Goal: Task Accomplishment & Management: Manage account settings

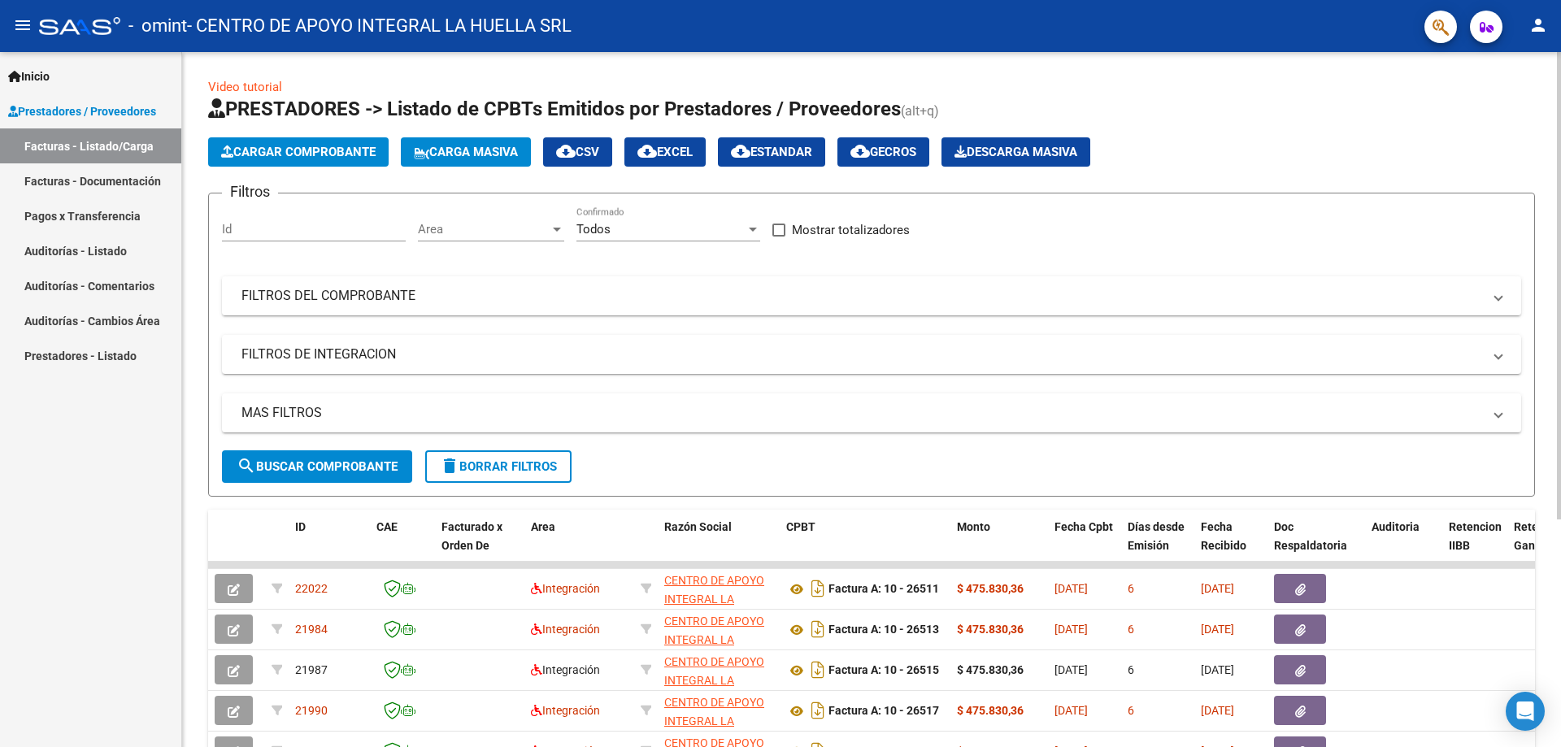
click at [300, 455] on button "search Buscar Comprobante" at bounding box center [317, 466] width 190 height 33
click at [1429, 27] on button "button" at bounding box center [1440, 27] width 33 height 33
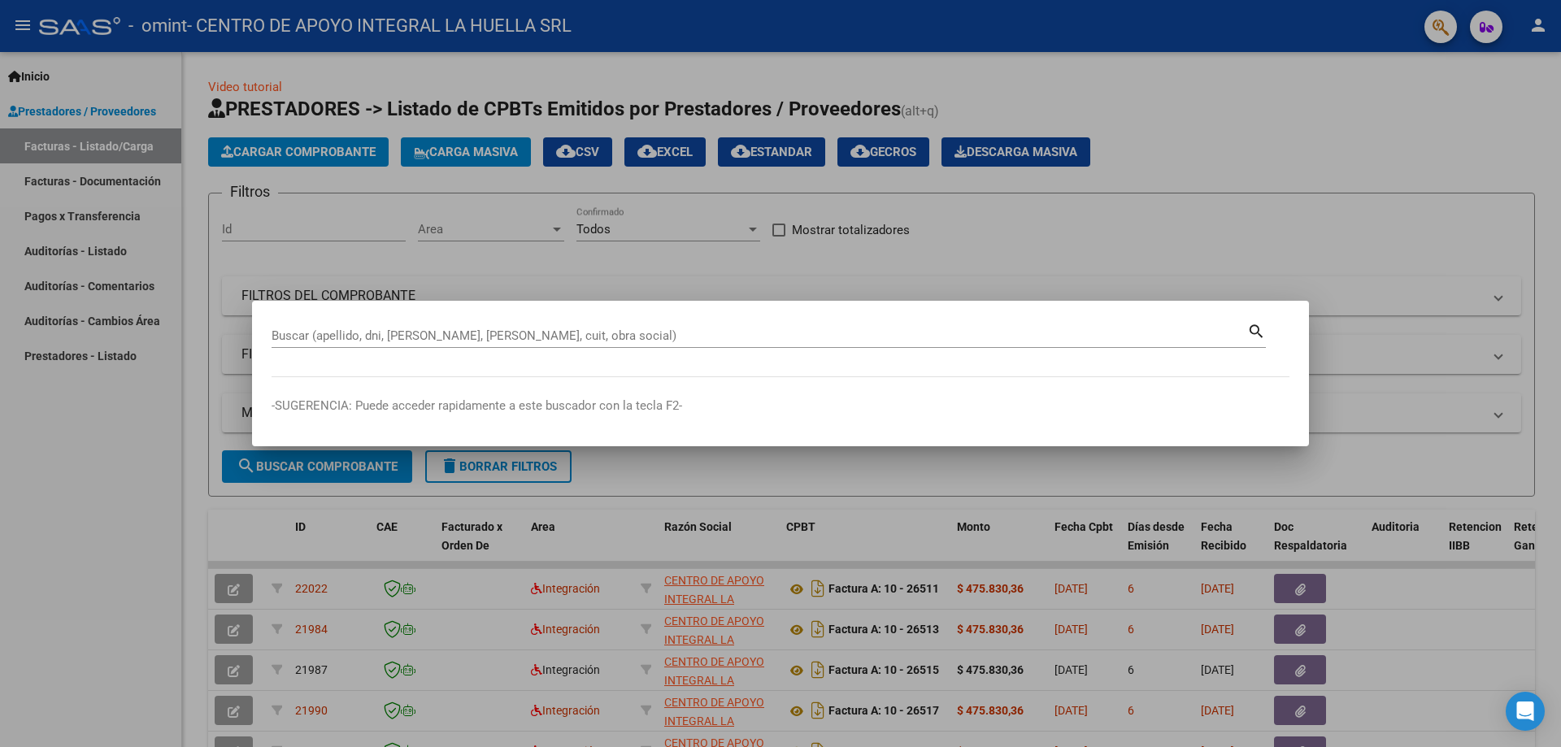
click at [1222, 189] on div at bounding box center [780, 373] width 1561 height 747
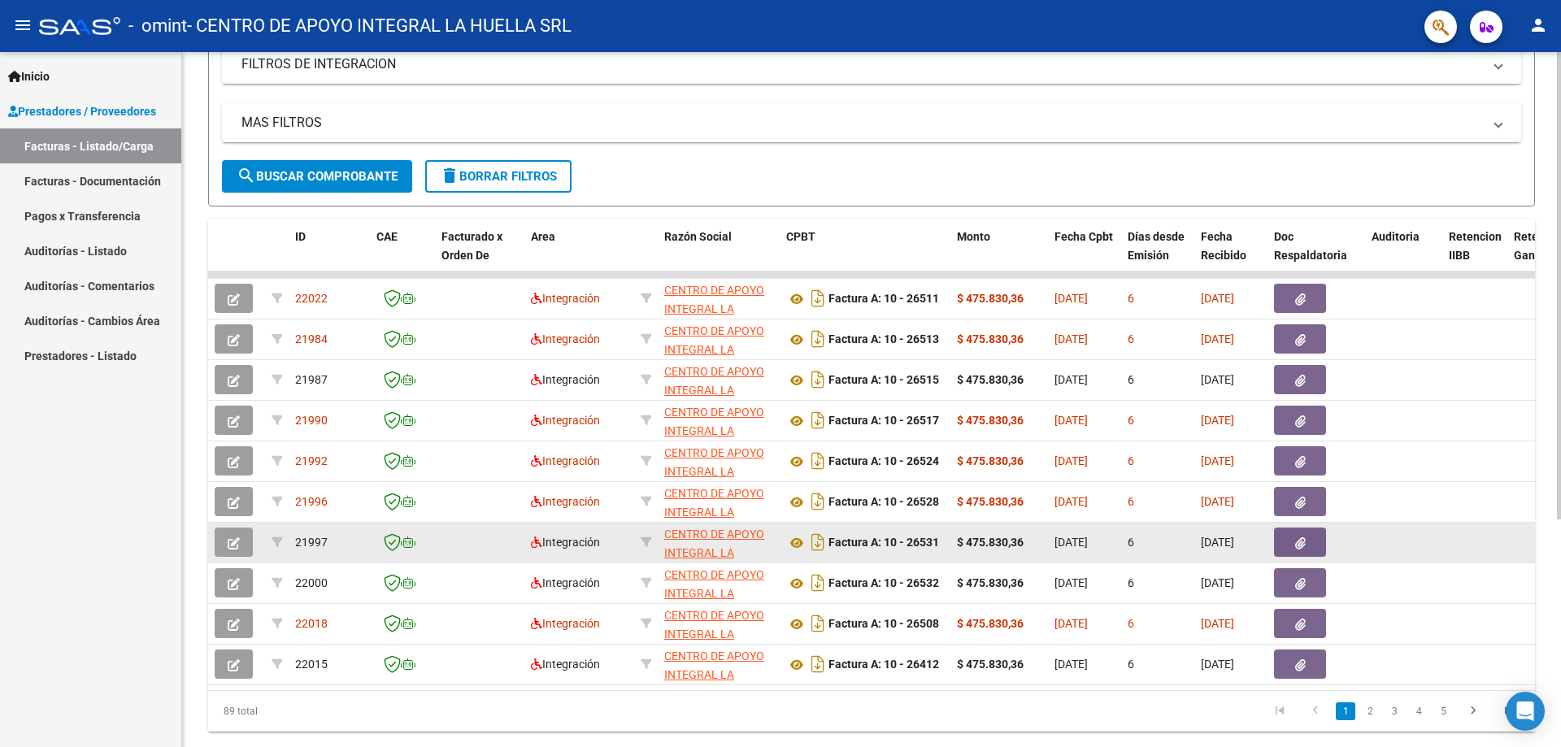
scroll to position [325, 0]
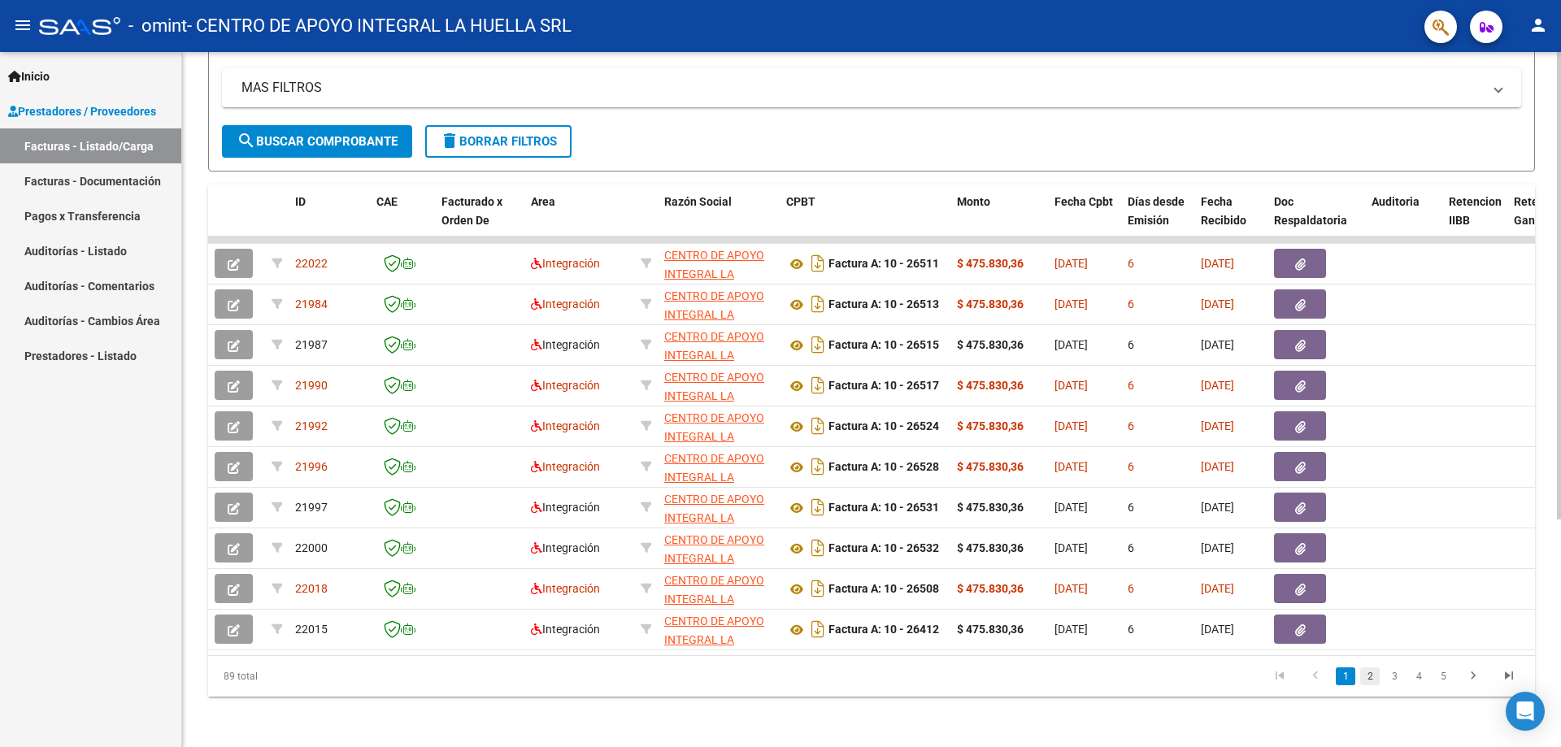
click at [1365, 685] on link "2" at bounding box center [1370, 676] width 20 height 18
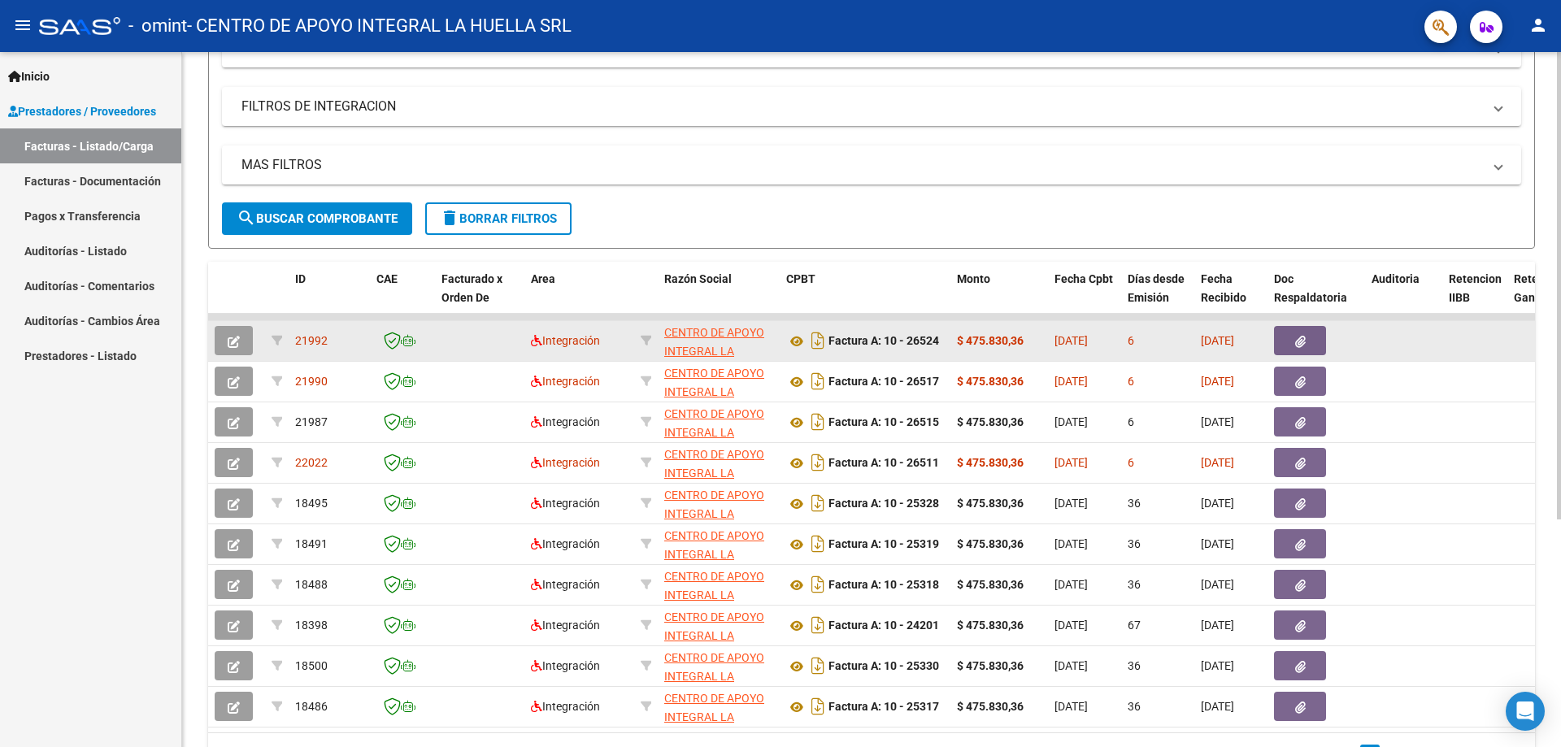
scroll to position [0, 0]
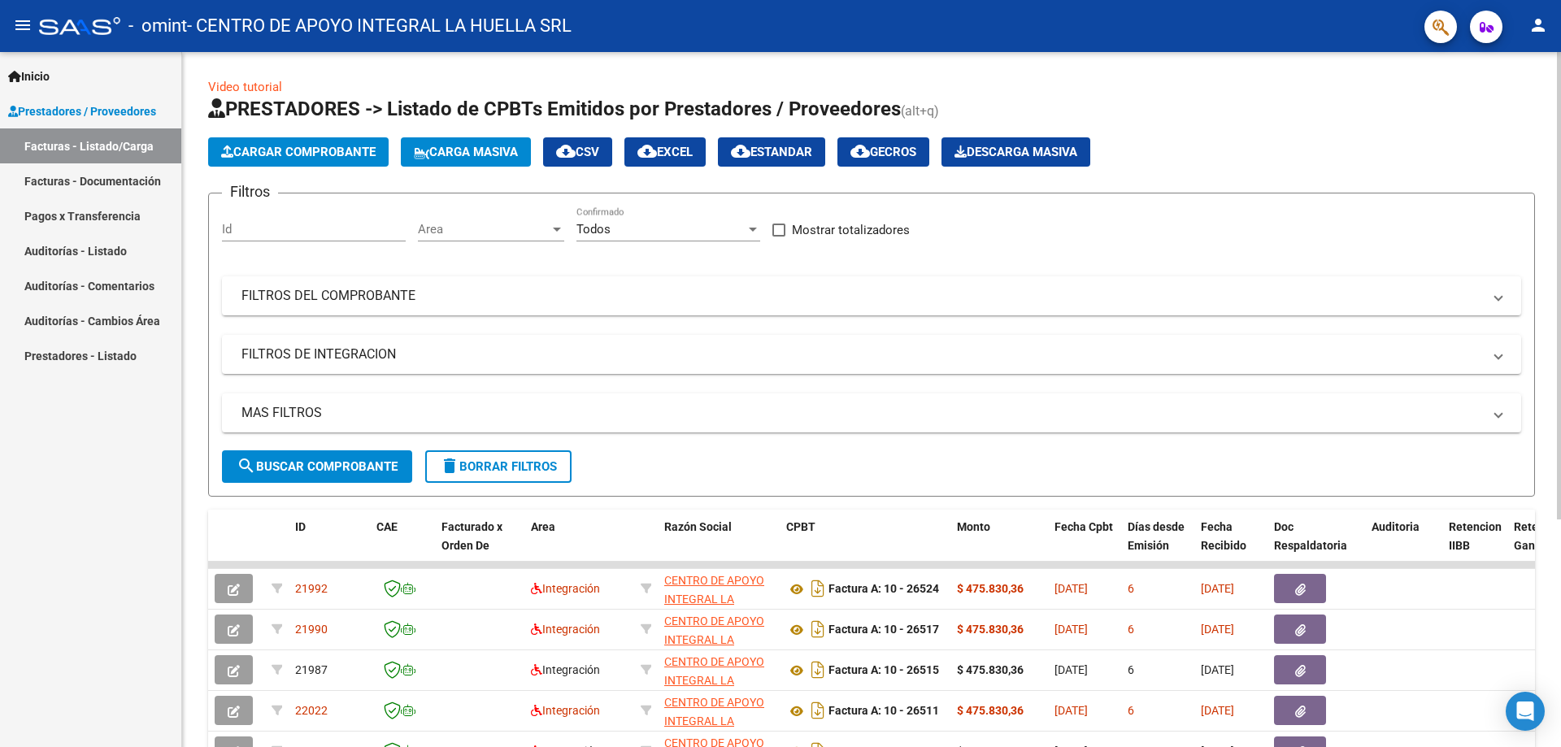
click at [253, 228] on input "Id" at bounding box center [314, 229] width 184 height 15
click at [325, 289] on mat-panel-title "FILTROS DEL COMPROBANTE" at bounding box center [861, 296] width 1240 height 18
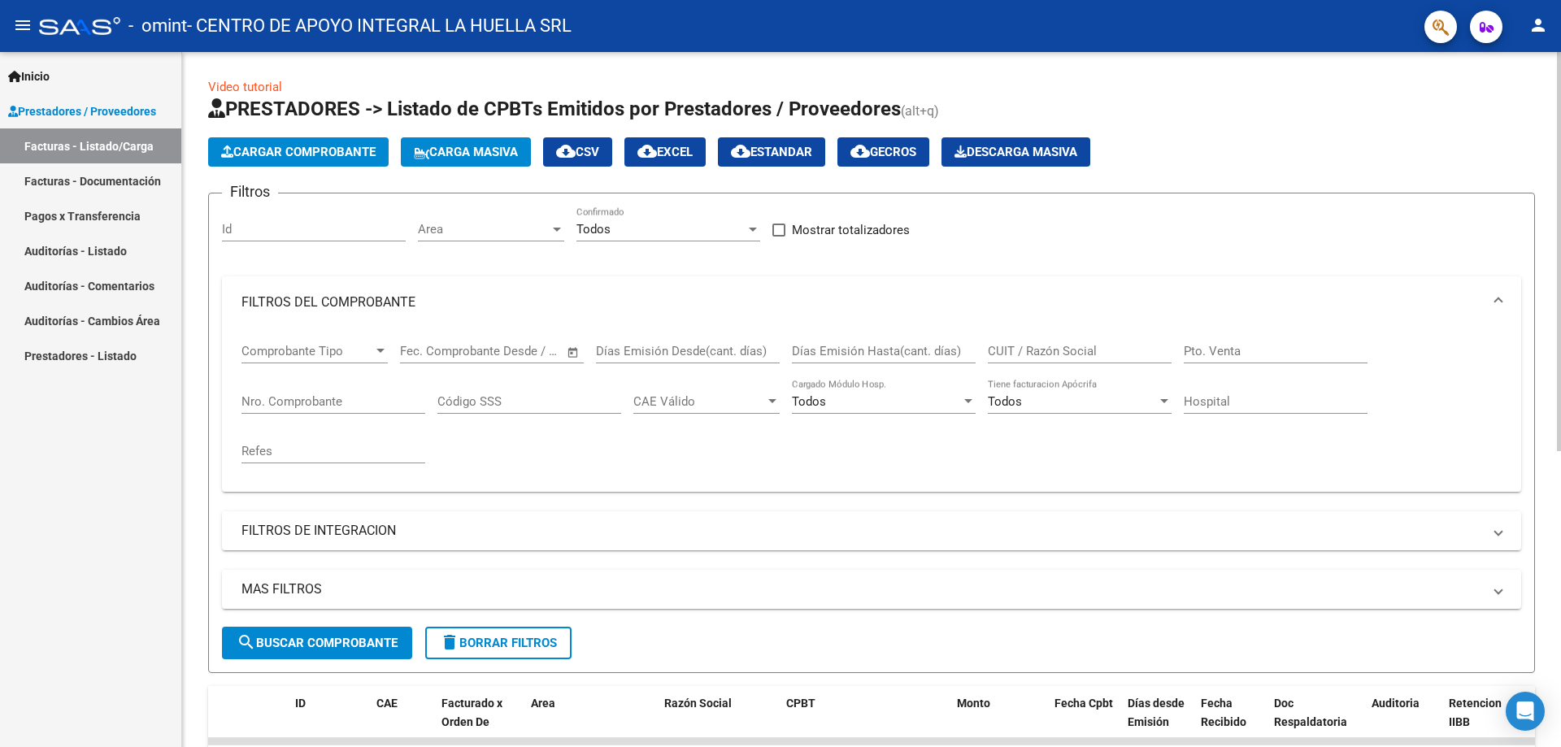
click at [1183, 345] on div "Comprobante Tipo Comprobante Tipo Fecha inicio – Fecha fin Fec. Comprobante Des…" at bounding box center [871, 403] width 1260 height 150
click at [1213, 356] on input "Pto. Venta" at bounding box center [1275, 351] width 184 height 15
type input "10"
click at [304, 397] on input "Nro. Comprobante" at bounding box center [333, 401] width 184 height 15
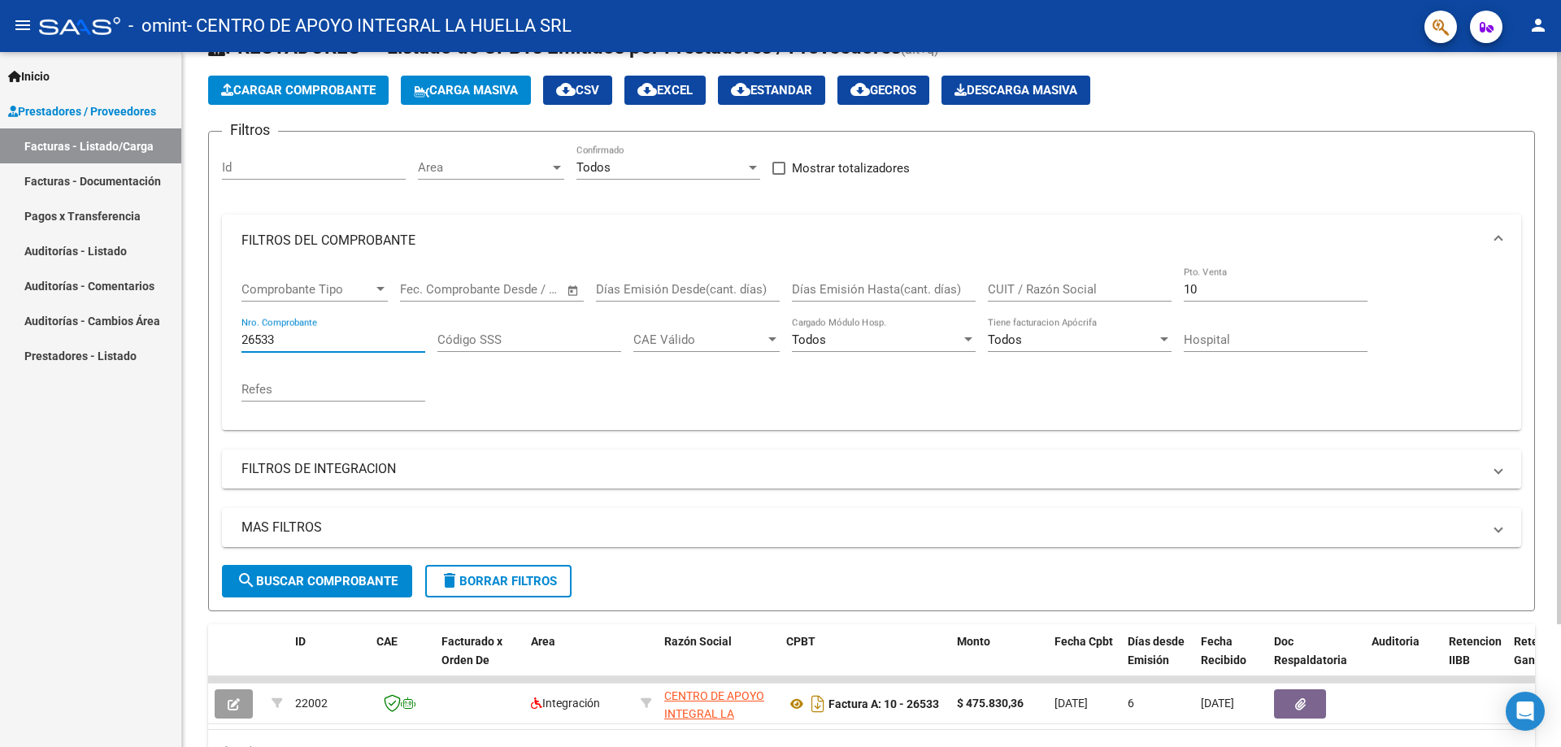
scroll to position [150, 0]
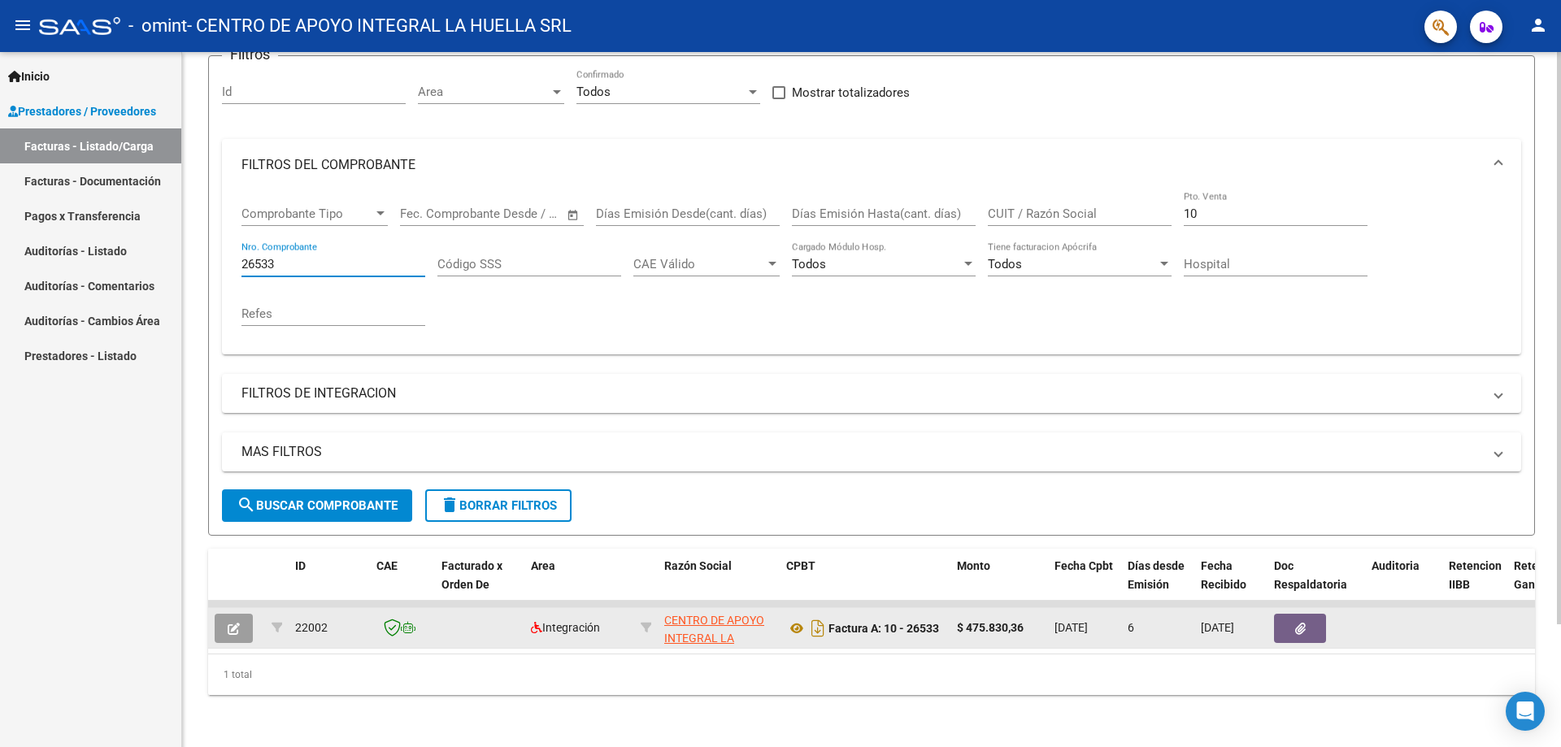
type input "26533"
click at [1313, 617] on button "button" at bounding box center [1300, 628] width 52 height 29
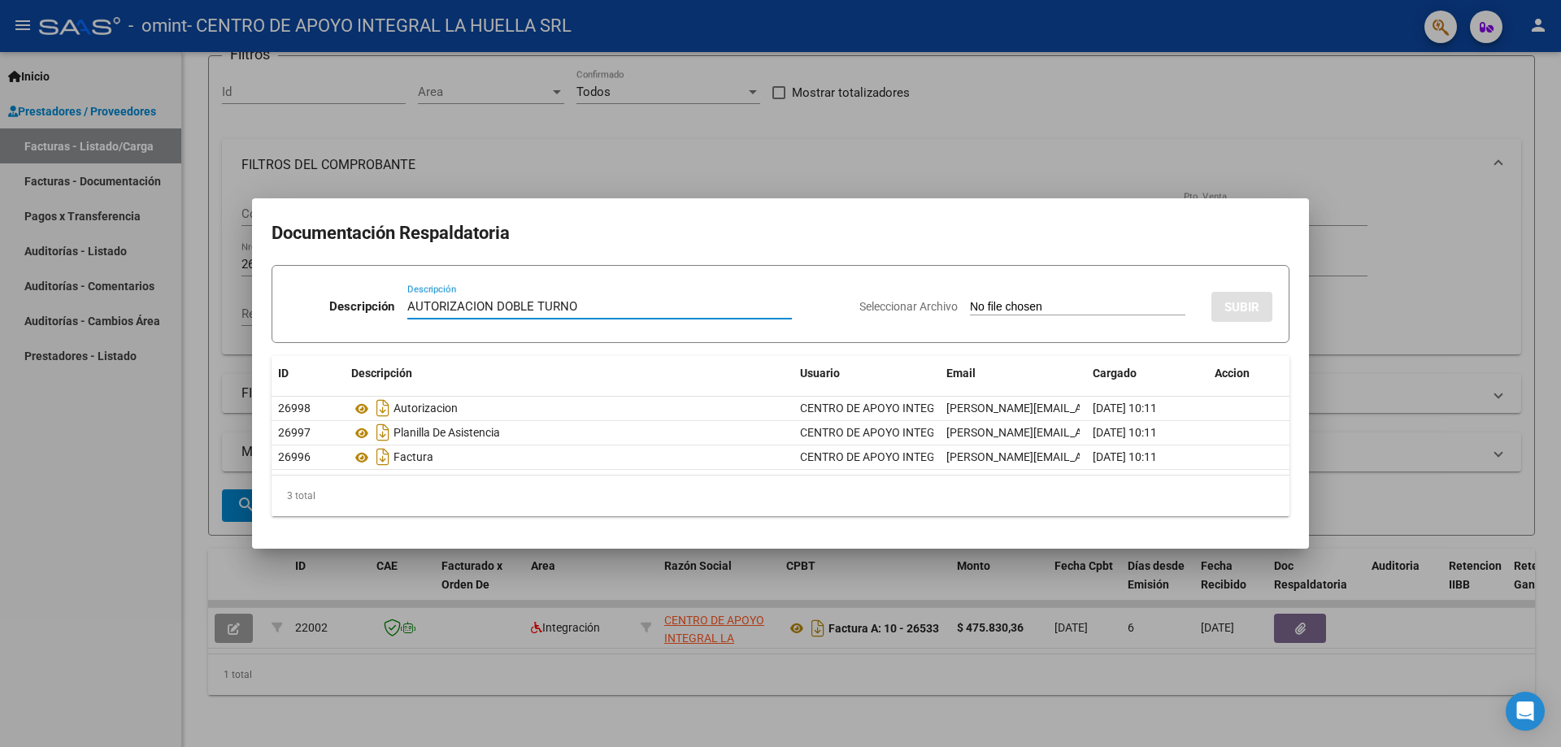
type input "AUTORIZACION DOBLE TURNO"
click at [911, 306] on span "Seleccionar Archivo" at bounding box center [908, 306] width 98 height 13
click at [970, 306] on input "Seleccionar Archivo" at bounding box center [1077, 307] width 215 height 15
click at [909, 300] on span "Seleccionar Archivo" at bounding box center [908, 306] width 98 height 13
click at [970, 300] on input "Seleccionar Archivo" at bounding box center [1077, 307] width 215 height 15
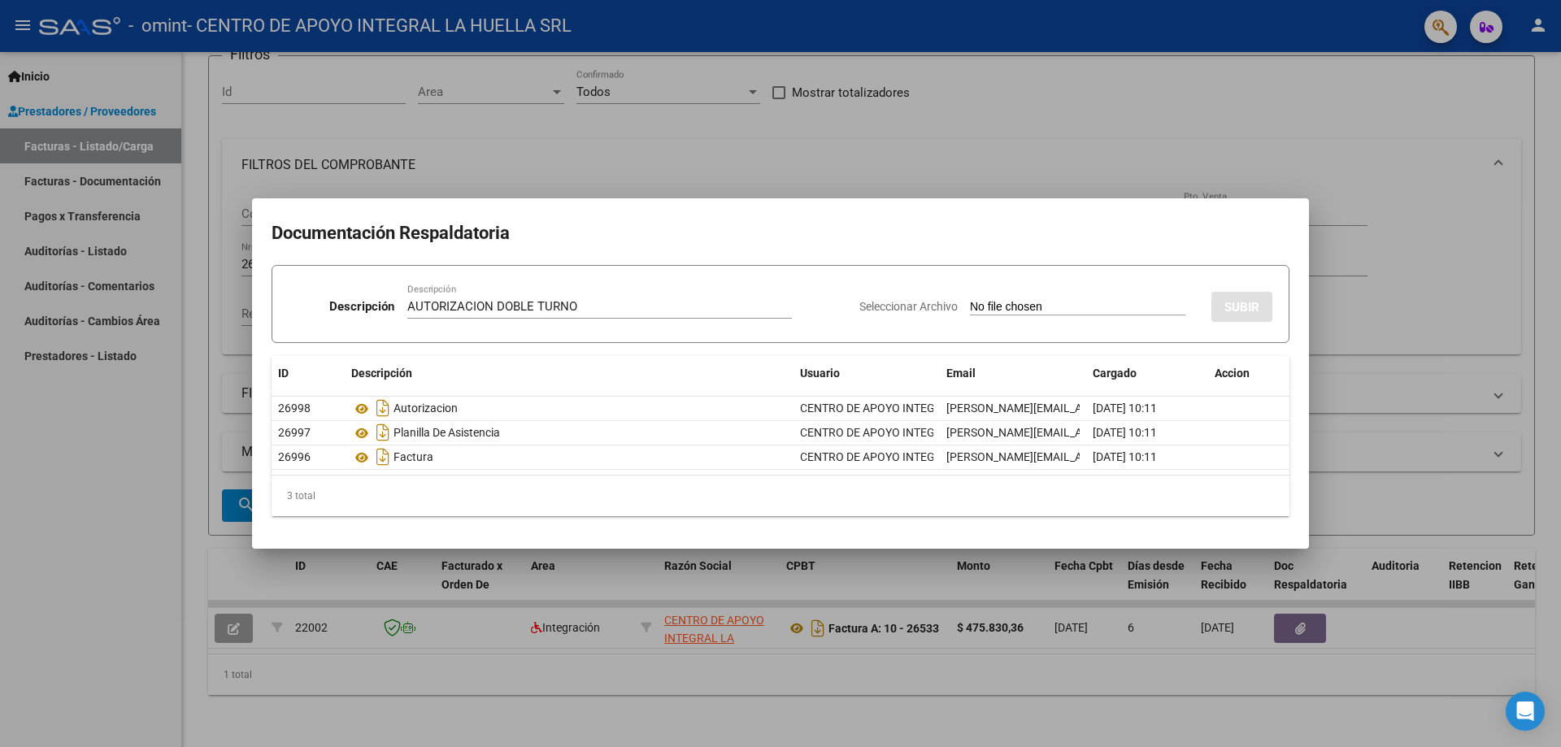
type input "C:\fakepath\[PERSON_NAME] APROBACION S osde (1).pdf"
click at [1244, 308] on span "SUBIR" at bounding box center [1241, 307] width 35 height 15
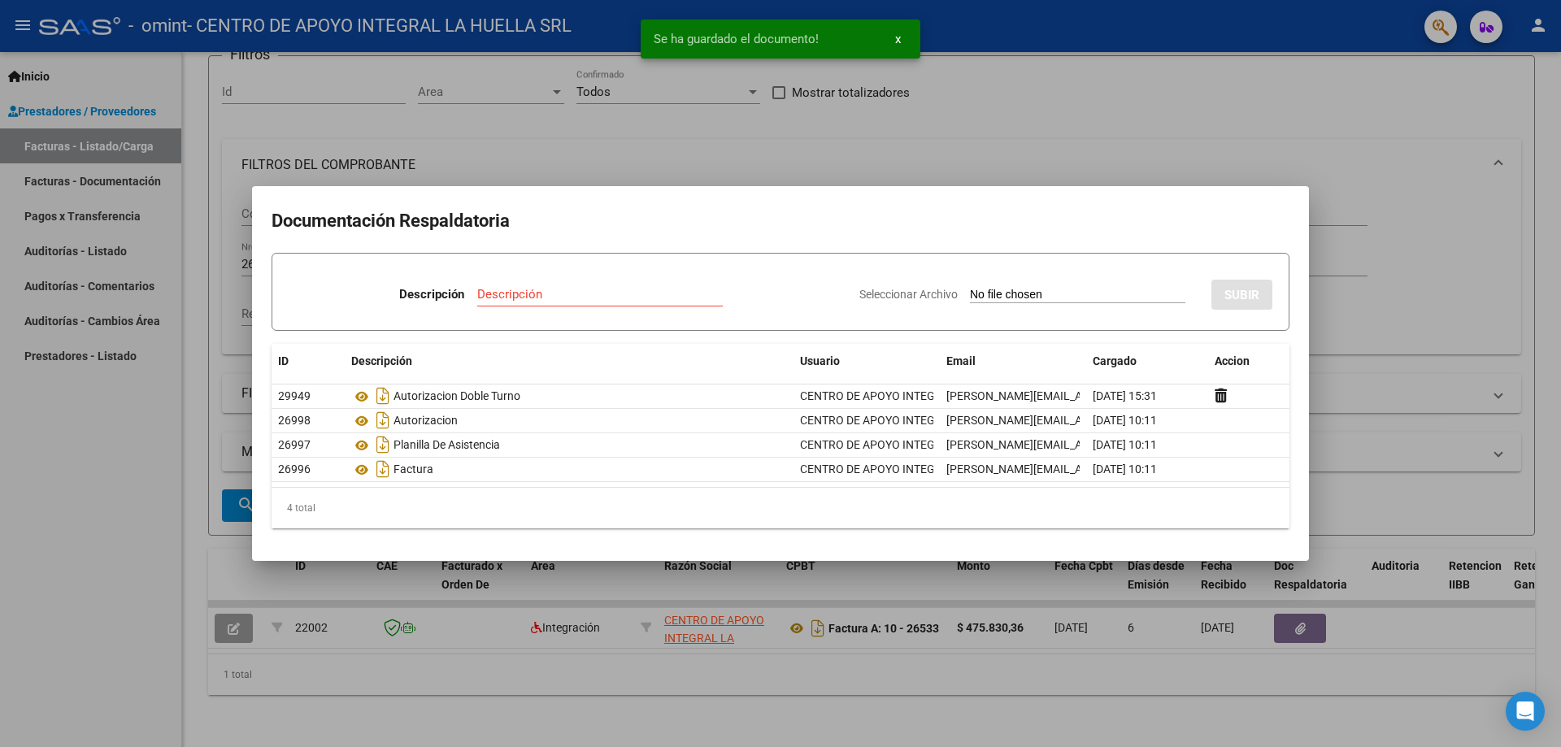
click at [1439, 224] on div at bounding box center [780, 373] width 1561 height 747
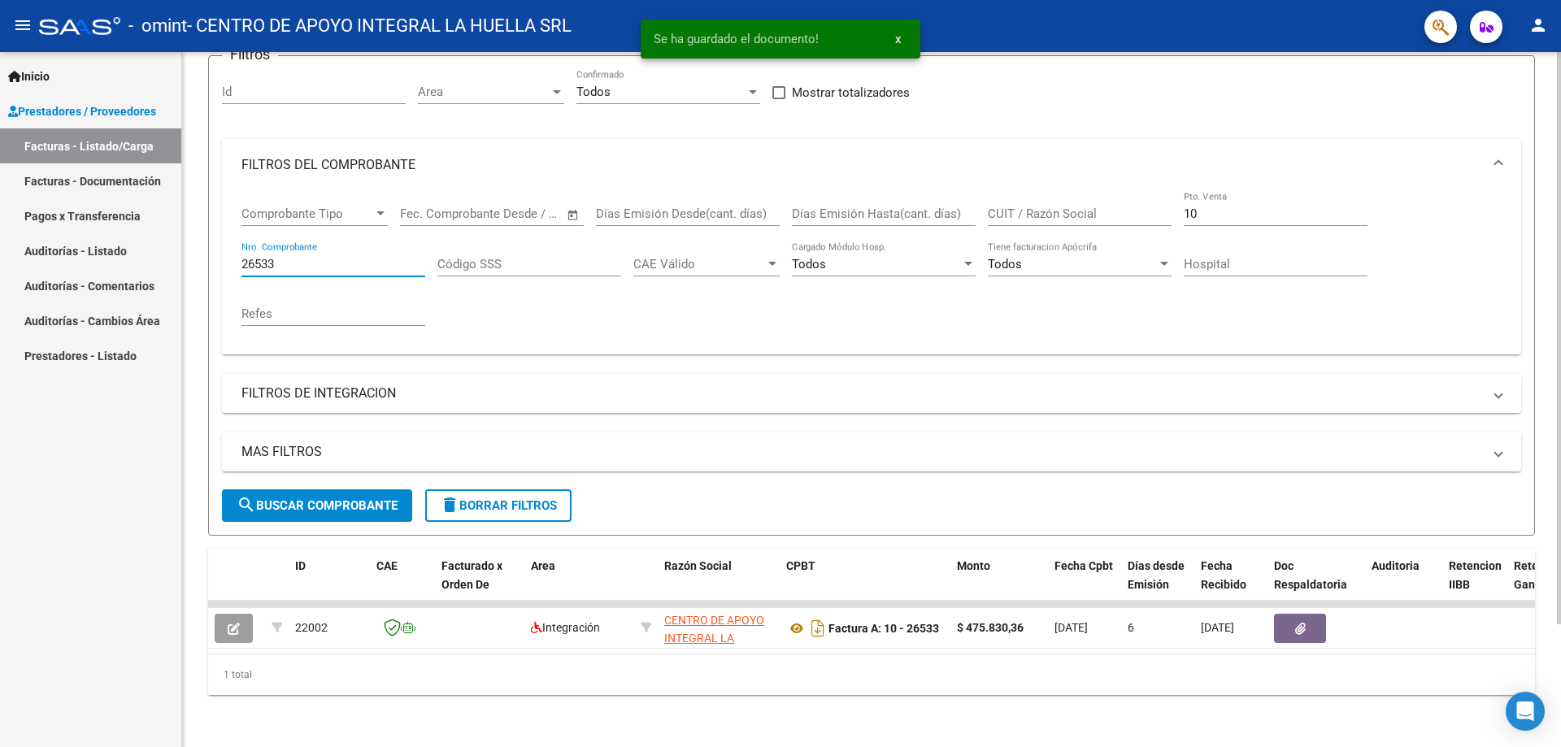
drag, startPoint x: 292, startPoint y: 249, endPoint x: 263, endPoint y: 251, distance: 28.6
click at [263, 257] on input "26533" at bounding box center [333, 264] width 184 height 15
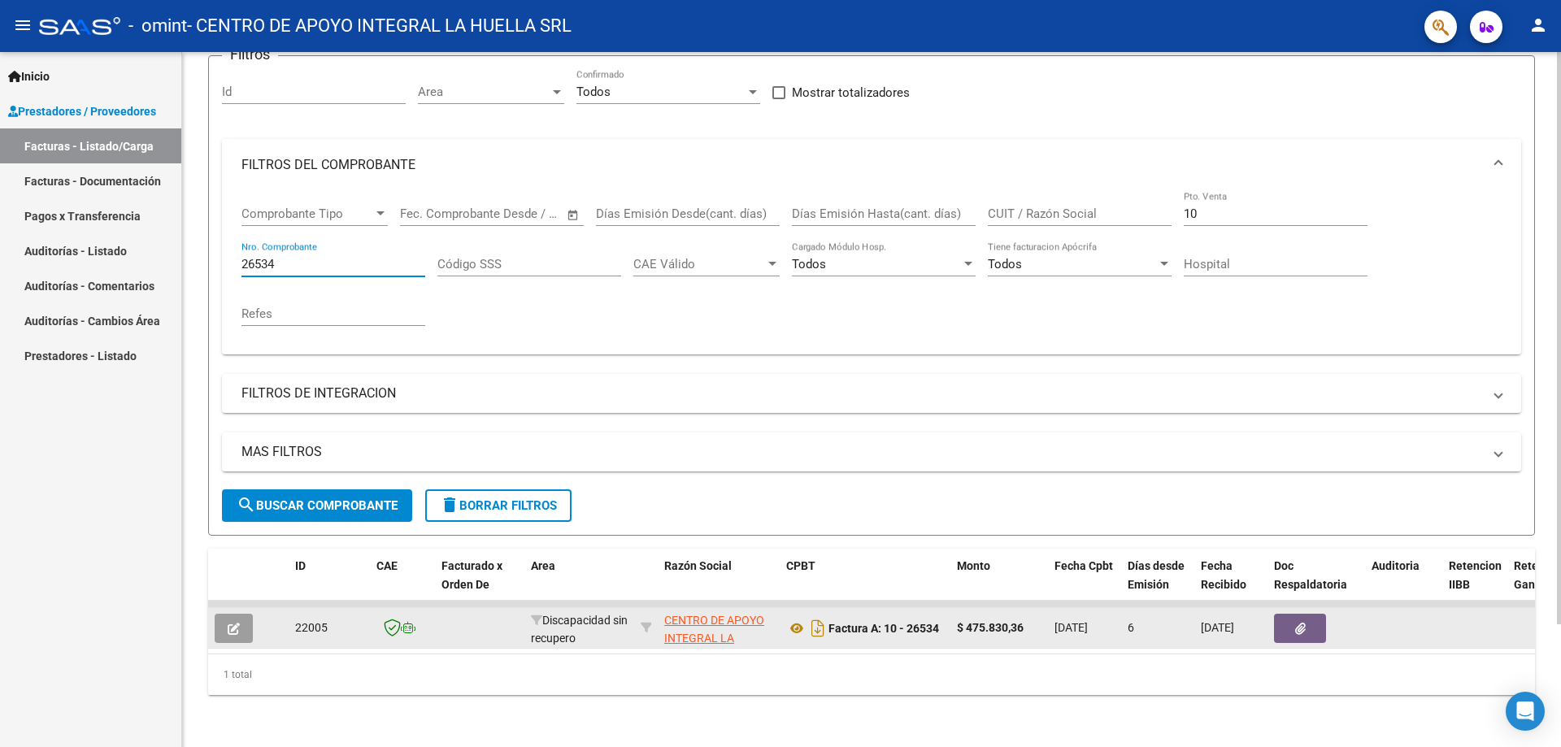
type input "26534"
click at [1301, 623] on icon "button" at bounding box center [1300, 629] width 11 height 12
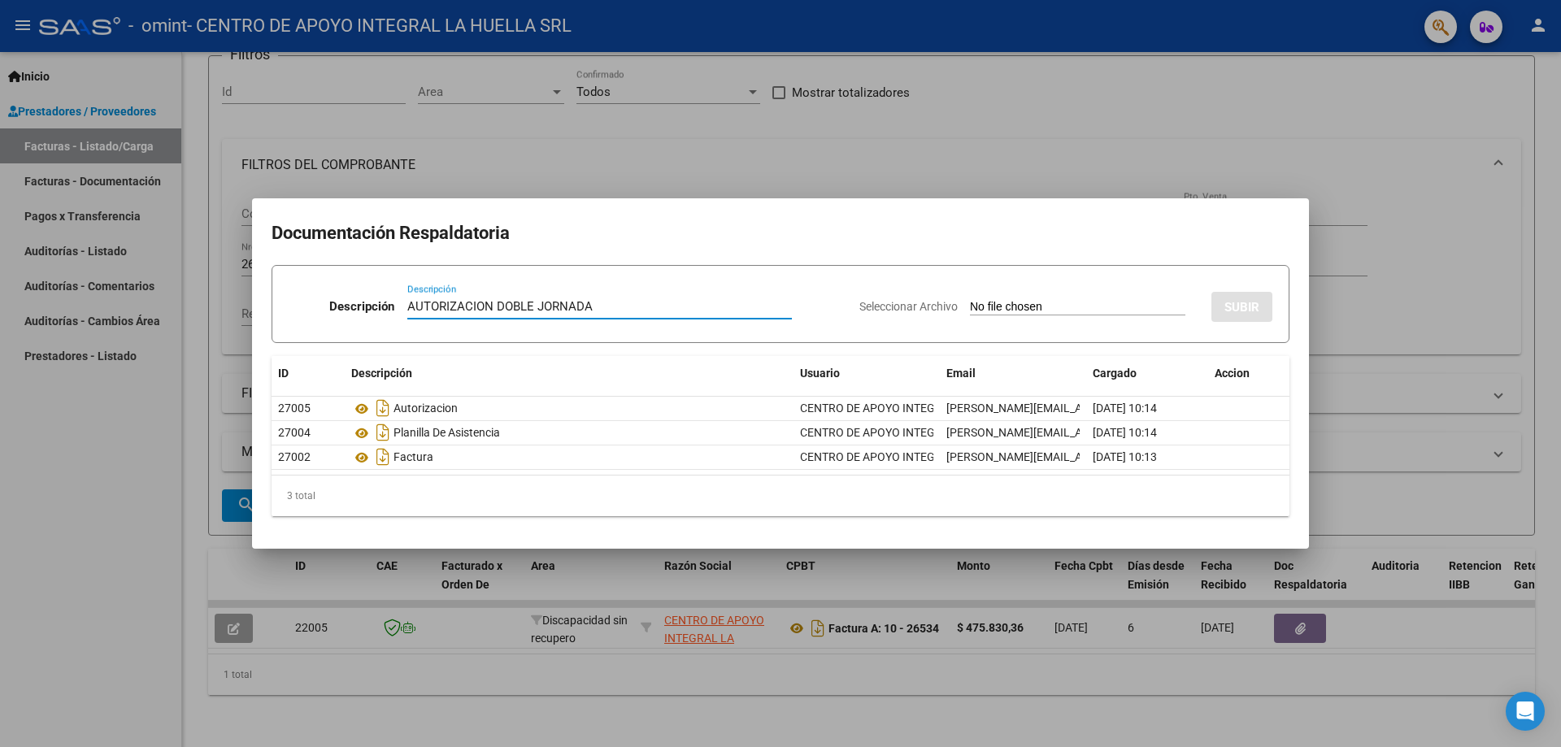
type input "AUTORIZACION DOBLE JORNADA"
click at [907, 302] on span "Seleccionar Archivo" at bounding box center [908, 306] width 98 height 13
click at [970, 302] on input "Seleccionar Archivo" at bounding box center [1077, 307] width 215 height 15
type input "C:\fakepath\[PERSON_NAME] APROBACION S osde (1).pdf"
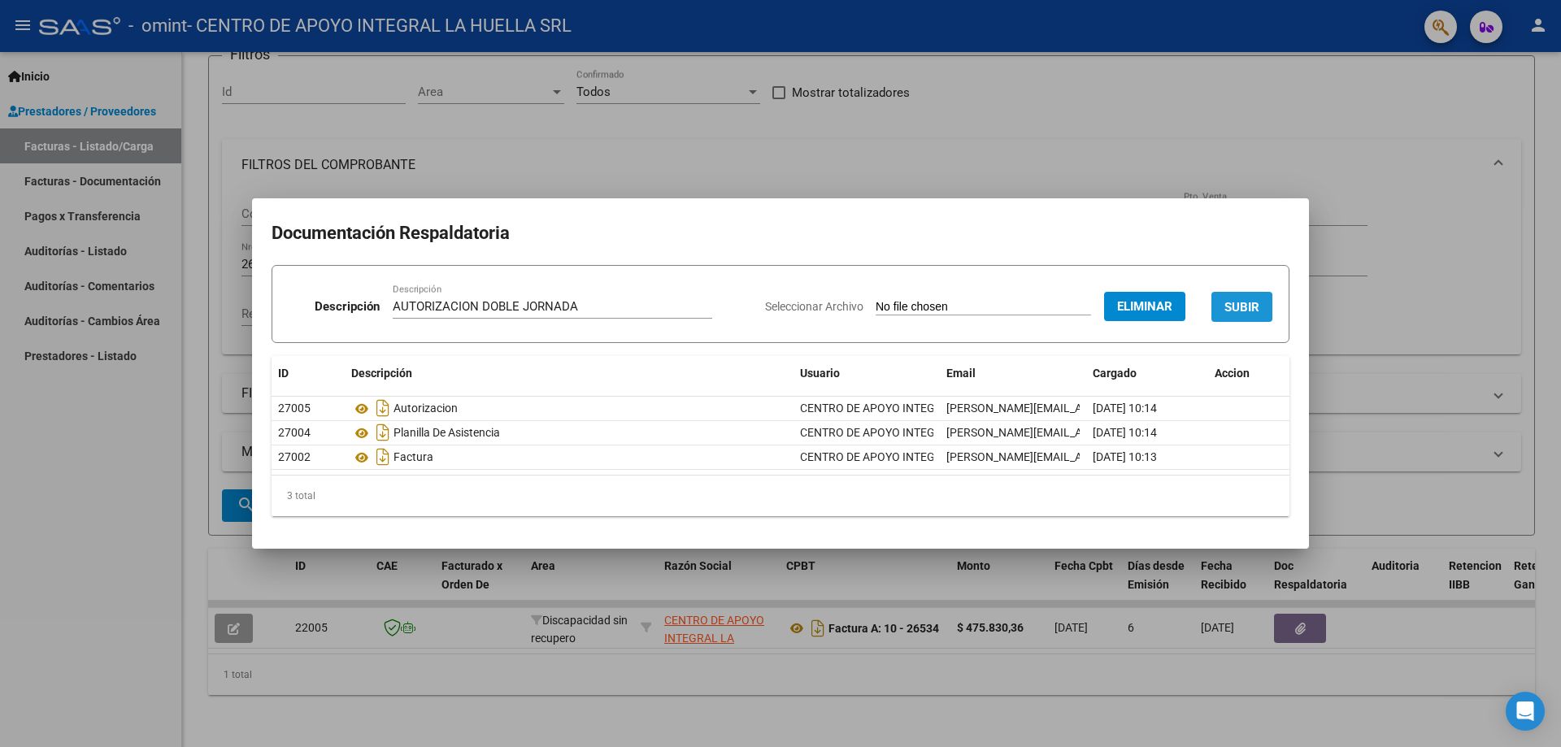
click at [1252, 310] on span "SUBIR" at bounding box center [1241, 307] width 35 height 15
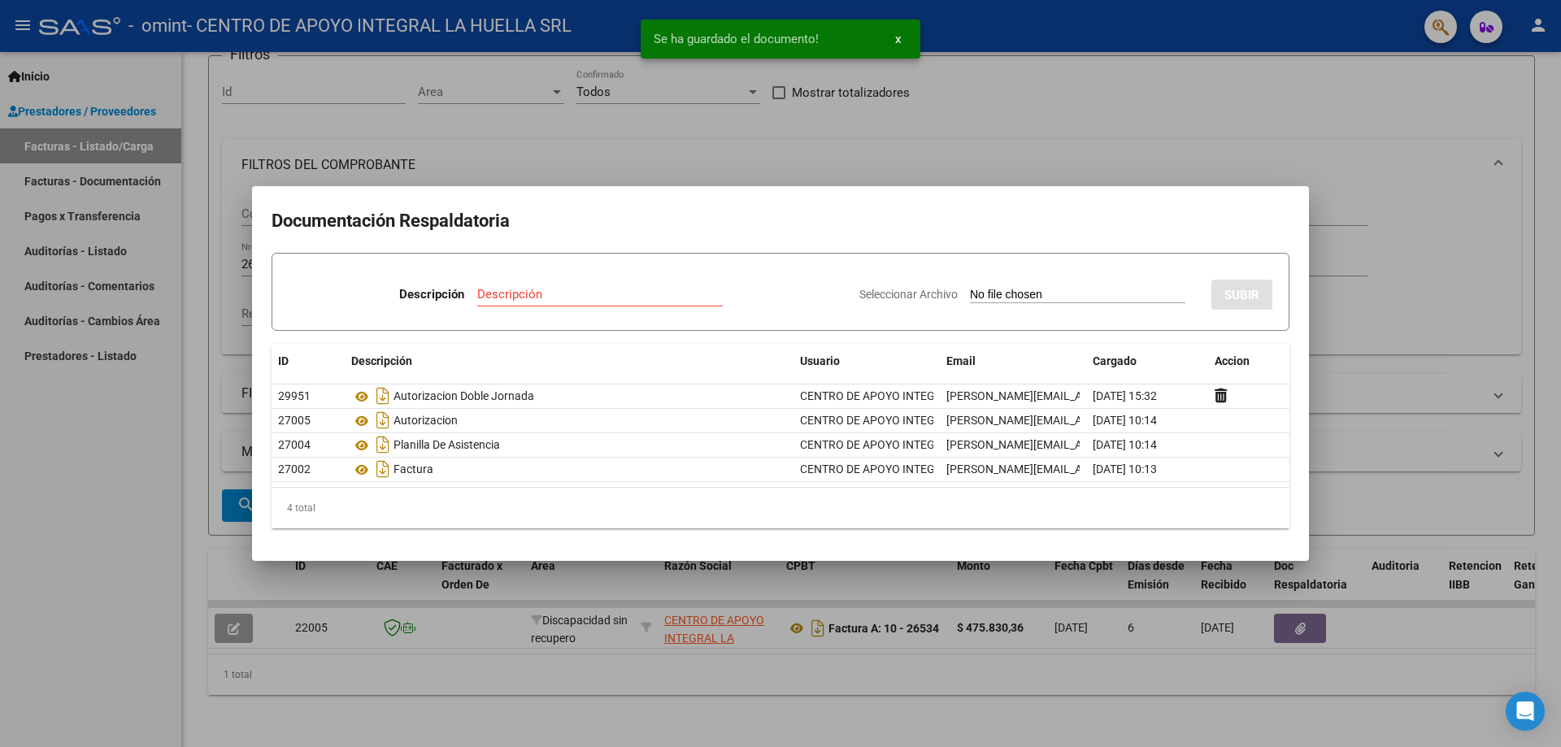
click at [1375, 262] on div at bounding box center [780, 373] width 1561 height 747
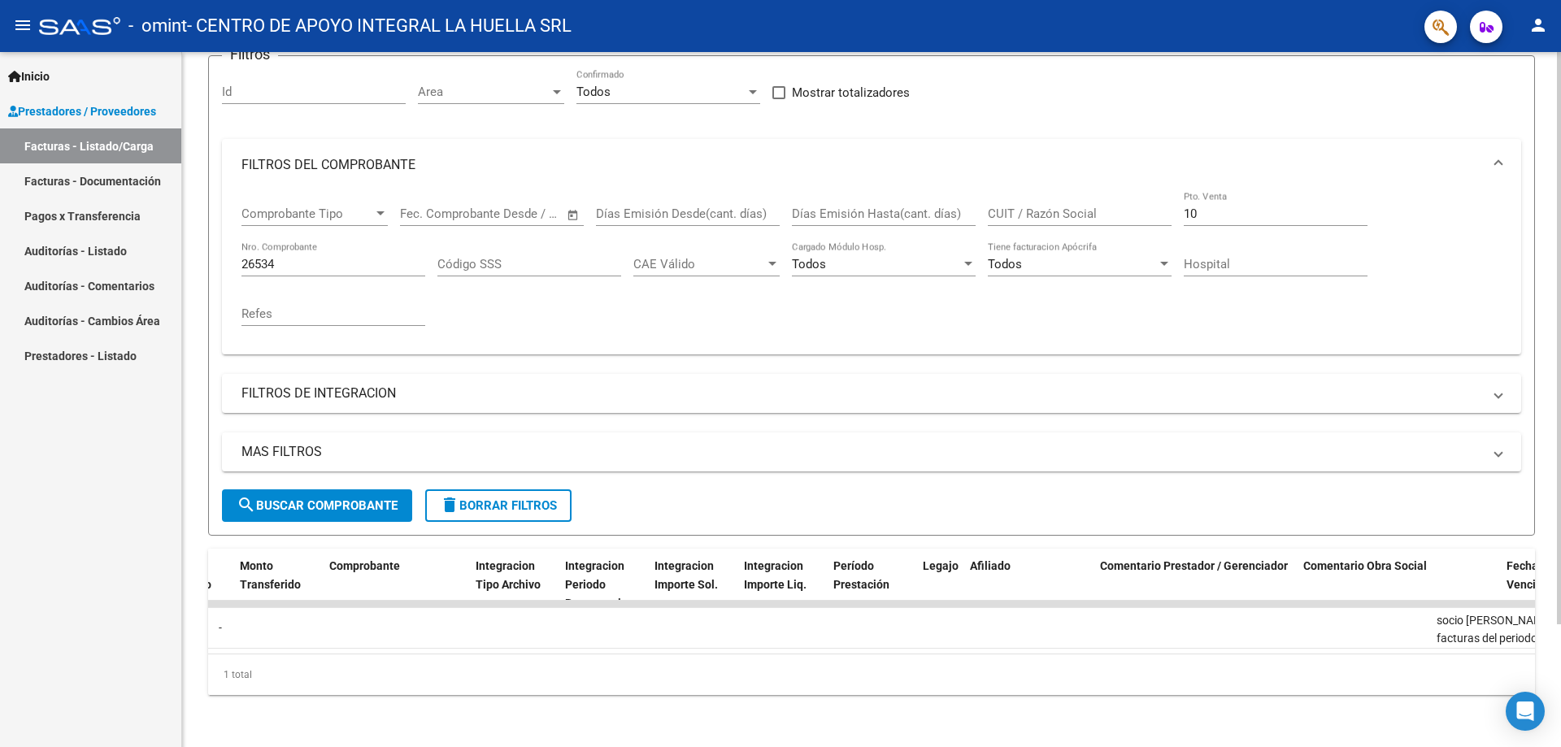
scroll to position [0, 1718]
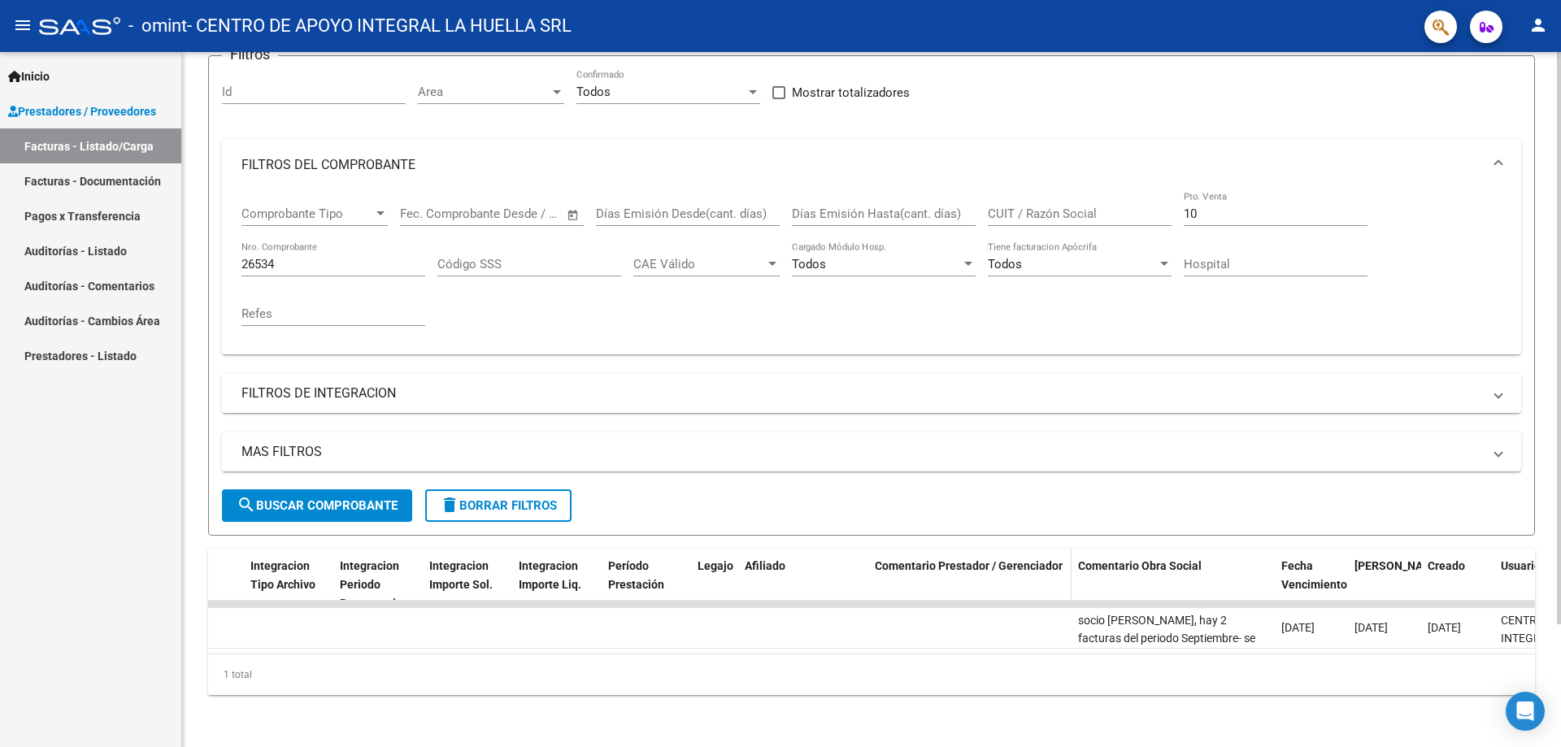
click at [980, 560] on div "Comentario Prestador / Gerenciador" at bounding box center [970, 566] width 190 height 19
click at [1122, 572] on datatable-header-cell "Comentario Obra Social" at bounding box center [1172, 585] width 203 height 72
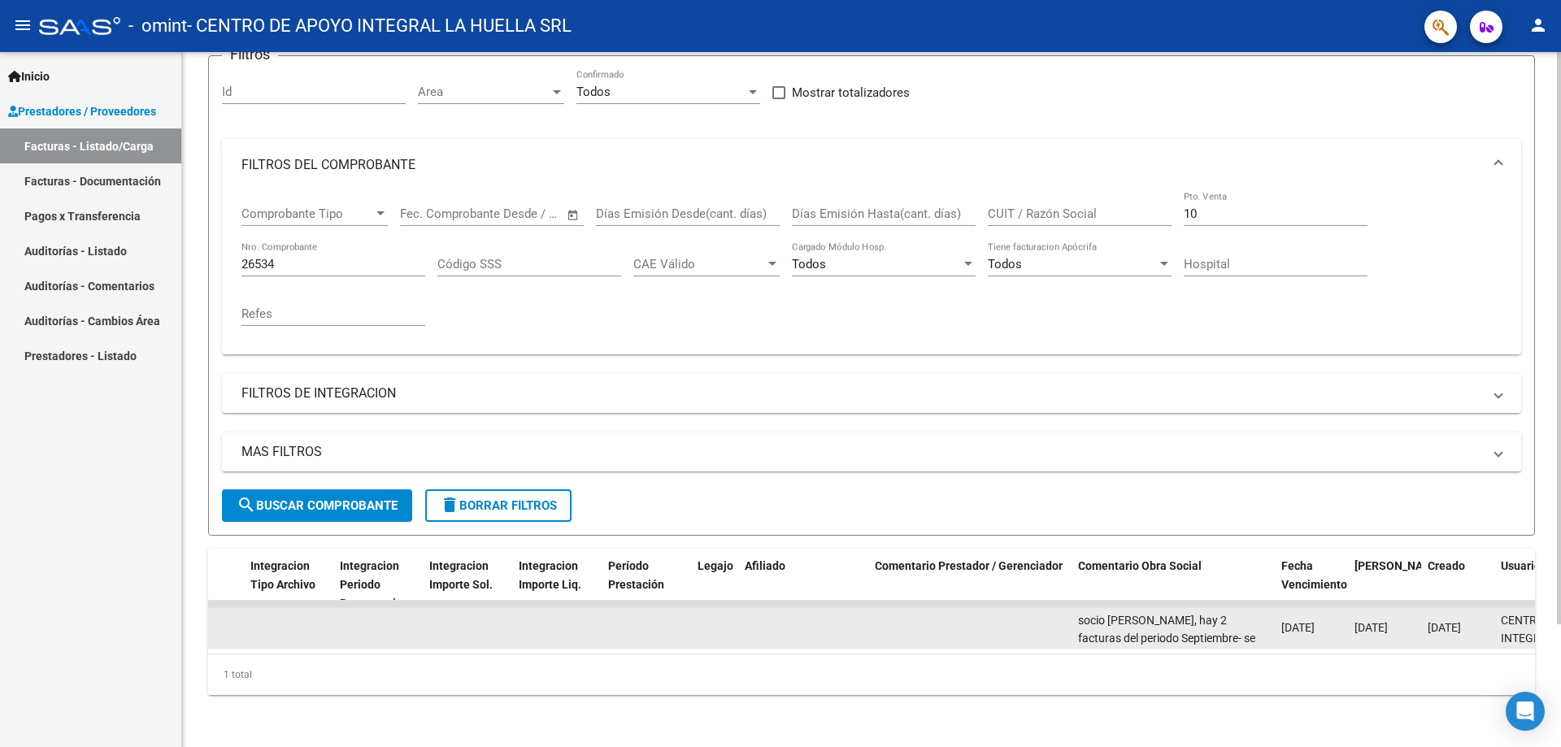
click at [1134, 614] on div "socio [PERSON_NAME], hay 2 facturas del periodo Septiembre- se valida la n° Fac…" at bounding box center [1173, 628] width 190 height 34
click at [1034, 613] on datatable-body-cell at bounding box center [969, 628] width 203 height 40
drag, startPoint x: 1034, startPoint y: 613, endPoint x: 920, endPoint y: 616, distance: 113.8
click at [920, 616] on datatable-body-cell at bounding box center [969, 628] width 203 height 40
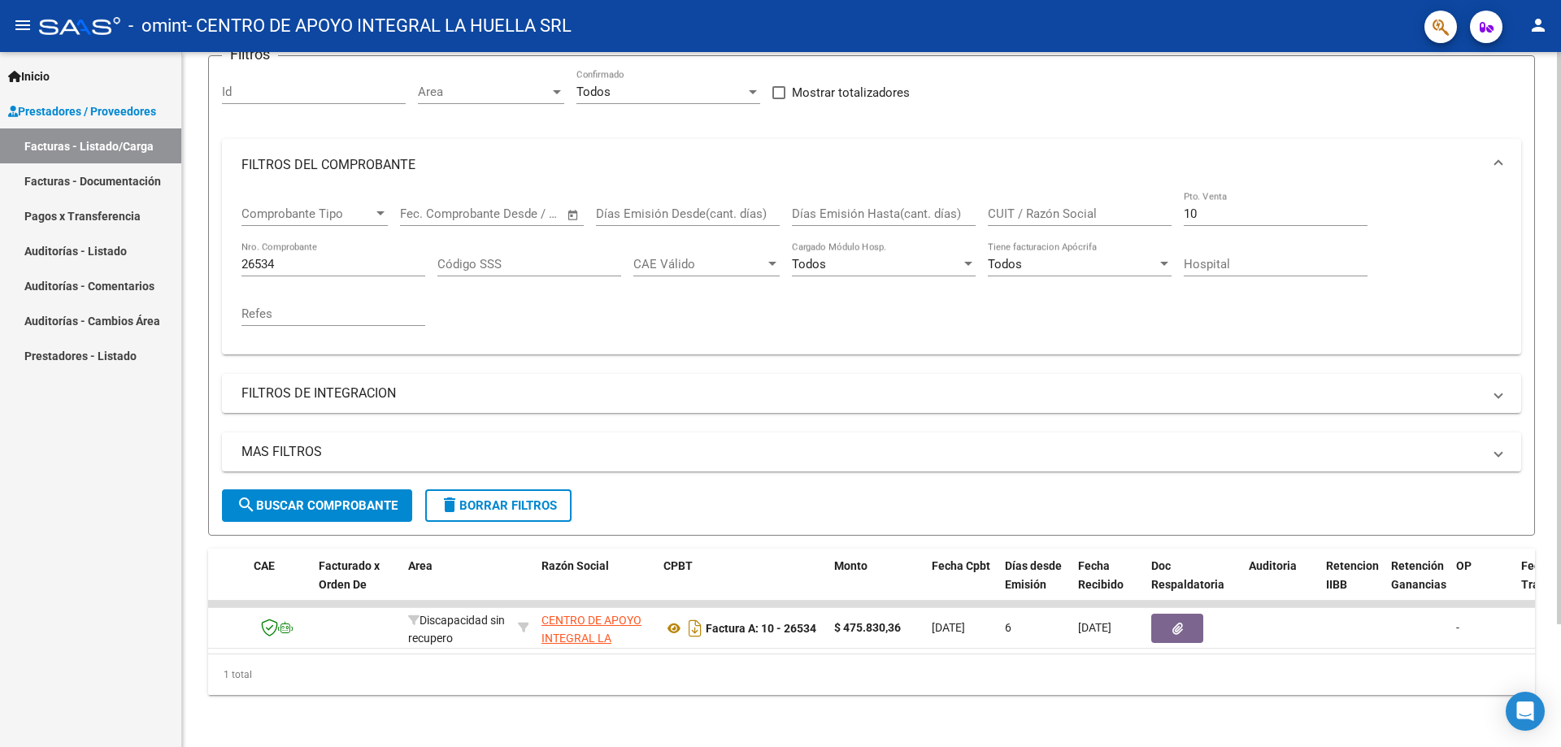
scroll to position [0, 137]
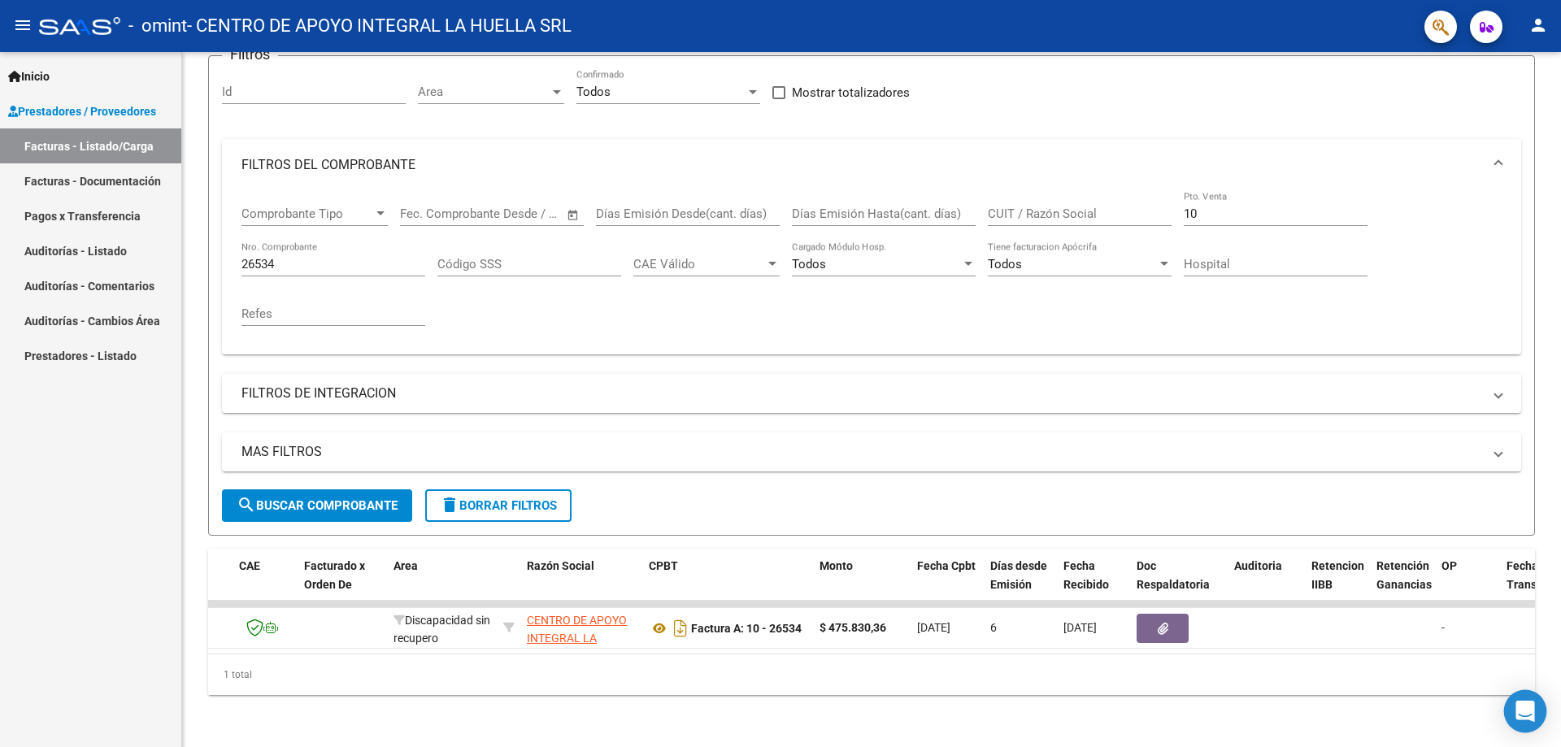
click at [1539, 714] on div "Open Intercom Messenger" at bounding box center [1525, 711] width 43 height 43
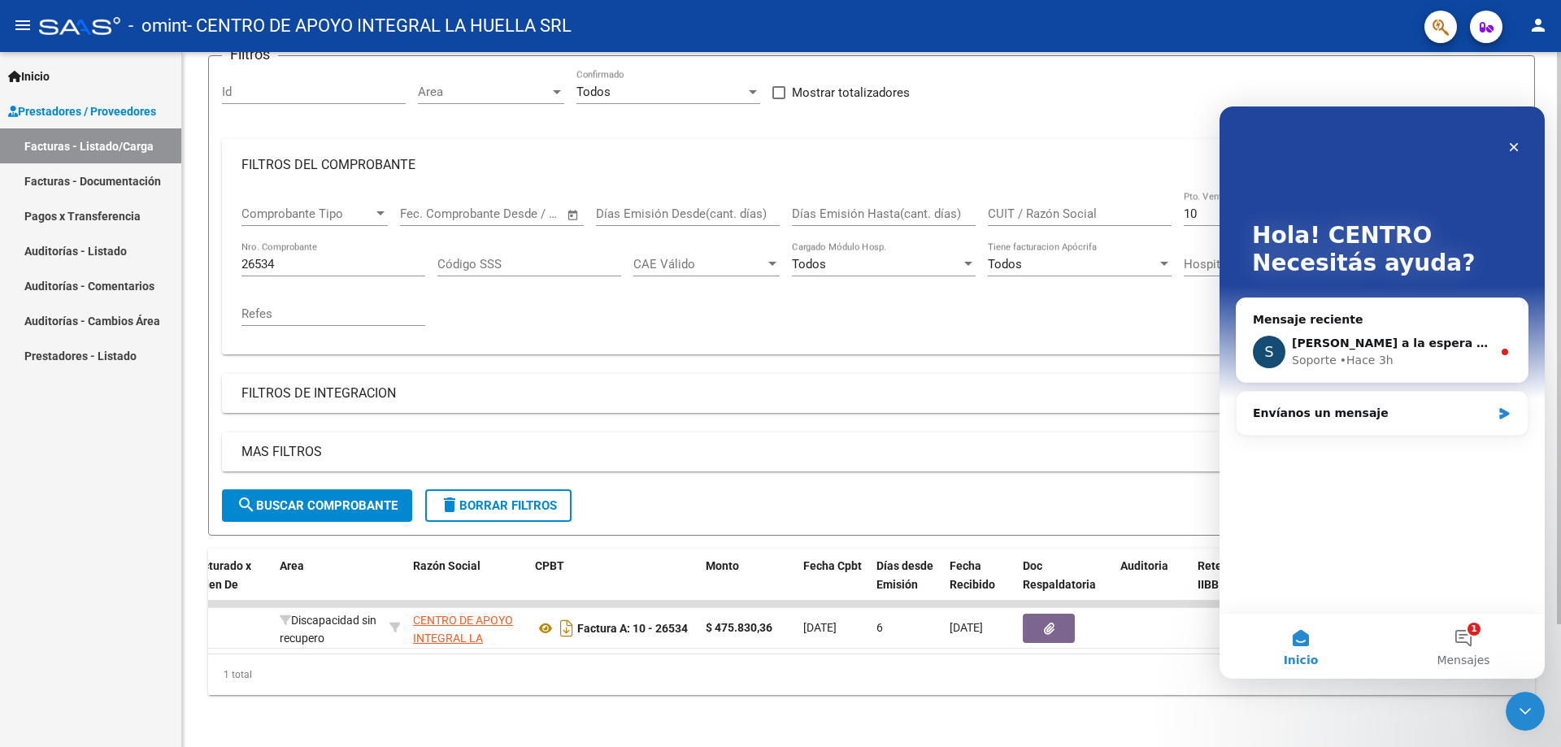
scroll to position [0, 280]
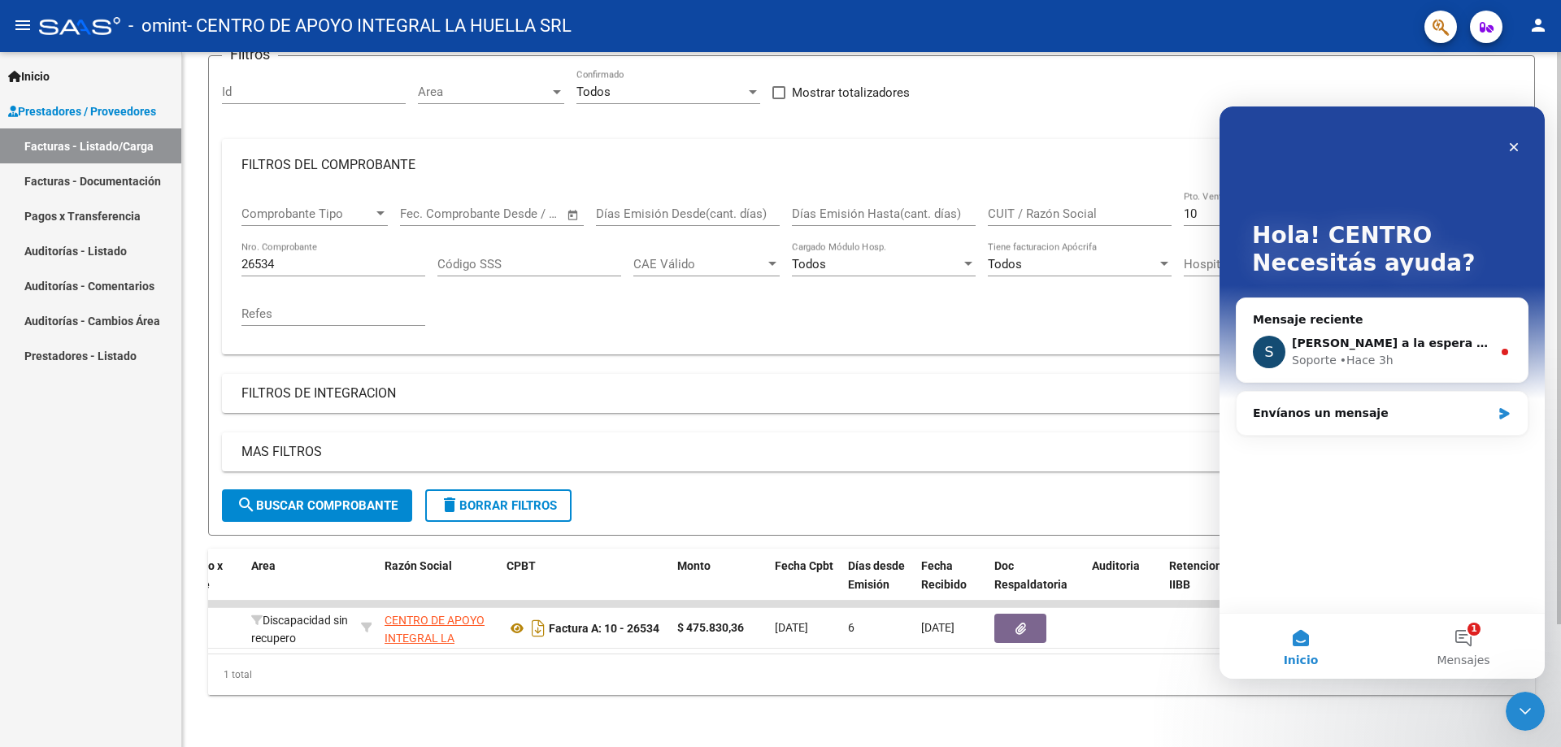
click at [888, 346] on div "Filtros Id Area Area Todos Confirmado Mostrar totalizadores FILTROS DEL COMPROB…" at bounding box center [871, 279] width 1299 height 420
click at [896, 315] on div "Comprobante Tipo Comprobante Tipo Fecha inicio – Fecha fin Fec. Comprobante Des…" at bounding box center [871, 266] width 1260 height 150
click at [879, 374] on mat-expansion-panel-header "FILTROS DE INTEGRACION" at bounding box center [871, 393] width 1299 height 39
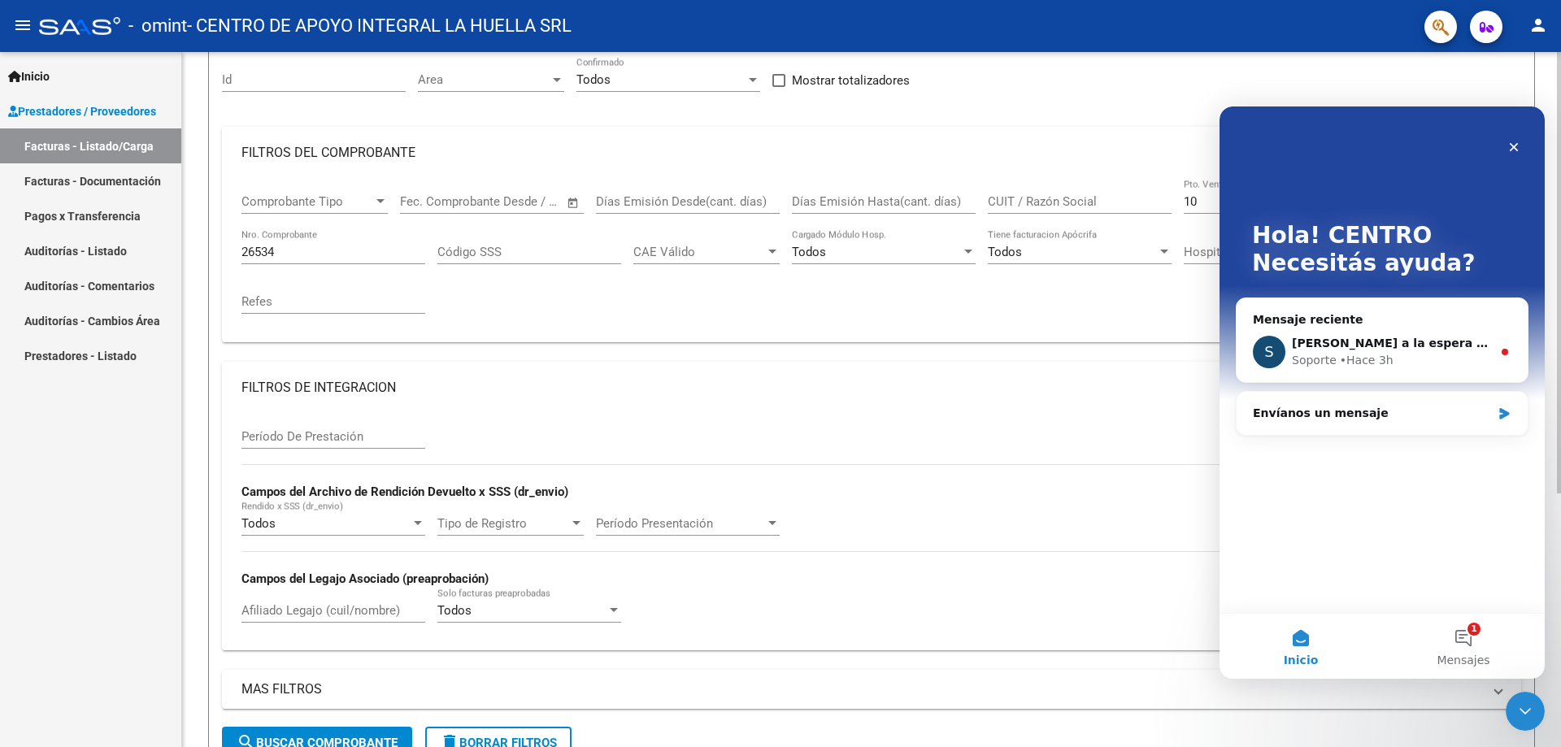
scroll to position [231, 0]
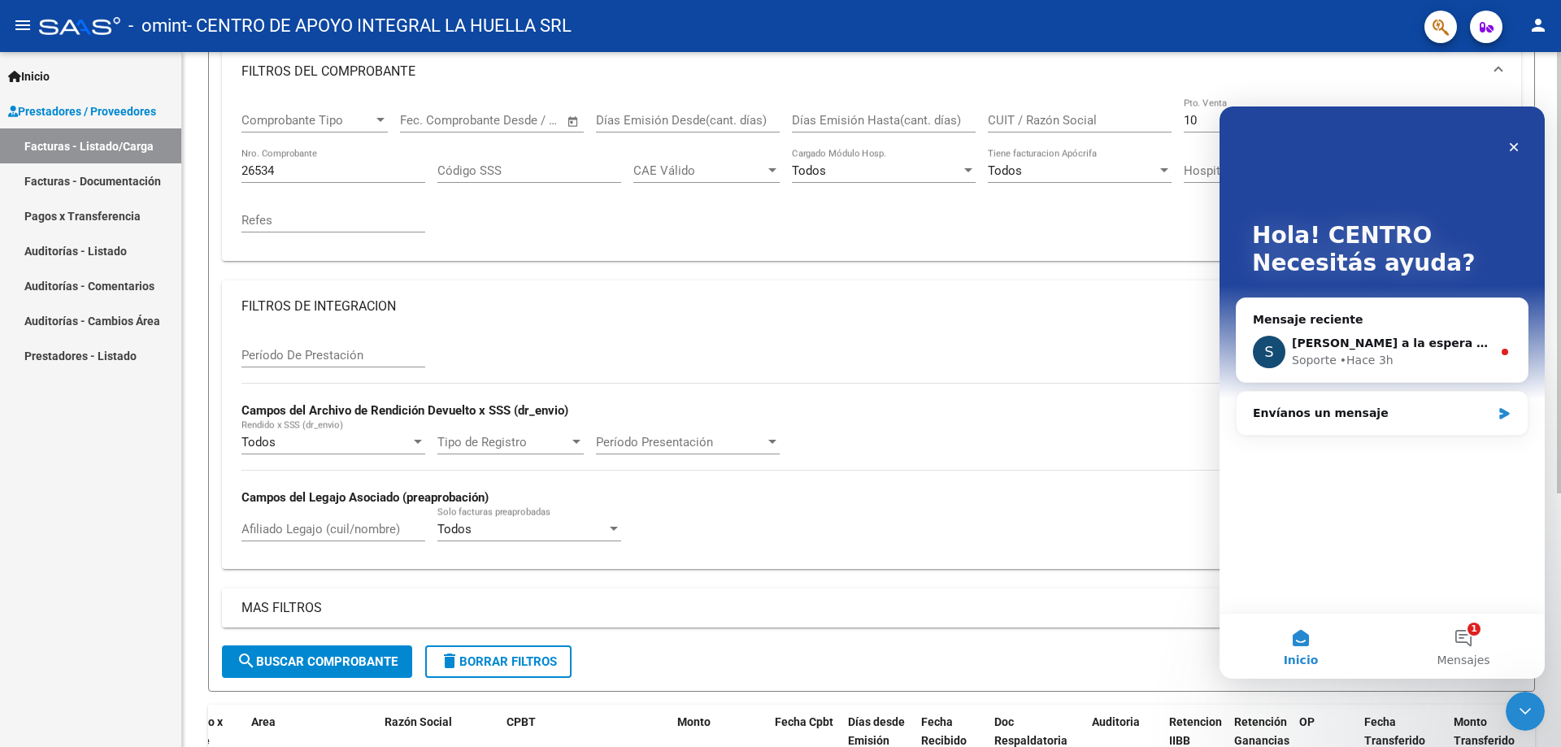
click at [330, 602] on mat-panel-title "MAS FILTROS" at bounding box center [861, 608] width 1240 height 18
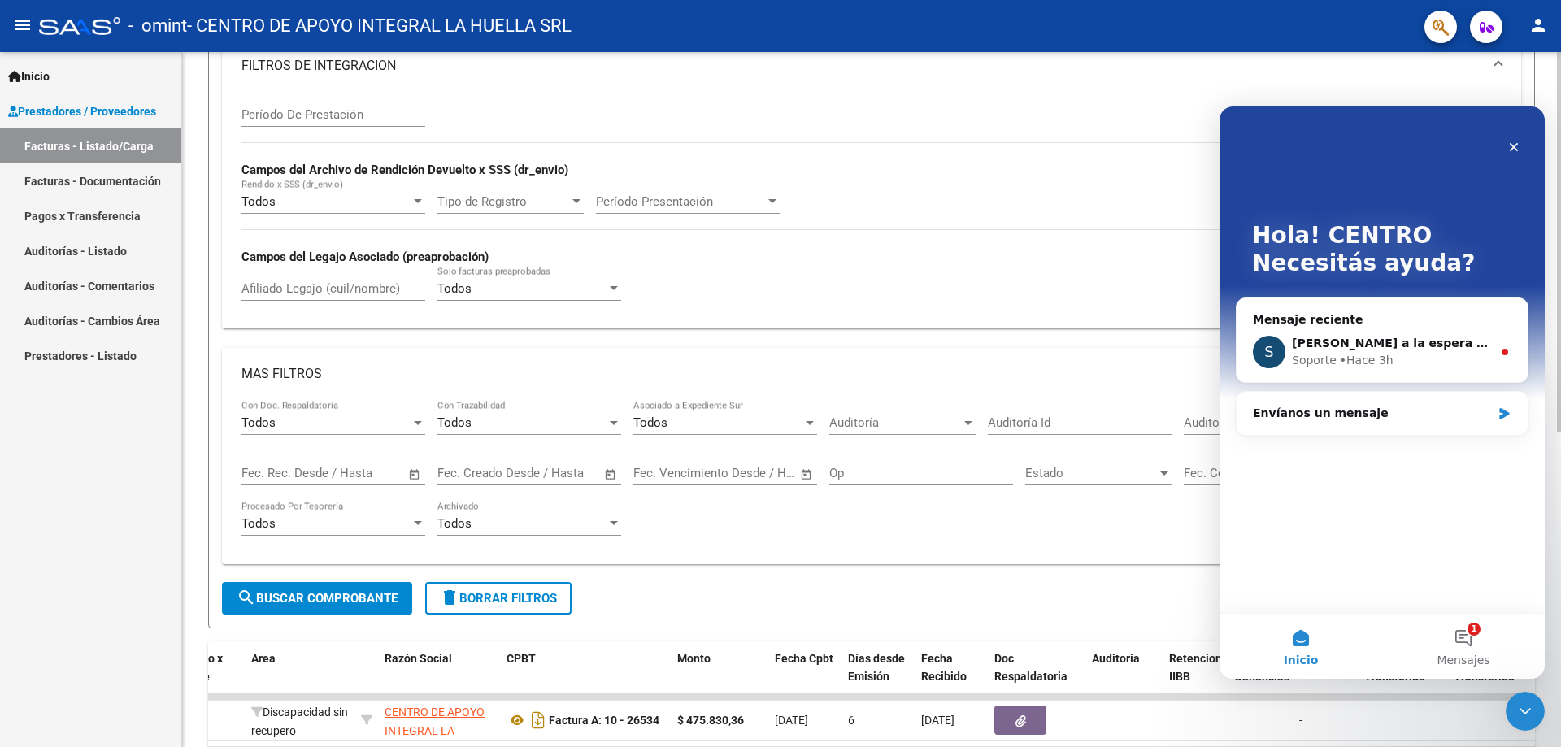
scroll to position [475, 0]
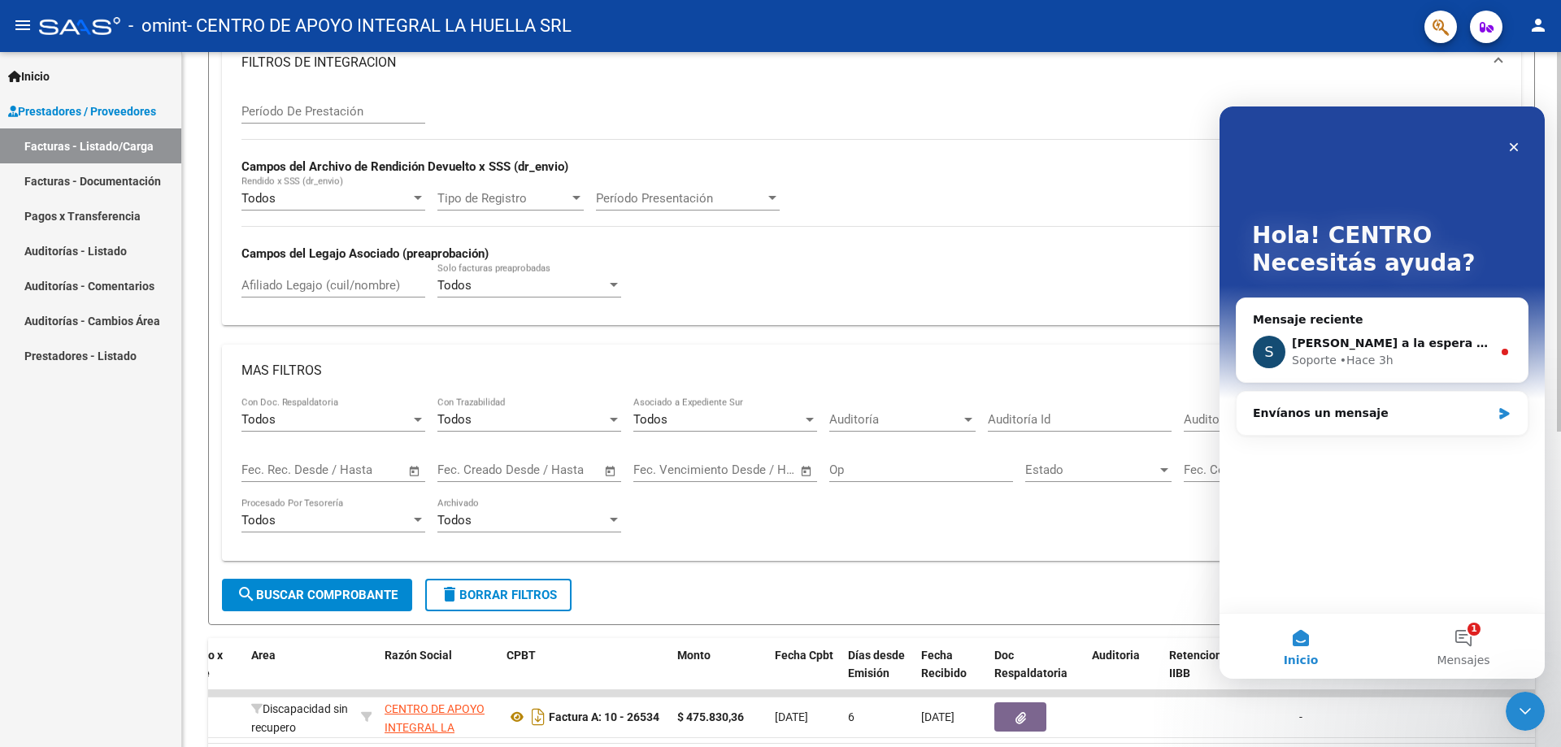
click at [937, 558] on div "Todos Con Doc. Respaldatoria Todos Con Trazabilidad Todos Asociado a Expediente…" at bounding box center [871, 478] width 1299 height 163
click at [1510, 149] on icon "Cerrar" at bounding box center [1513, 147] width 13 height 13
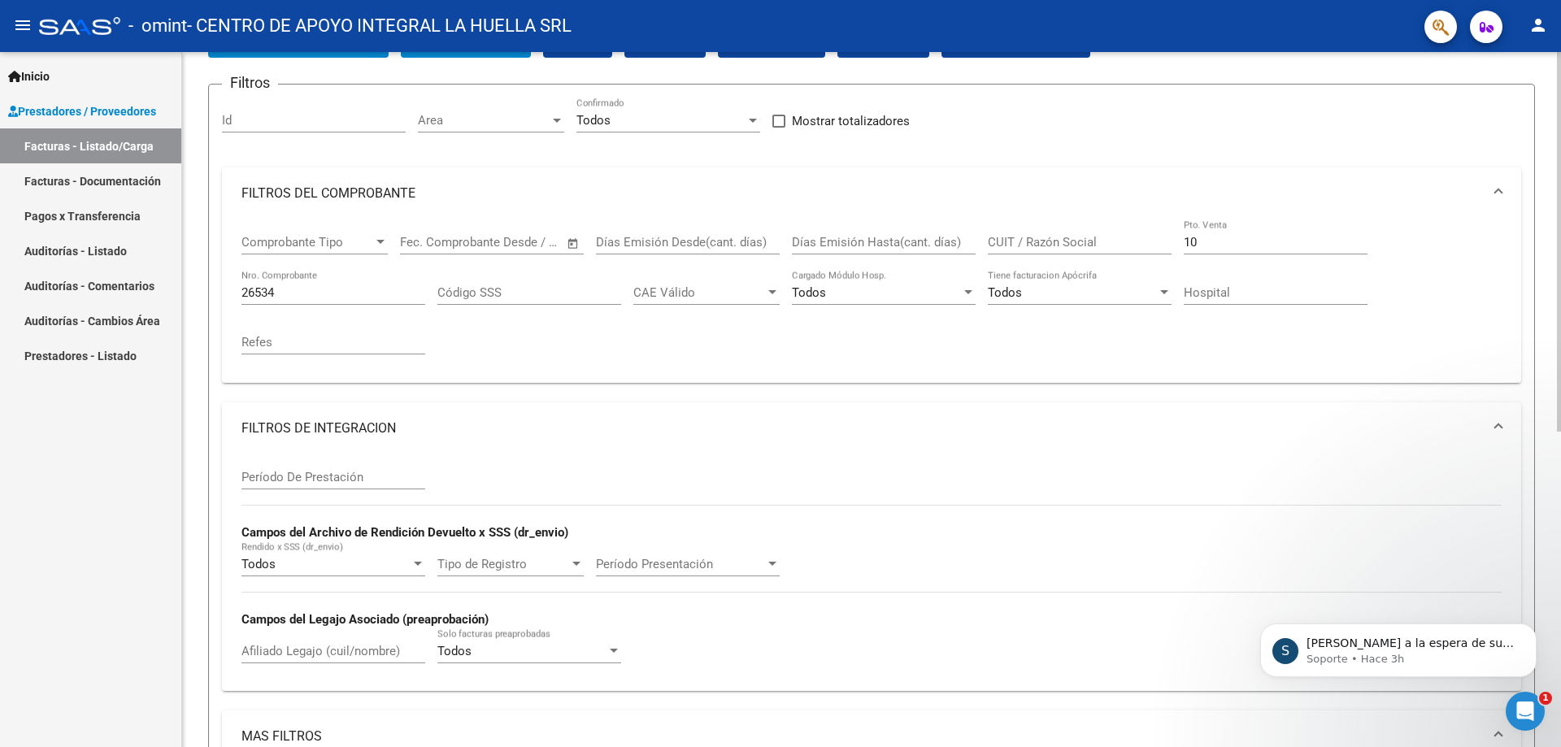
scroll to position [68, 0]
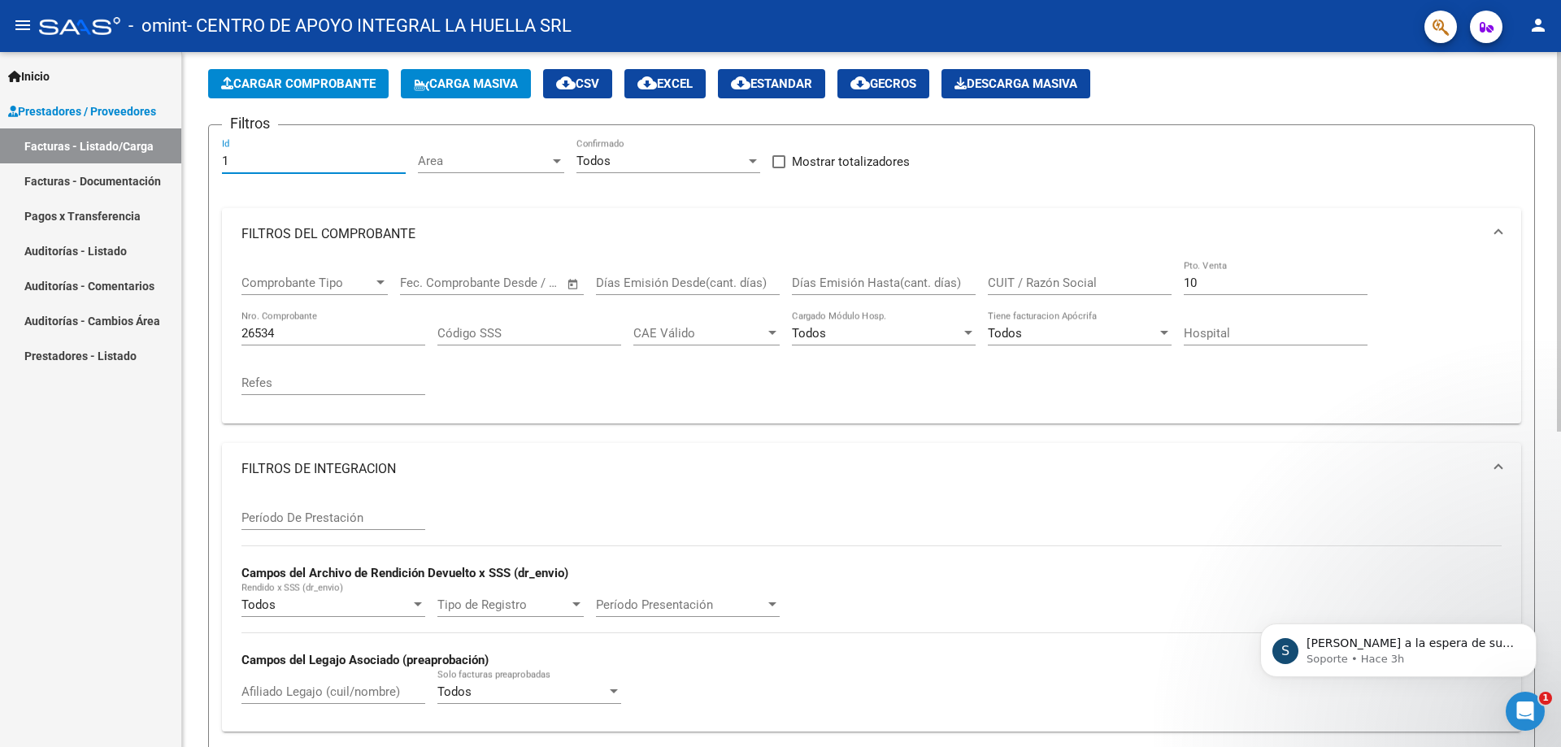
click at [304, 163] on form "Filtros 1 Id Area Area Todos Confirmado Mostrar totalizadores FILTROS DEL COMPR…" at bounding box center [871, 577] width 1326 height 907
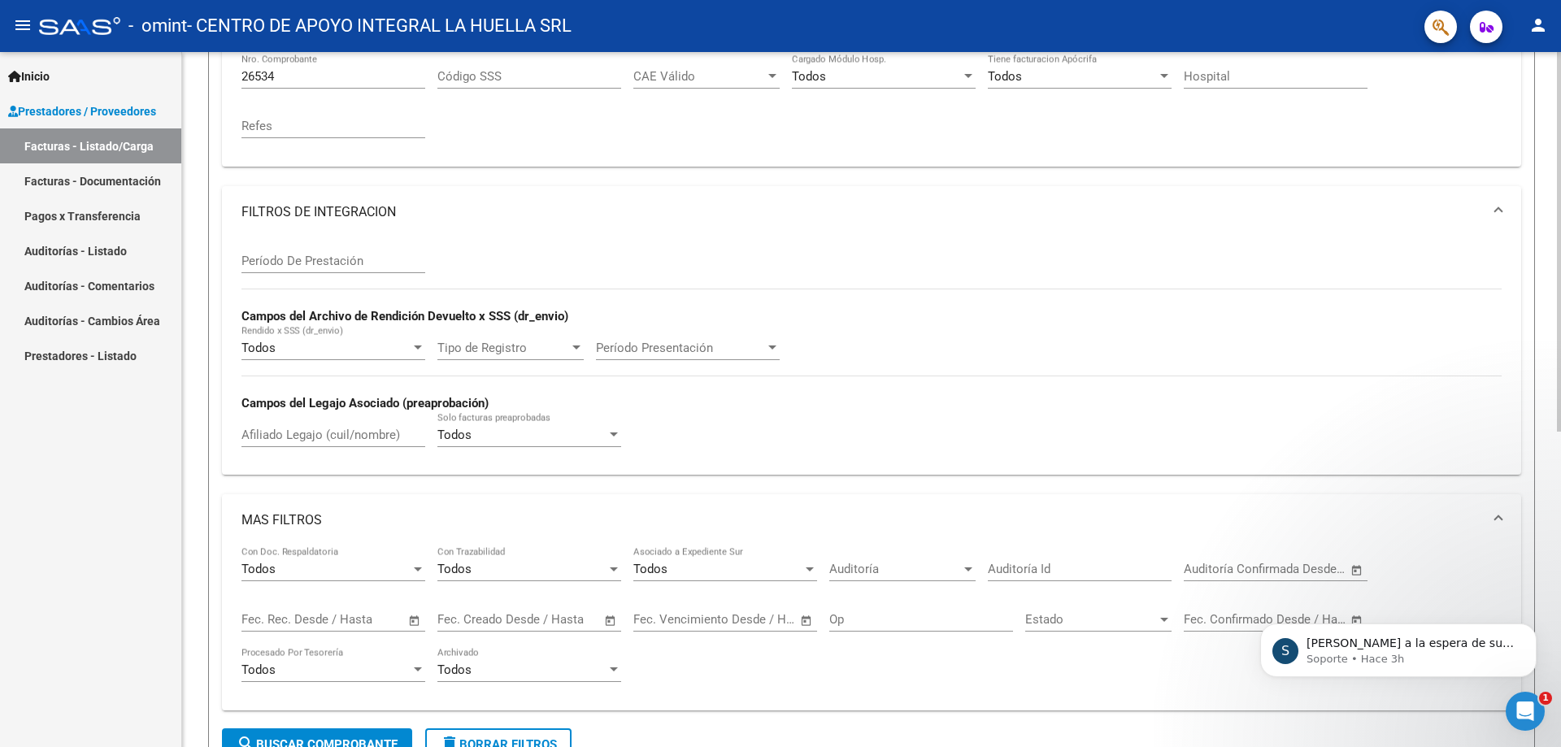
scroll to position [406, 0]
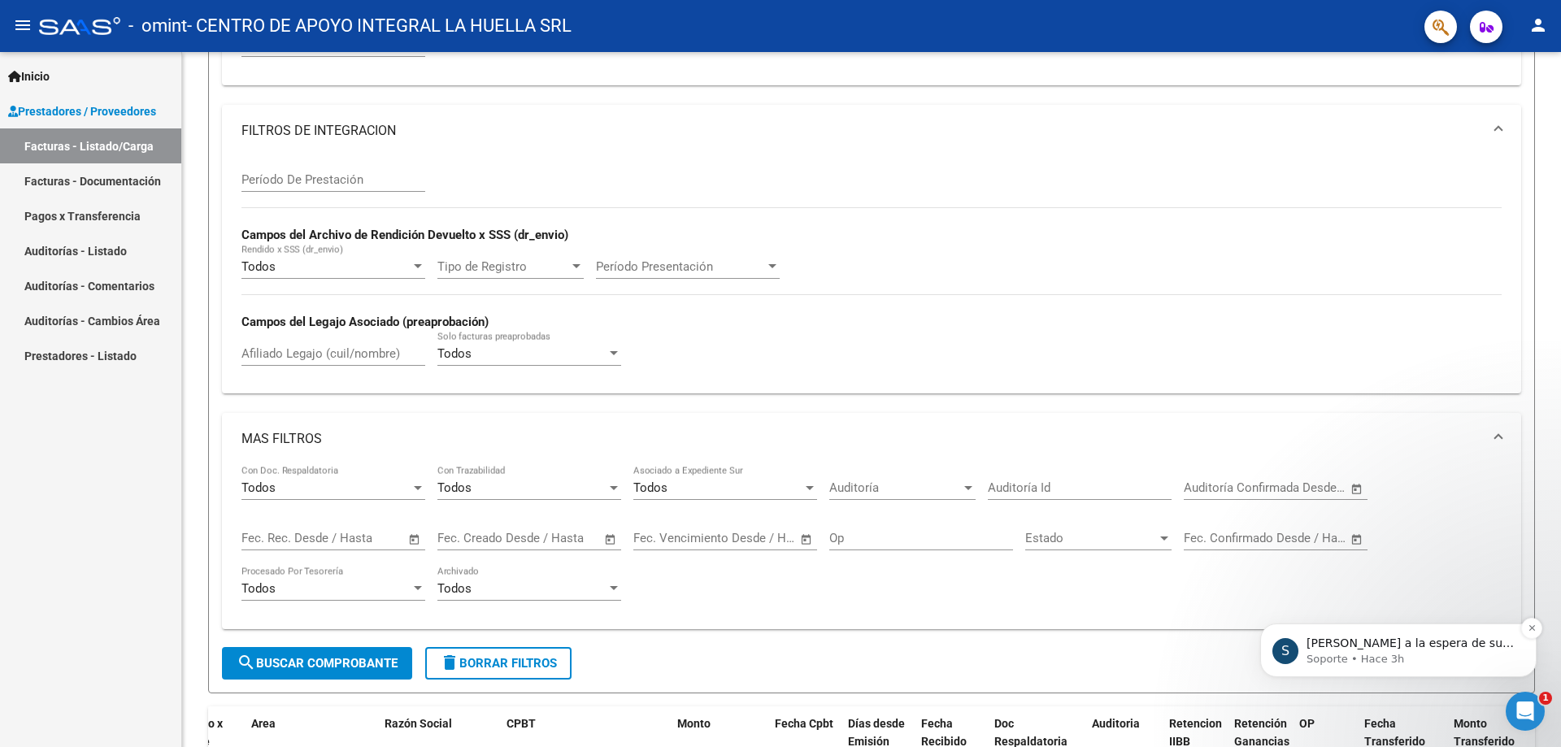
type input "1"
click at [1359, 653] on p "Soporte • Hace 3h" at bounding box center [1411, 659] width 210 height 15
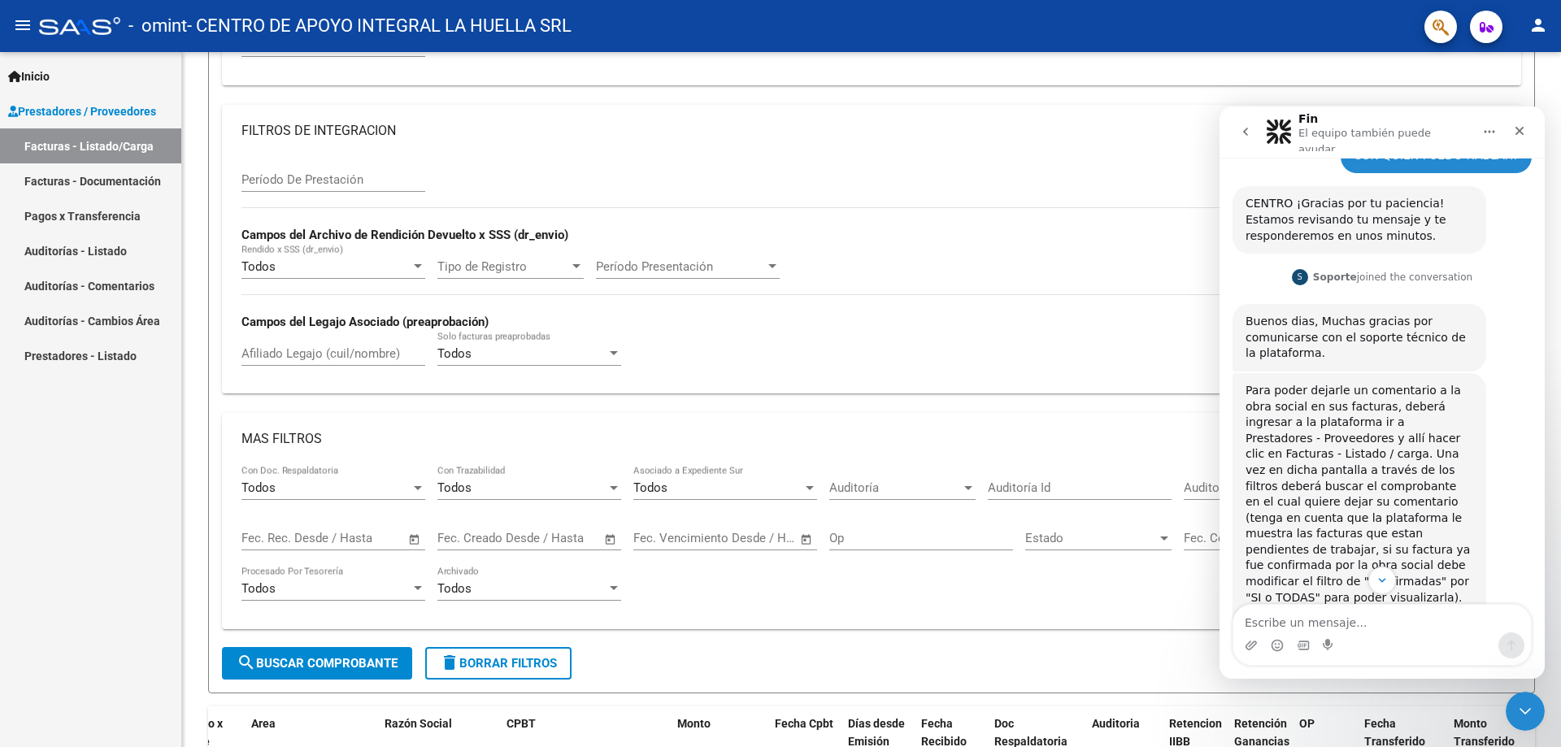
scroll to position [1041, 0]
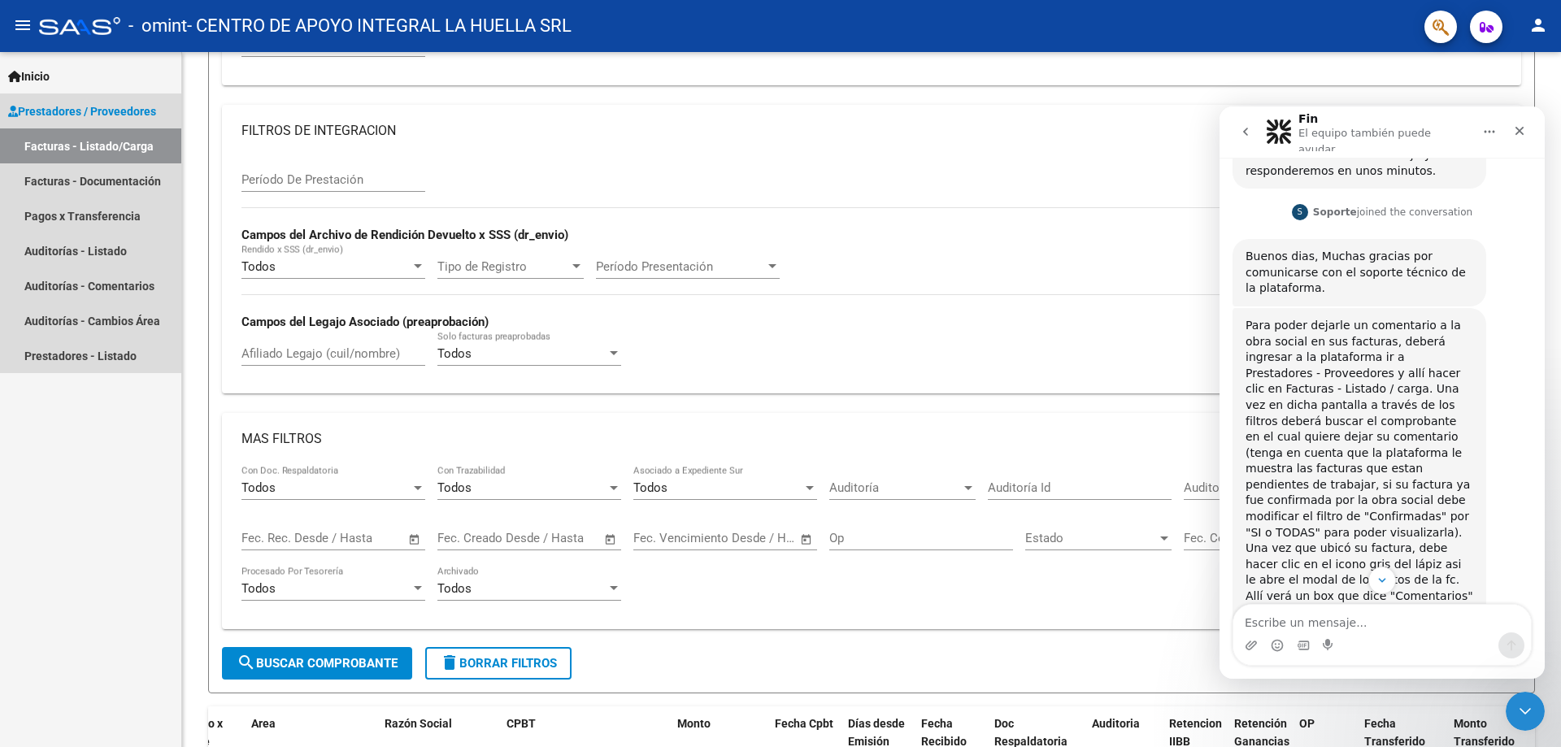
click at [88, 149] on link "Facturas - Listado/Carga" at bounding box center [90, 145] width 181 height 35
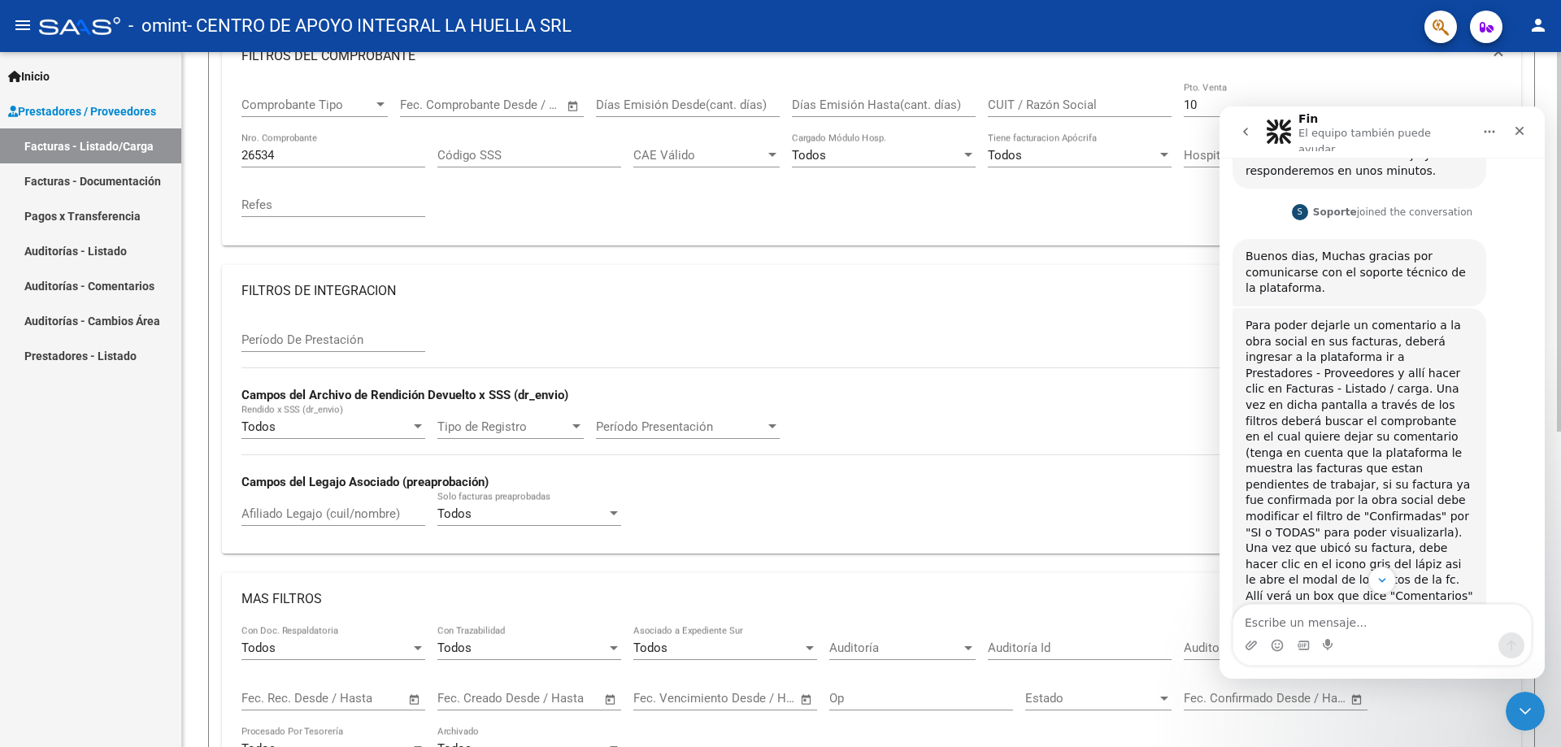
scroll to position [406, 0]
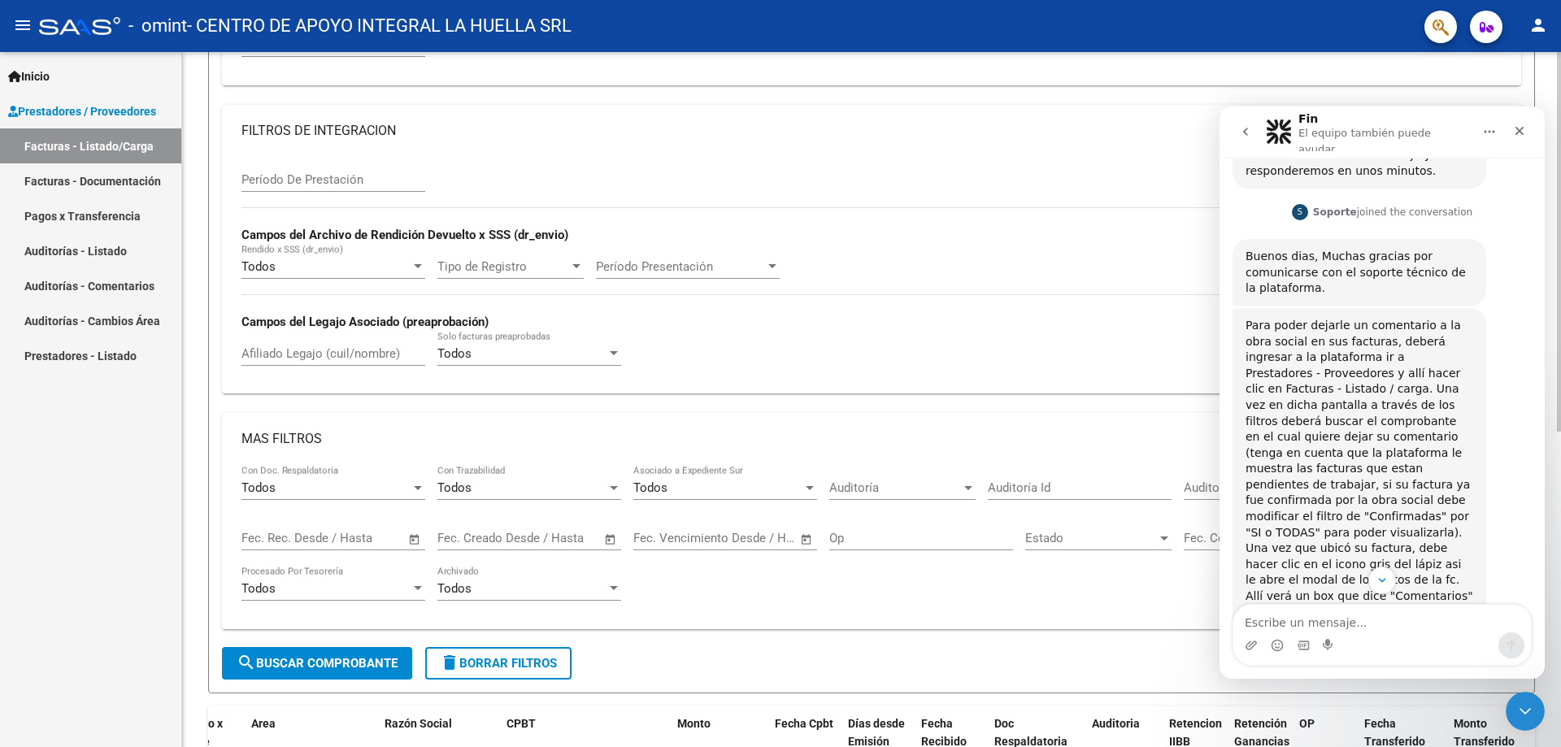
click at [355, 657] on span "search Buscar Comprobante" at bounding box center [317, 663] width 161 height 15
click at [459, 663] on mat-icon "delete" at bounding box center [450, 663] width 20 height 20
click at [506, 658] on span "delete Borrar Filtros" at bounding box center [498, 663] width 117 height 15
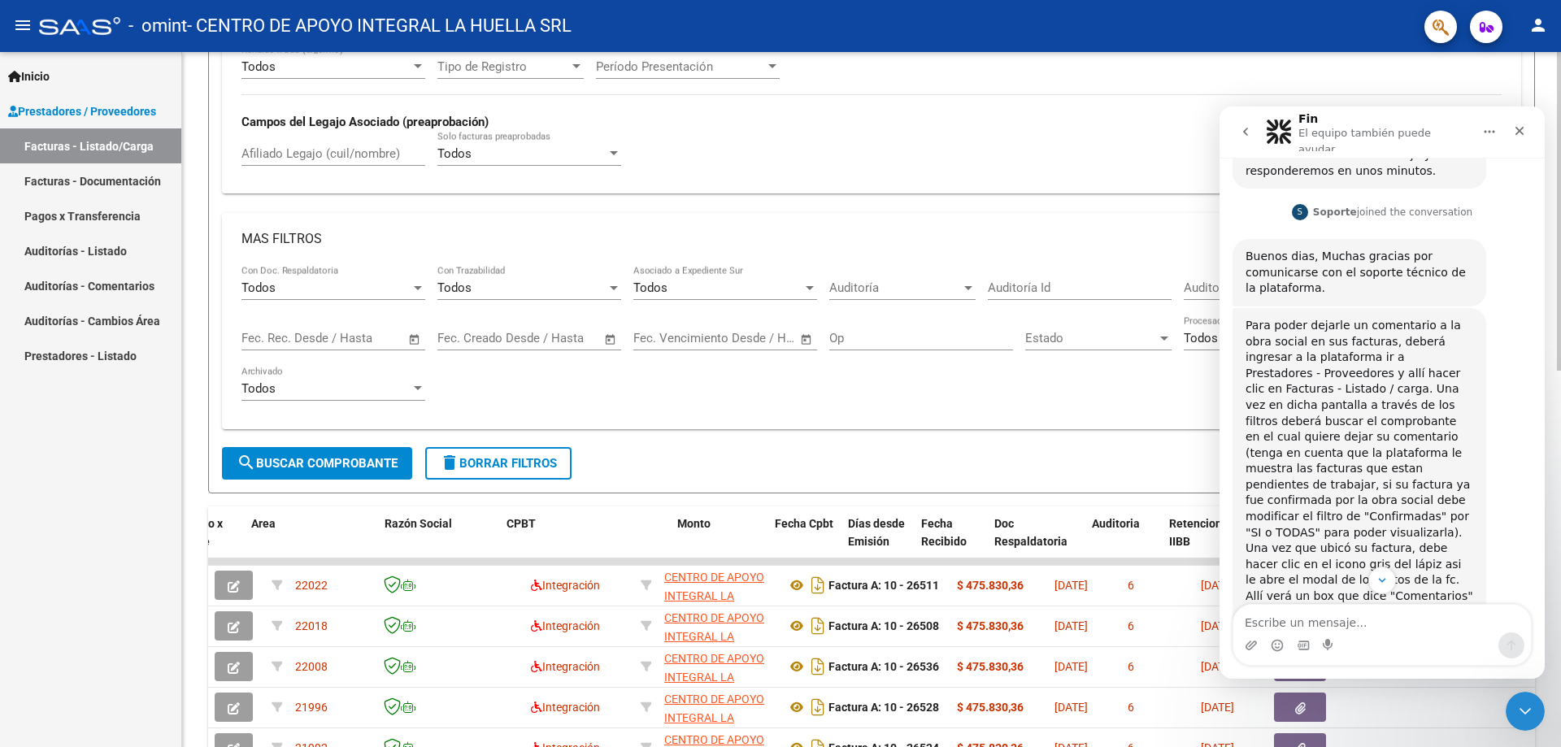
scroll to position [650, 0]
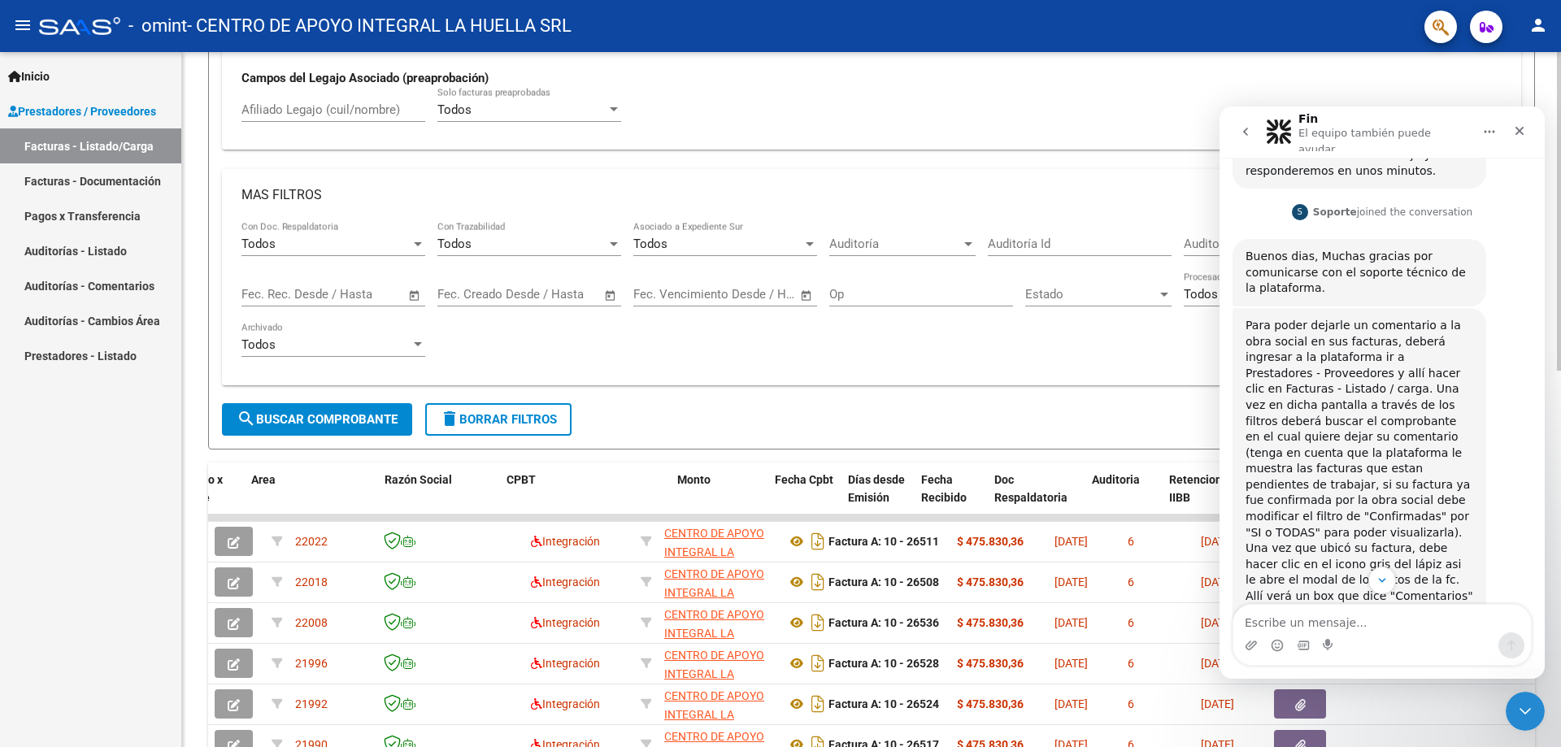
click at [422, 345] on div at bounding box center [417, 344] width 15 height 13
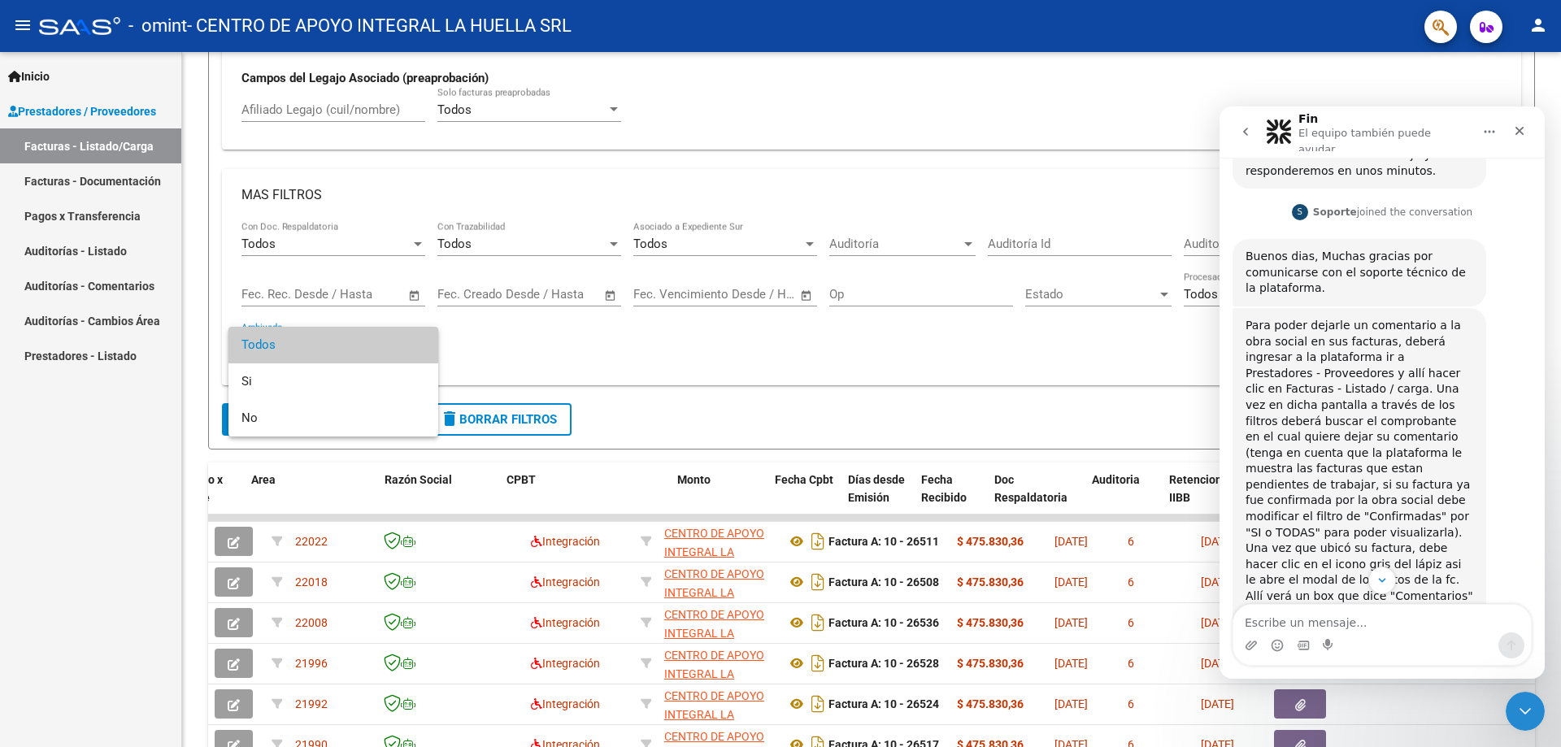
click at [419, 347] on span "Todos" at bounding box center [333, 345] width 184 height 37
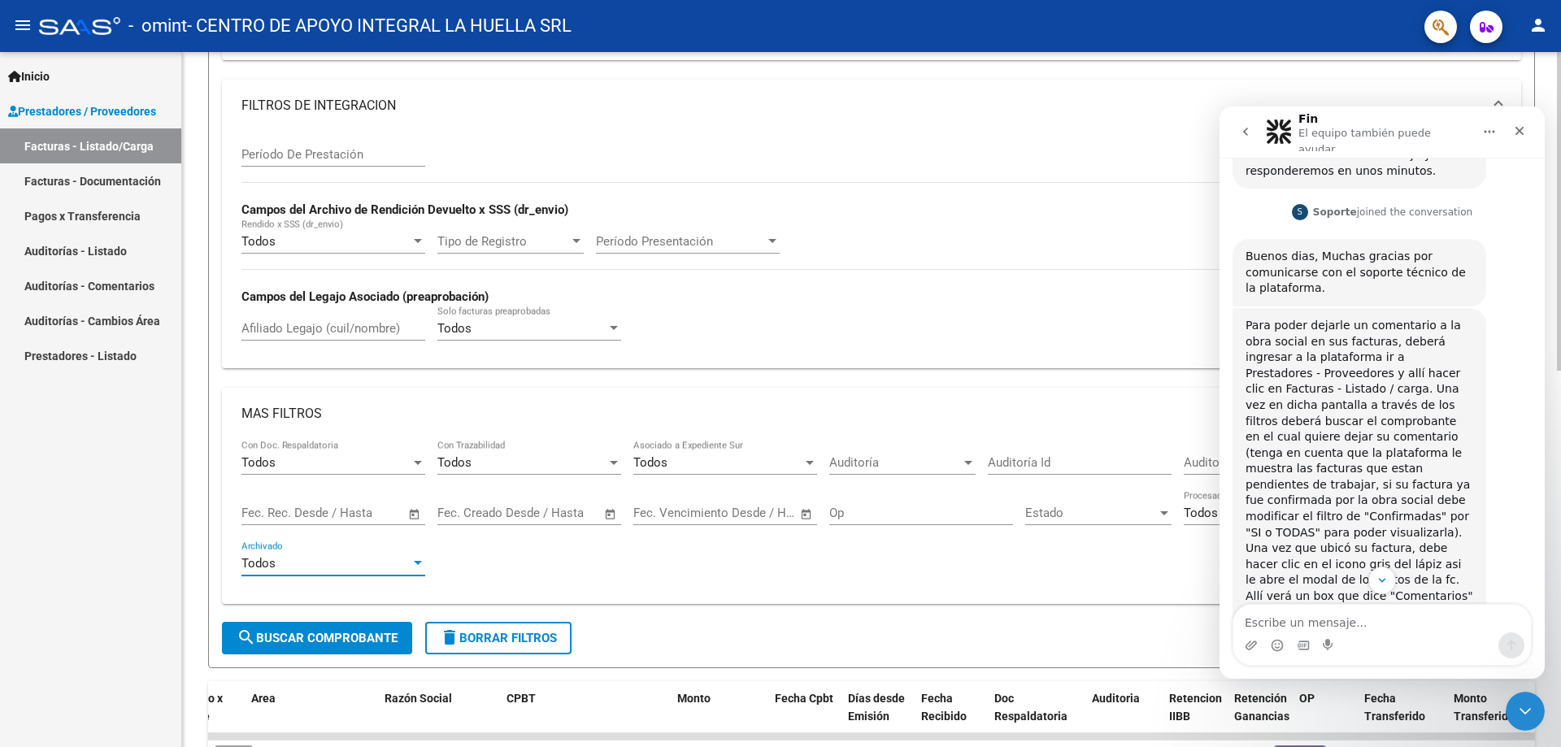
scroll to position [406, 0]
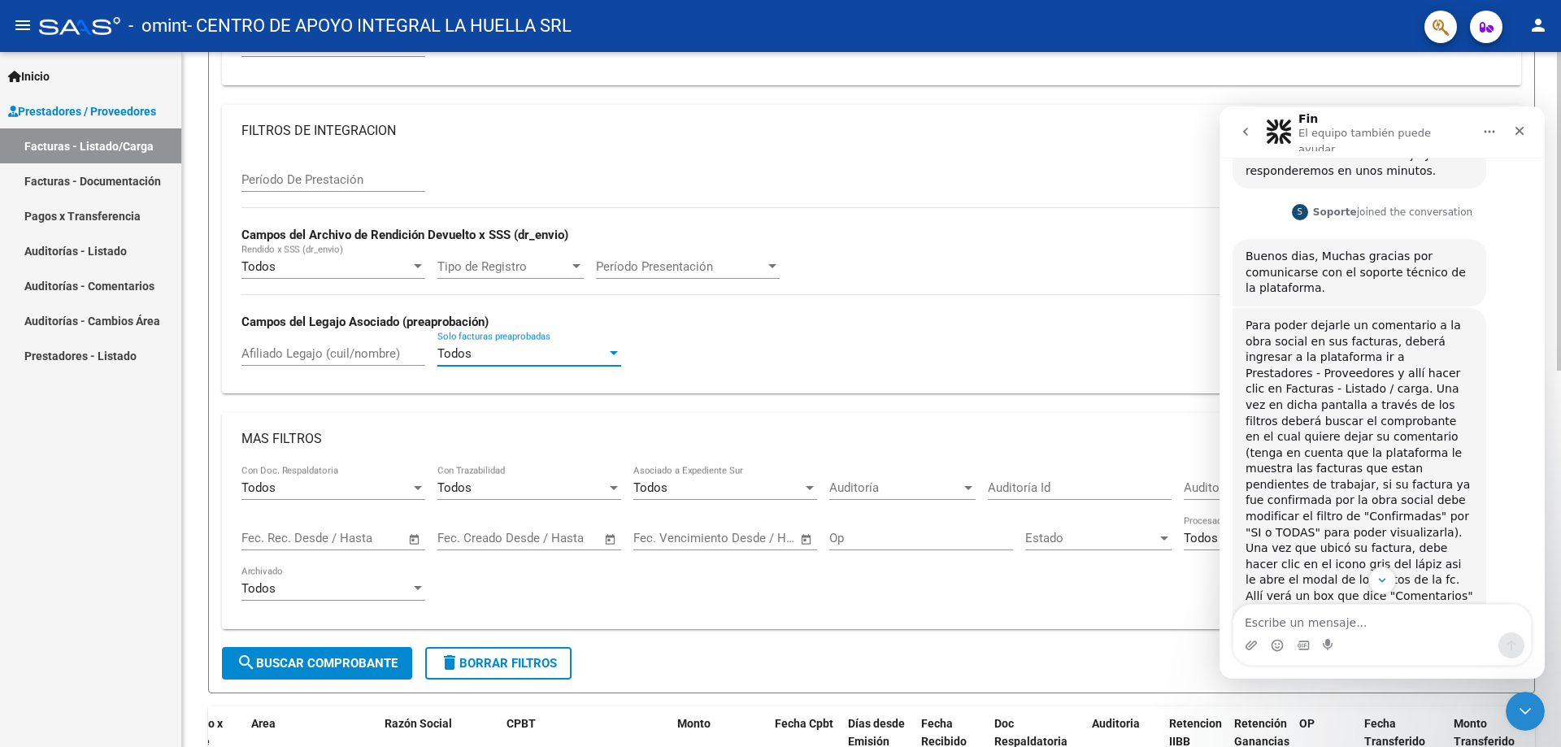
click at [610, 352] on div at bounding box center [614, 353] width 8 height 4
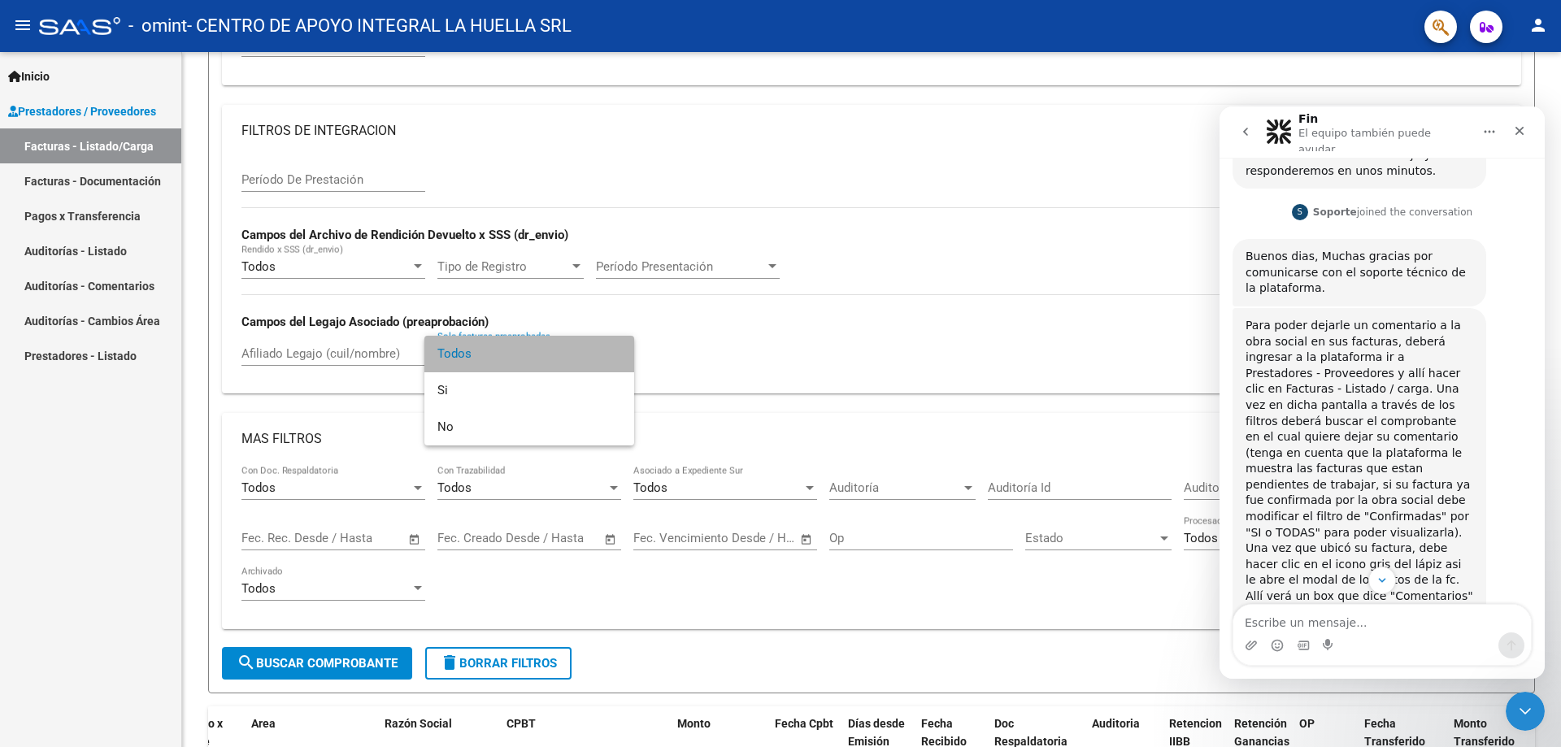
click at [516, 358] on span "Todos" at bounding box center [529, 354] width 184 height 37
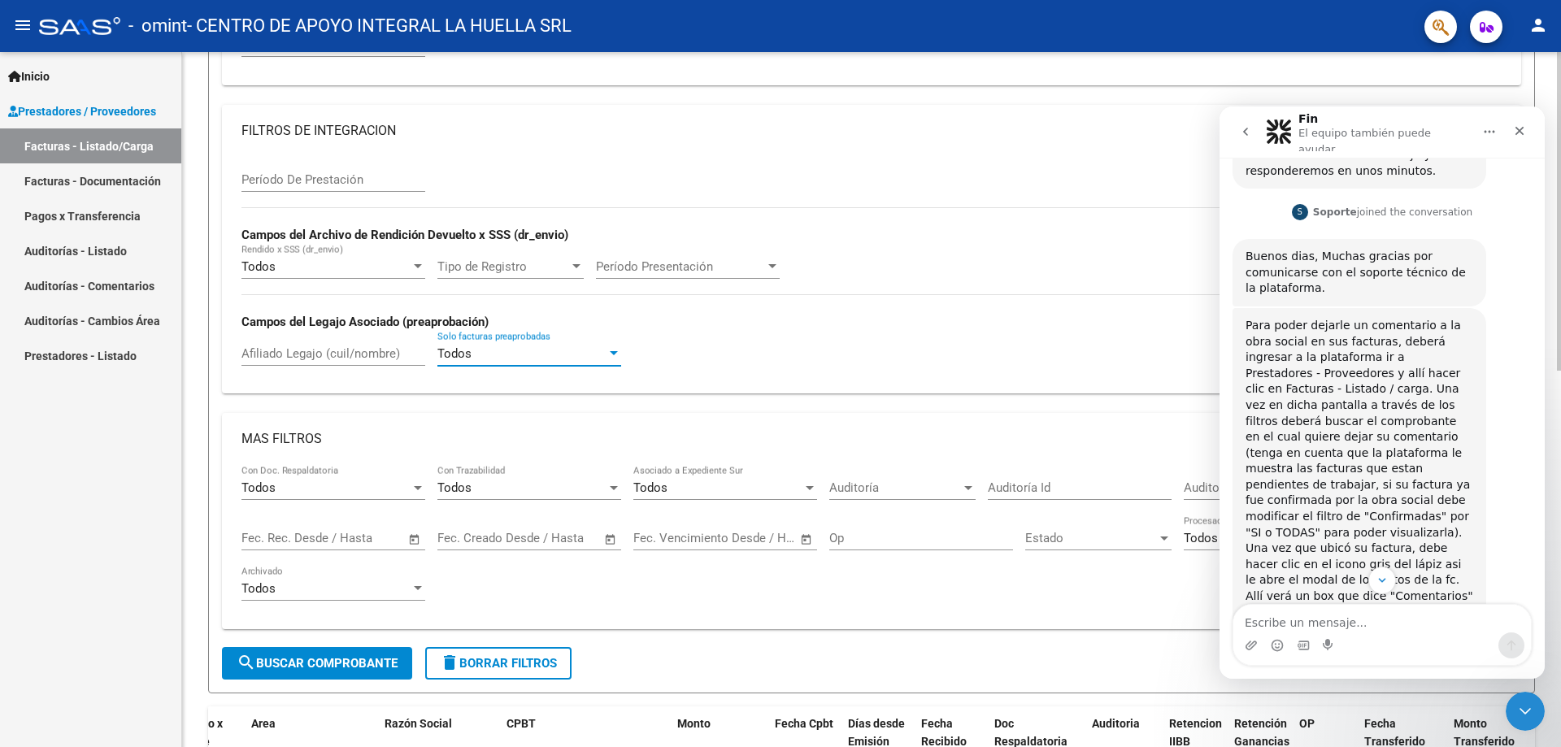
click at [556, 349] on div "Todos" at bounding box center [521, 353] width 169 height 15
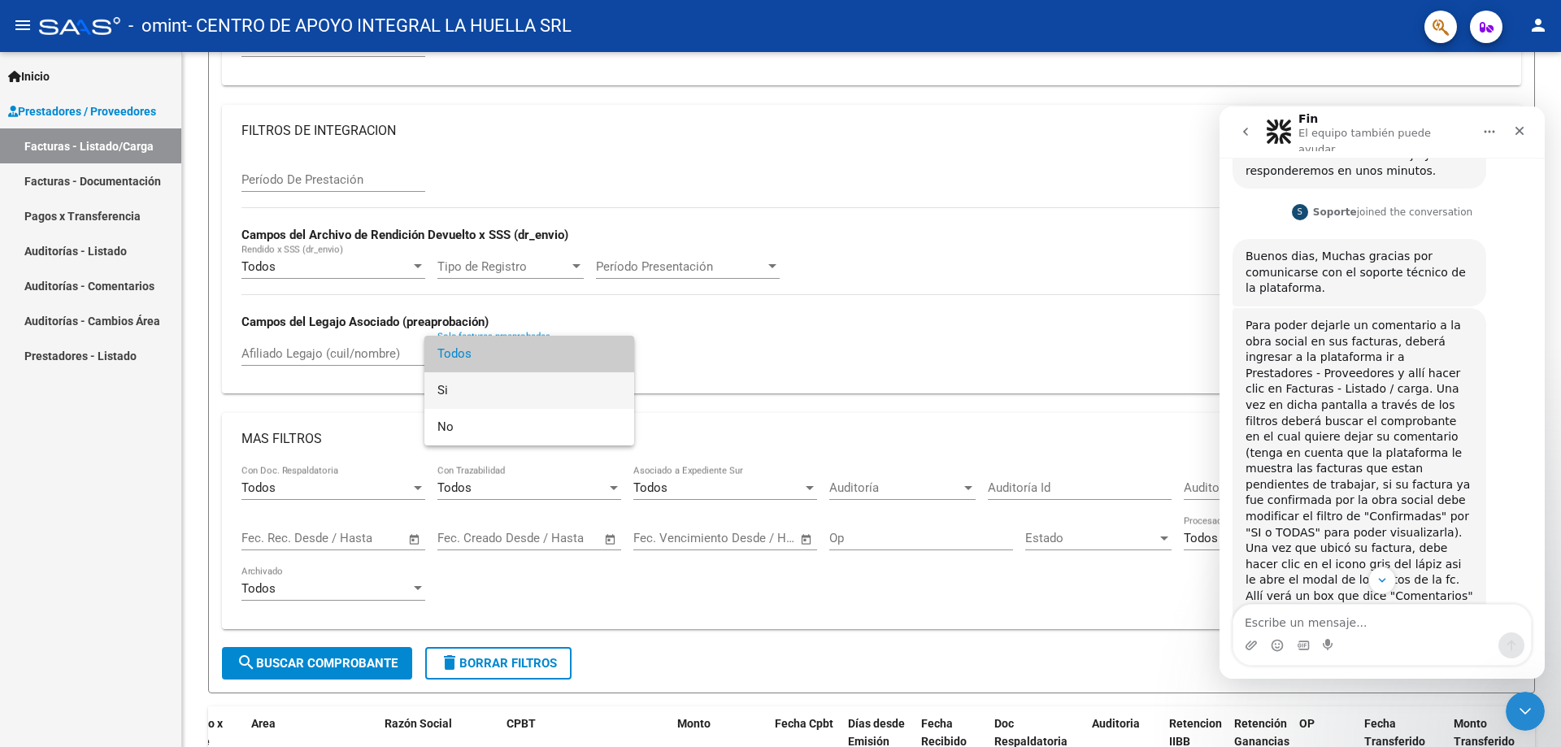
click at [515, 397] on span "Si" at bounding box center [529, 390] width 184 height 37
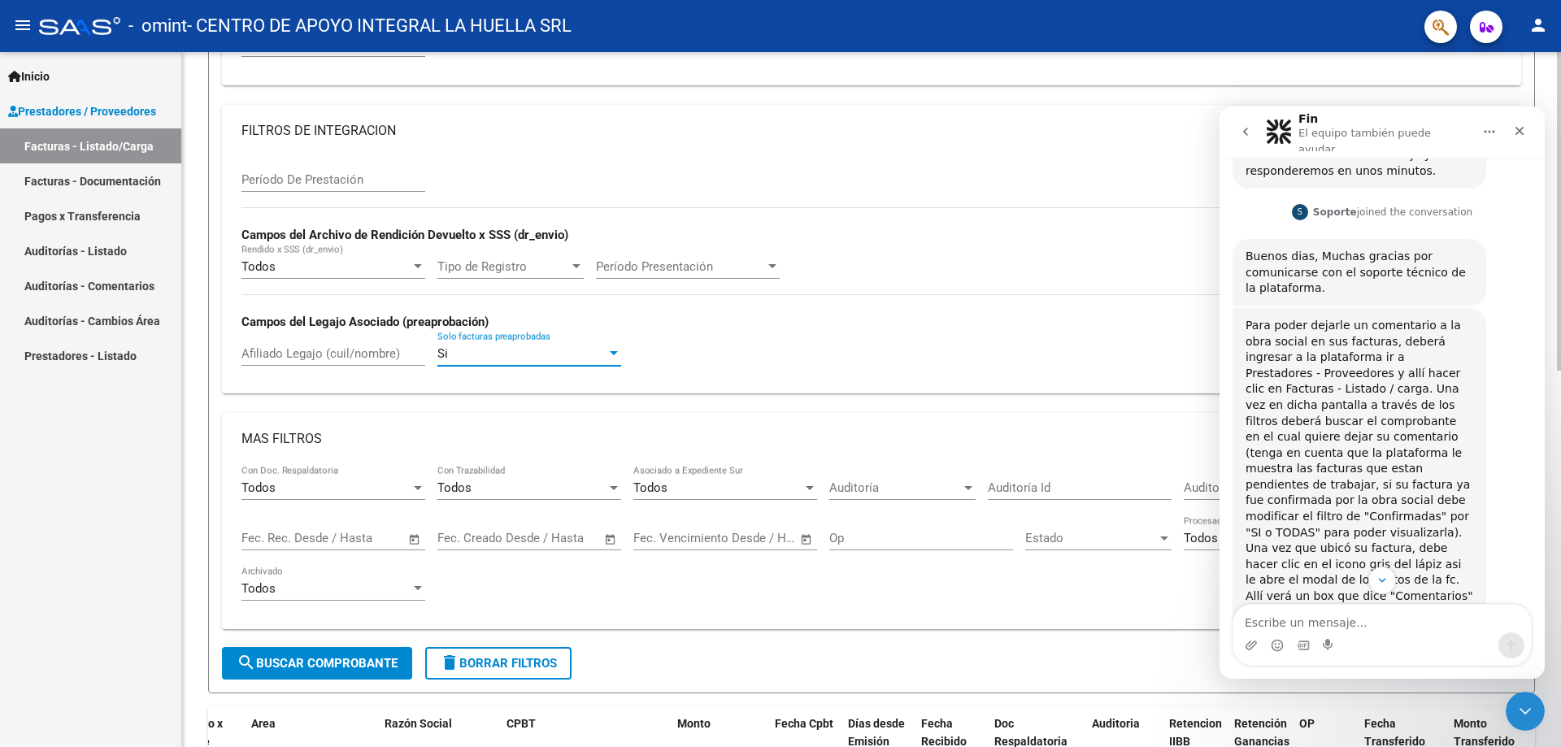
click at [342, 588] on div "Todos" at bounding box center [325, 588] width 169 height 15
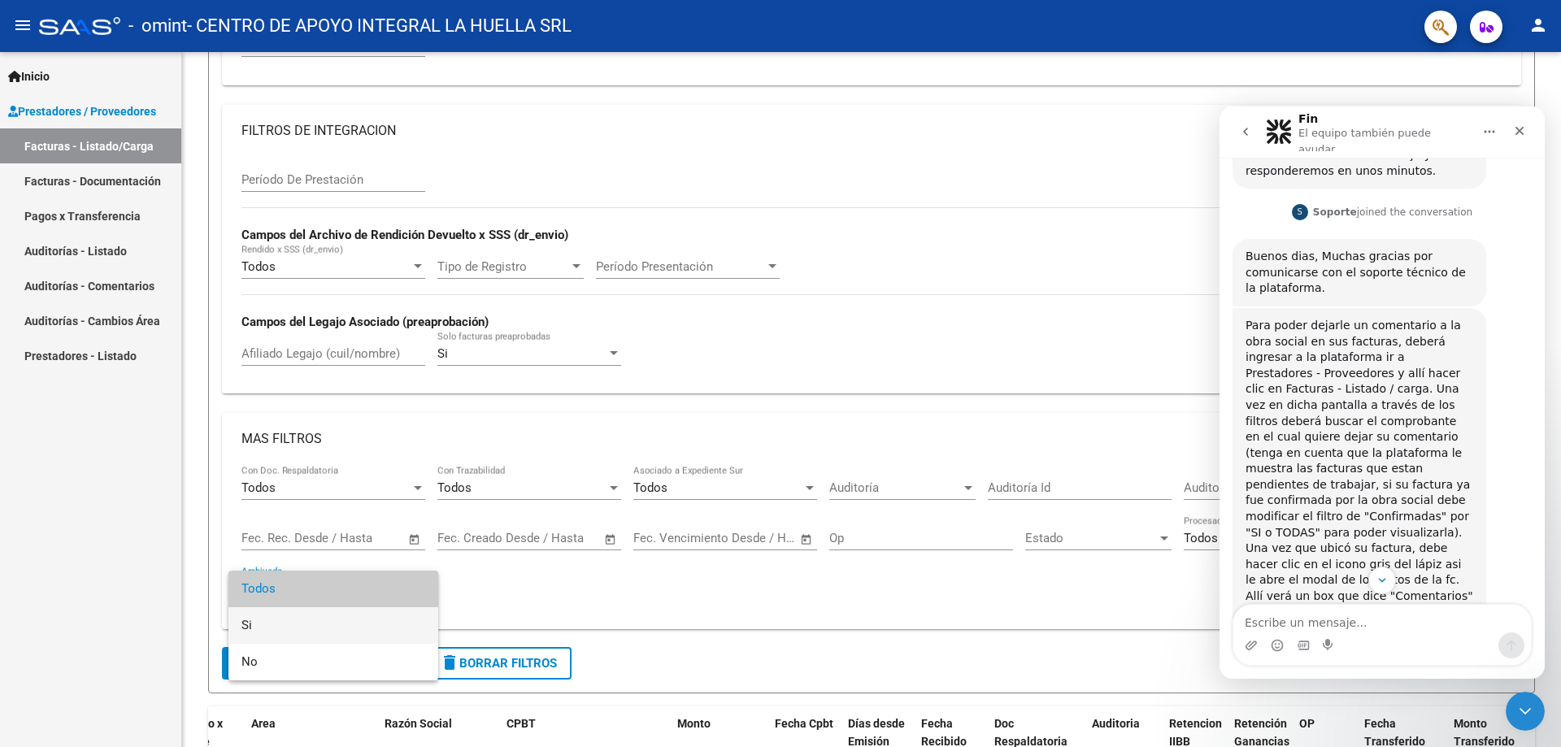
click at [333, 620] on span "Si" at bounding box center [333, 625] width 184 height 37
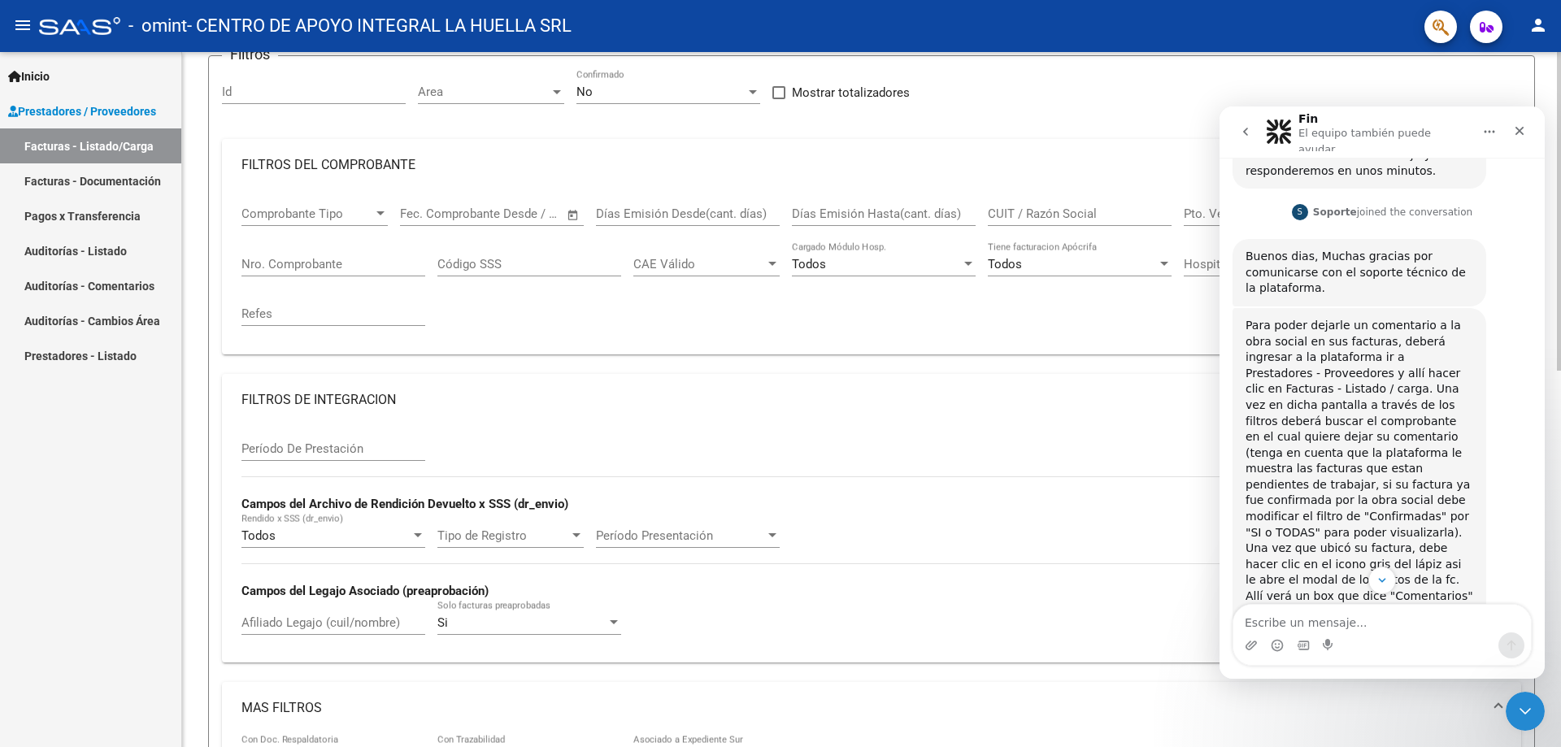
scroll to position [81, 0]
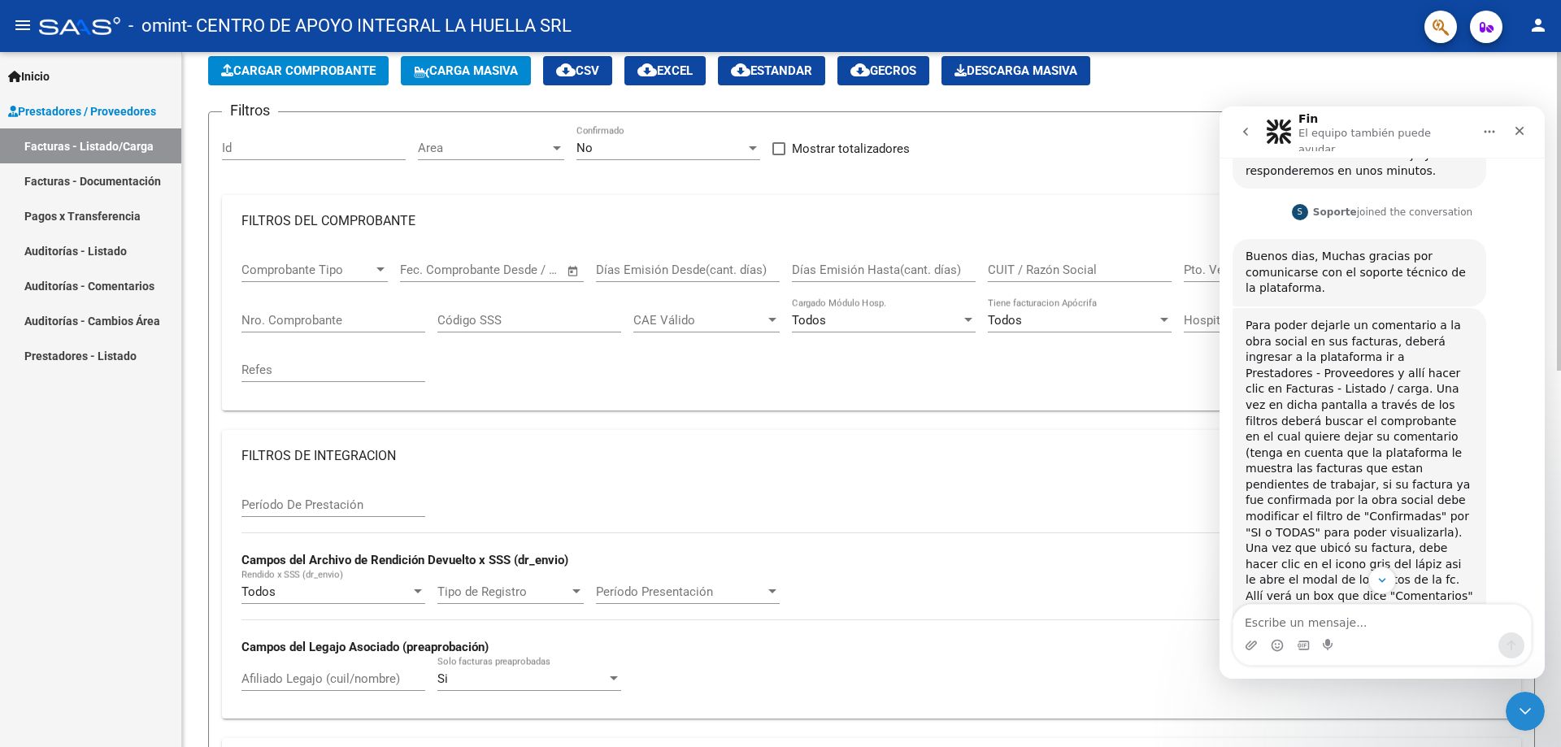
click at [1034, 322] on div "Todos" at bounding box center [1072, 320] width 169 height 15
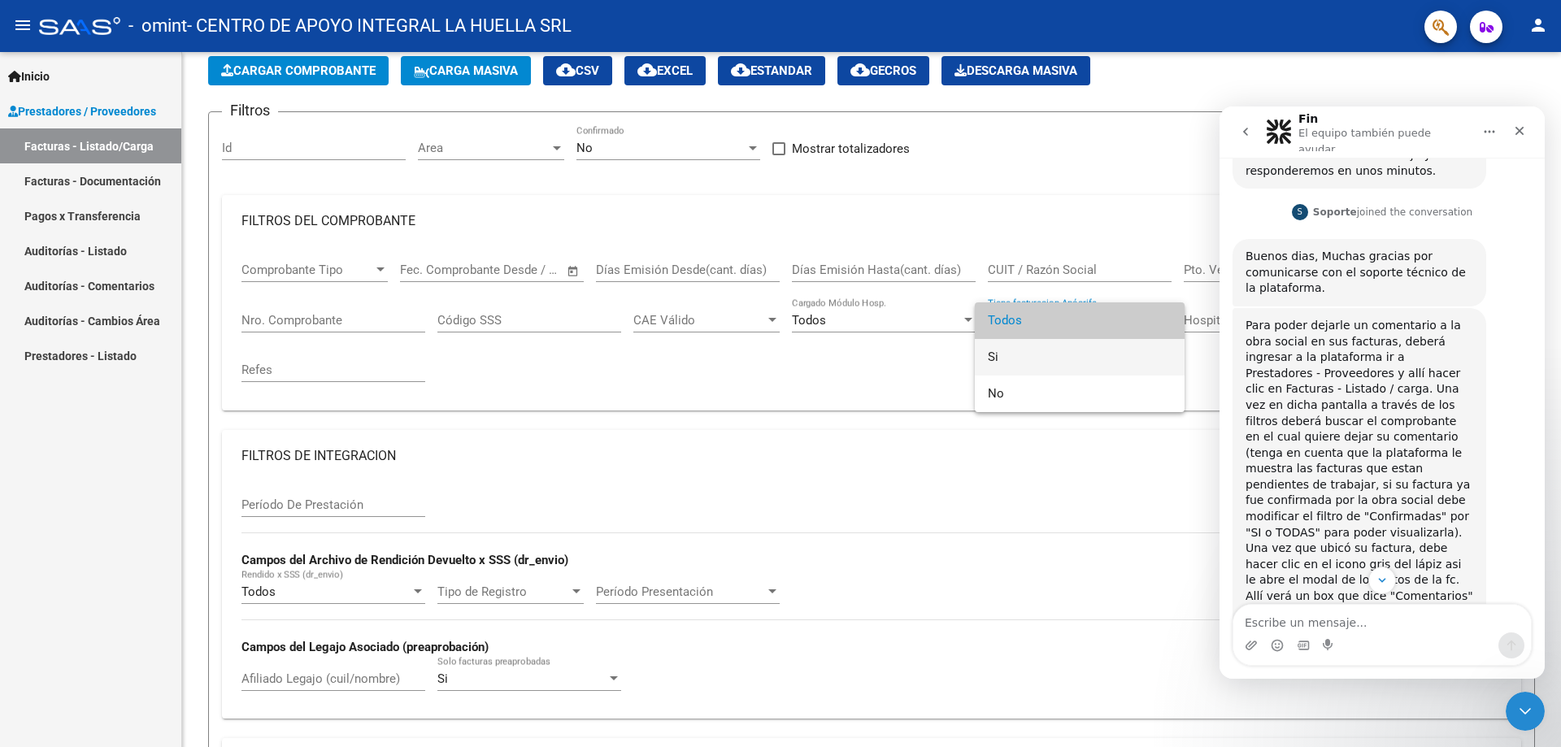
click at [1038, 365] on span "Si" at bounding box center [1080, 357] width 184 height 37
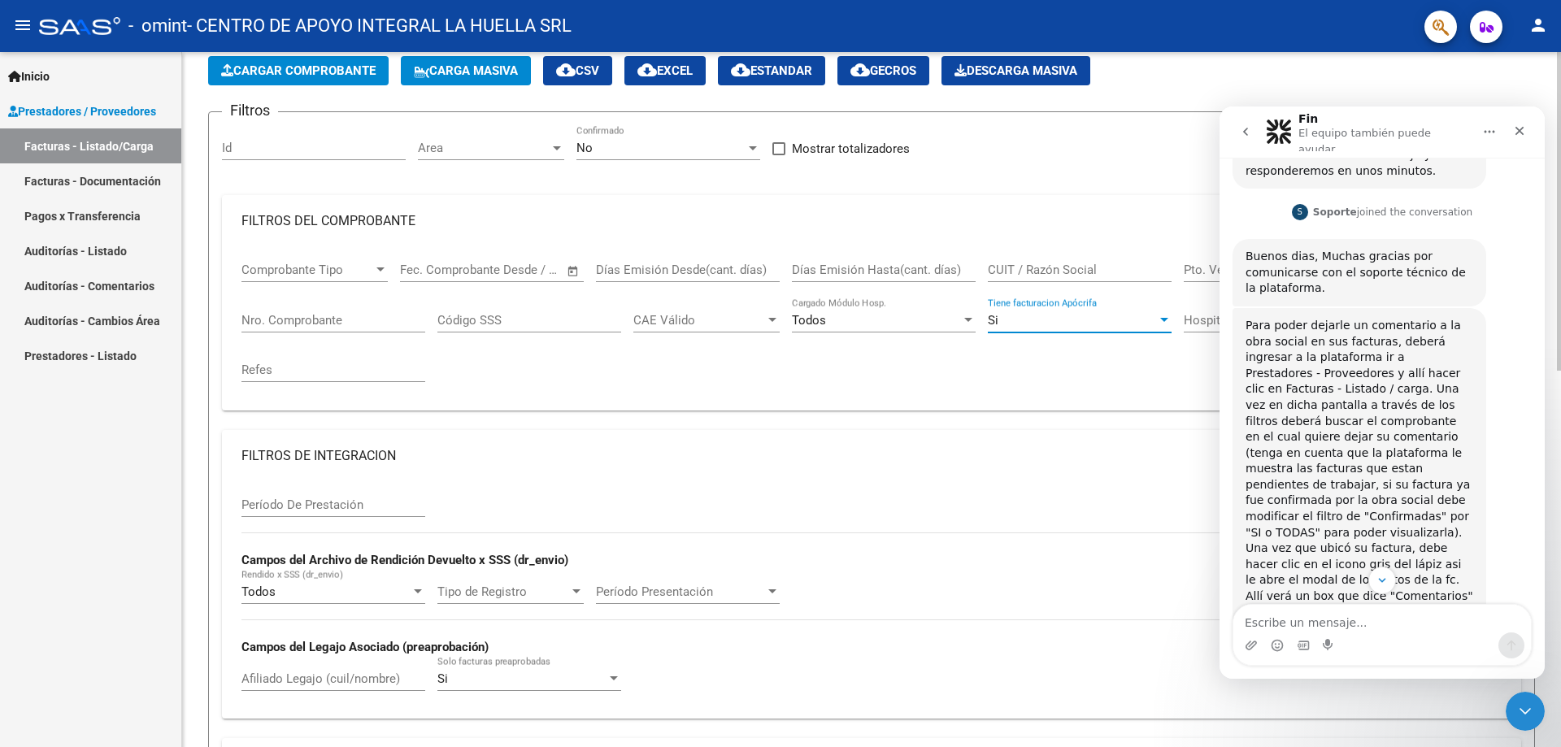
scroll to position [650, 0]
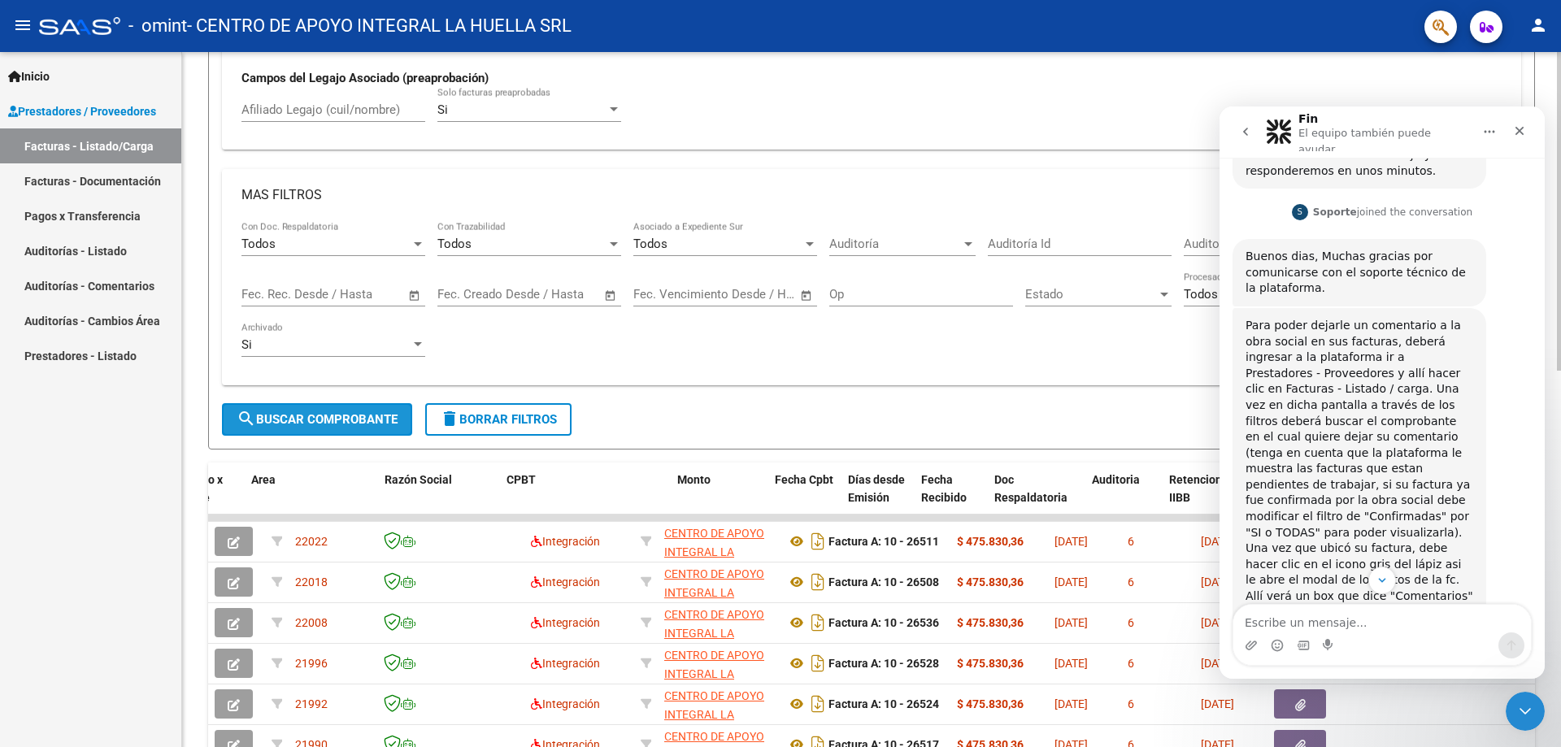
click at [357, 425] on span "search Buscar Comprobante" at bounding box center [317, 419] width 161 height 15
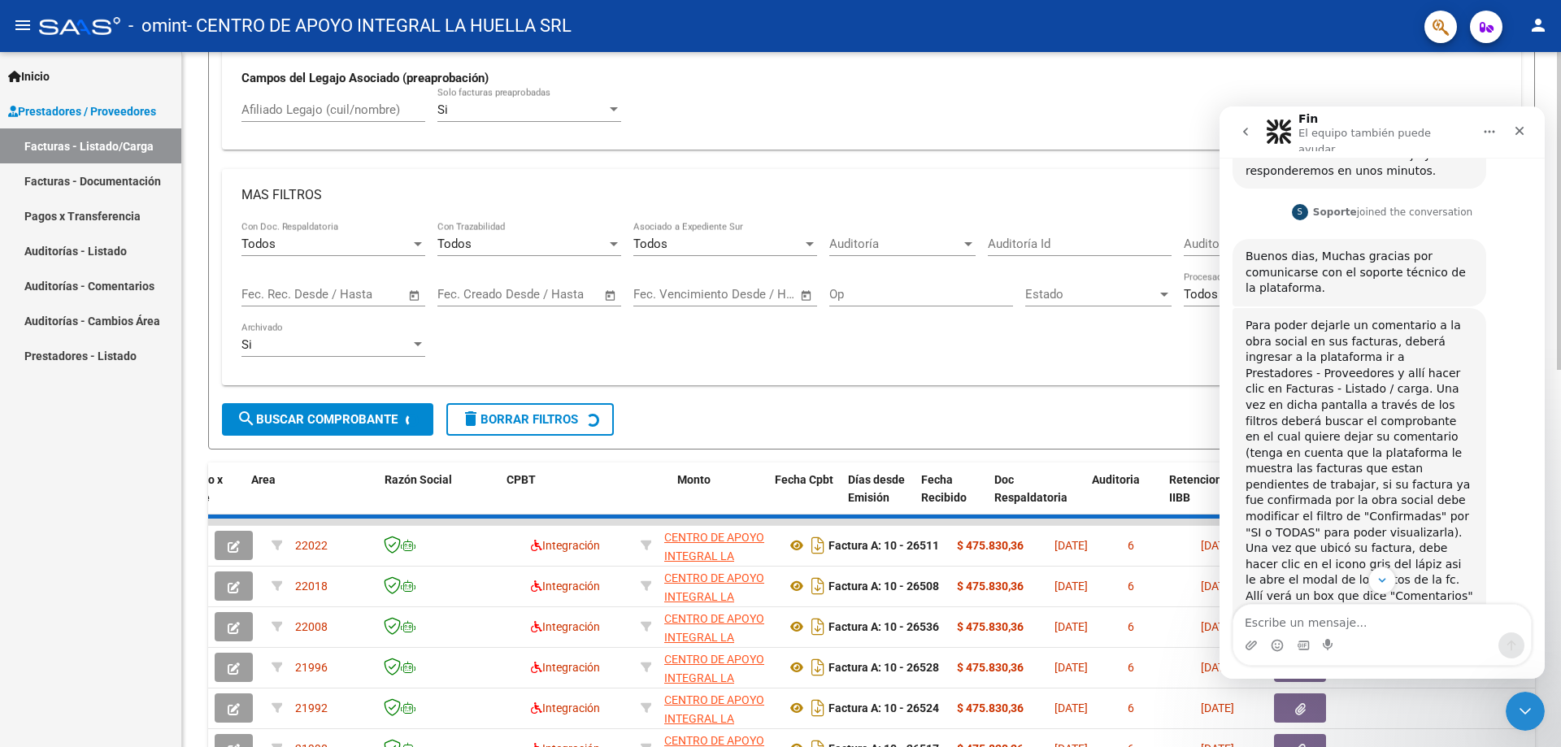
scroll to position [552, 0]
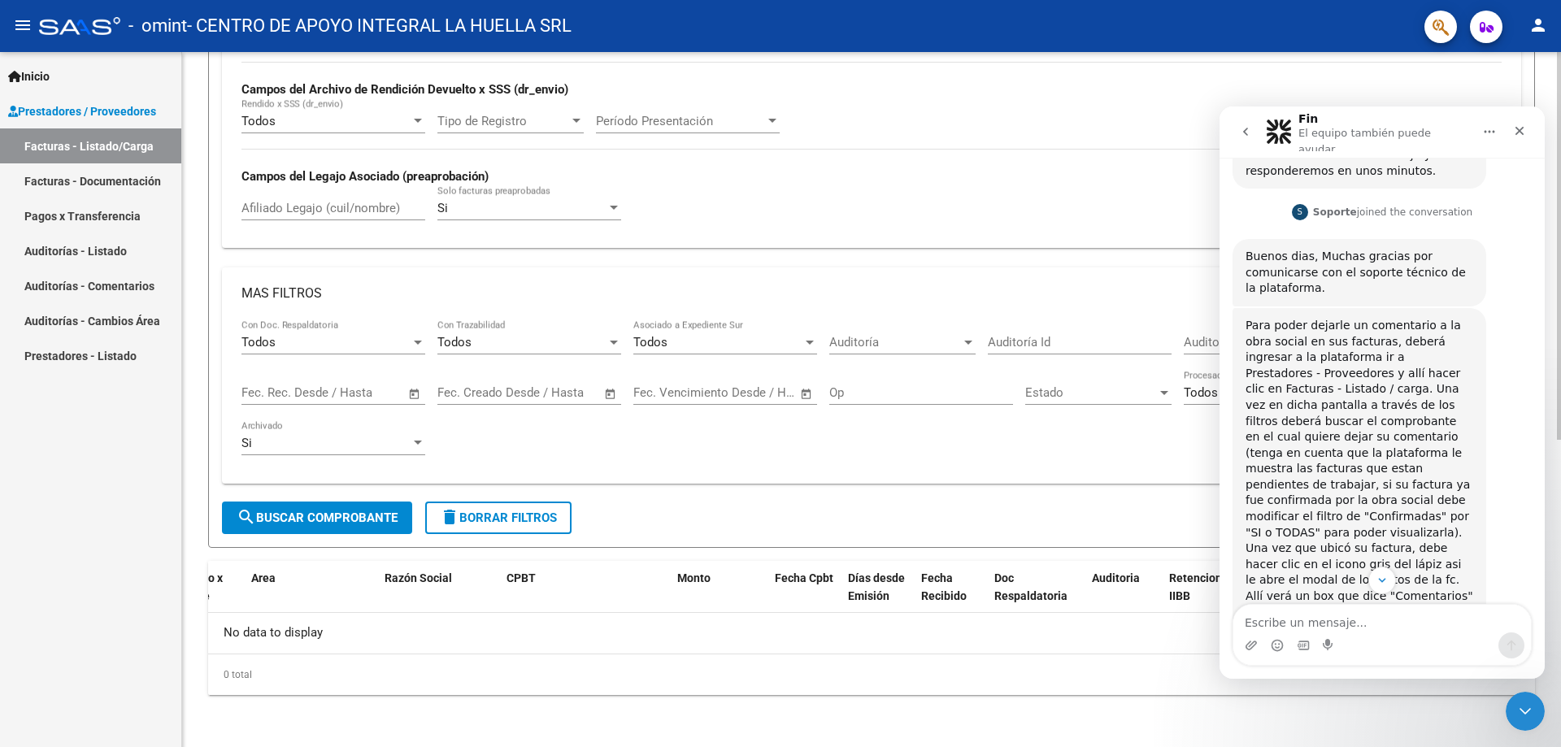
click at [1122, 499] on div "MAS FILTROS Todos Con Doc. Respaldatoria Todos Con Trazabilidad Todos Asociado …" at bounding box center [871, 383] width 1299 height 233
click at [1252, 127] on button "go back" at bounding box center [1245, 131] width 31 height 31
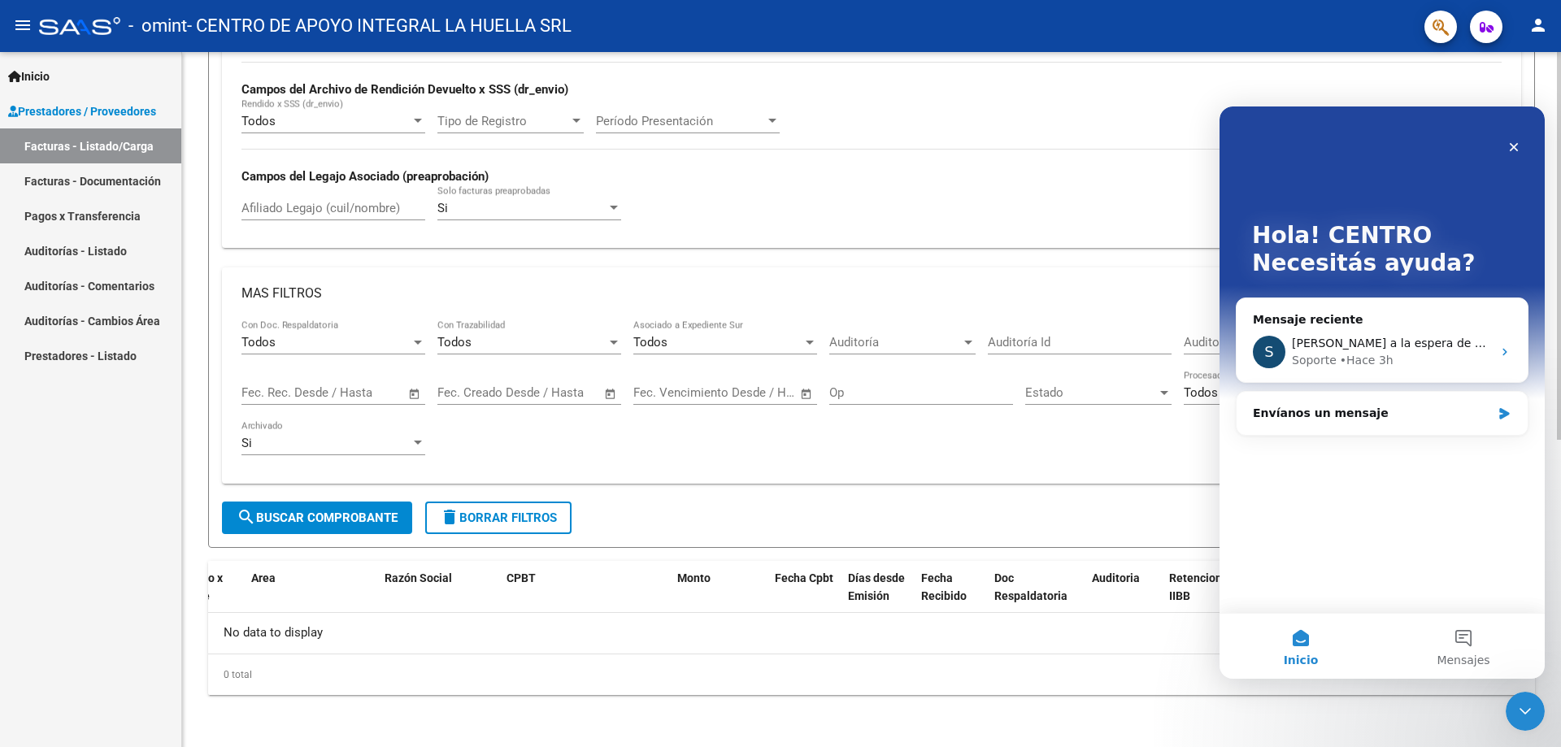
click at [1092, 130] on div "Período De Prestación Campos del Archivo de Rendición Devuelto x SSS (dr_envio)…" at bounding box center [871, 123] width 1260 height 224
click at [1520, 709] on icon "Cerrar Intercom Messenger" at bounding box center [1522, 708] width 11 height 7
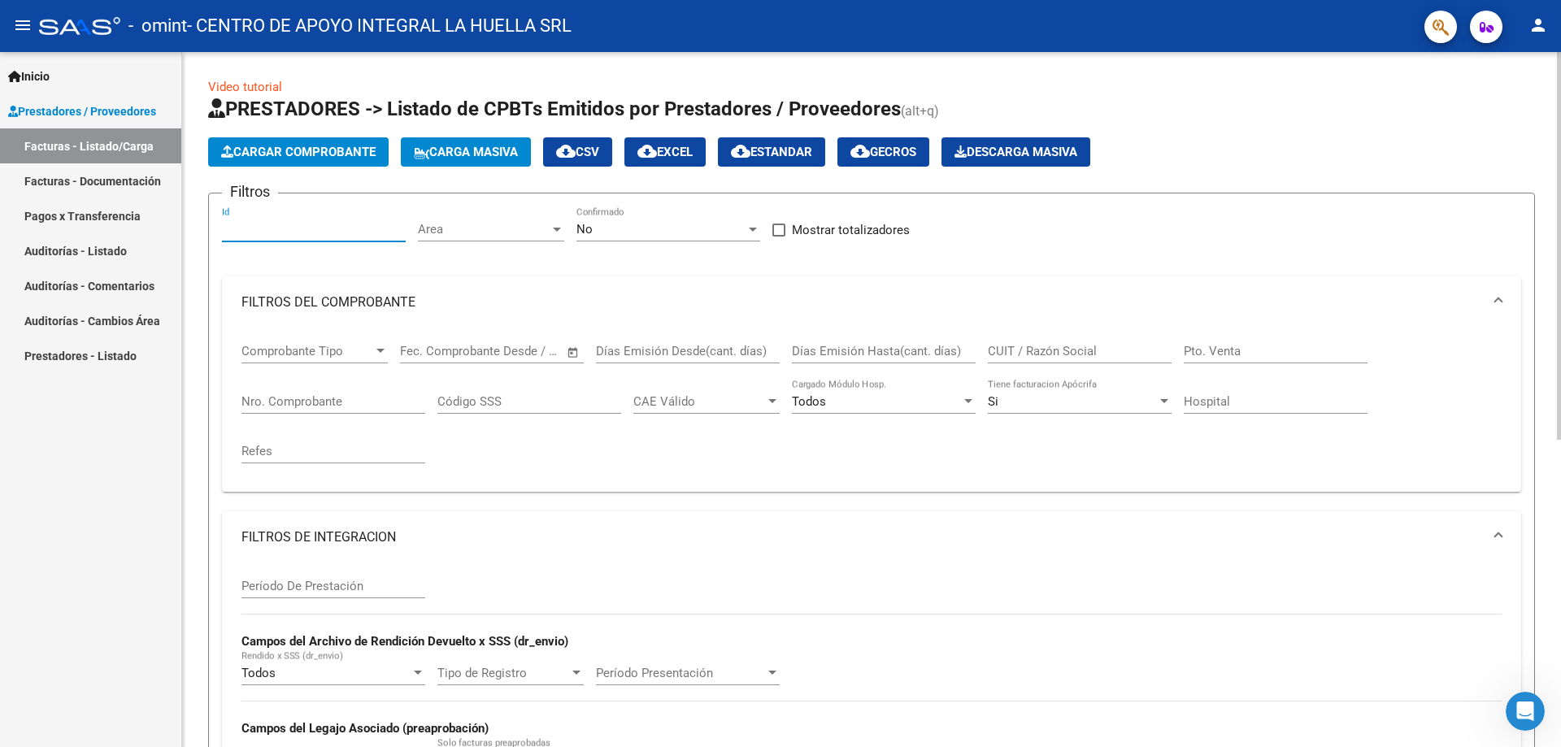
click at [290, 233] on input "Id" at bounding box center [314, 229] width 184 height 15
click at [619, 230] on div "No" at bounding box center [660, 229] width 169 height 15
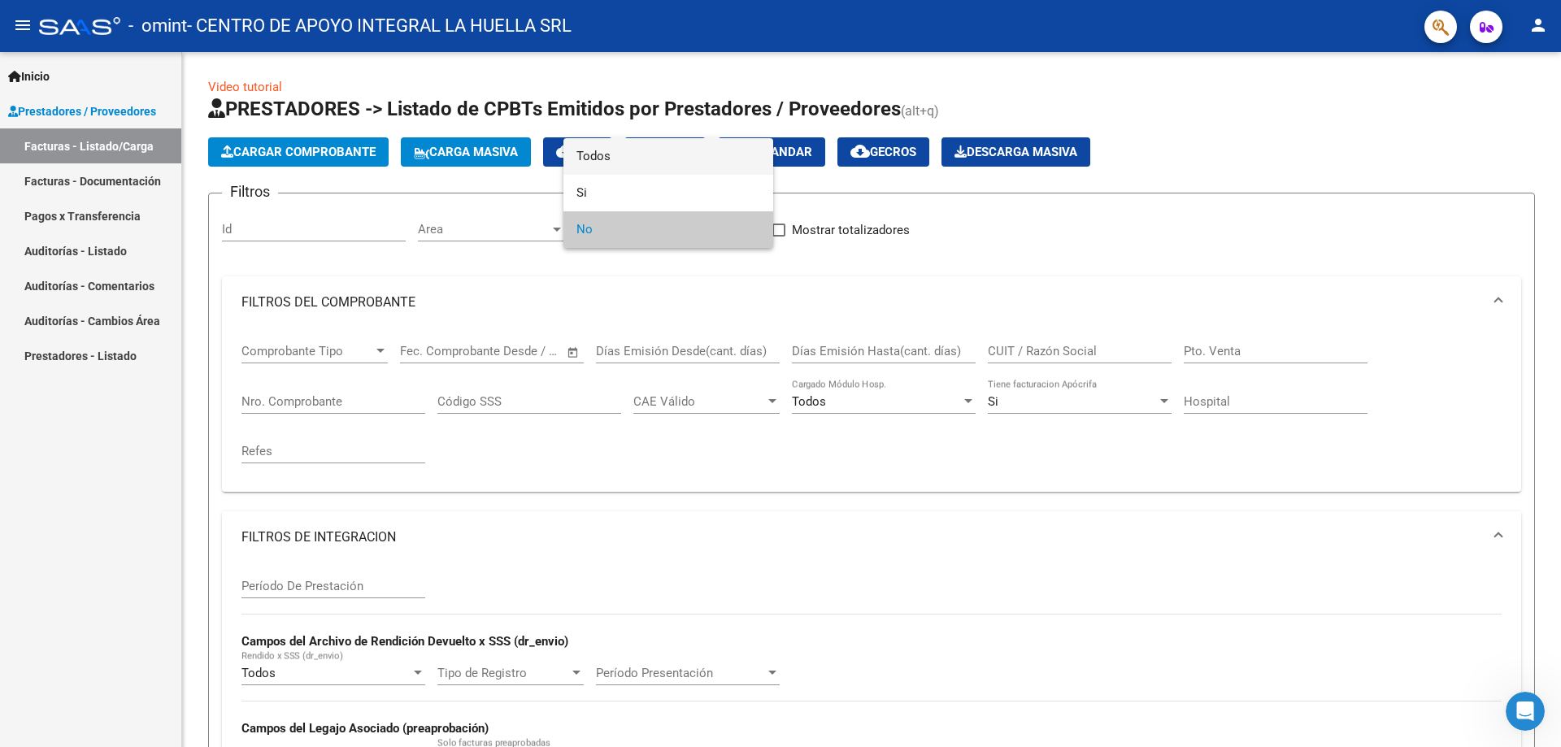
click at [613, 150] on span "Todos" at bounding box center [668, 156] width 184 height 37
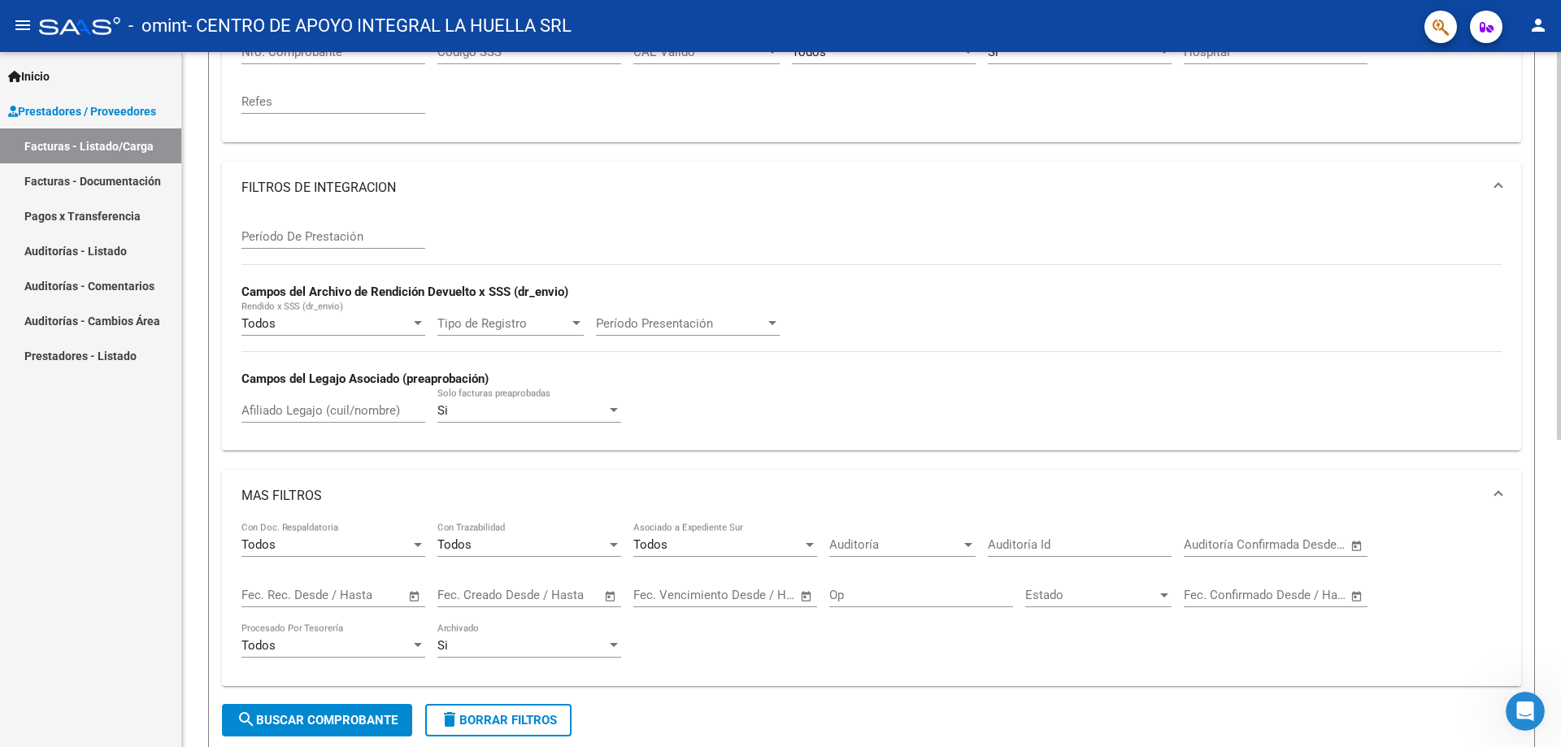
scroll to position [552, 0]
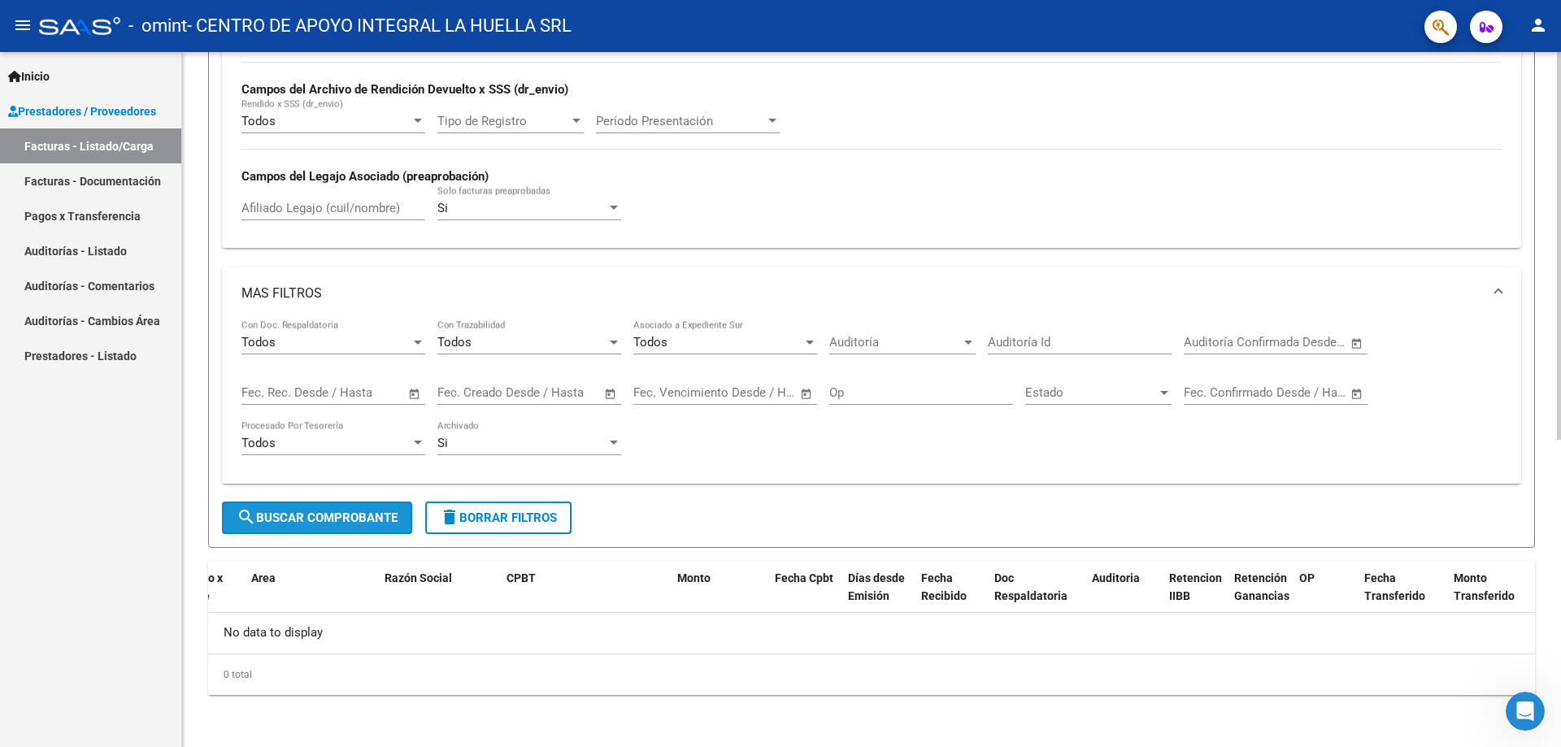
click at [341, 519] on span "search Buscar Comprobante" at bounding box center [317, 517] width 161 height 15
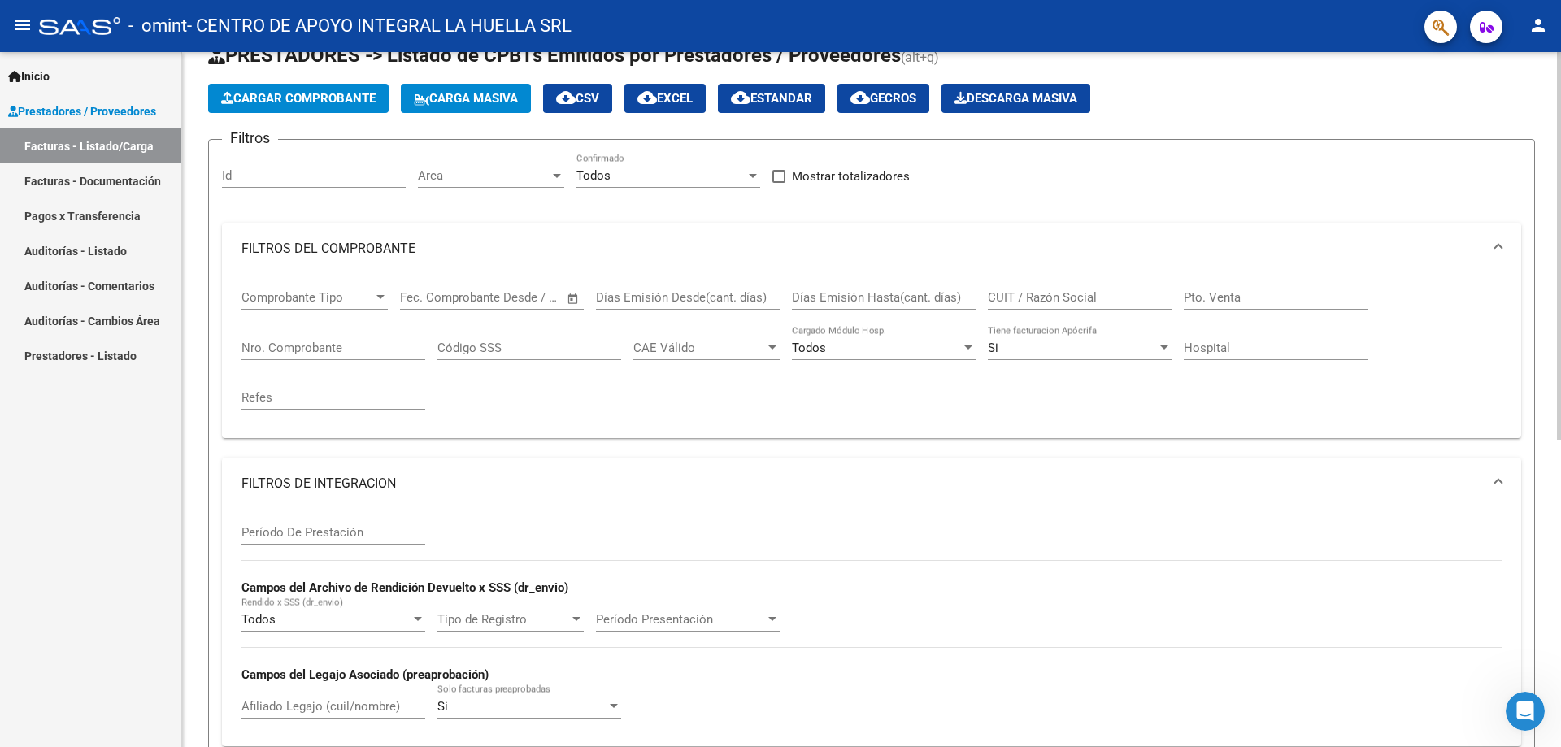
scroll to position [163, 0]
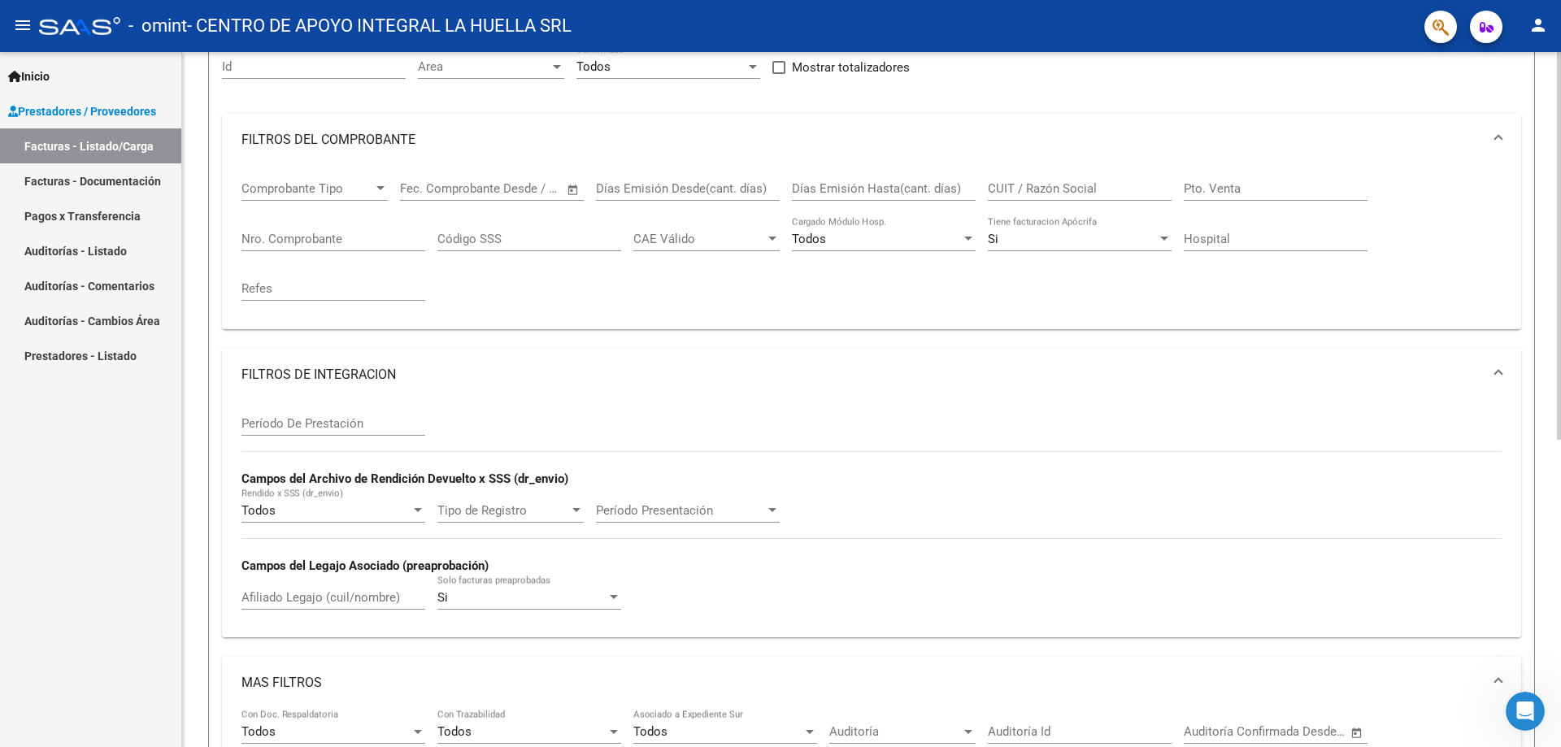
click at [1491, 375] on span "FILTROS DE INTEGRACION" at bounding box center [867, 375] width 1253 height 18
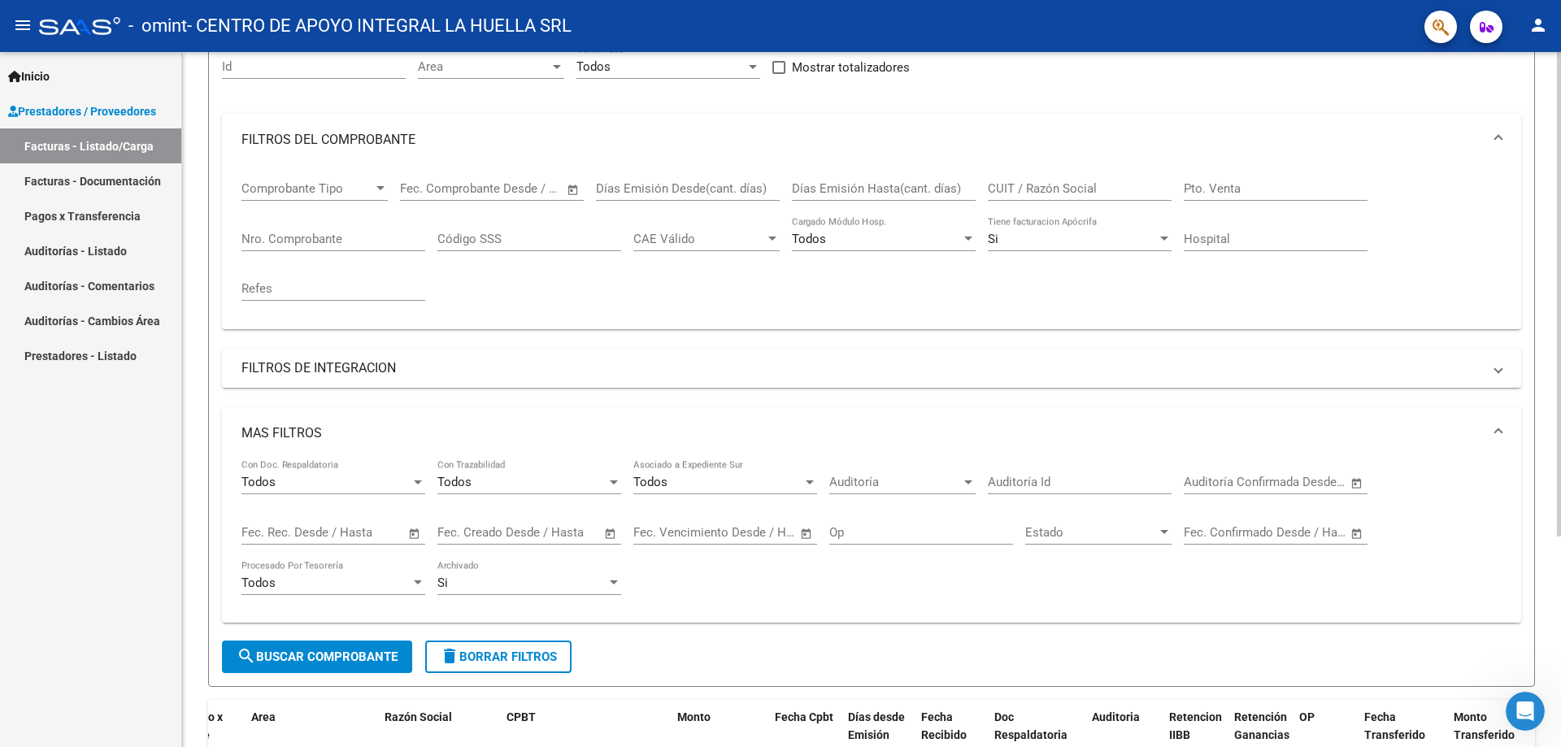
click at [1491, 437] on span "MAS FILTROS" at bounding box center [867, 433] width 1253 height 18
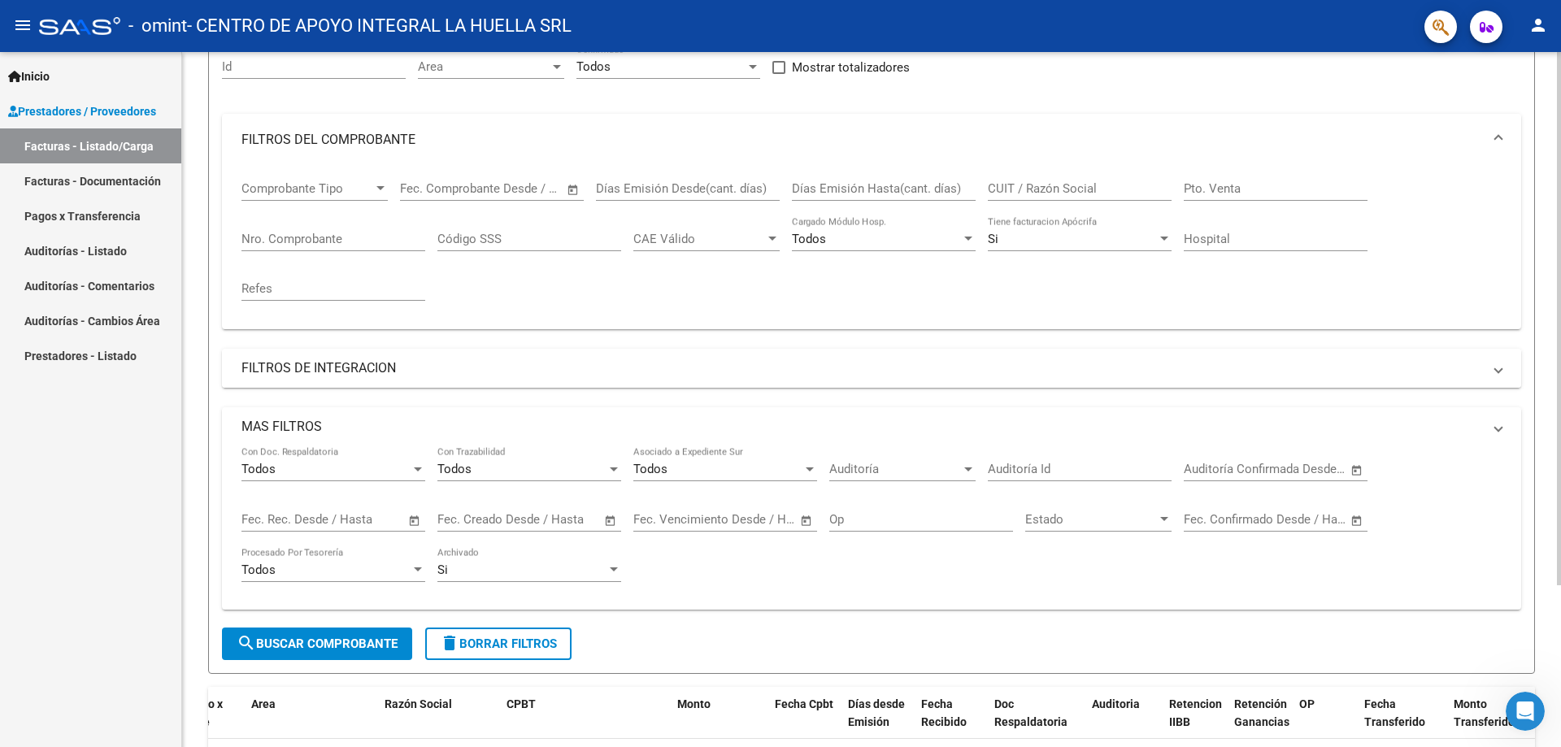
scroll to position [125, 0]
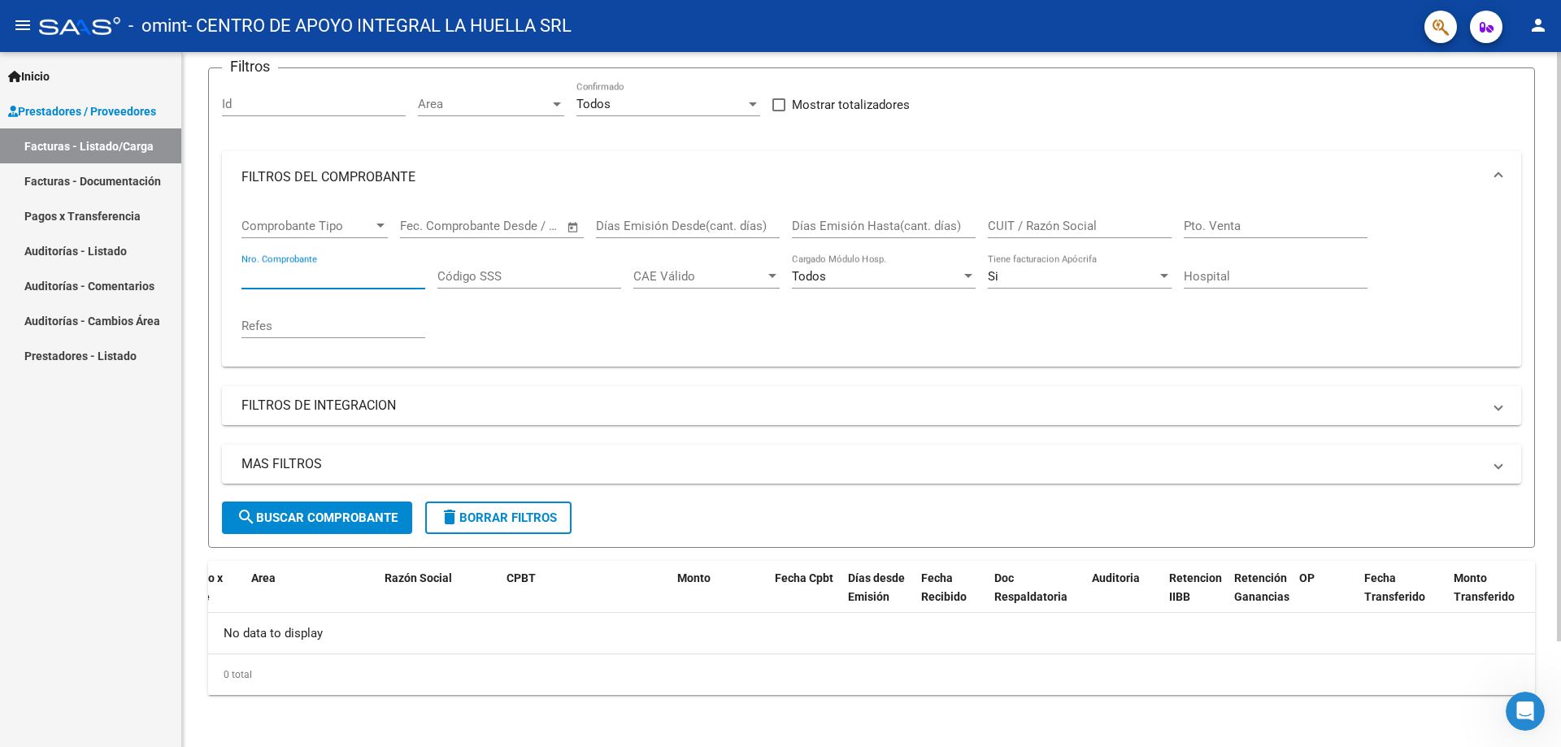
click at [319, 280] on input "Nro. Comprobante" at bounding box center [333, 276] width 184 height 15
click at [1237, 234] on div "Pto. Venta" at bounding box center [1275, 220] width 184 height 35
click at [1245, 221] on input "Pto. Venta" at bounding box center [1275, 226] width 184 height 15
type input "10"
click at [315, 284] on div "Nro. Comprobante" at bounding box center [333, 271] width 184 height 35
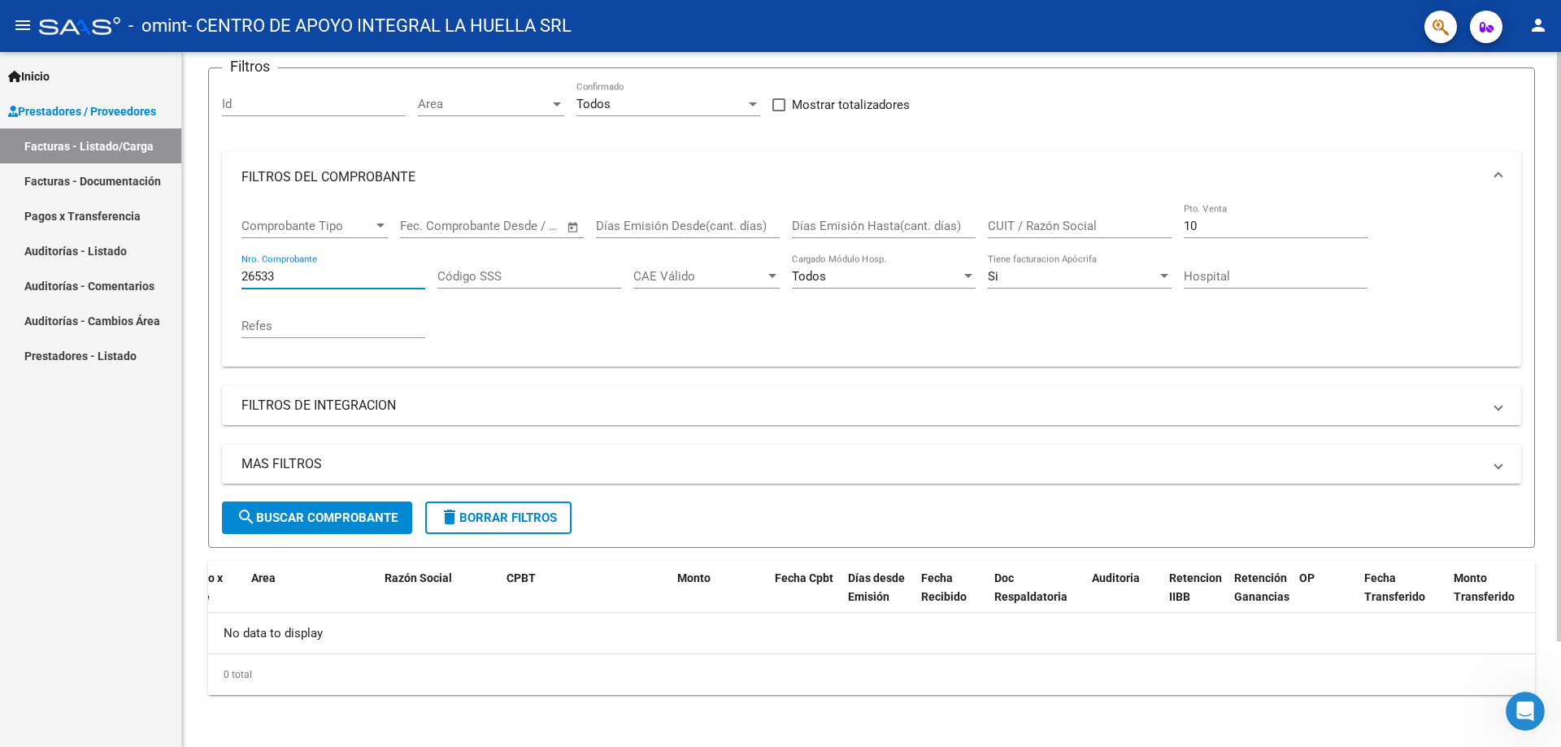
type input "26533"
click at [315, 515] on span "search Buscar Comprobante" at bounding box center [317, 517] width 161 height 15
click at [853, 280] on div "Todos" at bounding box center [876, 276] width 169 height 15
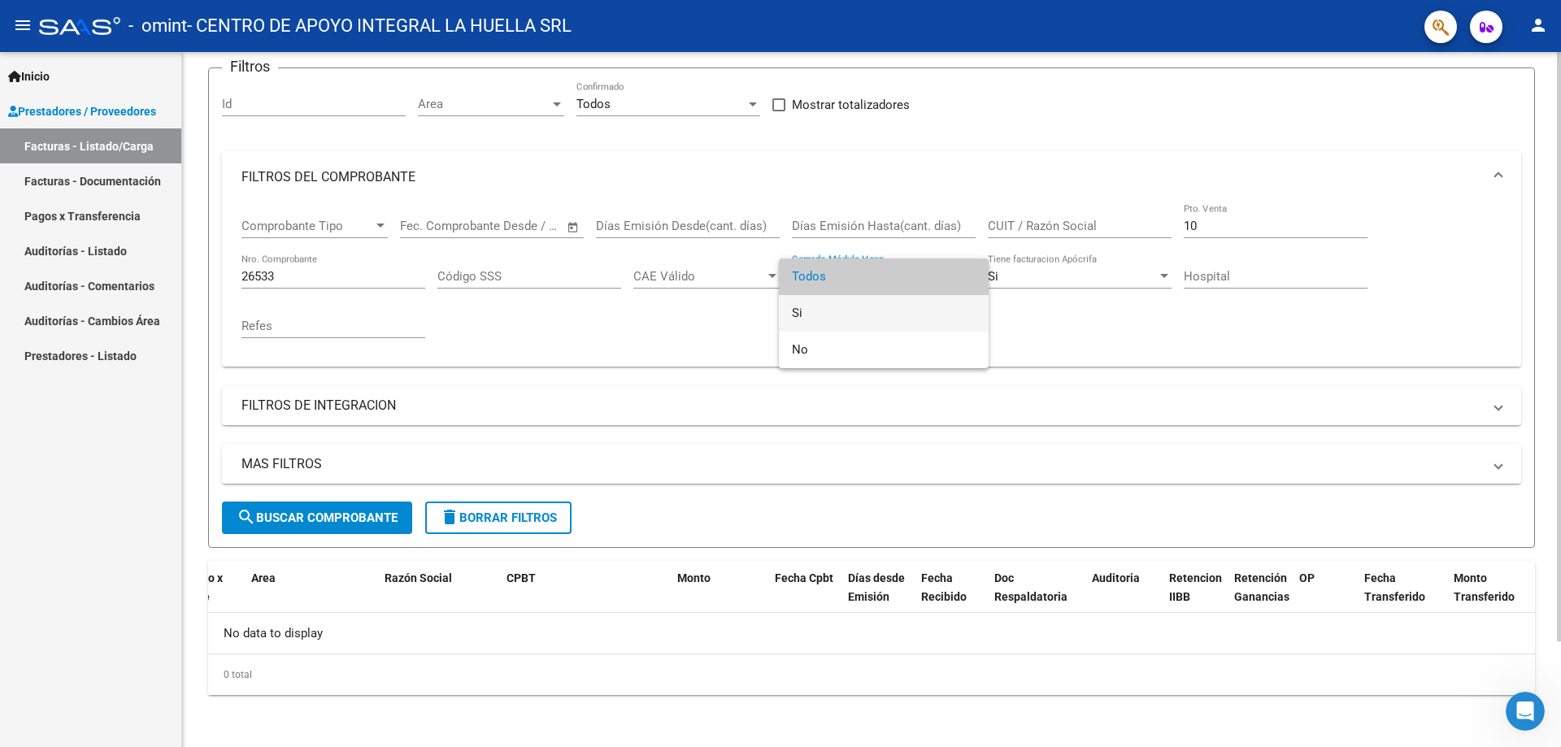
drag, startPoint x: 842, startPoint y: 310, endPoint x: 832, endPoint y: 314, distance: 10.3
click at [842, 311] on span "Si" at bounding box center [884, 313] width 184 height 37
click at [319, 514] on span "search Buscar Comprobante" at bounding box center [317, 517] width 161 height 15
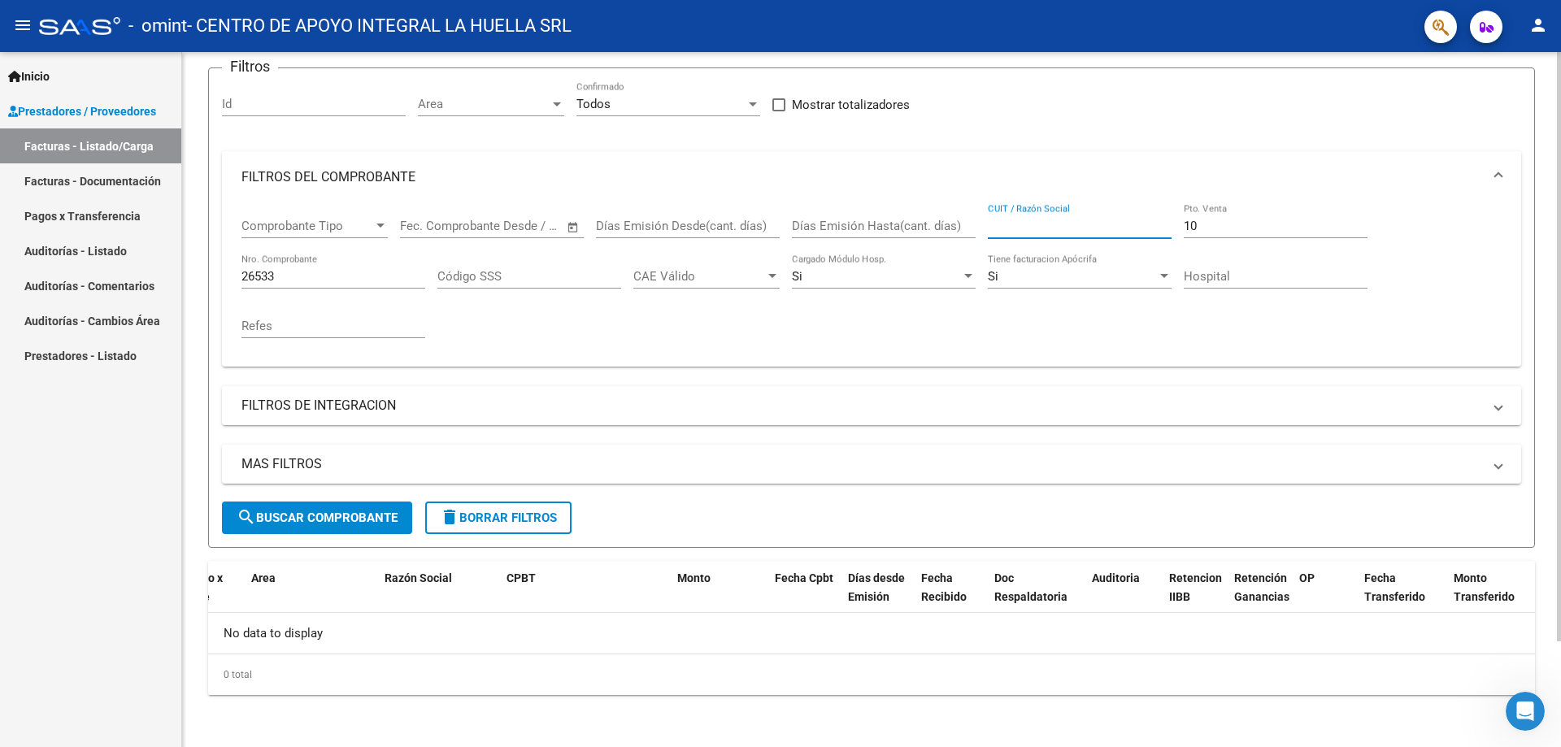
click at [1071, 221] on input "CUIT / Razón Social" at bounding box center [1080, 226] width 184 height 15
type input "30716231107"
click at [360, 510] on span "search Buscar Comprobante" at bounding box center [317, 517] width 161 height 15
click at [1025, 276] on div "Si" at bounding box center [1072, 276] width 169 height 15
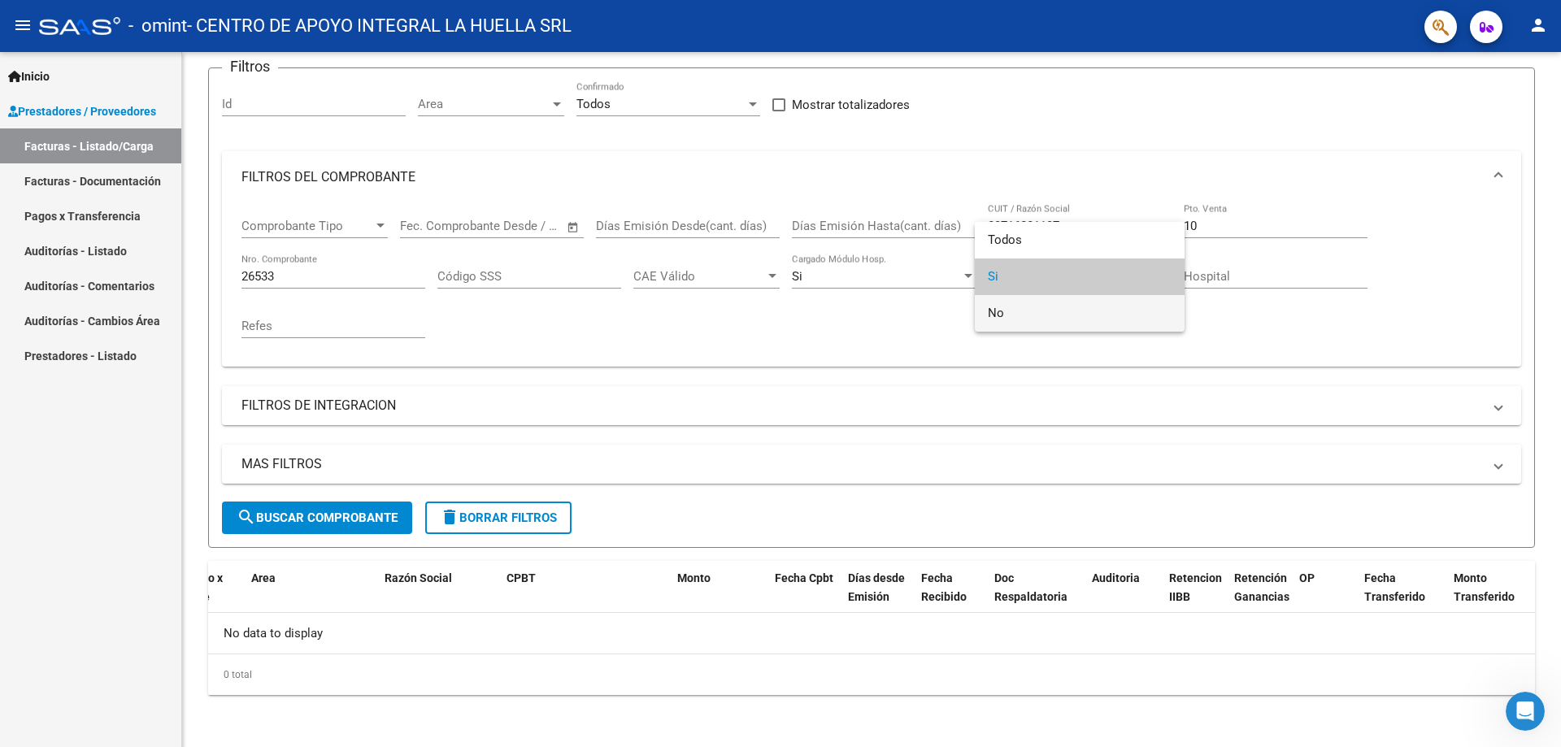
click at [1019, 305] on span "No" at bounding box center [1080, 313] width 184 height 37
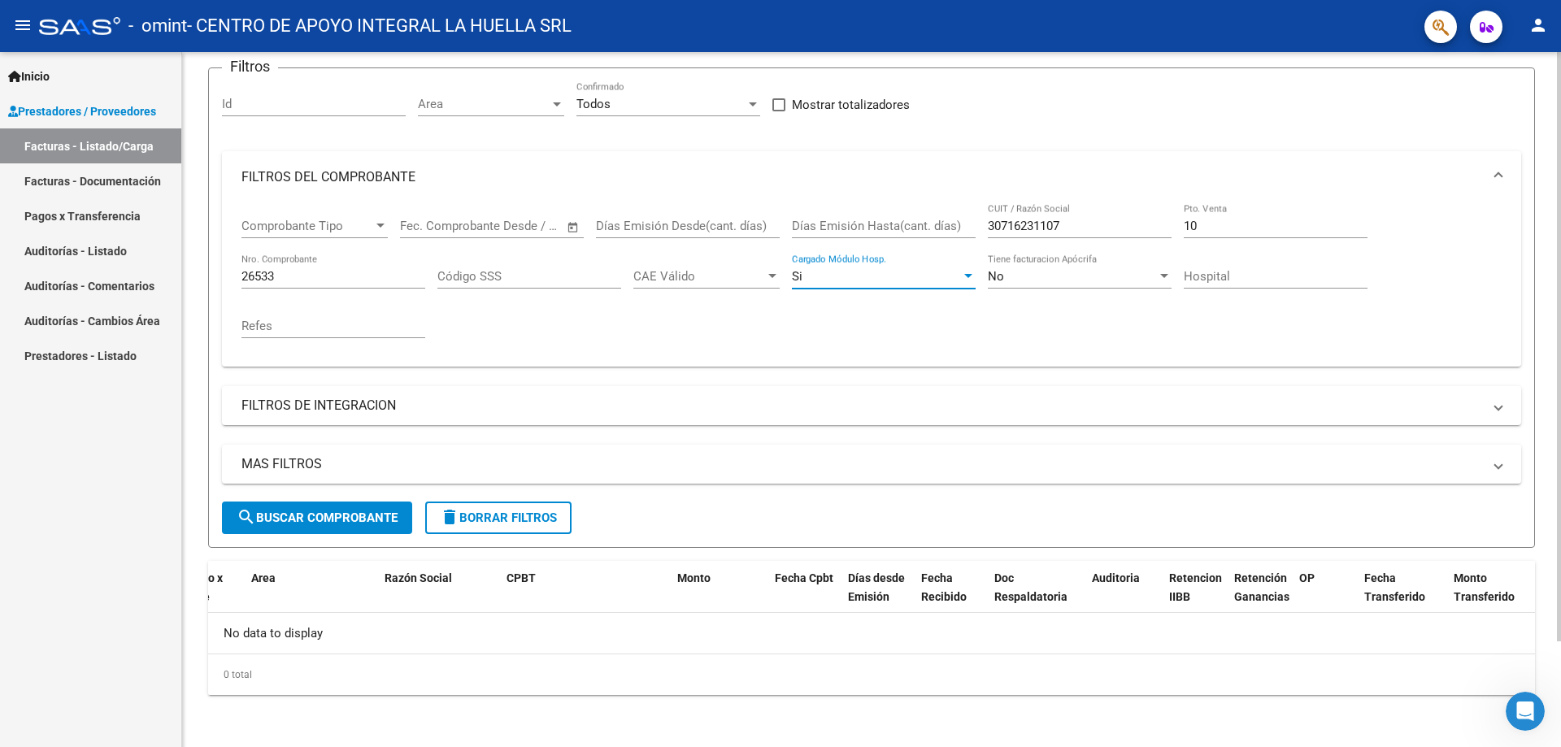
click at [859, 274] on div "Si" at bounding box center [876, 276] width 169 height 15
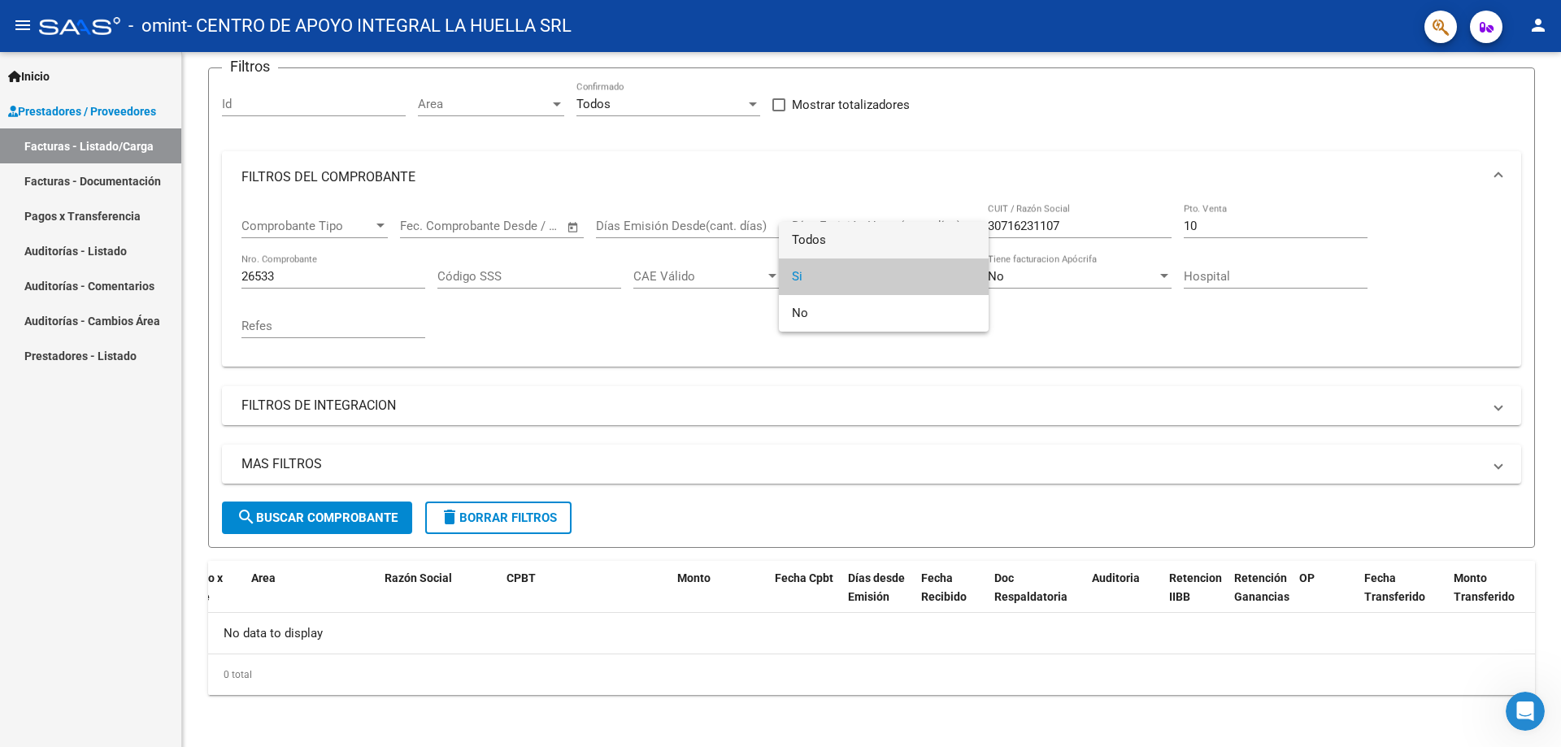
click at [859, 242] on span "Todos" at bounding box center [884, 240] width 184 height 37
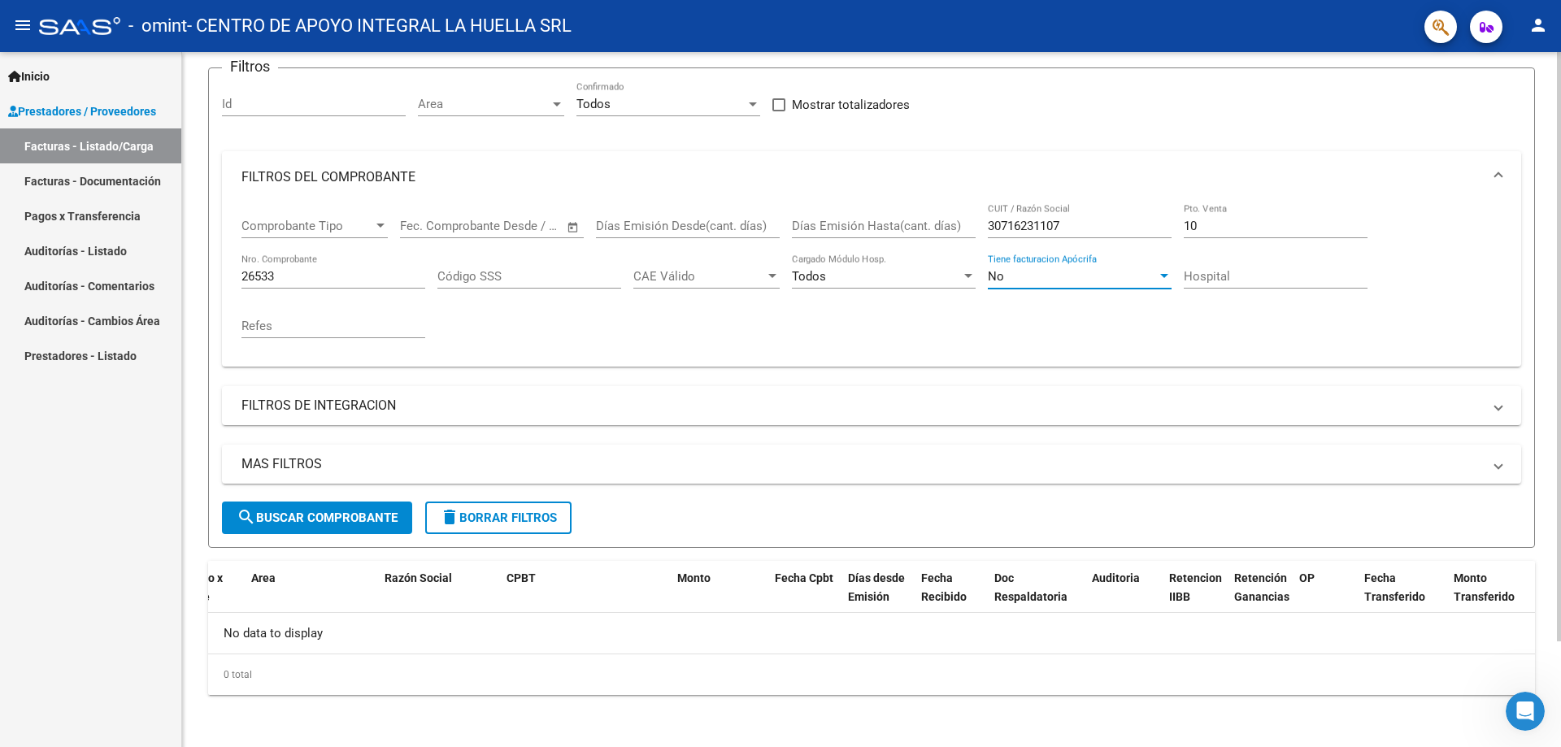
click at [1014, 272] on div "No" at bounding box center [1072, 276] width 169 height 15
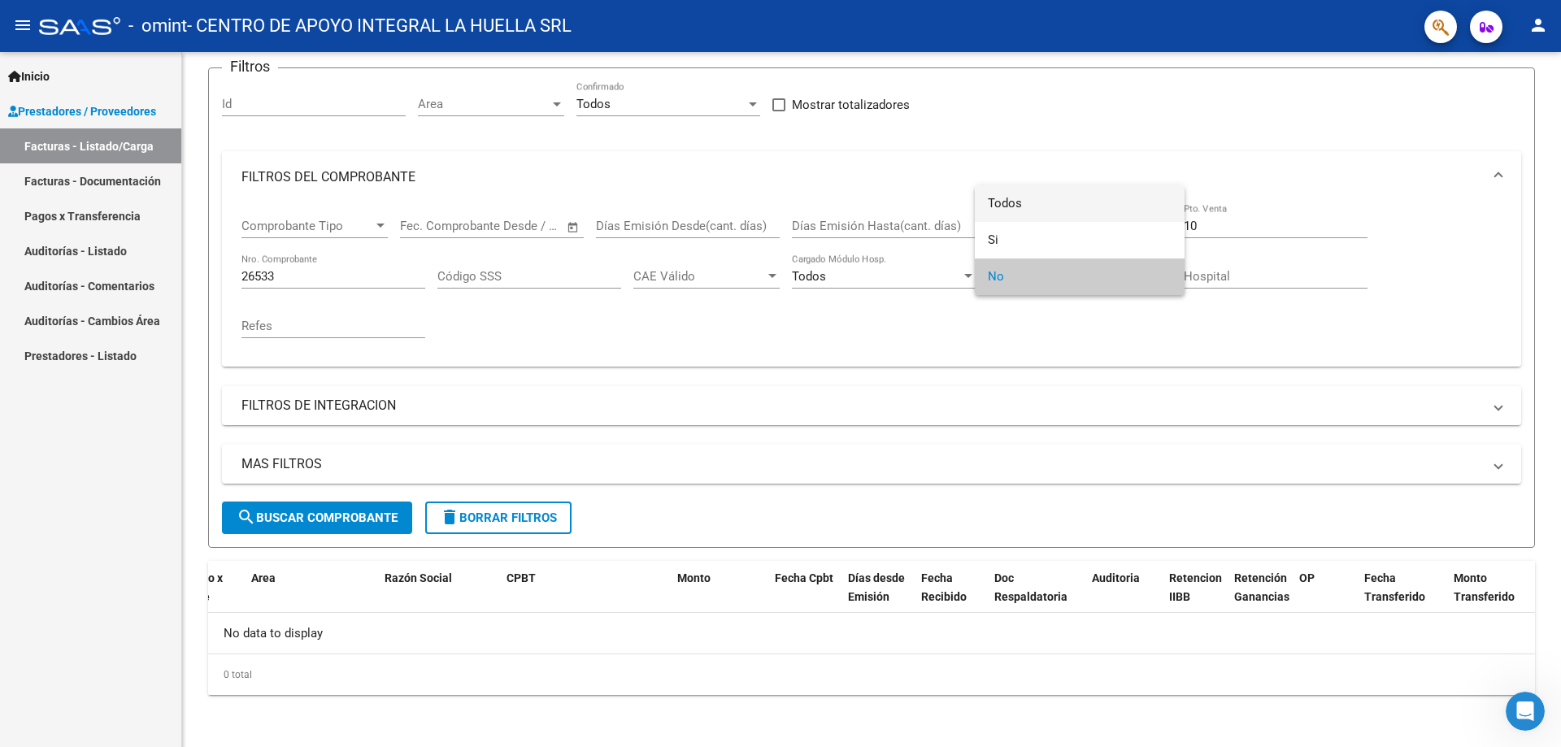
click at [1029, 212] on span "Todos" at bounding box center [1080, 203] width 184 height 37
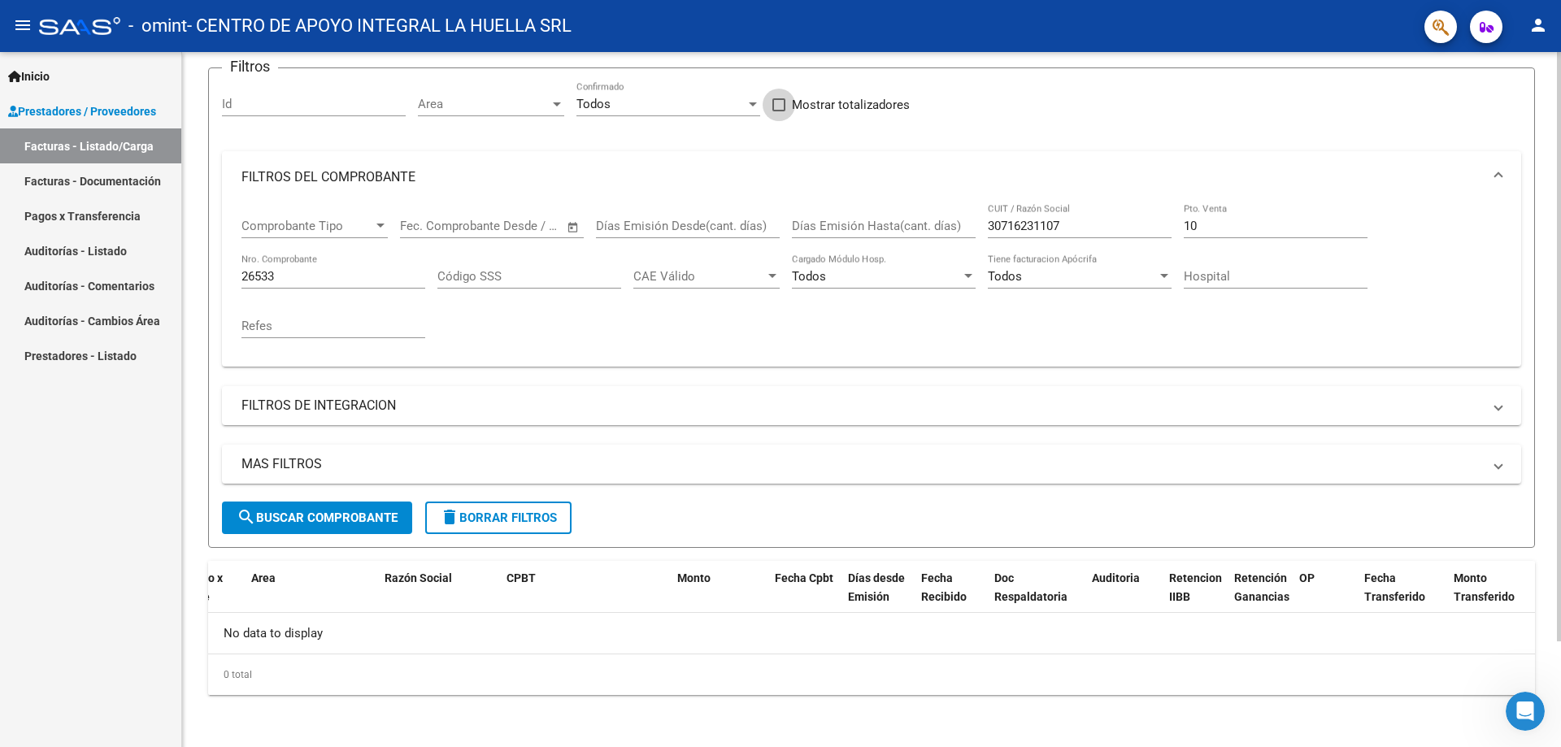
click at [842, 103] on span "Mostrar totalizadores" at bounding box center [851, 105] width 118 height 20
click at [779, 111] on input "Mostrar totalizadores" at bounding box center [778, 111] width 1 height 1
checkbox input "true"
click at [627, 105] on div "Todos" at bounding box center [660, 104] width 169 height 15
click at [629, 106] on span "Todos" at bounding box center [668, 104] width 184 height 37
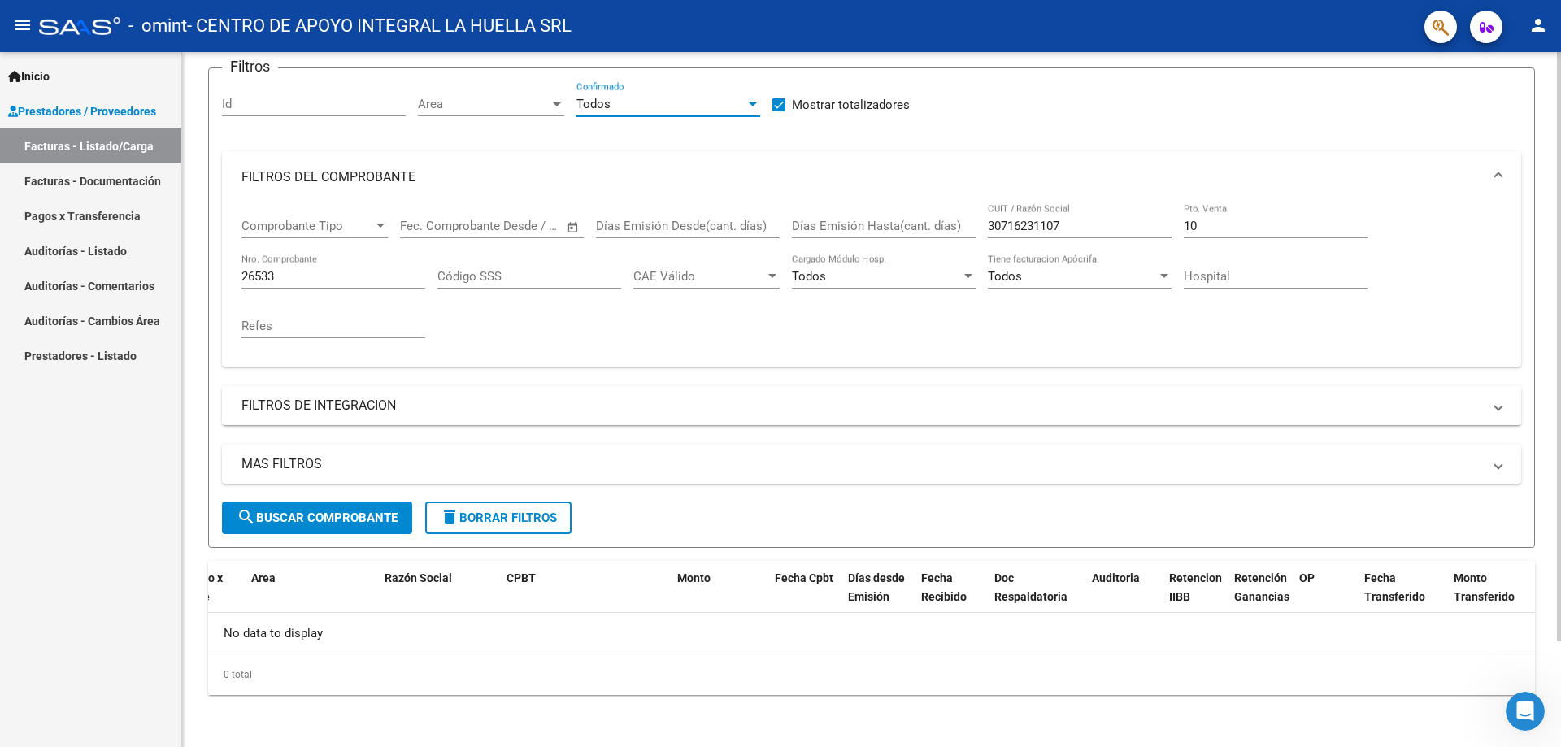
click at [628, 107] on div "Todos" at bounding box center [660, 104] width 169 height 15
drag, startPoint x: 619, startPoint y: 137, endPoint x: 596, endPoint y: 167, distance: 37.7
click at [619, 140] on span "Si" at bounding box center [668, 141] width 184 height 37
click at [337, 510] on button "search Buscar Comprobante" at bounding box center [317, 517] width 190 height 33
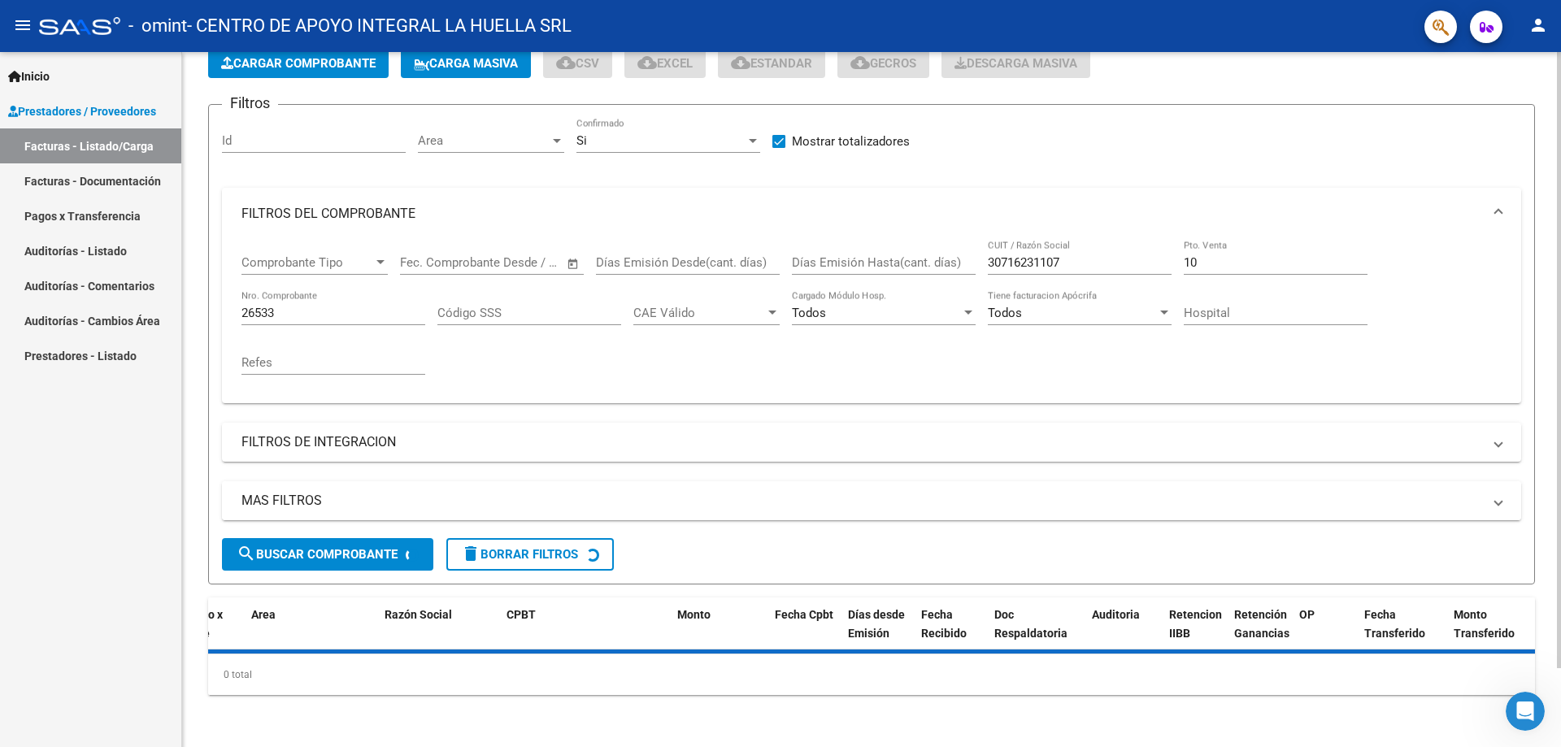
click at [337, 510] on mat-expansion-panel-header "MAS FILTROS" at bounding box center [871, 500] width 1299 height 39
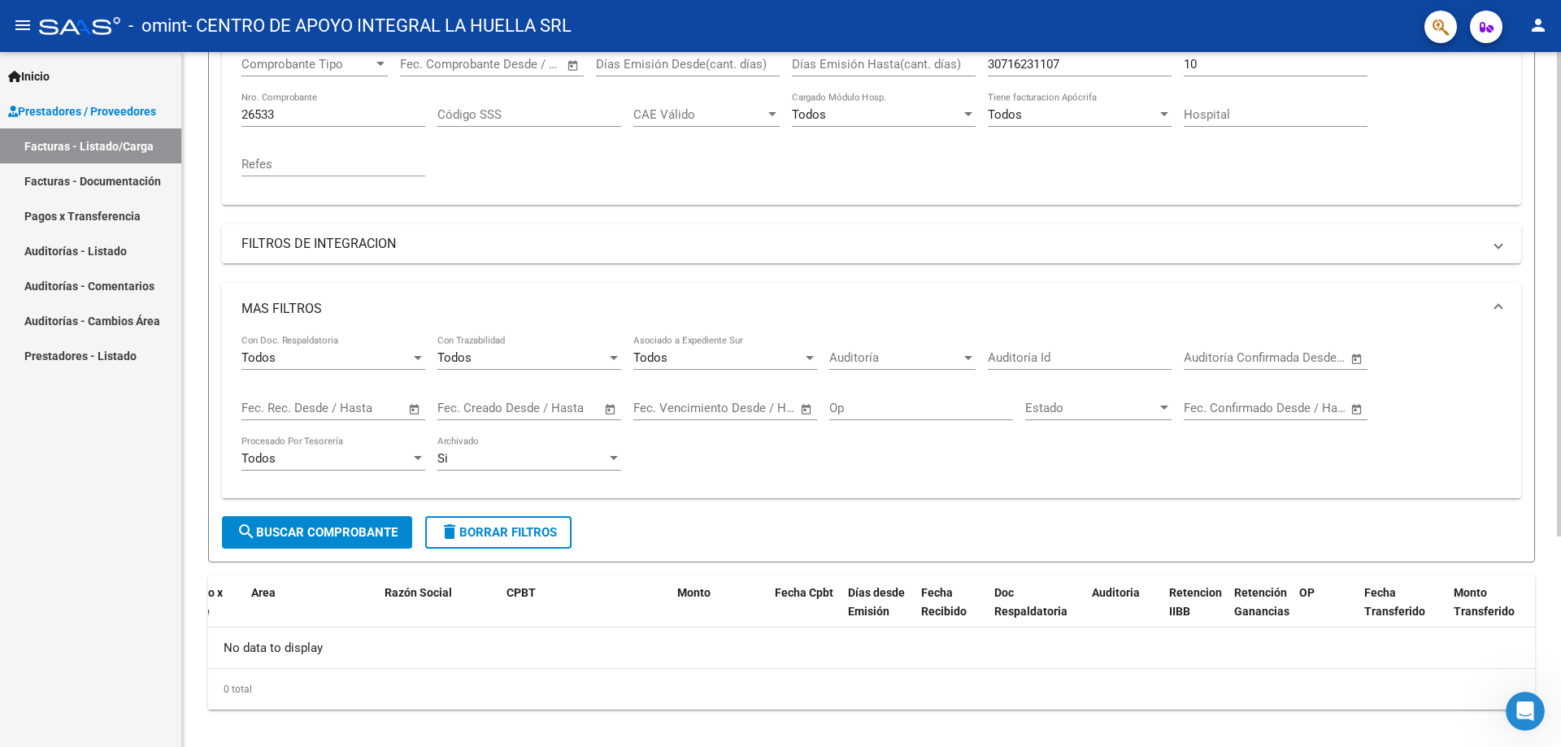
scroll to position [302, 0]
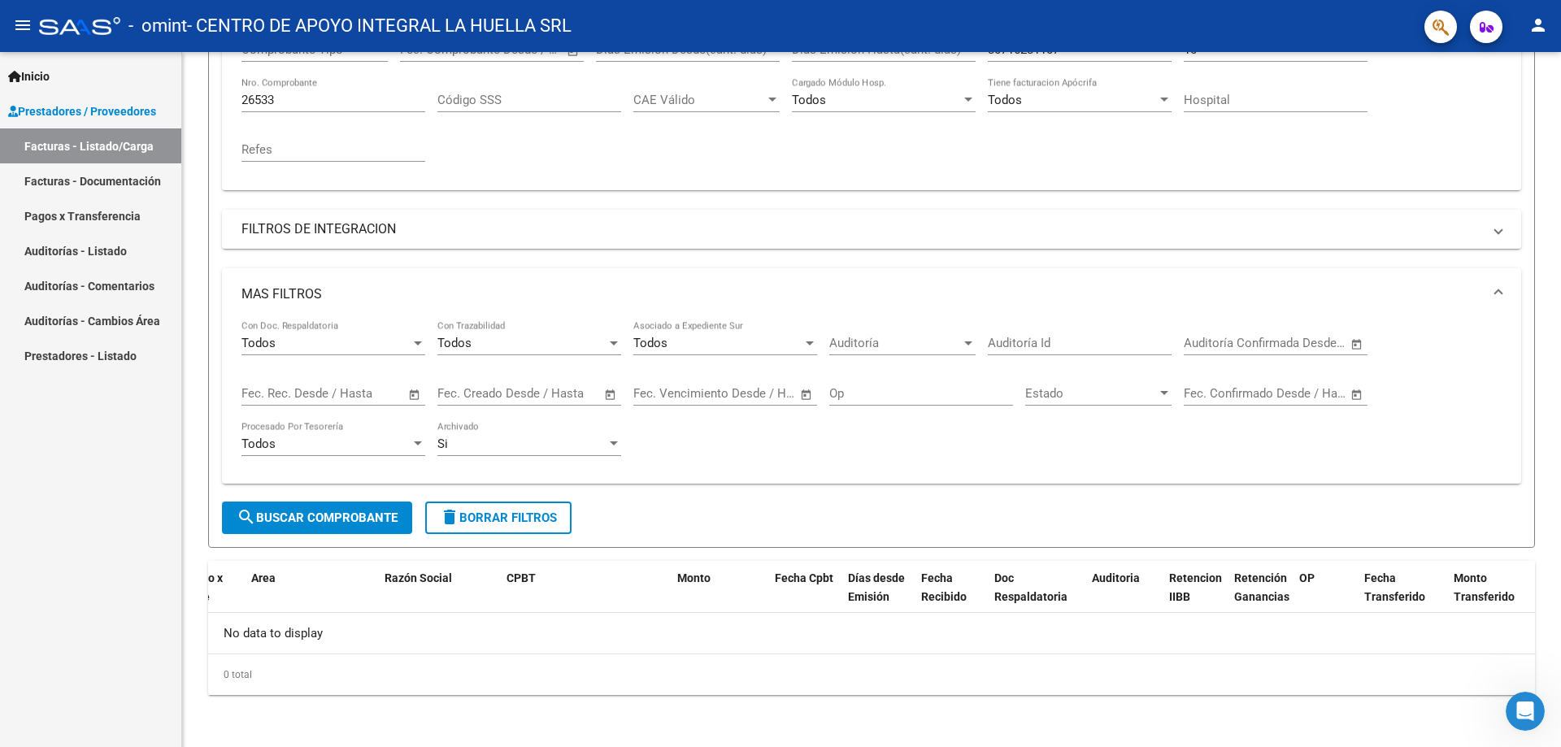
click at [103, 171] on link "Facturas - Documentación" at bounding box center [90, 180] width 181 height 35
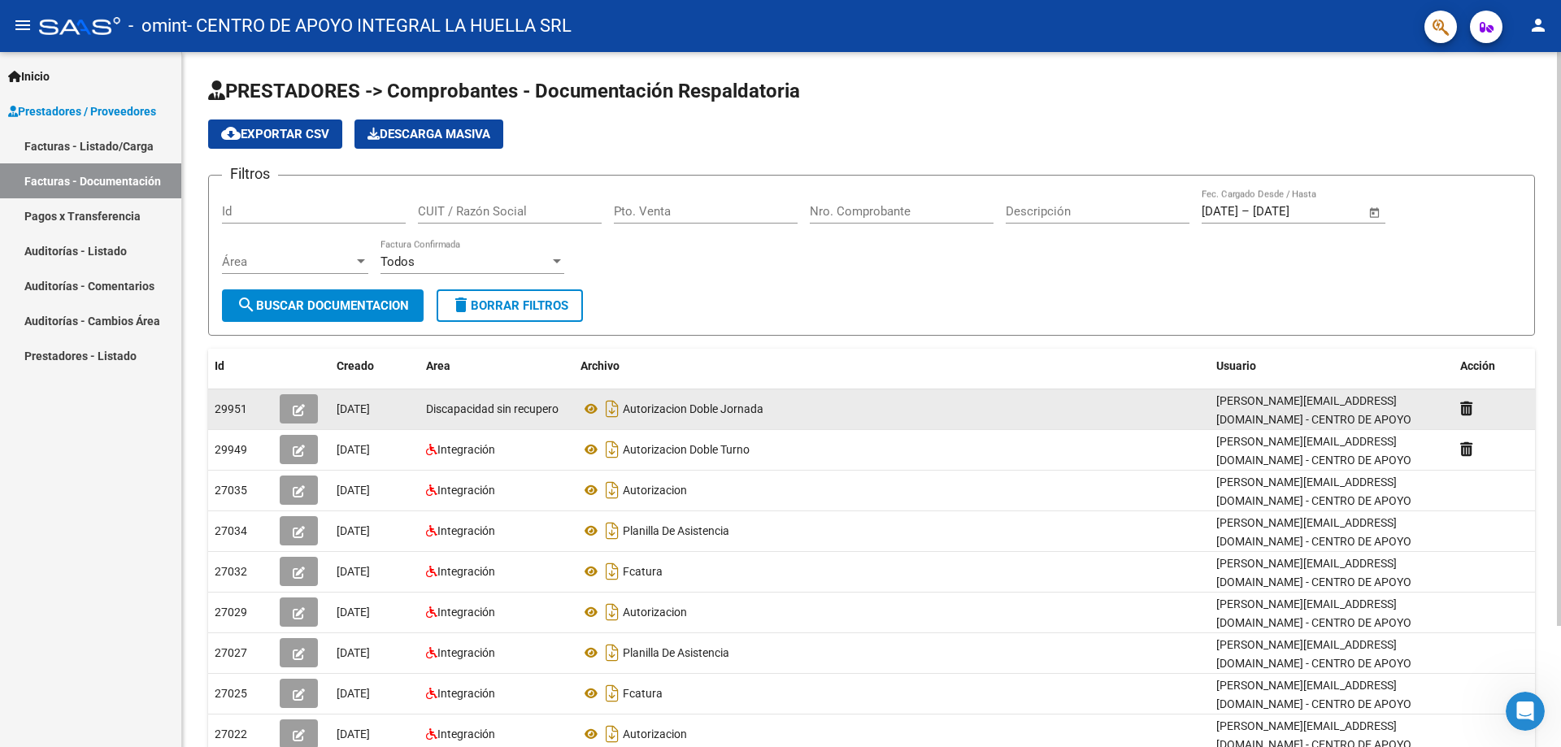
click at [291, 412] on button "button" at bounding box center [299, 408] width 38 height 29
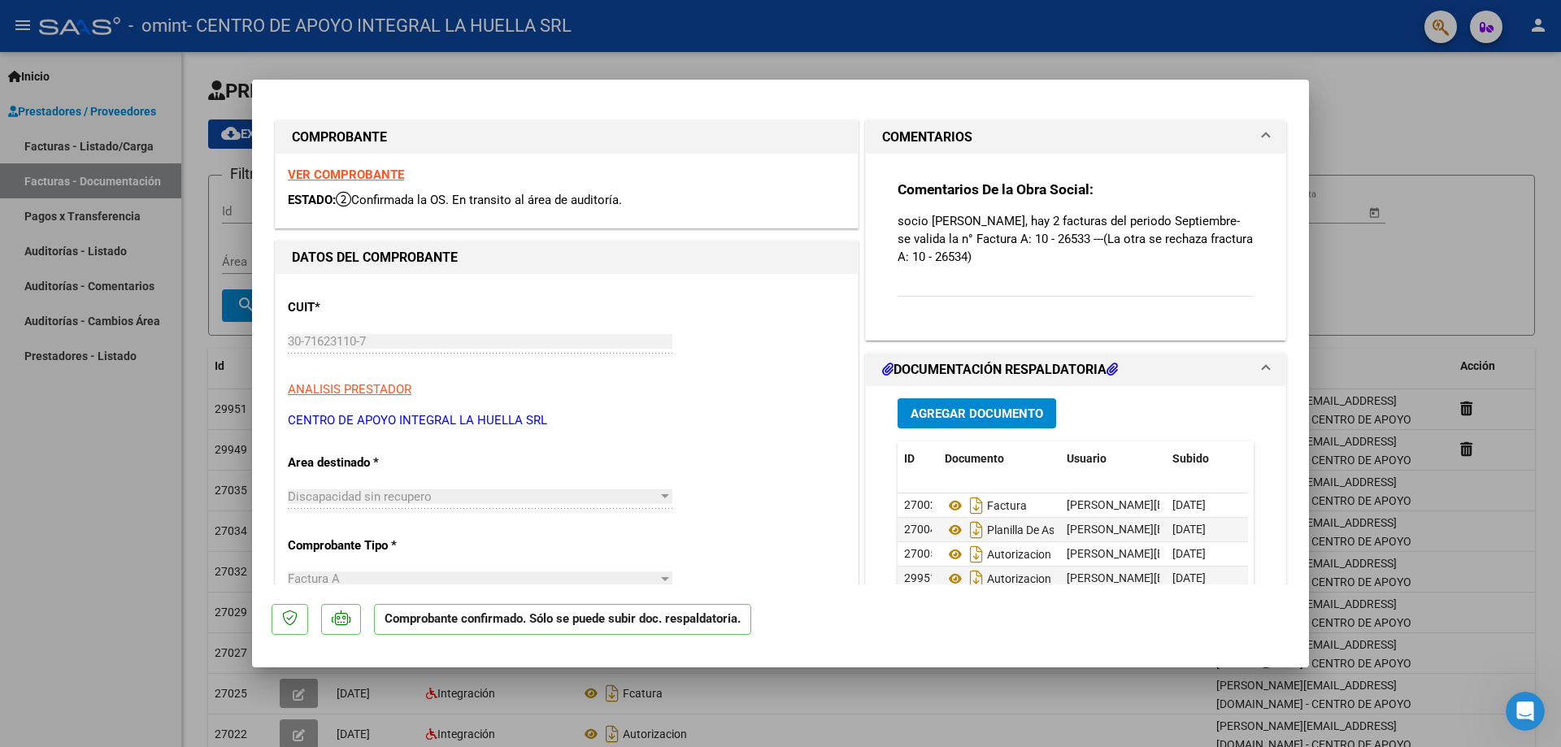
click at [1273, 77] on div at bounding box center [780, 373] width 1561 height 747
type input "$ 0,00"
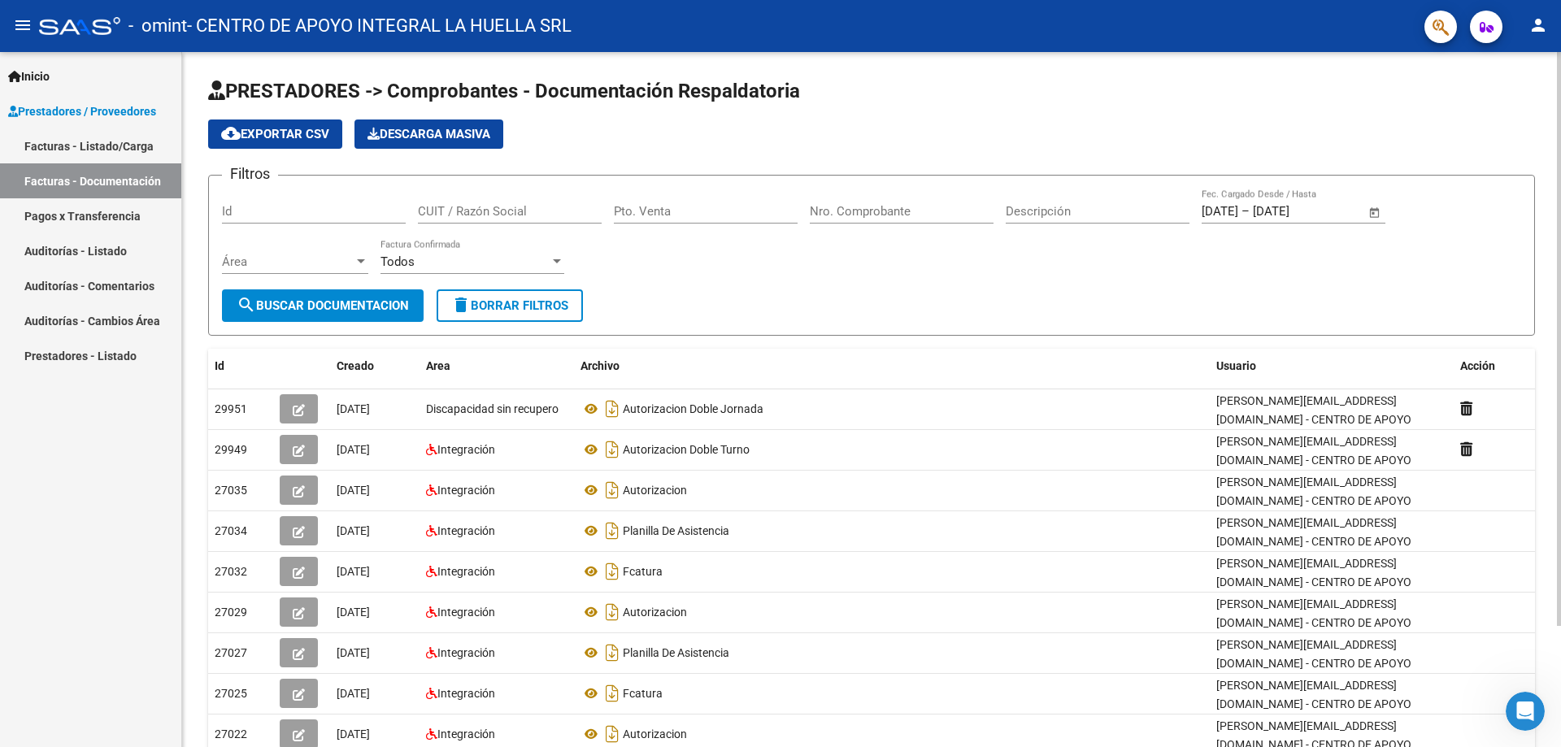
click at [1279, 68] on div "PRESTADORES -> Comprobantes - Documentación Respaldatoria cloud_download Export…" at bounding box center [871, 473] width 1378 height 842
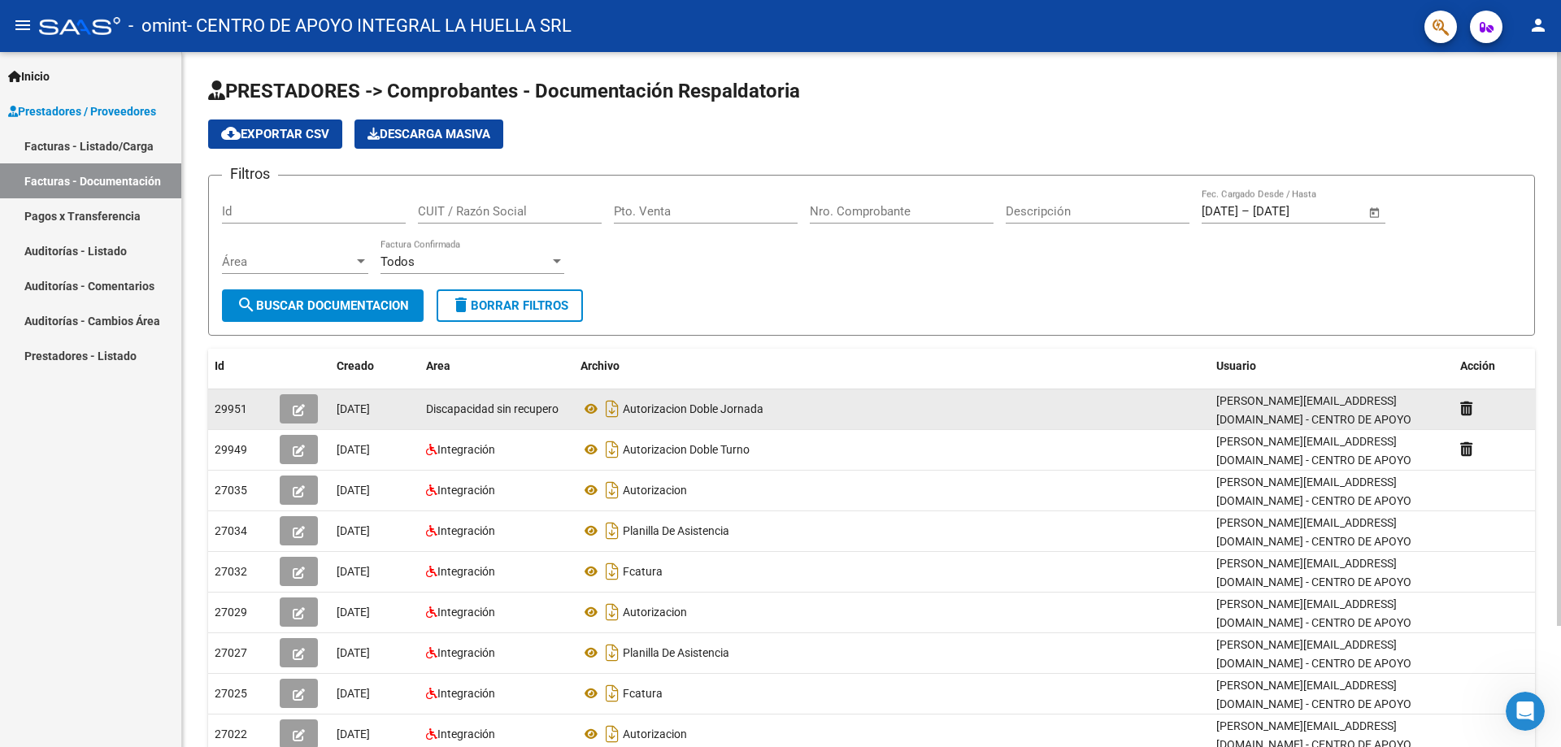
click at [295, 411] on icon "button" at bounding box center [299, 410] width 12 height 12
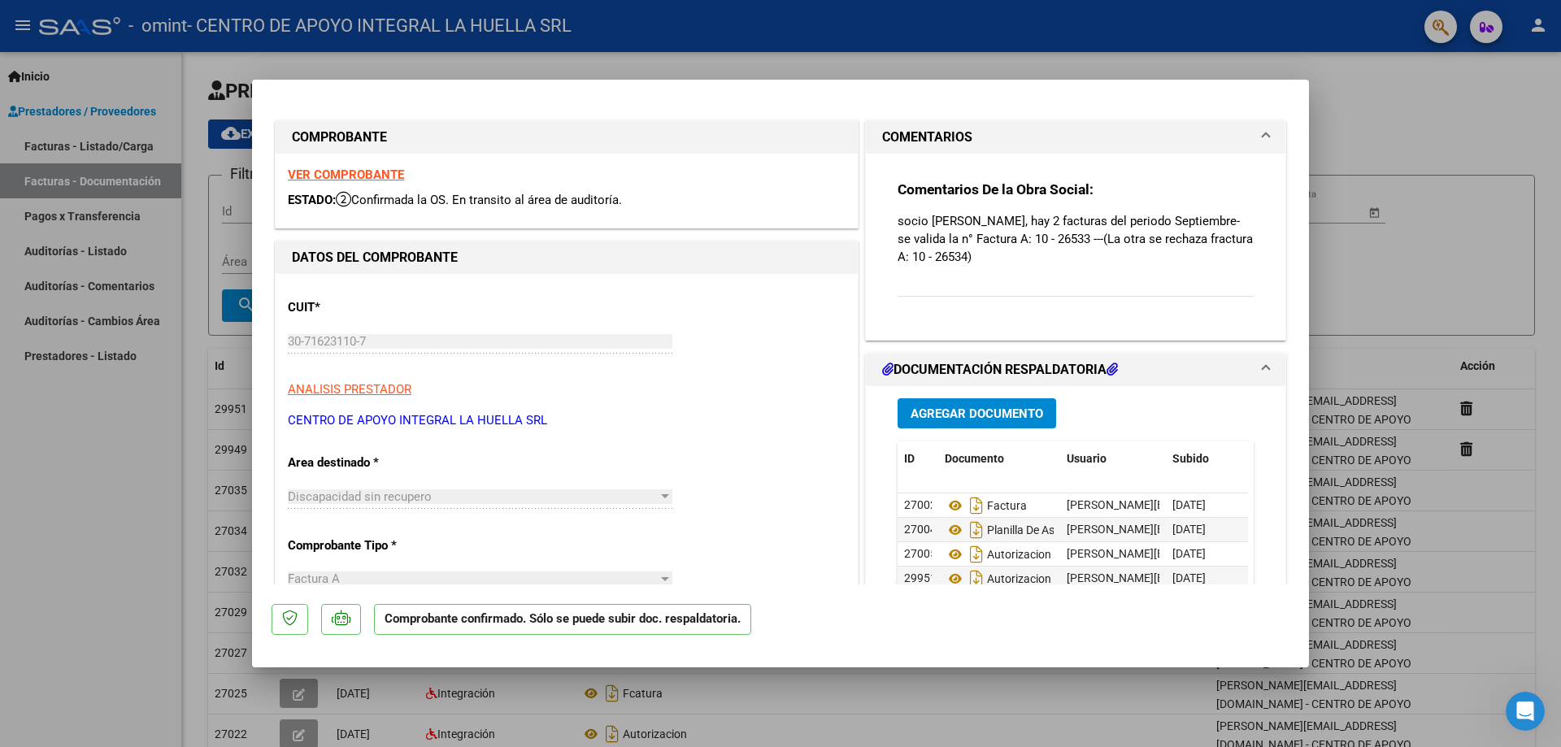
scroll to position [81, 0]
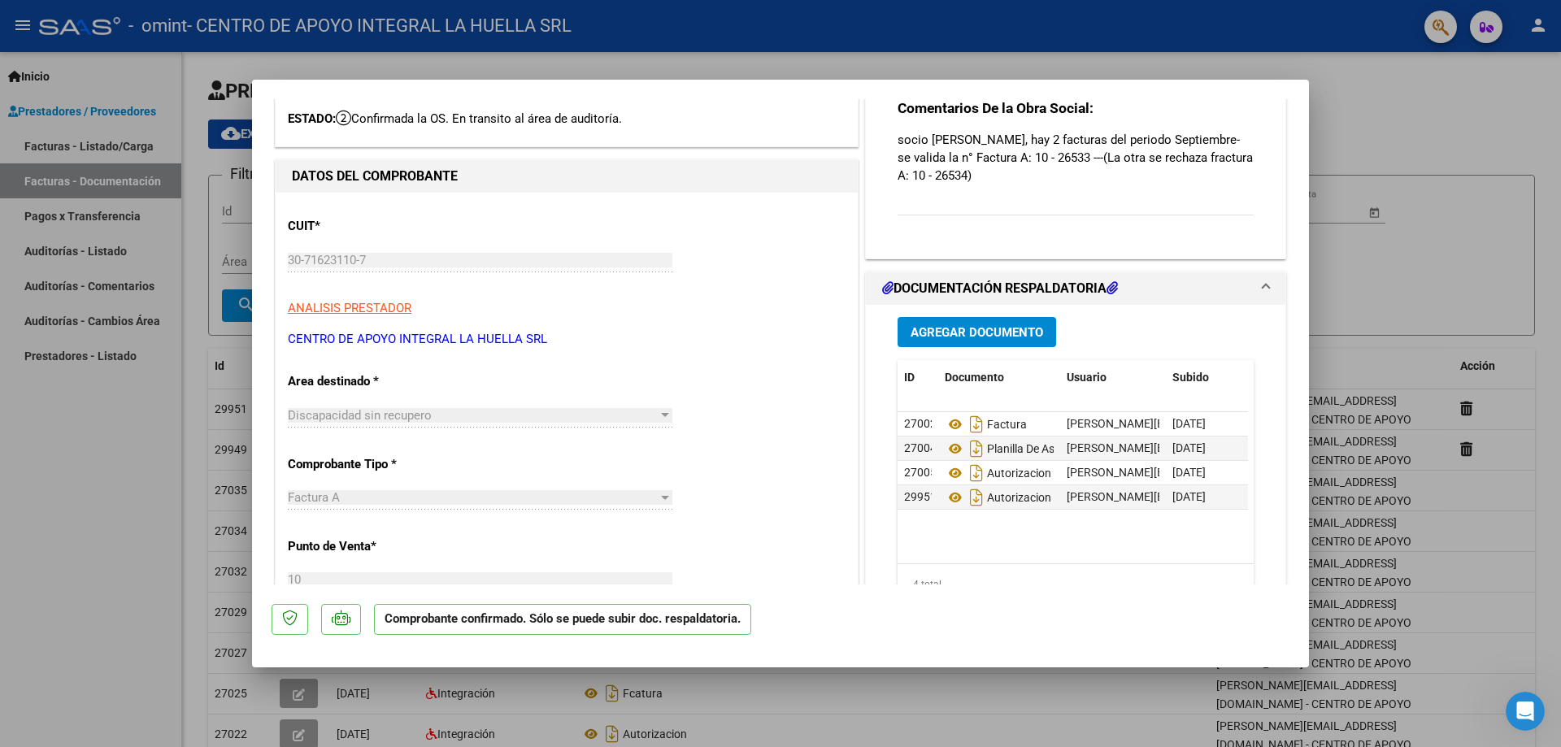
click at [973, 195] on div "Comentarios De la Obra Social: socio [PERSON_NAME], hay 2 facturas del periodo …" at bounding box center [1075, 166] width 356 height 135
click at [976, 219] on div "Comentarios De la Obra Social: socio [PERSON_NAME], hay 2 facturas del periodo …" at bounding box center [1075, 166] width 356 height 135
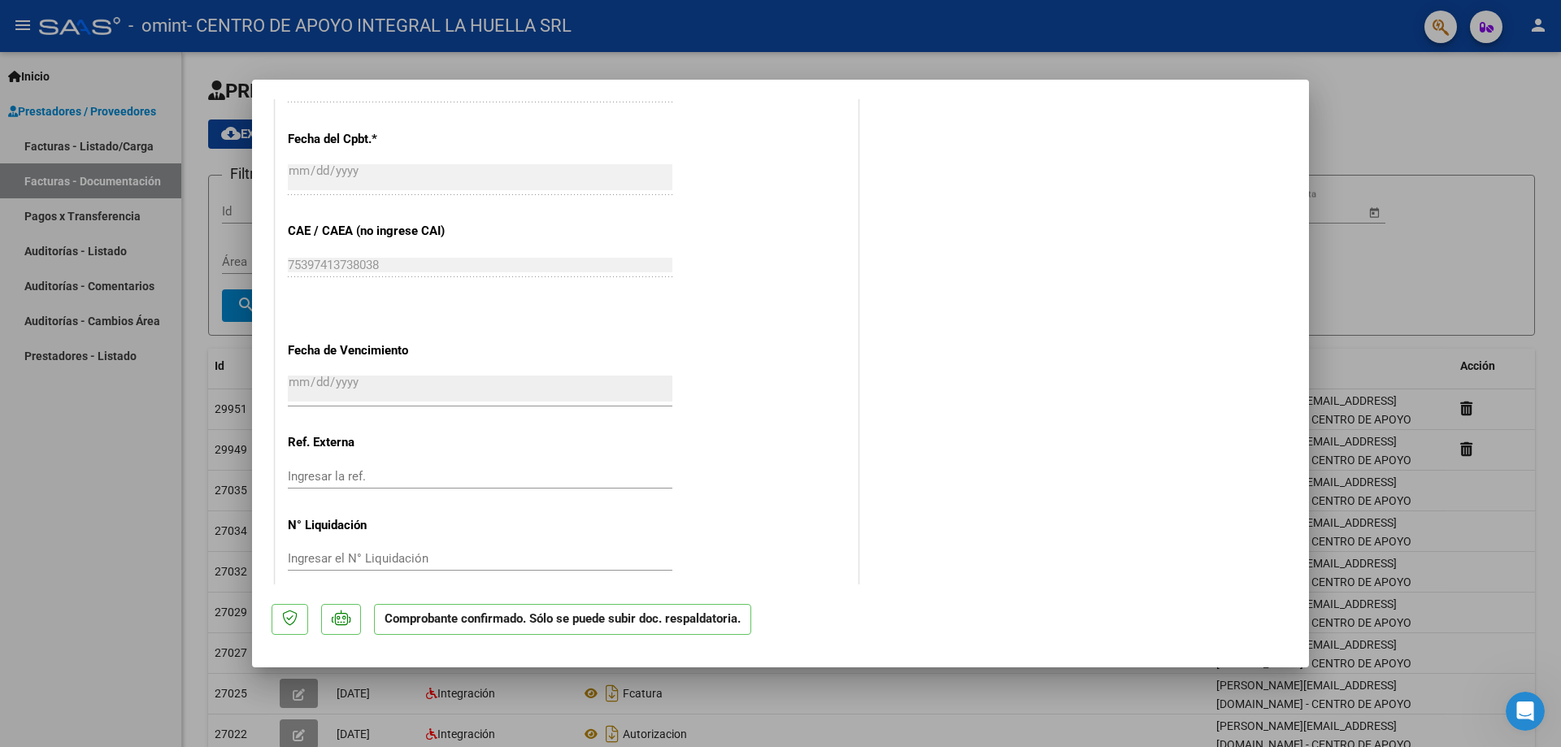
scroll to position [753, 0]
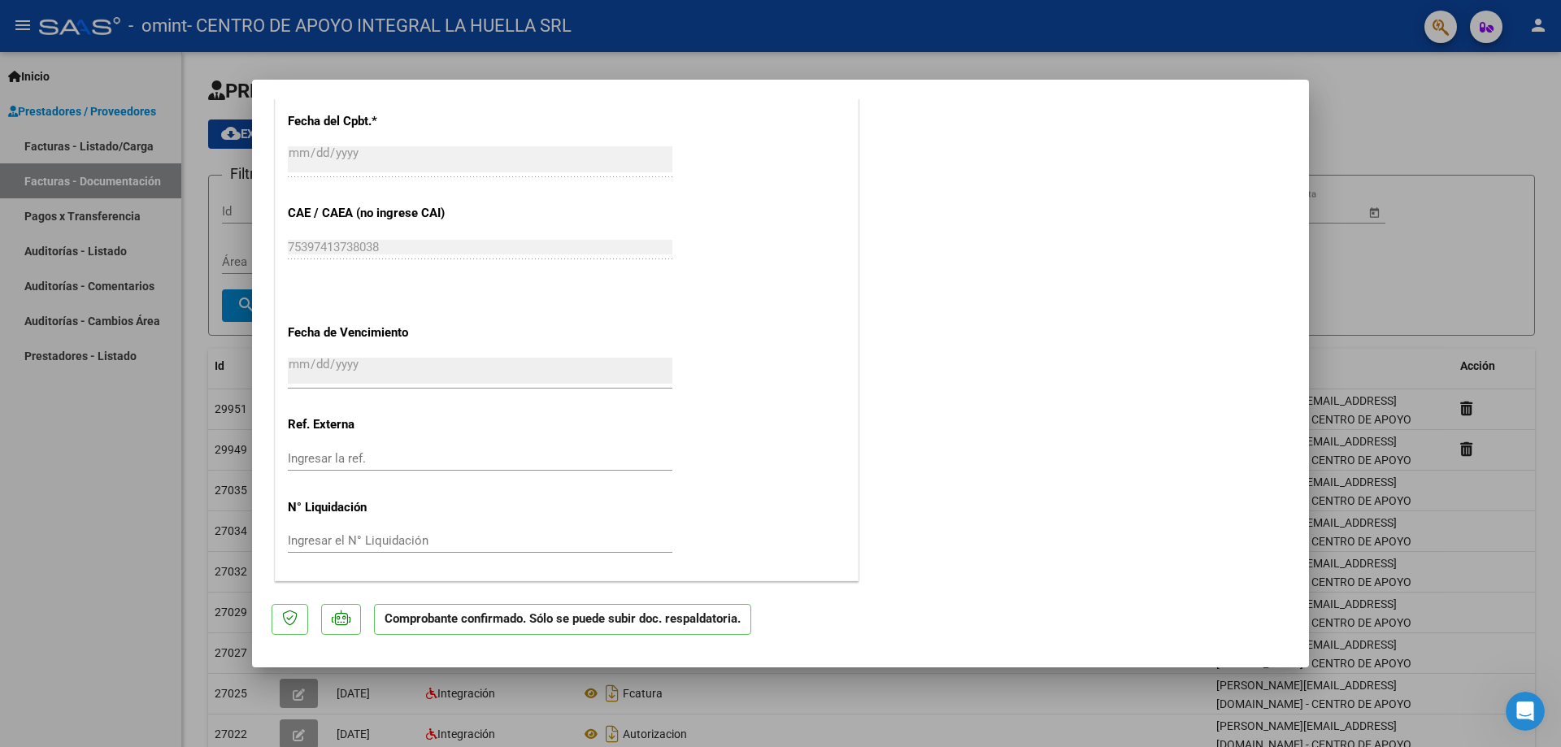
click at [488, 624] on p "Comprobante confirmado. Sólo se puede subir doc. respaldatoria." at bounding box center [562, 620] width 377 height 32
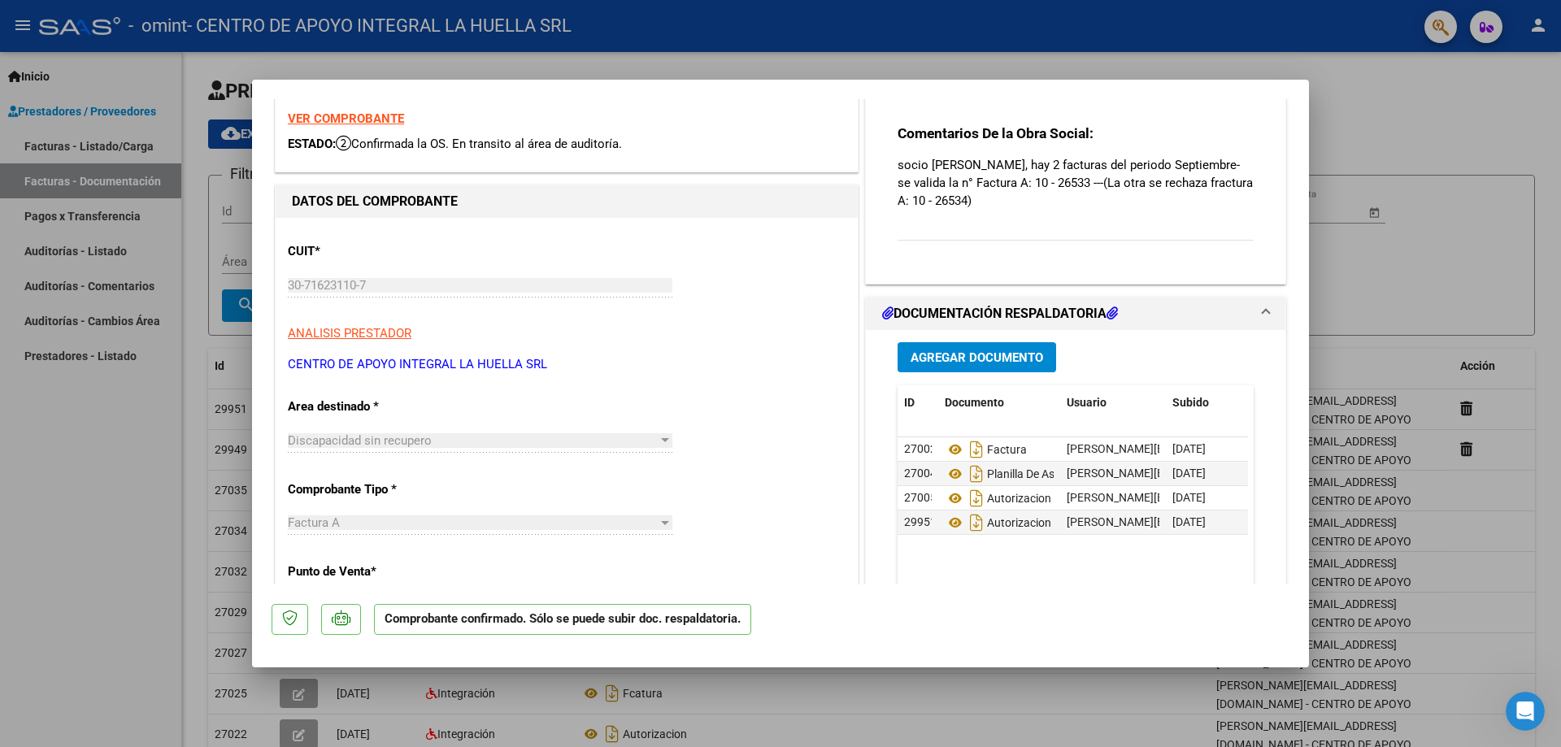
scroll to position [0, 0]
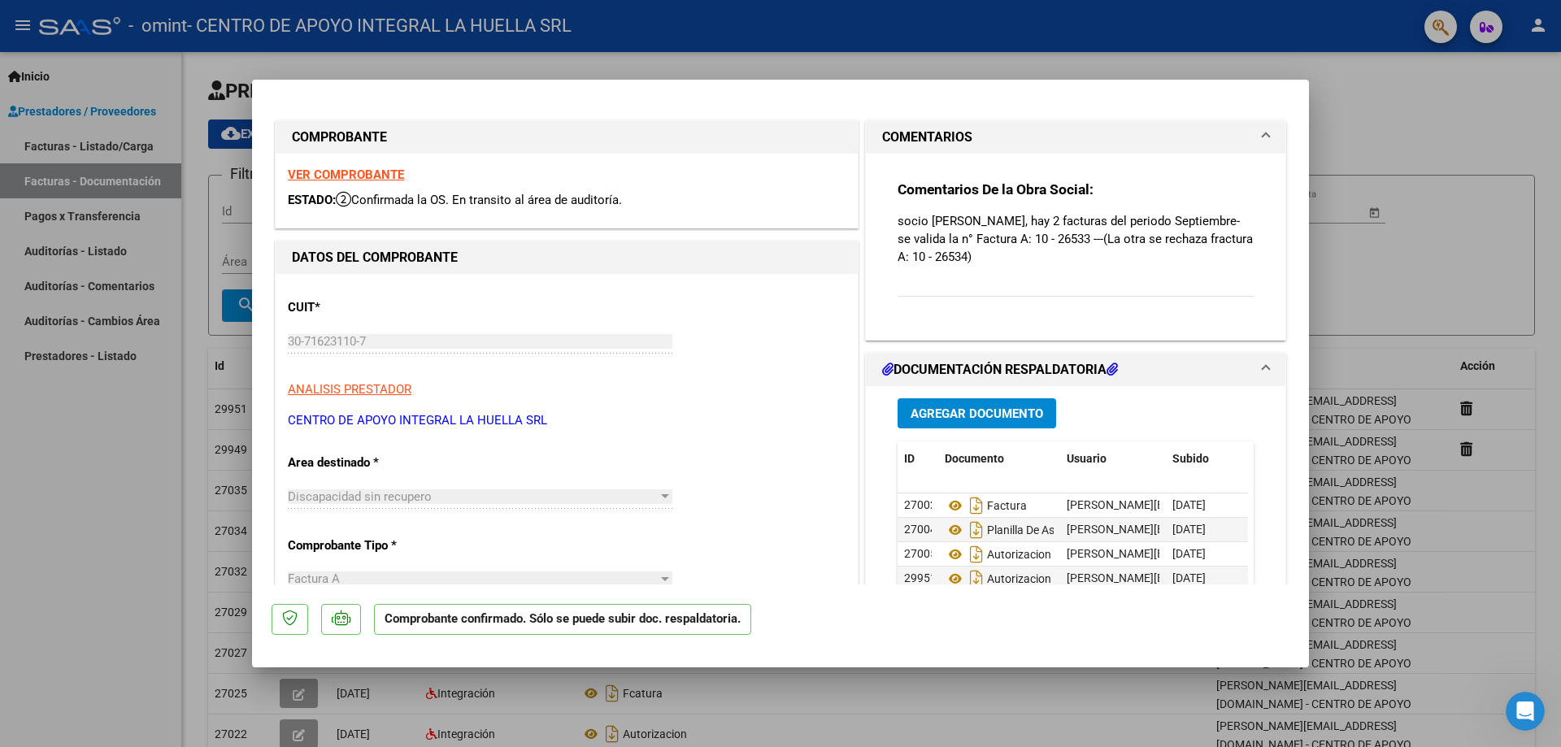
drag, startPoint x: 1432, startPoint y: 122, endPoint x: 1444, endPoint y: 125, distance: 12.6
click at [1434, 122] on div at bounding box center [780, 373] width 1561 height 747
type input "$ 0,00"
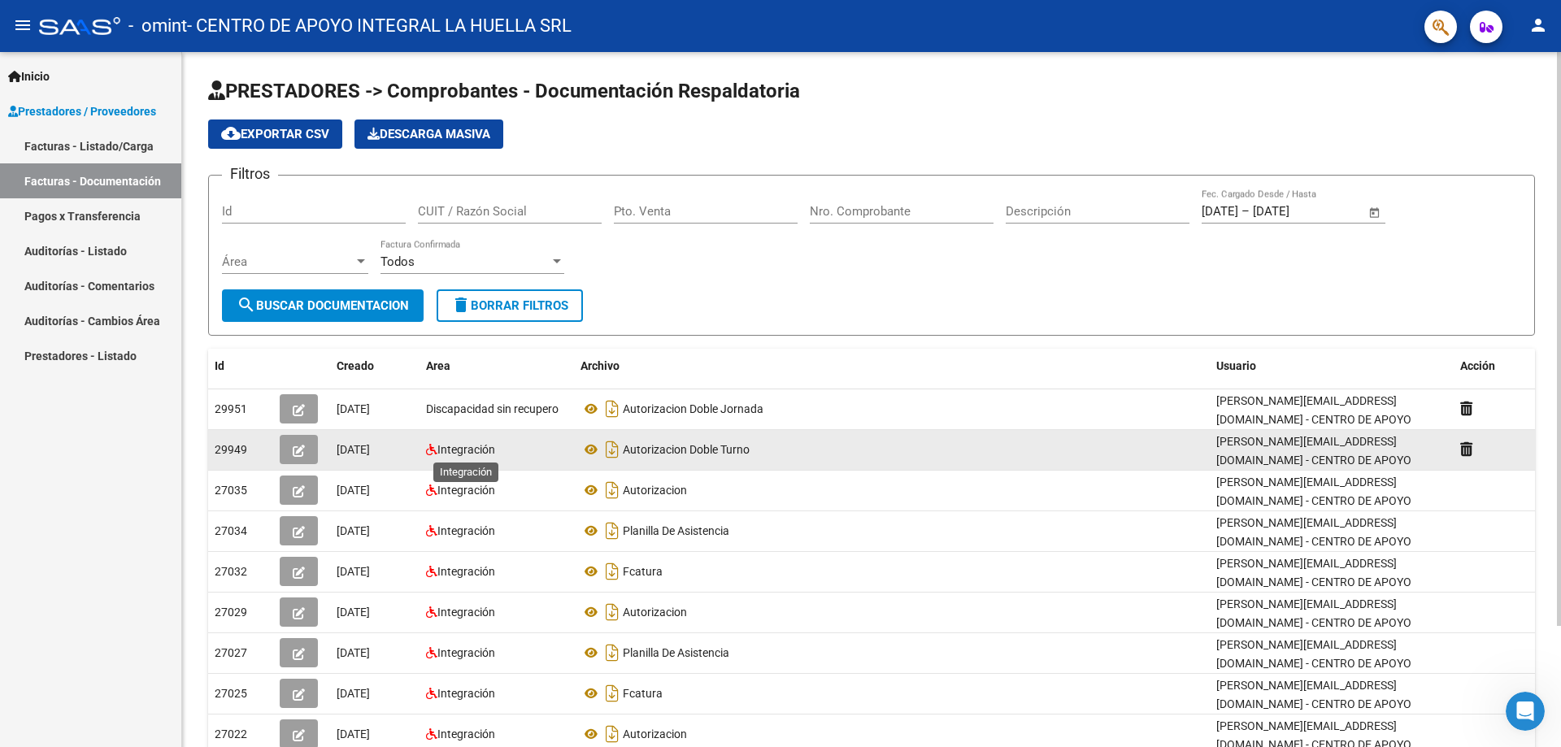
click at [480, 449] on span "Integración" at bounding box center [466, 449] width 58 height 13
click at [297, 457] on button "button" at bounding box center [299, 449] width 38 height 29
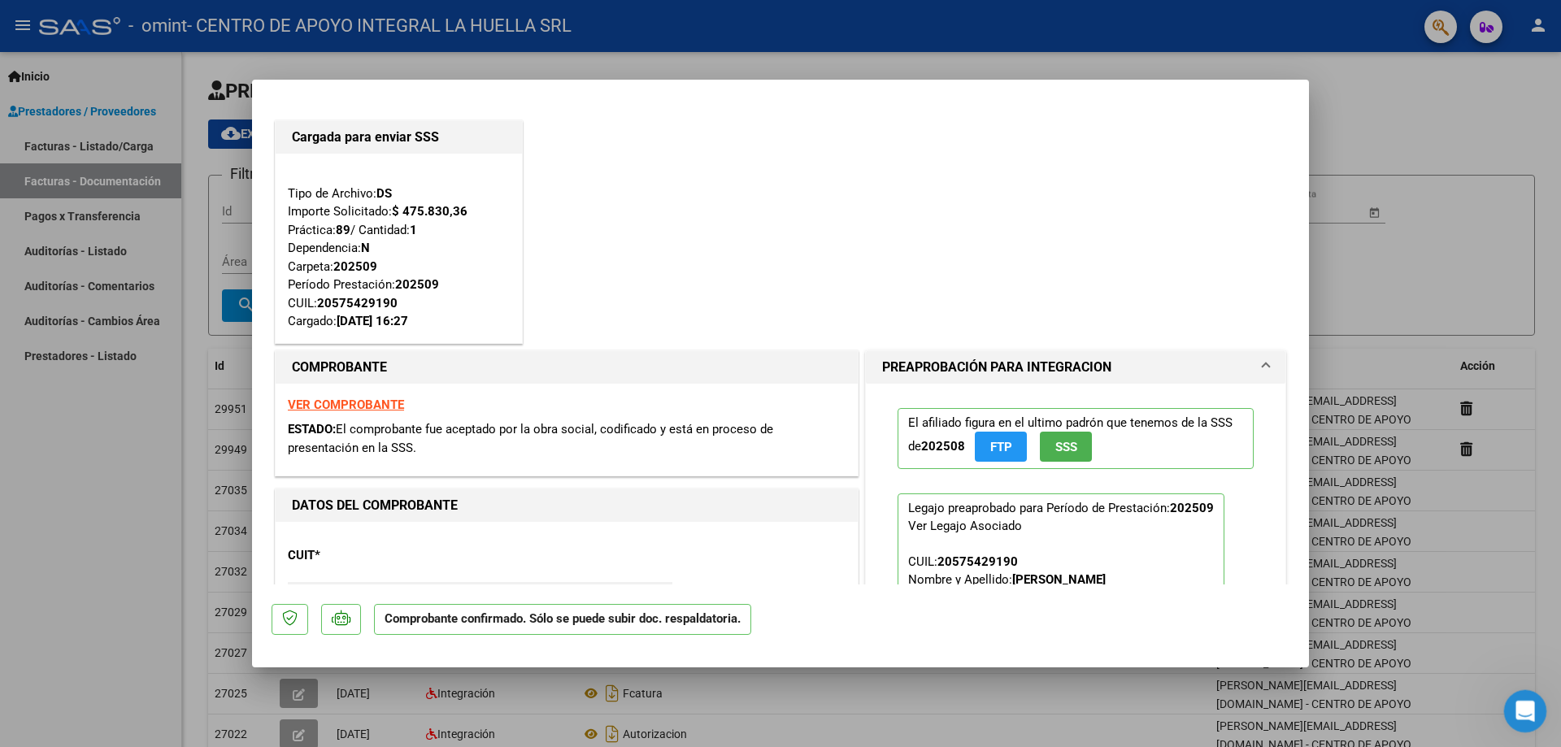
click at [1530, 701] on icon "Abrir Intercom Messenger" at bounding box center [1522, 709] width 27 height 27
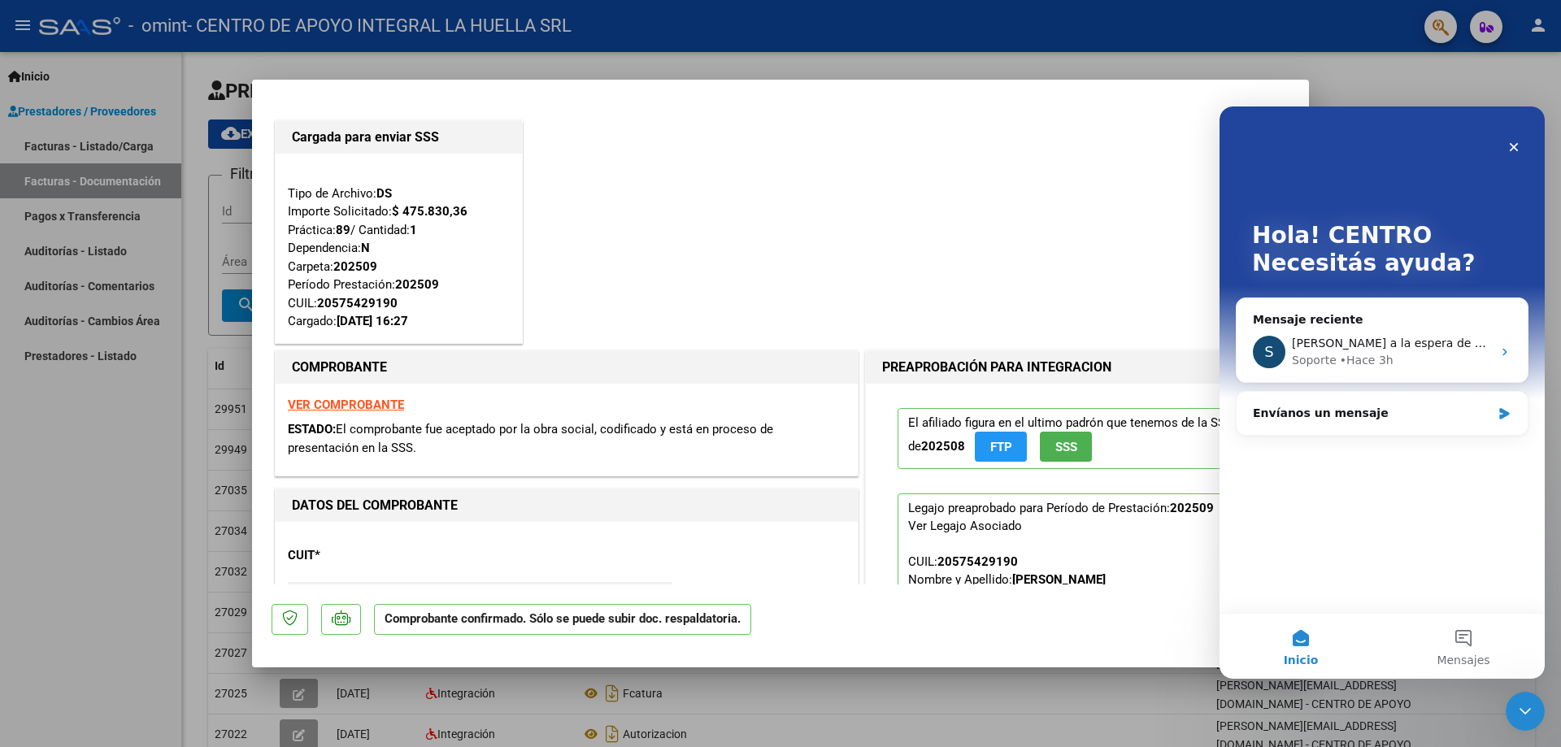
click at [1374, 553] on div "Hola! CENTRO Necesitás ayuda? Mensaje reciente S Quedamos a la espera de sus co…" at bounding box center [1381, 359] width 325 height 506
click at [847, 157] on div "Cargada para enviar SSS Tipo de Archivo: DS Importe Solicitado: $ 475.830,36 Pr…" at bounding box center [780, 232] width 1018 height 230
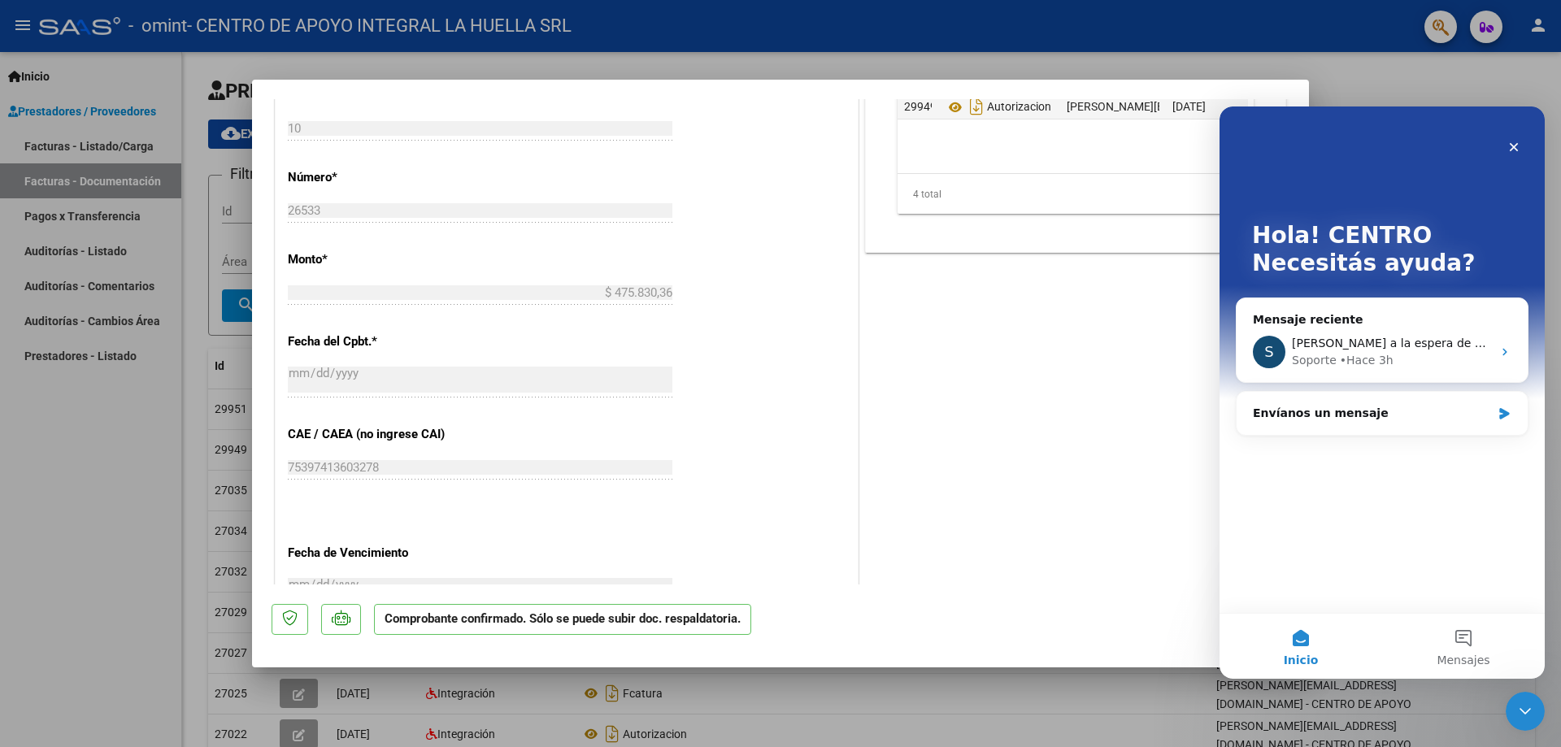
scroll to position [894, 0]
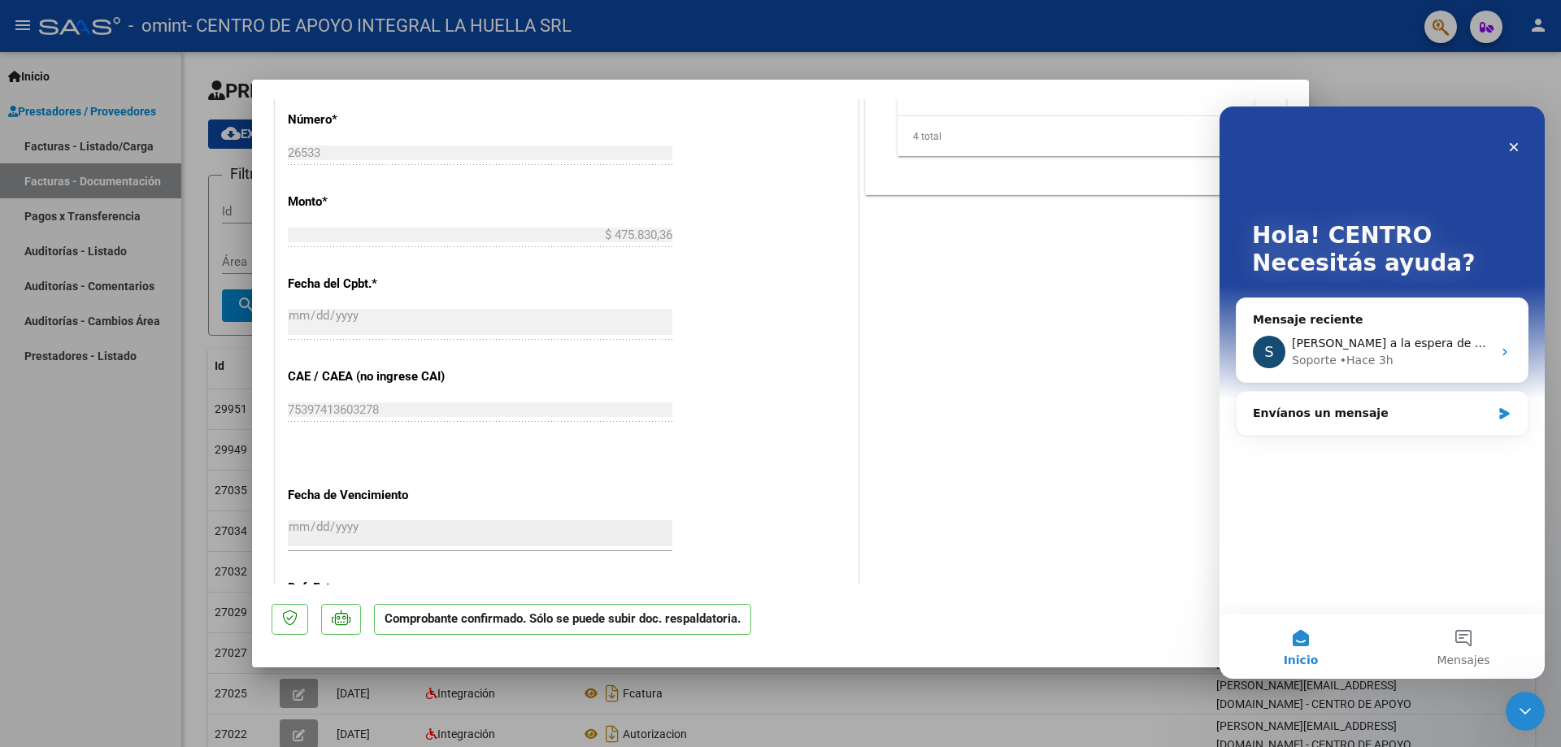
click at [1466, 510] on div "Hola! CENTRO Necesitás ayuda? Mensaje reciente S Quedamos a la espera de sus co…" at bounding box center [1381, 359] width 325 height 506
click at [1447, 640] on button "Mensajes" at bounding box center [1463, 646] width 163 height 65
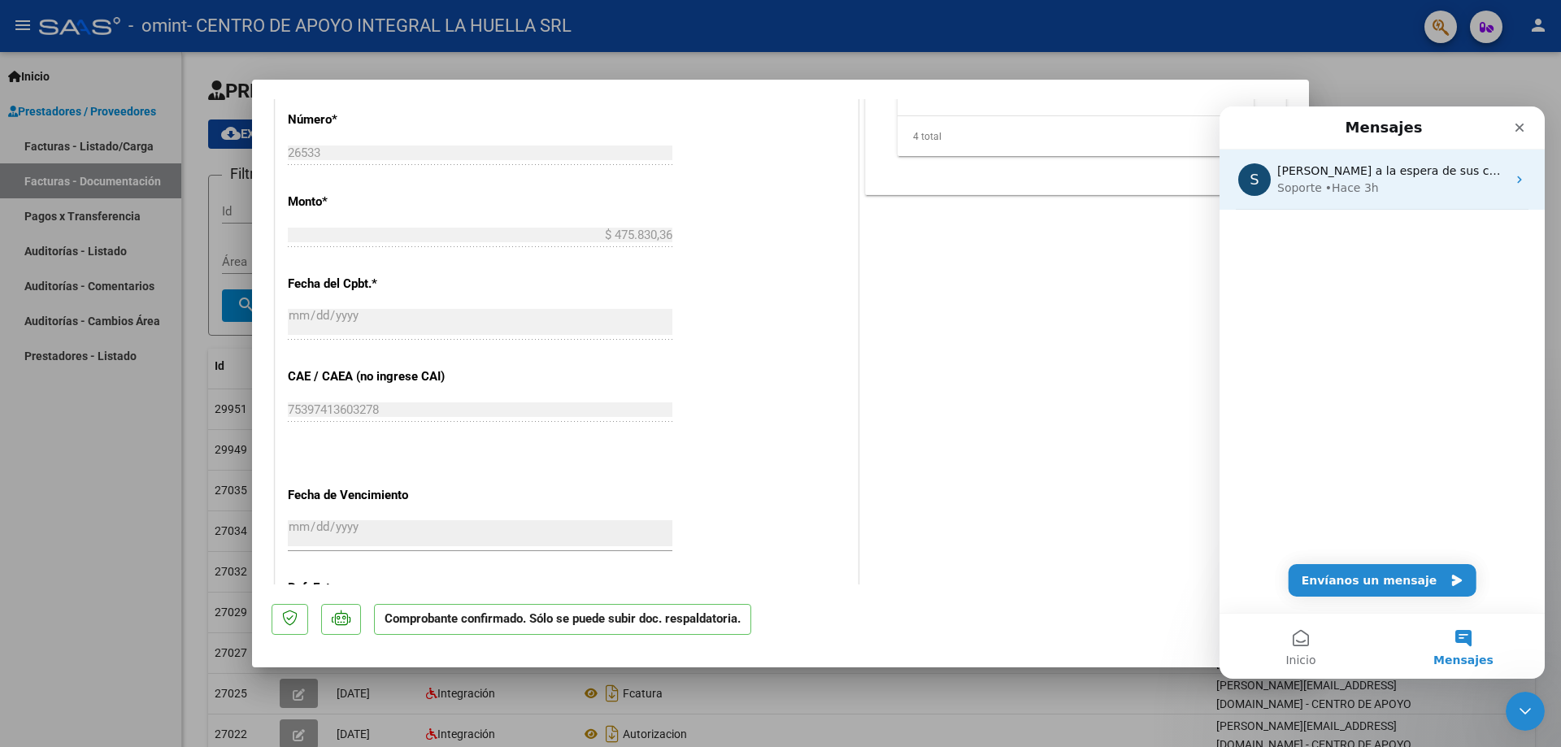
click at [1349, 177] on span "[PERSON_NAME] a la espera de sus comentarios" at bounding box center [1415, 170] width 276 height 13
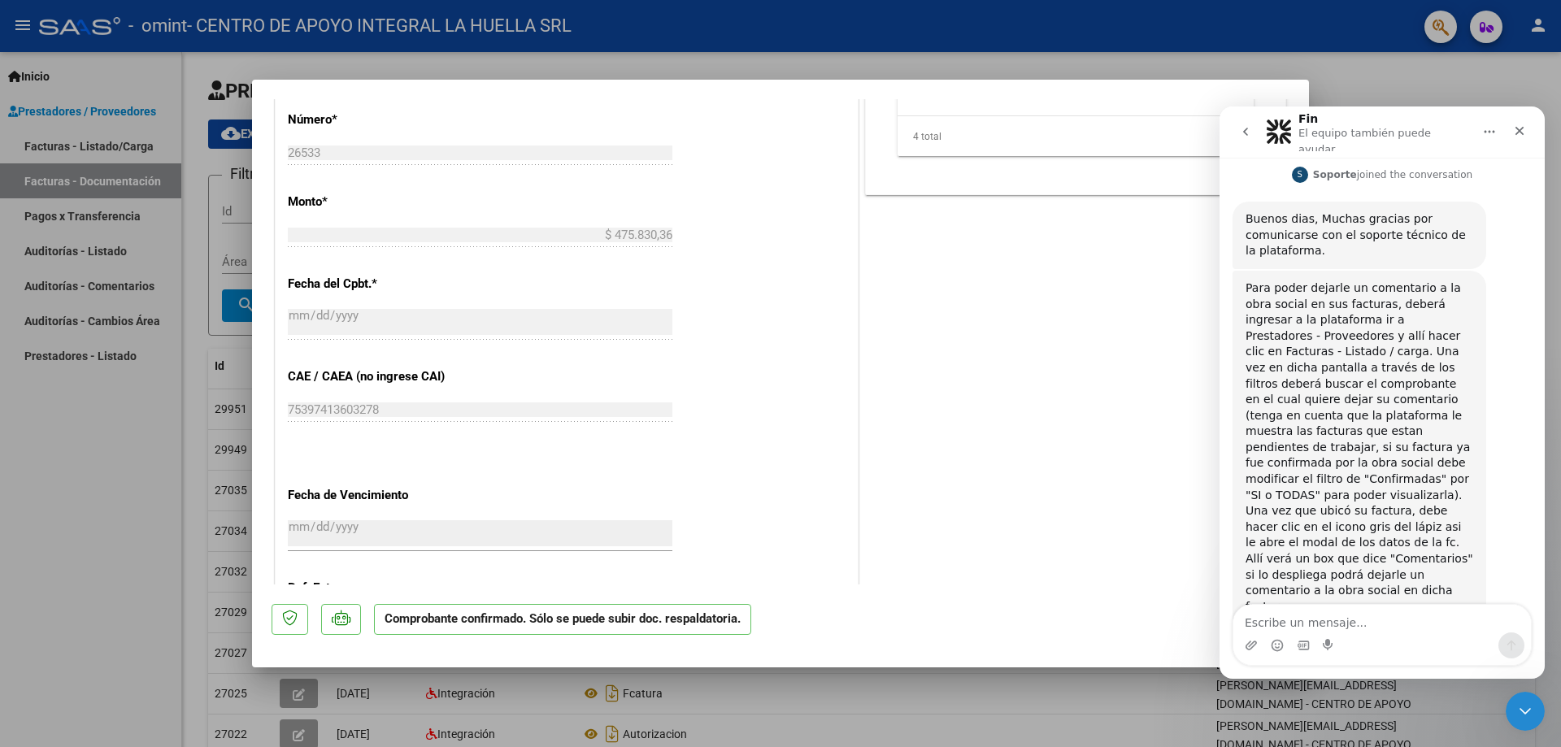
scroll to position [1091, 0]
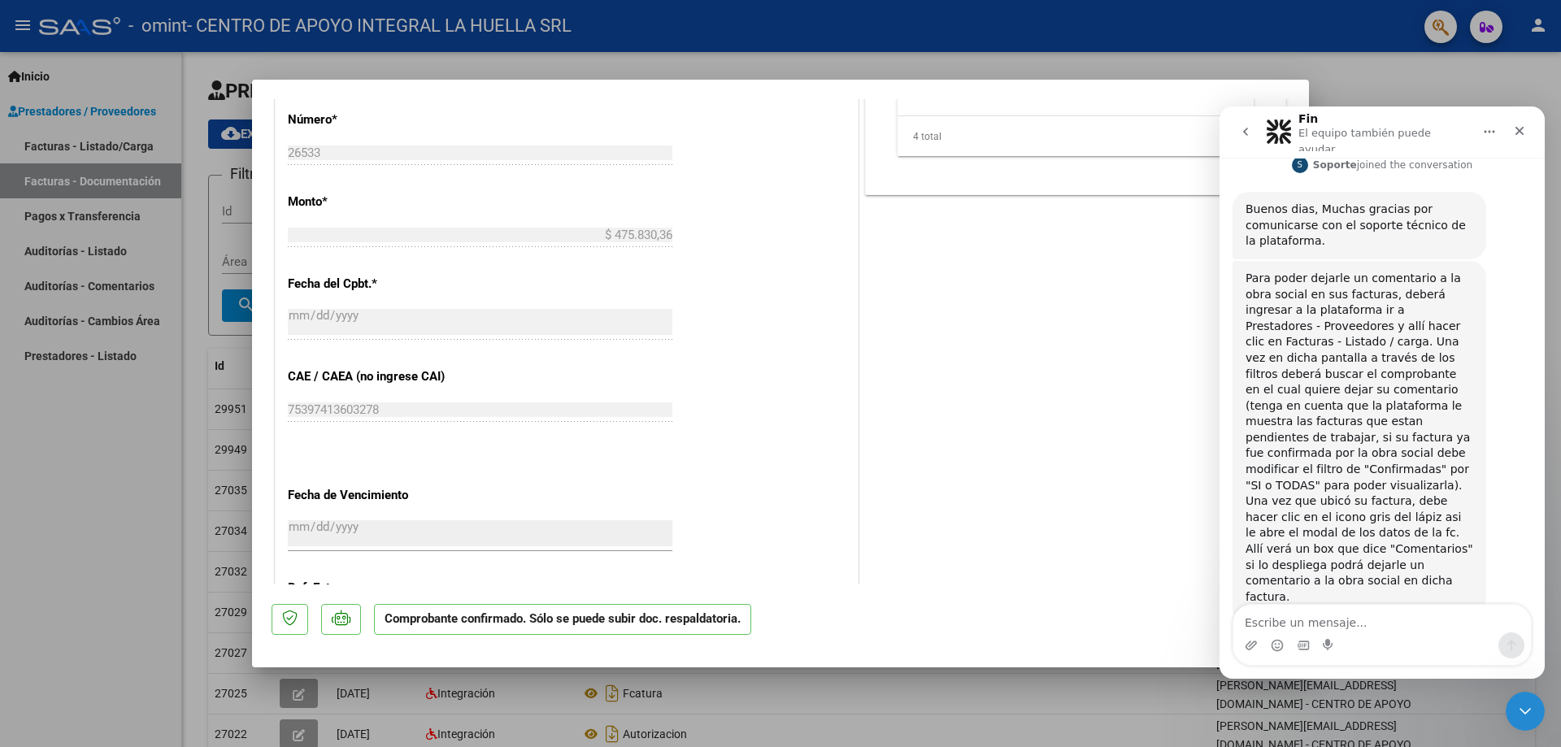
click at [1069, 457] on div "PREAPROBACIÓN PARA INTEGRACION El afiliado figura en el ultimo padrón que tenem…" at bounding box center [1076, 100] width 428 height 1295
click at [1515, 697] on div "Cerrar Intercom Messenger" at bounding box center [1522, 708] width 39 height 39
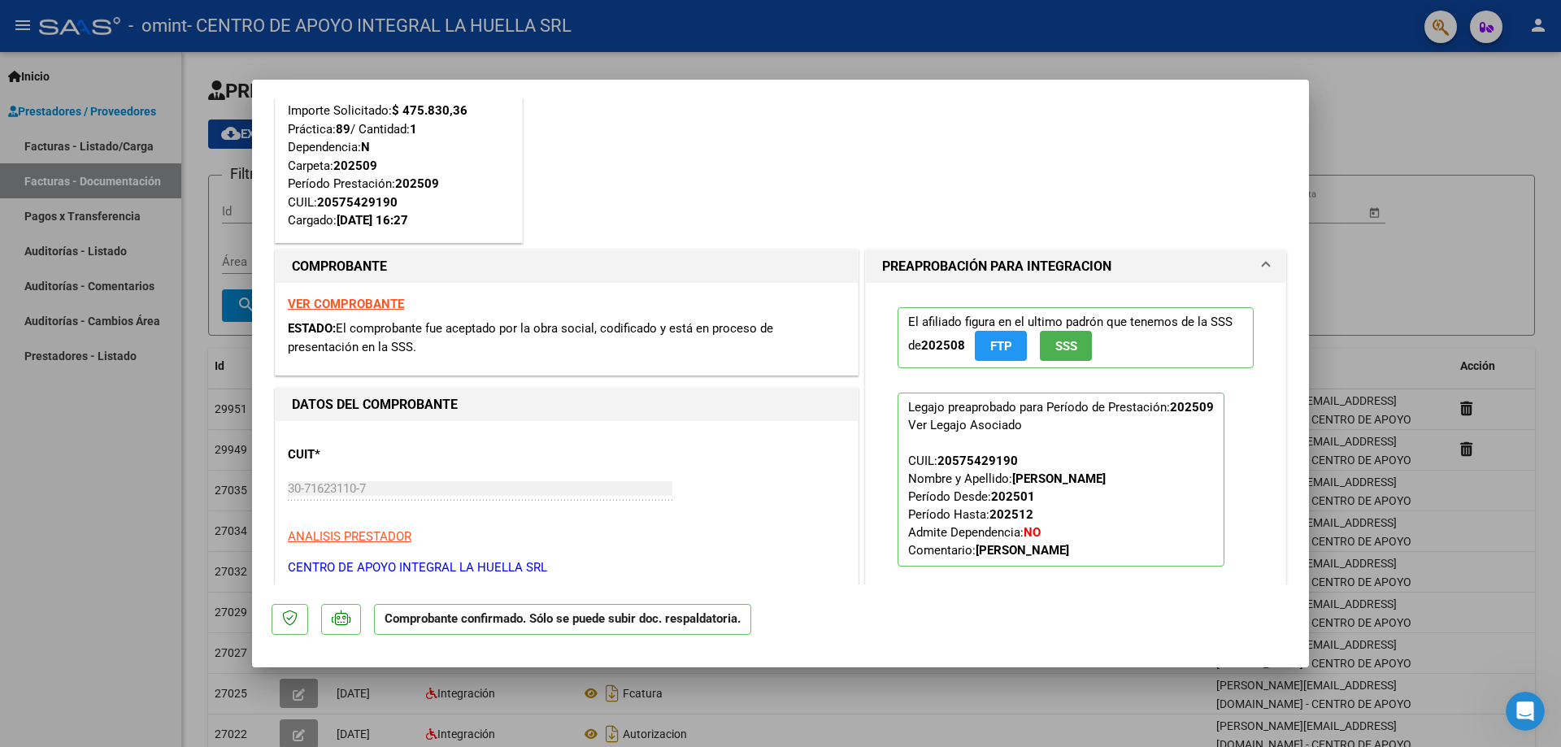
scroll to position [0, 0]
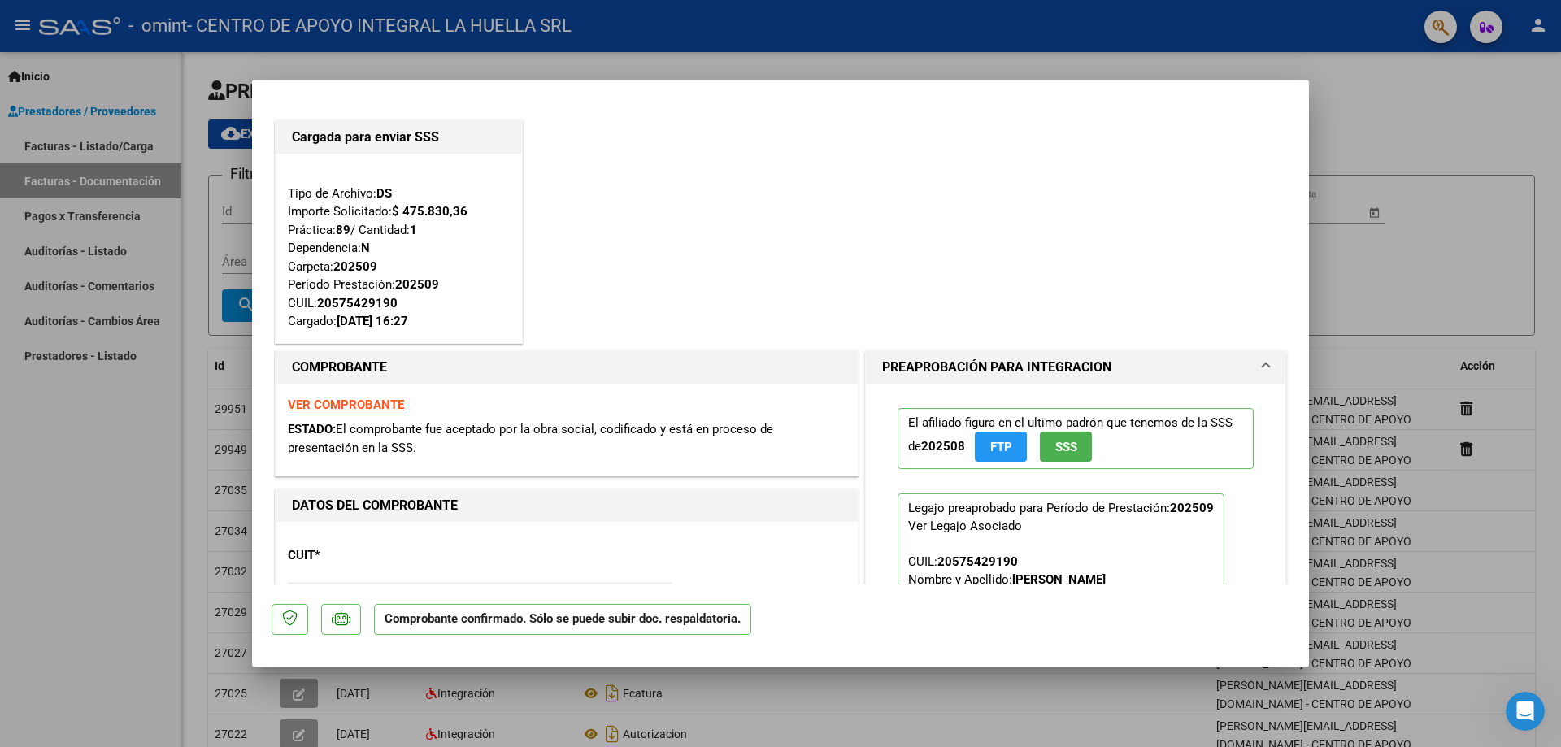
click at [1060, 369] on h1 "PREAPROBACIÓN PARA INTEGRACION" at bounding box center [996, 368] width 229 height 20
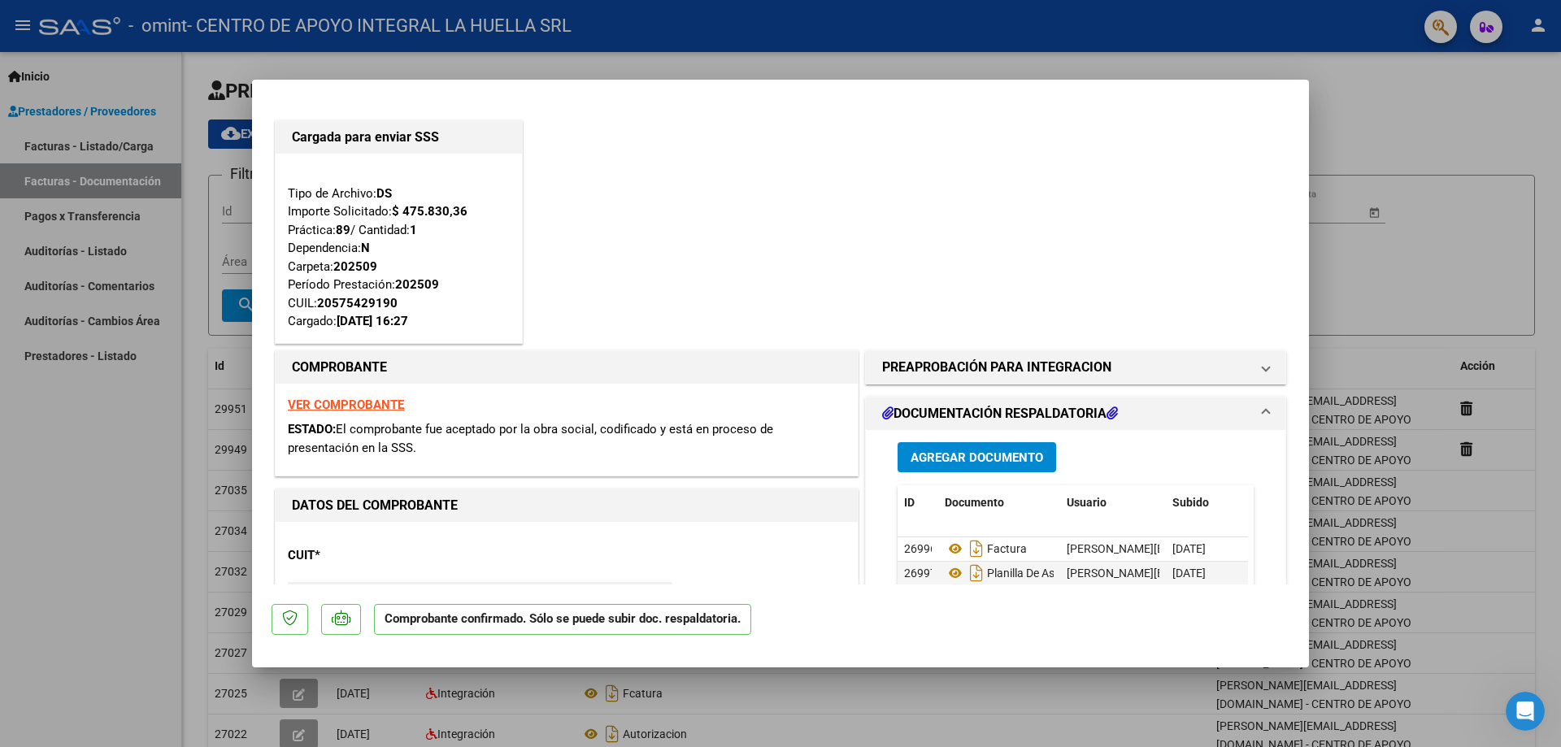
click at [1278, 420] on mat-dialog-content "Cargada para enviar SSS Tipo de Archivo: DS Importe Solicitado: $ 475.830,36 Pr…" at bounding box center [780, 341] width 1057 height 485
click at [1260, 416] on mat-expansion-panel-header "DOCUMENTACIÓN RESPALDATORIA" at bounding box center [1075, 413] width 419 height 33
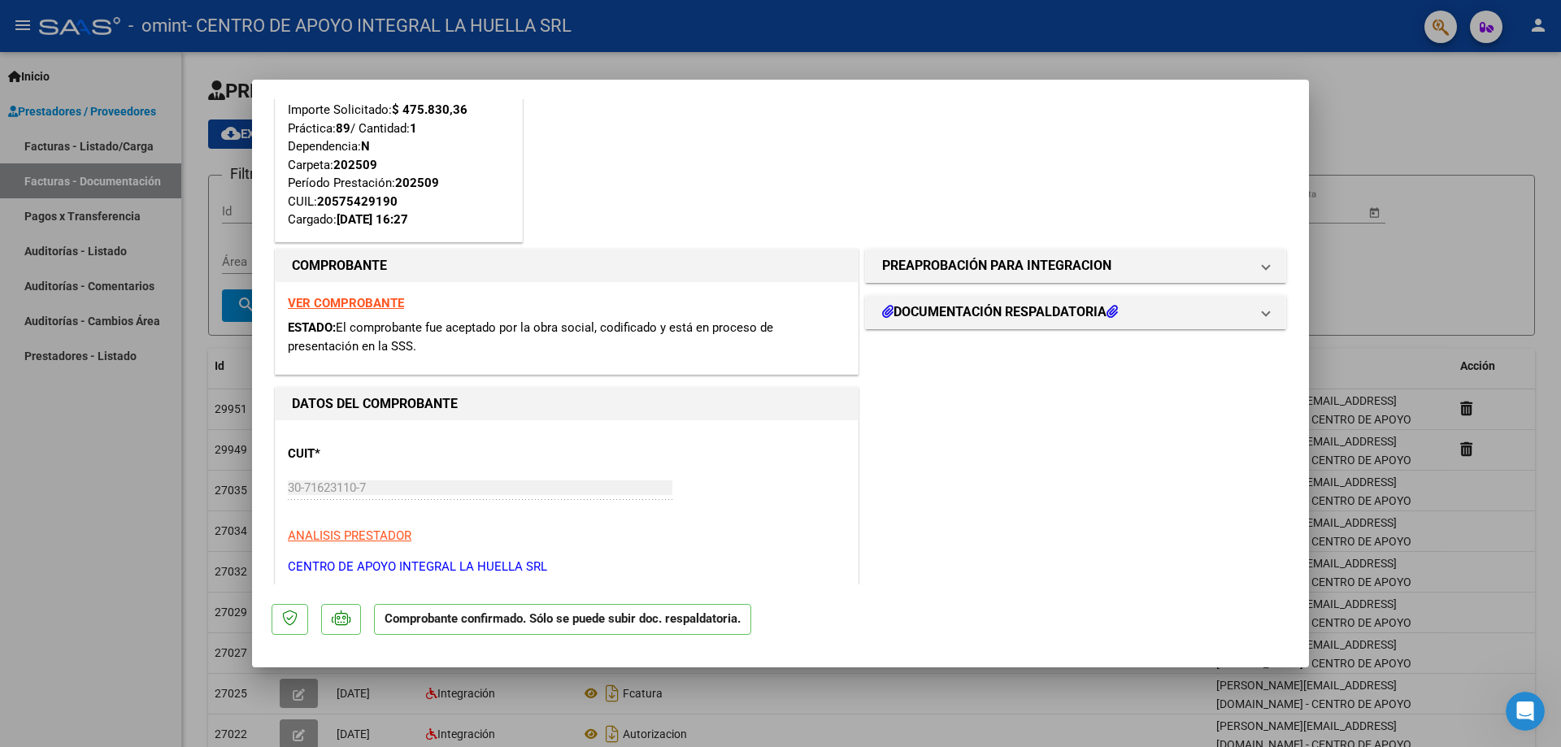
scroll to position [163, 0]
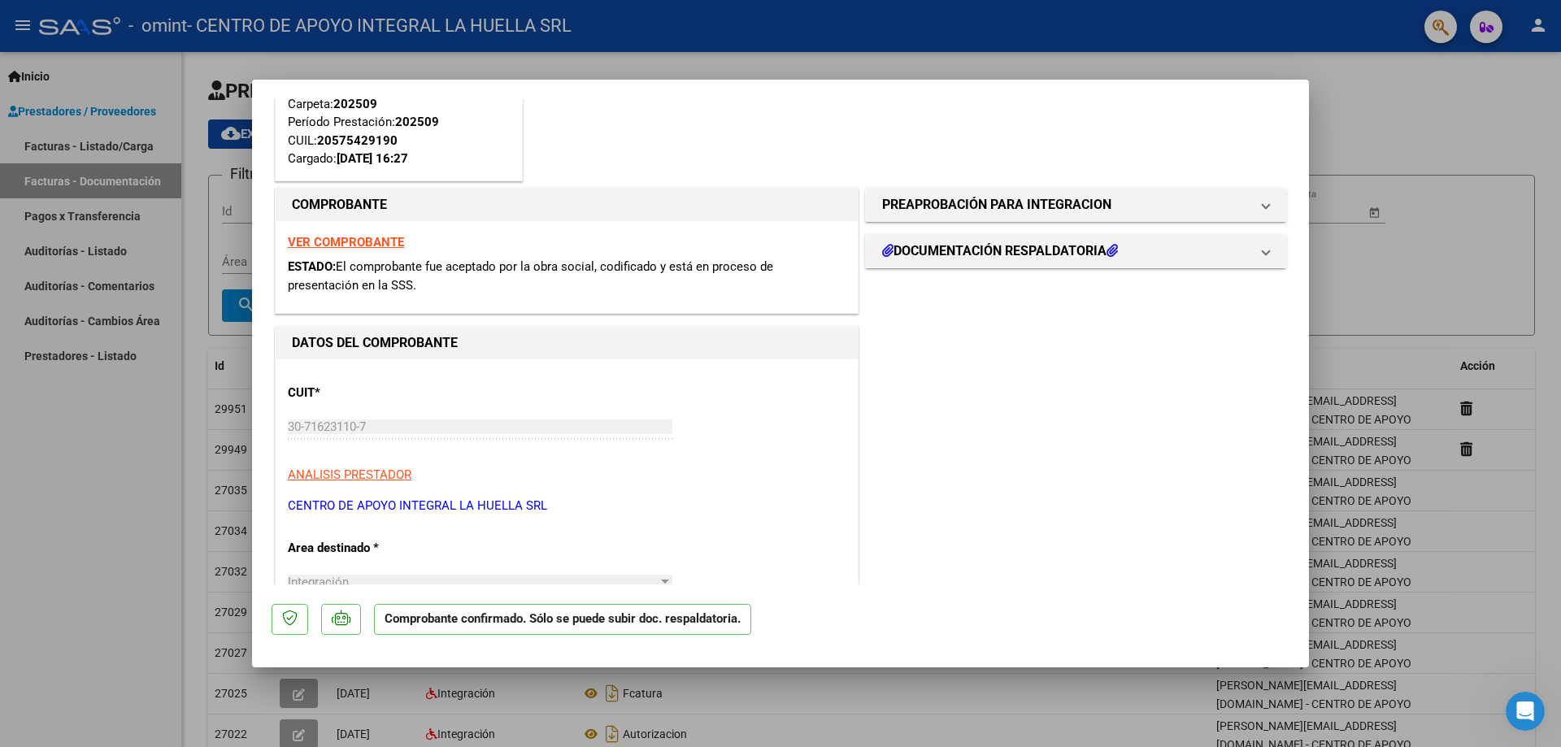
click at [727, 348] on h1 "DATOS DEL COMPROBANTE" at bounding box center [566, 343] width 549 height 20
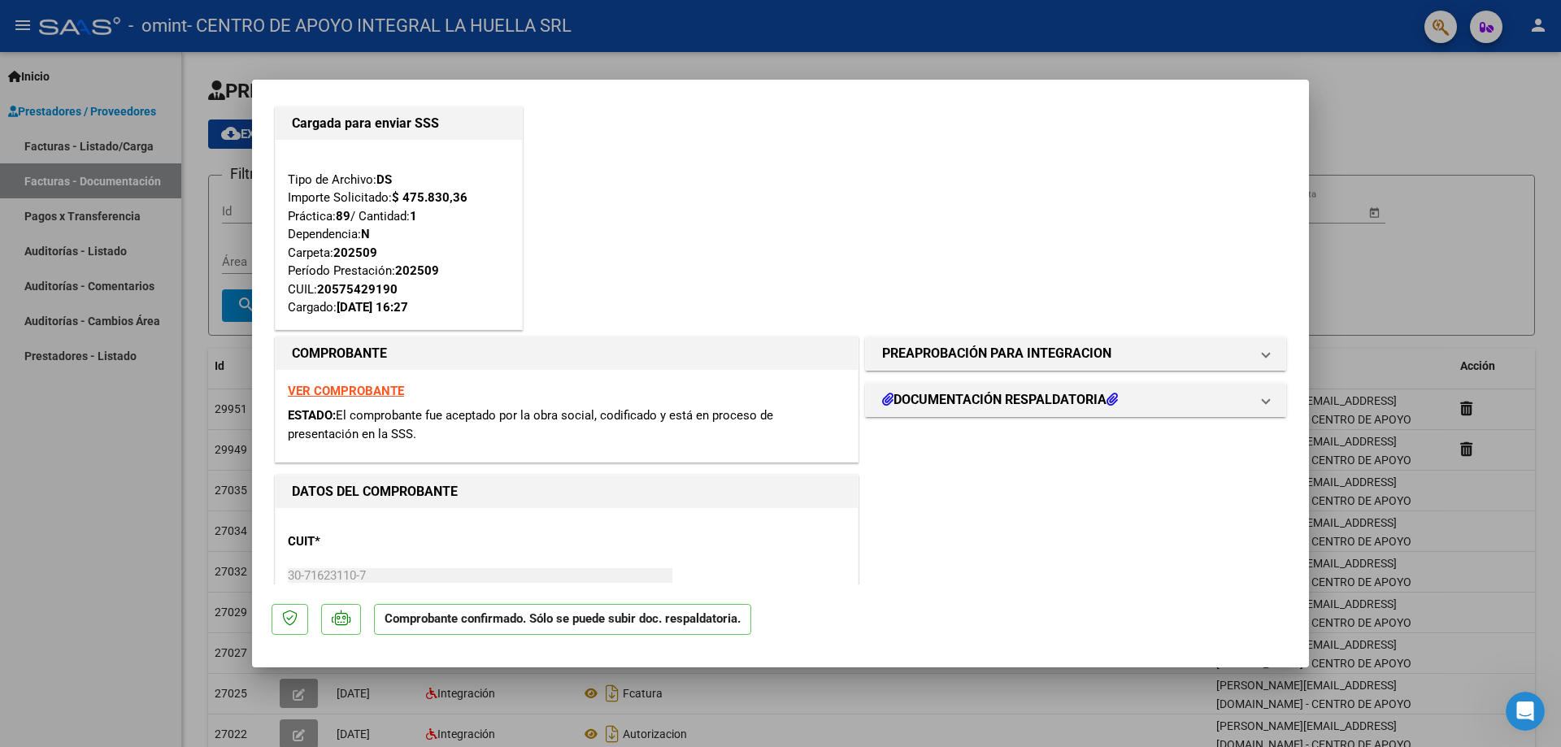
scroll to position [0, 0]
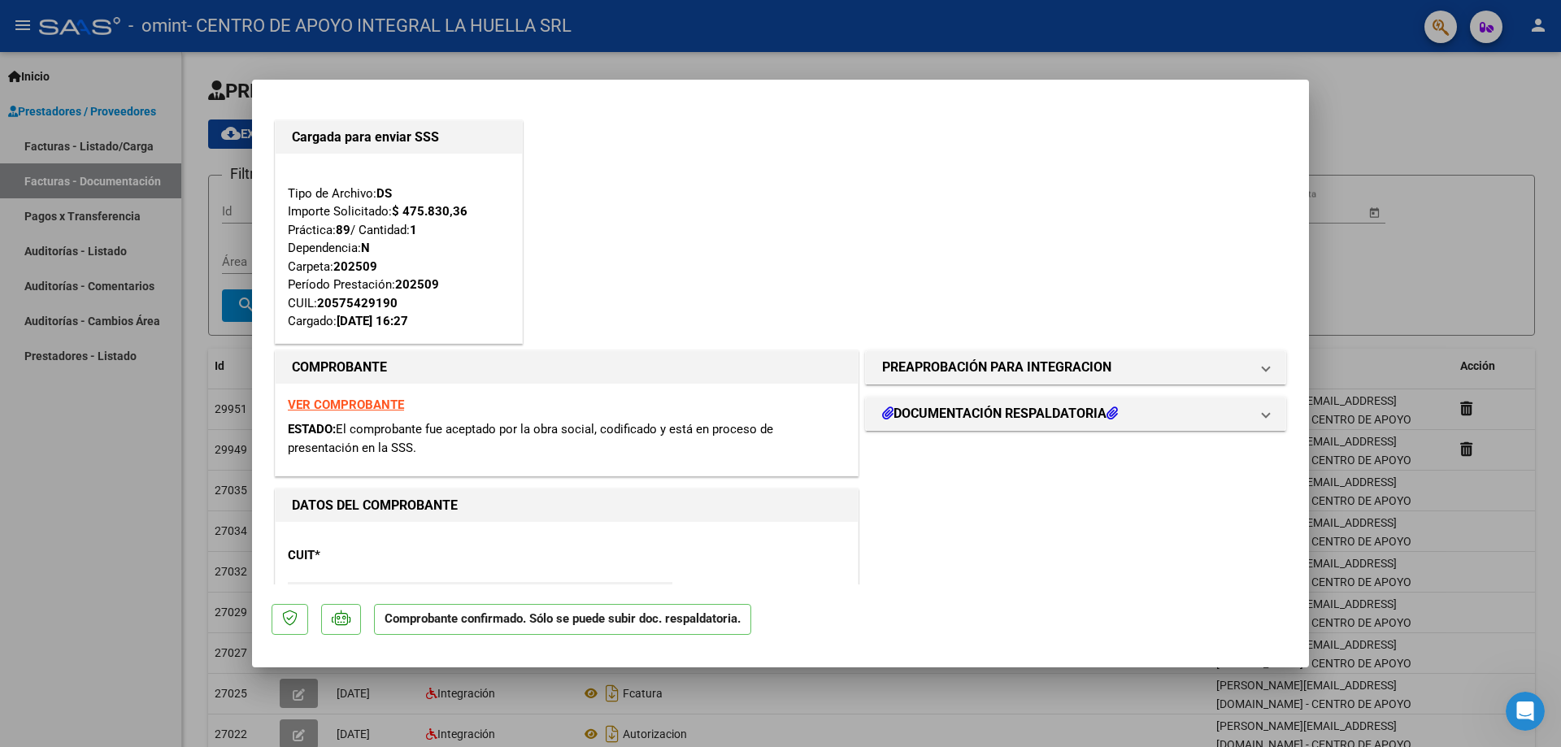
click at [698, 255] on div "Cargada para enviar SSS Tipo de Archivo: DS Importe Solicitado: $ 475.830,36 Pr…" at bounding box center [780, 232] width 1018 height 230
click at [384, 230] on div "Tipo de Archivo: DS Importe Solicitado: $ 475.830,36 Práctica: 89 / Cantidad: 1…" at bounding box center [399, 248] width 222 height 165
click at [367, 304] on div "20575429190" at bounding box center [357, 303] width 80 height 19
drag, startPoint x: 621, startPoint y: 385, endPoint x: 1183, endPoint y: 225, distance: 584.0
click at [623, 385] on div "VER COMPROBANTE ESTADO: El comprobante fue aceptado por la obra social, codific…" at bounding box center [567, 430] width 582 height 93
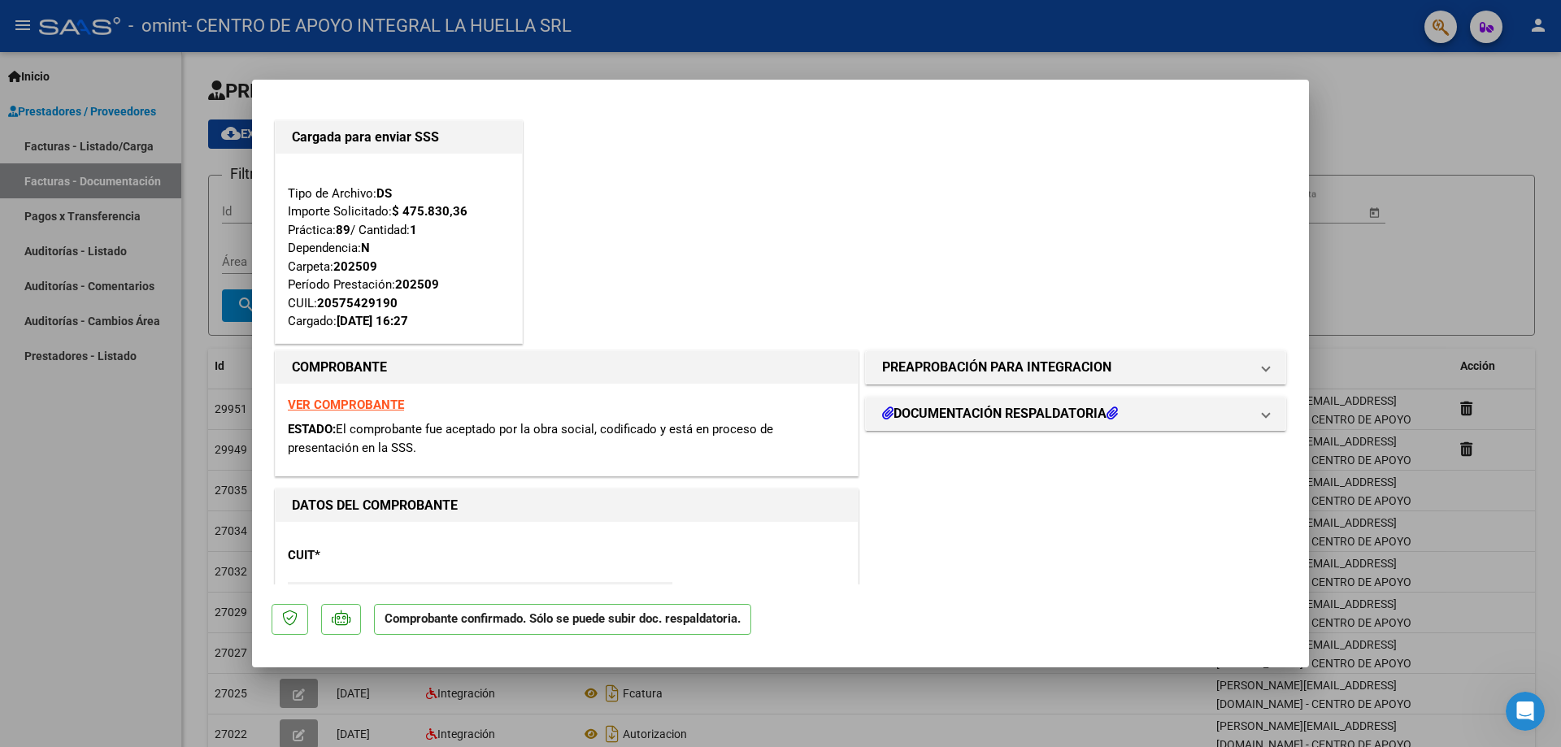
click at [1521, 155] on div at bounding box center [780, 373] width 1561 height 747
type input "$ 0,00"
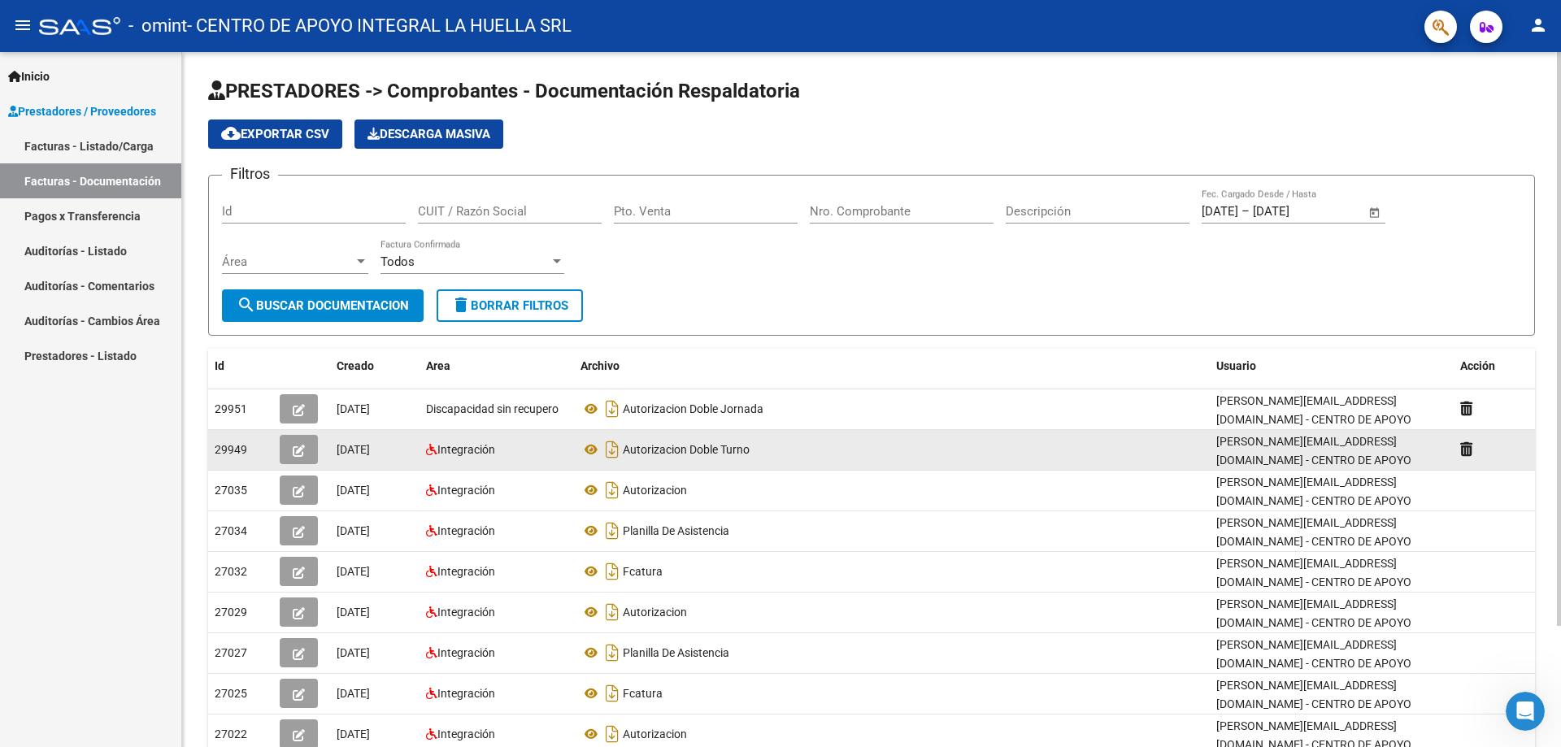
click at [300, 452] on icon "button" at bounding box center [299, 451] width 12 height 12
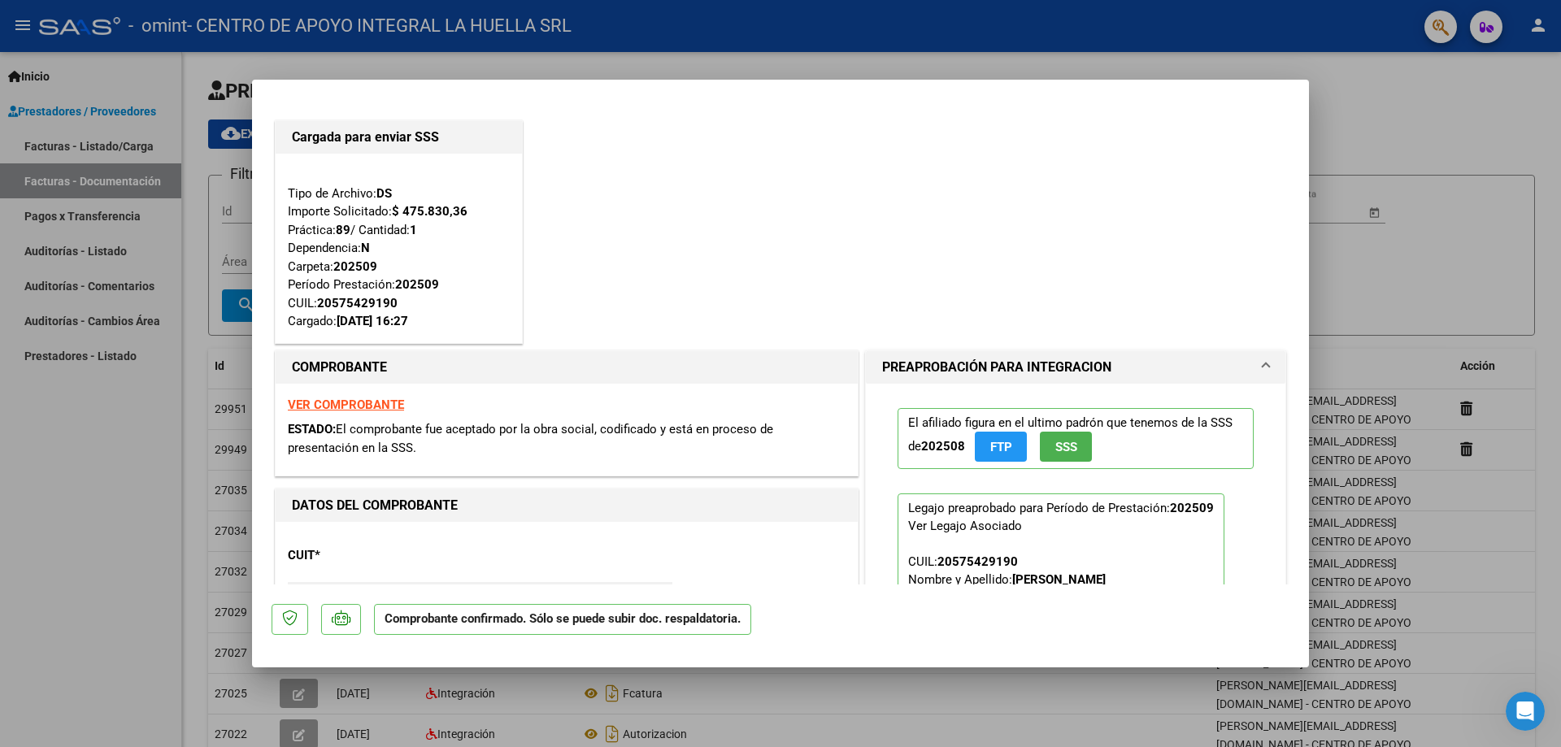
click at [154, 490] on div at bounding box center [780, 373] width 1561 height 747
type input "$ 0,00"
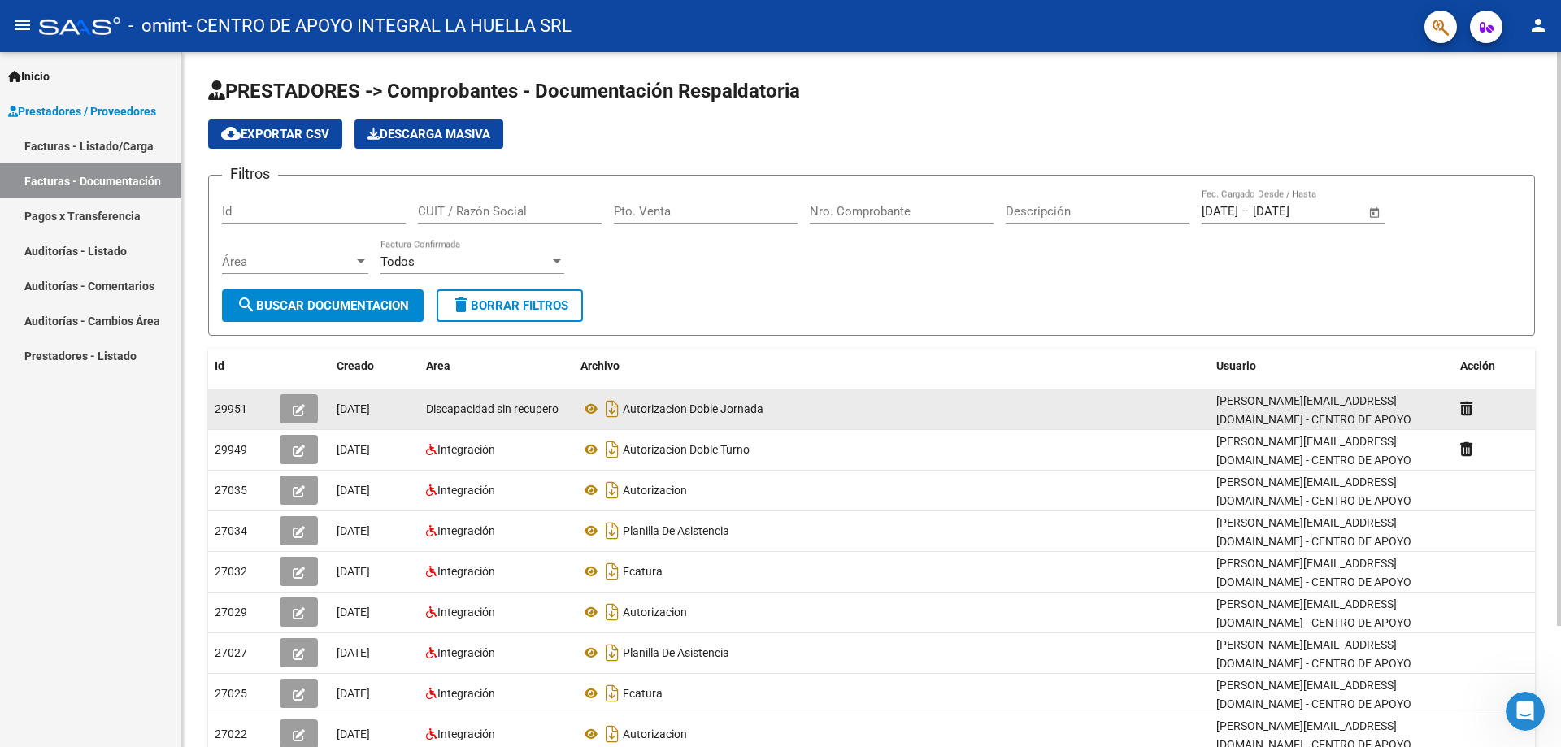
click at [303, 414] on icon "button" at bounding box center [299, 410] width 12 height 12
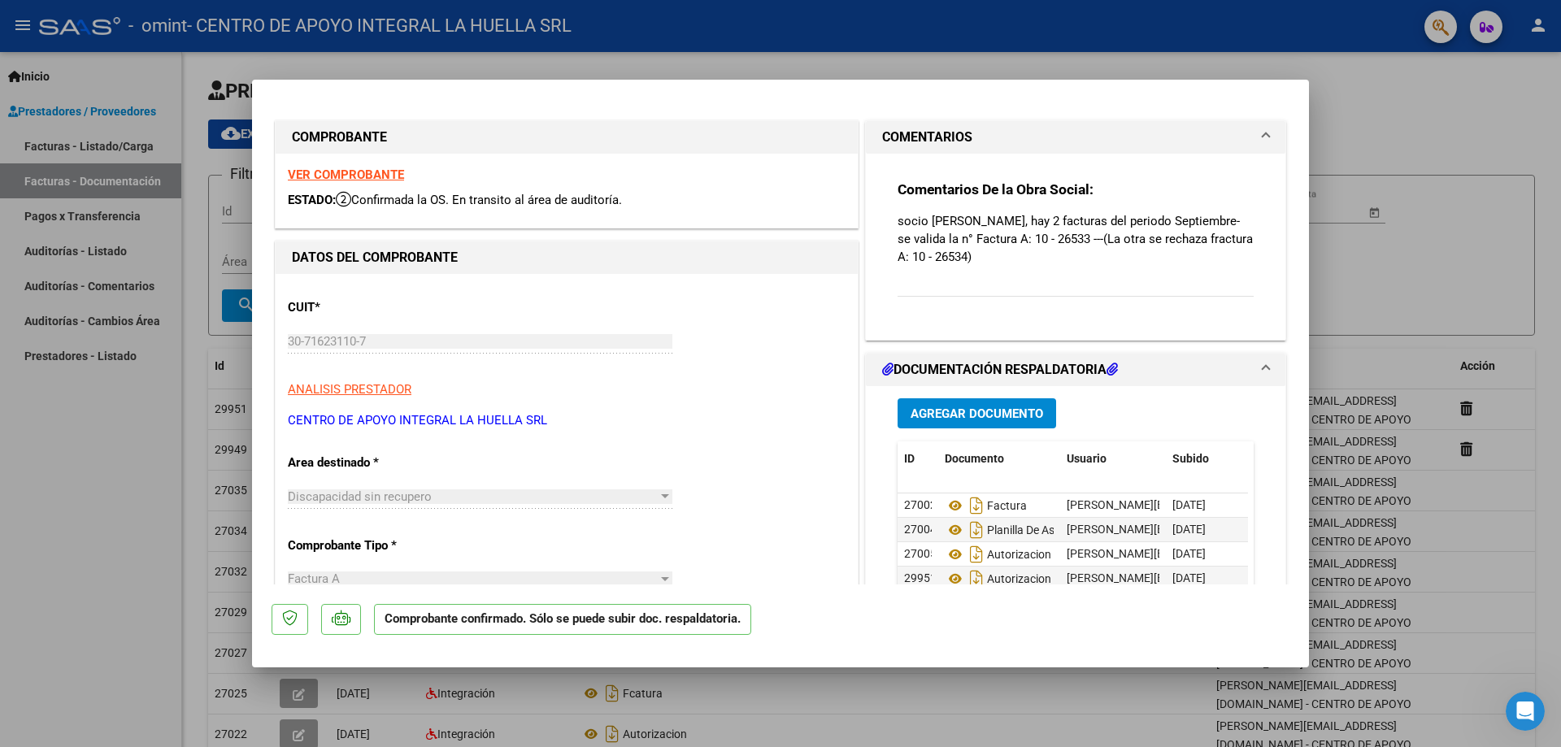
click at [328, 495] on span "Discapacidad sin recupero" at bounding box center [360, 496] width 144 height 15
click at [351, 389] on span "ANALISIS PRESTADOR" at bounding box center [350, 389] width 124 height 15
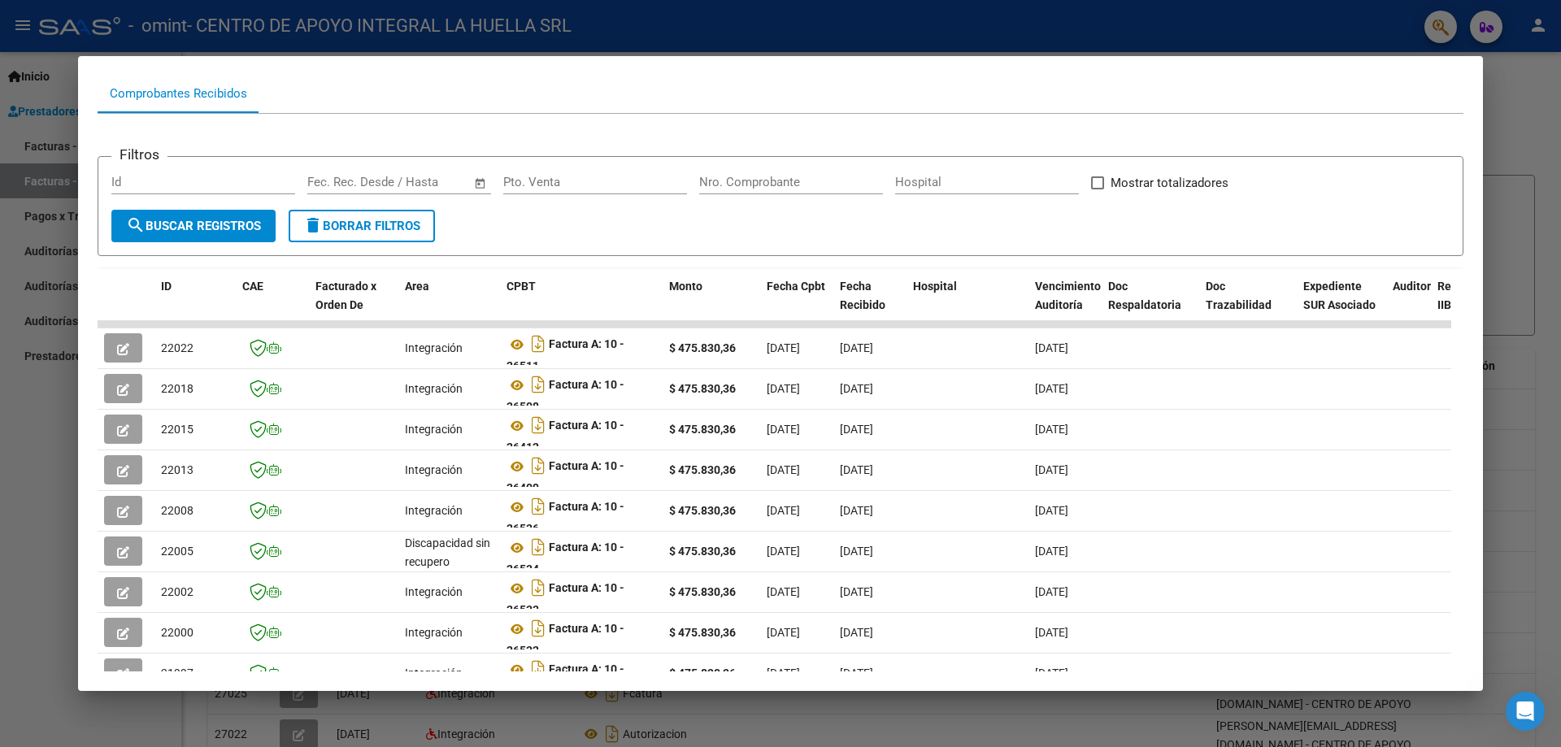
scroll to position [163, 0]
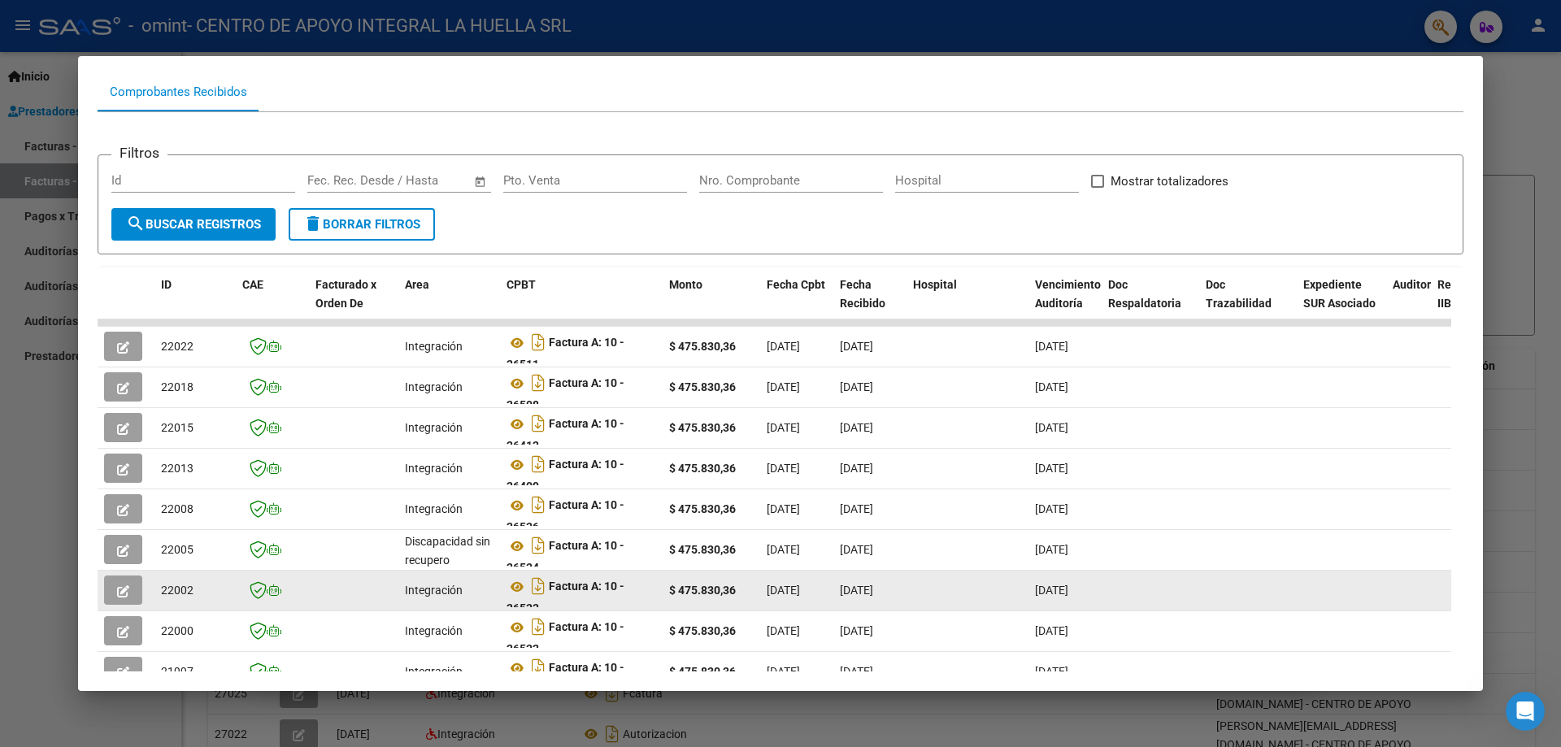
click at [119, 593] on icon "button" at bounding box center [123, 591] width 12 height 12
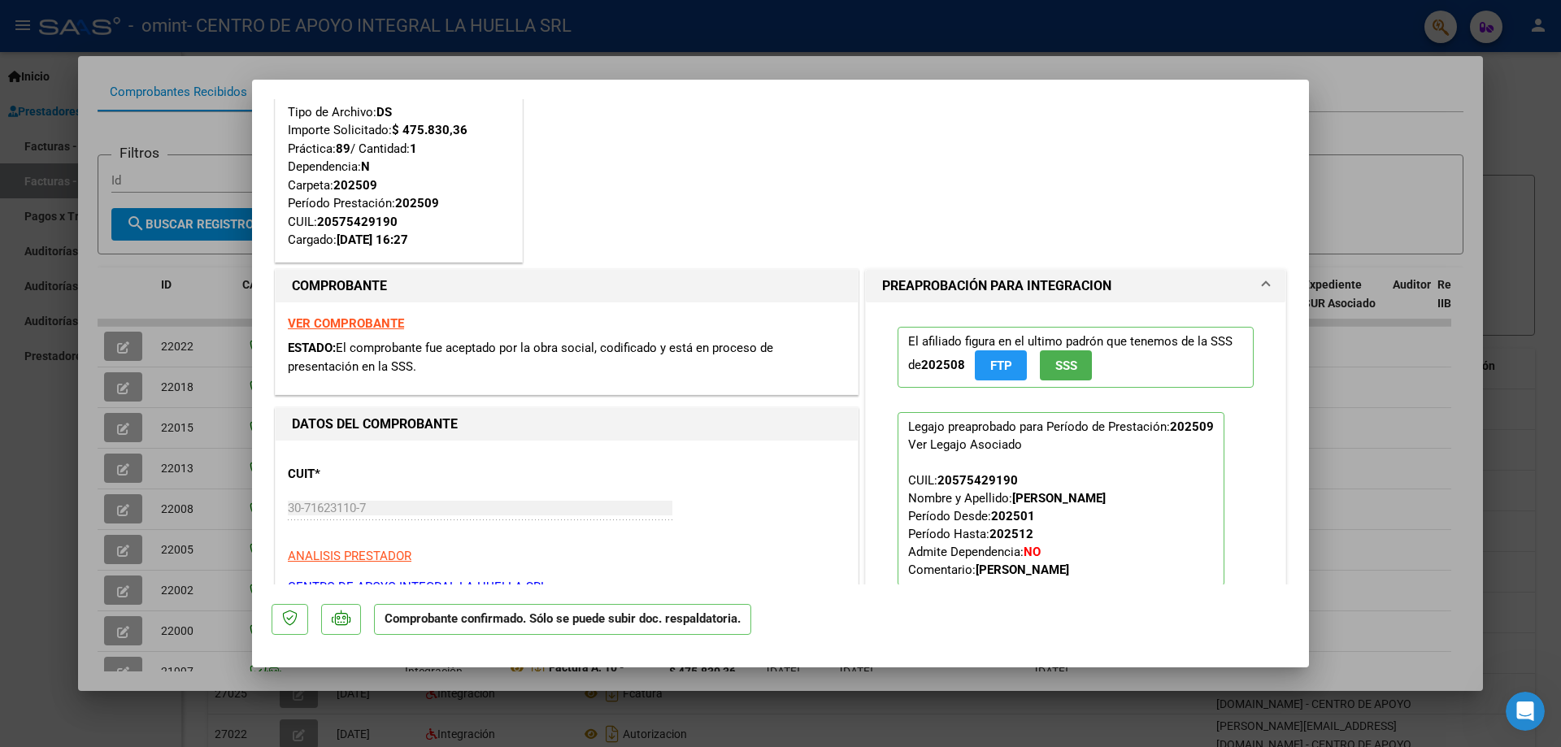
scroll to position [0, 0]
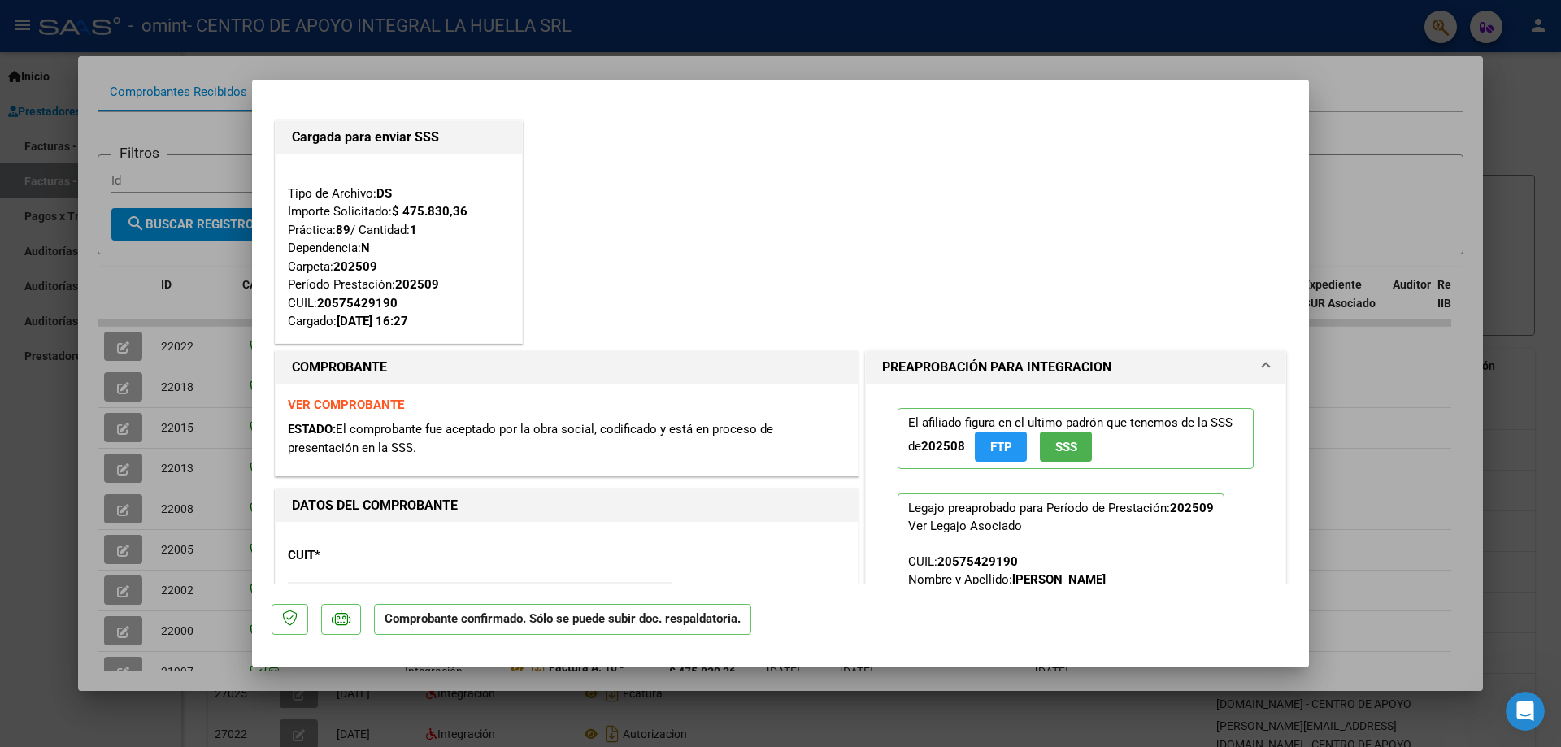
click at [1359, 182] on div at bounding box center [780, 373] width 1561 height 747
type input "$ 0,00"
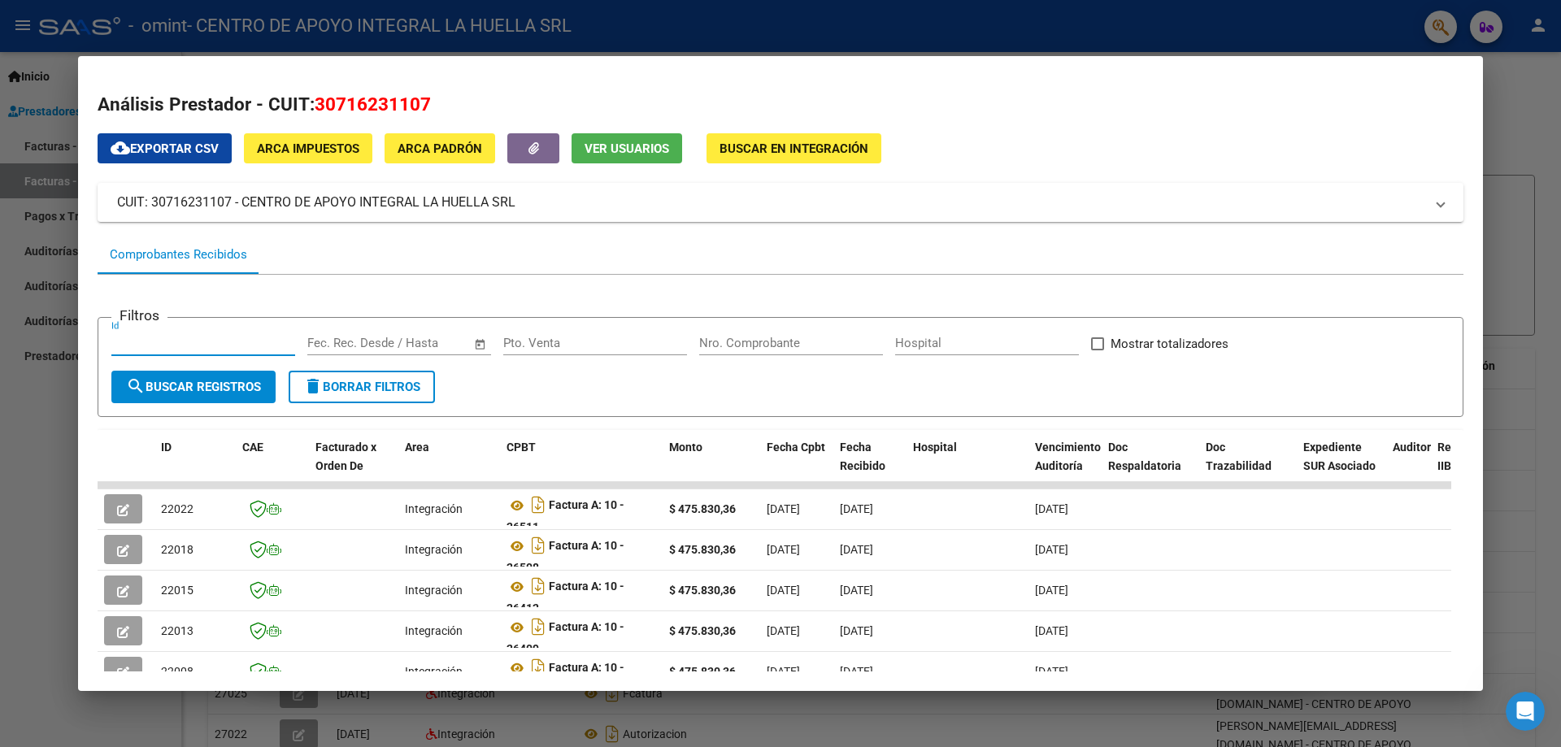
click at [222, 336] on input "Id" at bounding box center [203, 343] width 184 height 15
click at [440, 341] on input "text" at bounding box center [427, 343] width 79 height 15
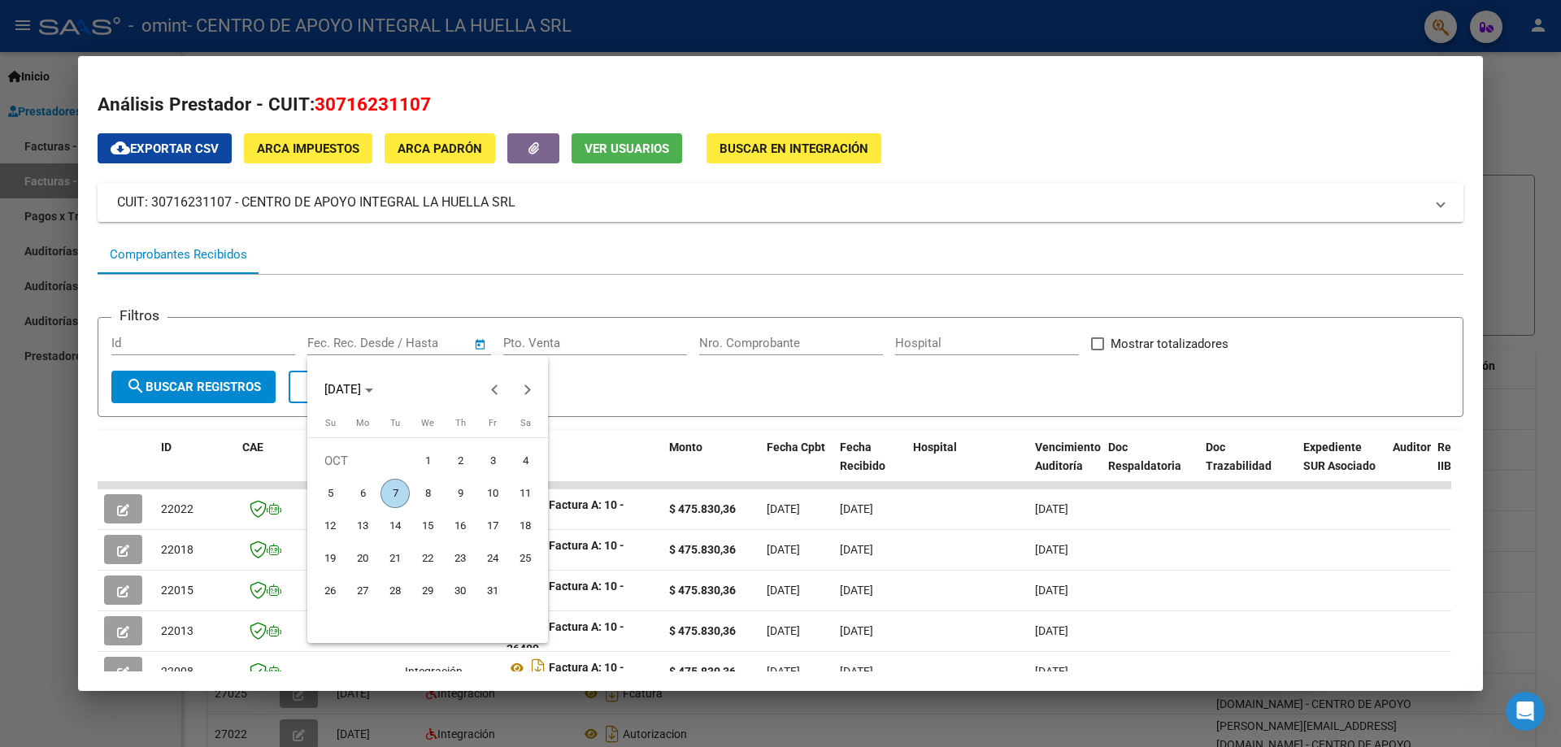
click at [597, 341] on div at bounding box center [780, 373] width 1561 height 747
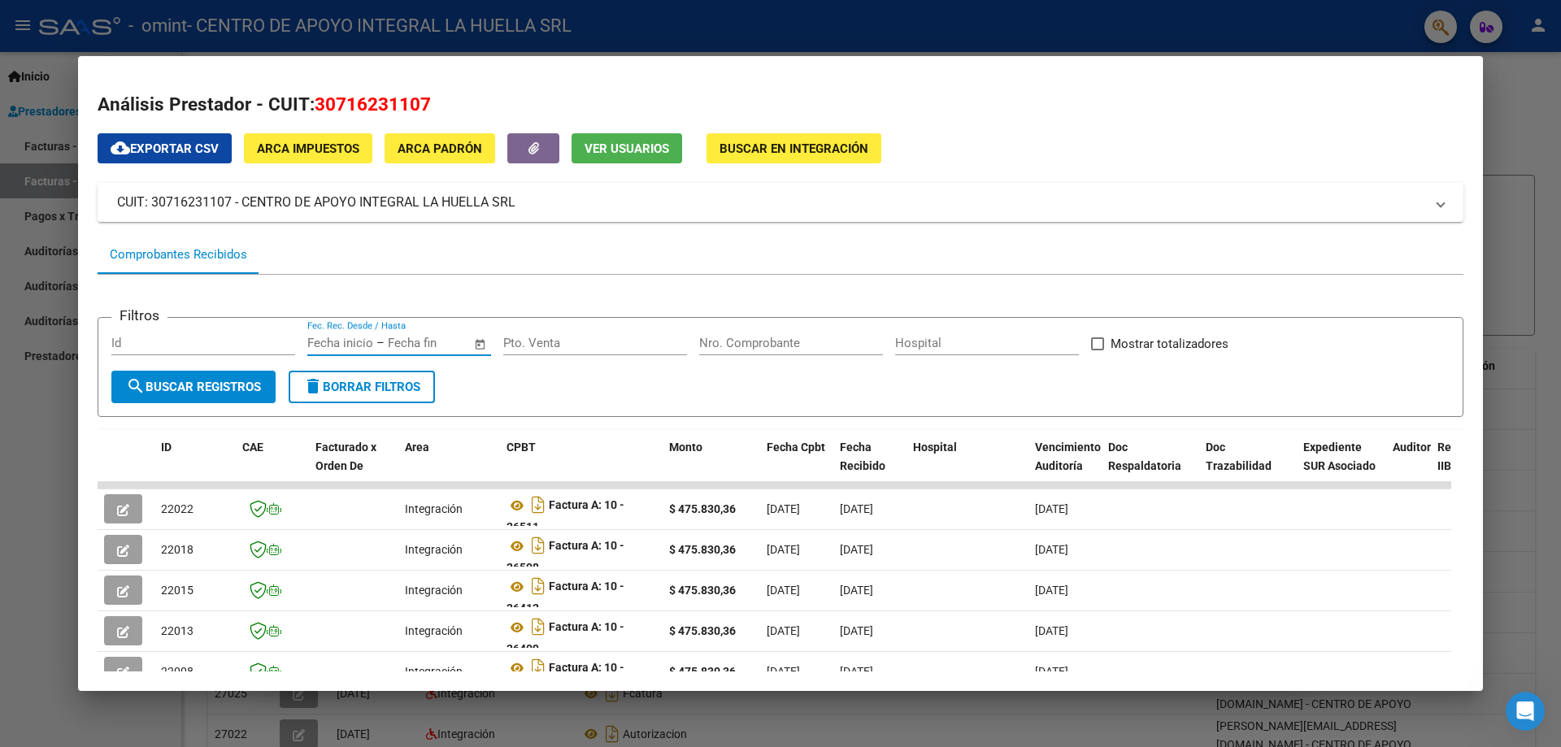
click at [580, 332] on div "Pto. Venta" at bounding box center [595, 343] width 184 height 24
type input "10"
click at [762, 354] on div "Nro. Comprobante" at bounding box center [791, 343] width 184 height 24
click at [762, 341] on input "Nro. Comprobante" at bounding box center [791, 343] width 184 height 15
type input "26533"
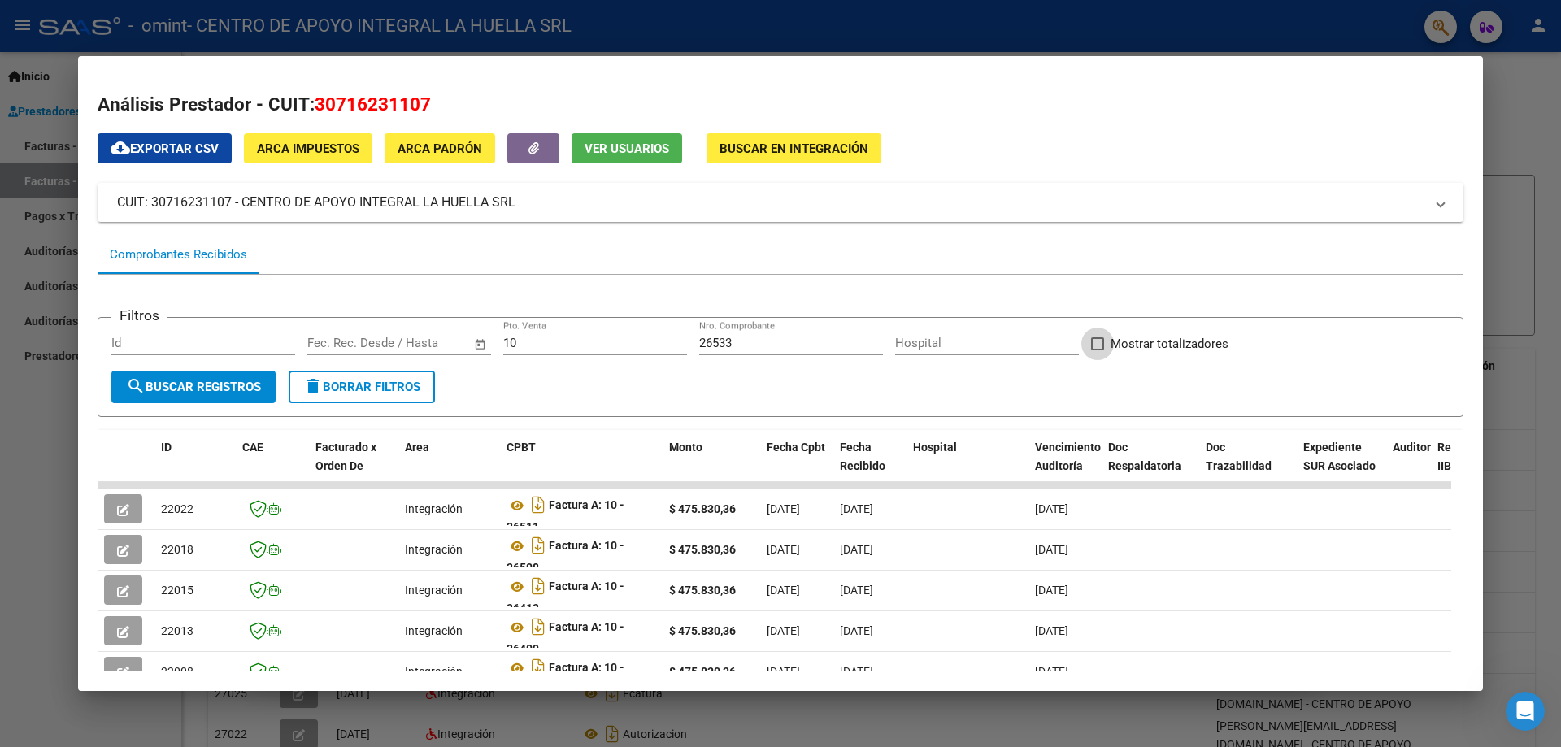
click at [1122, 346] on span "Mostrar totalizadores" at bounding box center [1169, 344] width 118 height 20
click at [1097, 350] on input "Mostrar totalizadores" at bounding box center [1096, 350] width 1 height 1
checkbox input "true"
click at [163, 384] on span "search Buscar Registros" at bounding box center [193, 387] width 135 height 15
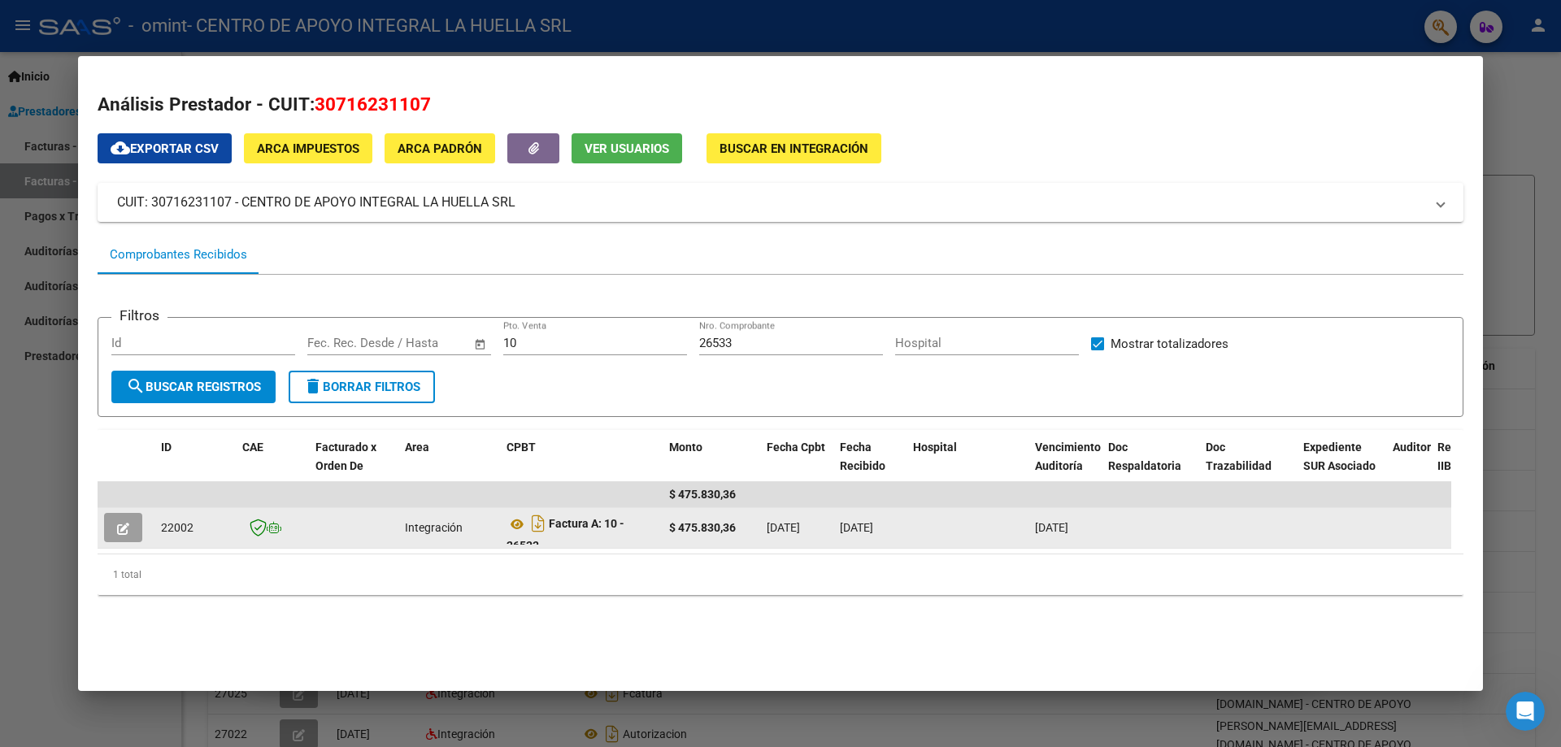
scroll to position [11, 0]
click at [112, 526] on button "button" at bounding box center [123, 527] width 38 height 29
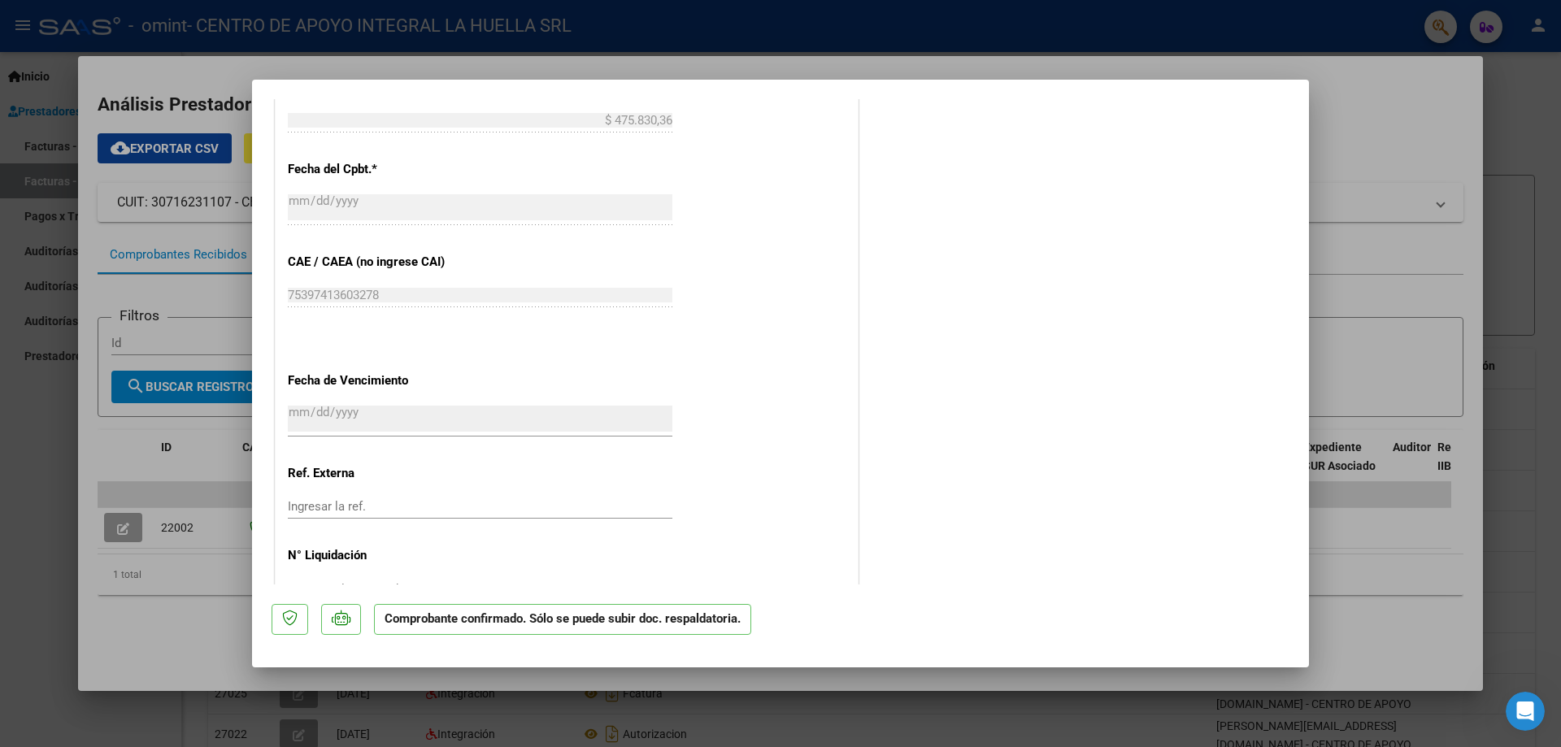
scroll to position [1057, 0]
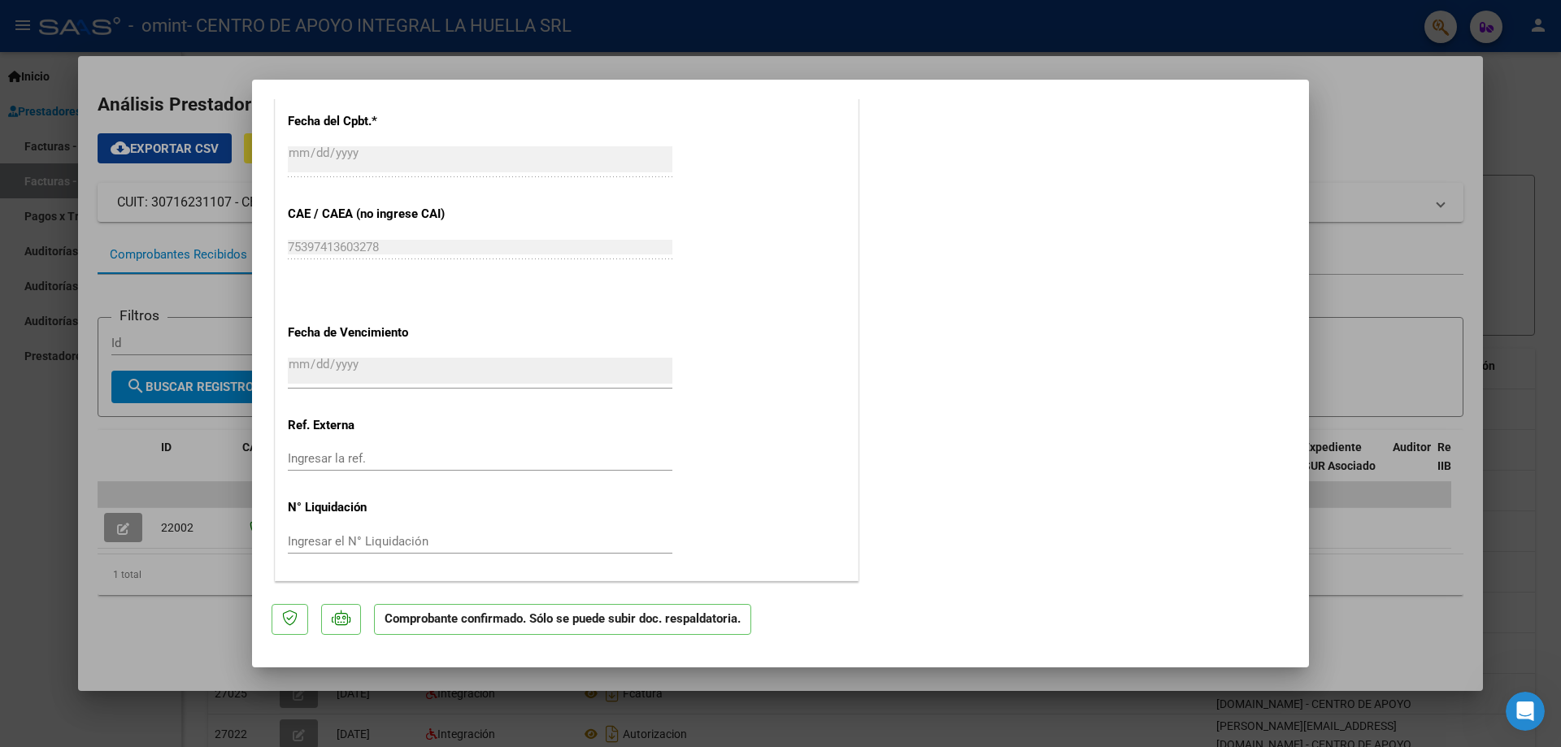
click at [375, 546] on input "Ingresar el N° Liquidación" at bounding box center [480, 541] width 384 height 15
click at [402, 451] on input "Ingresar la ref." at bounding box center [480, 458] width 384 height 15
click at [439, 365] on input "[DATE]" at bounding box center [480, 371] width 384 height 26
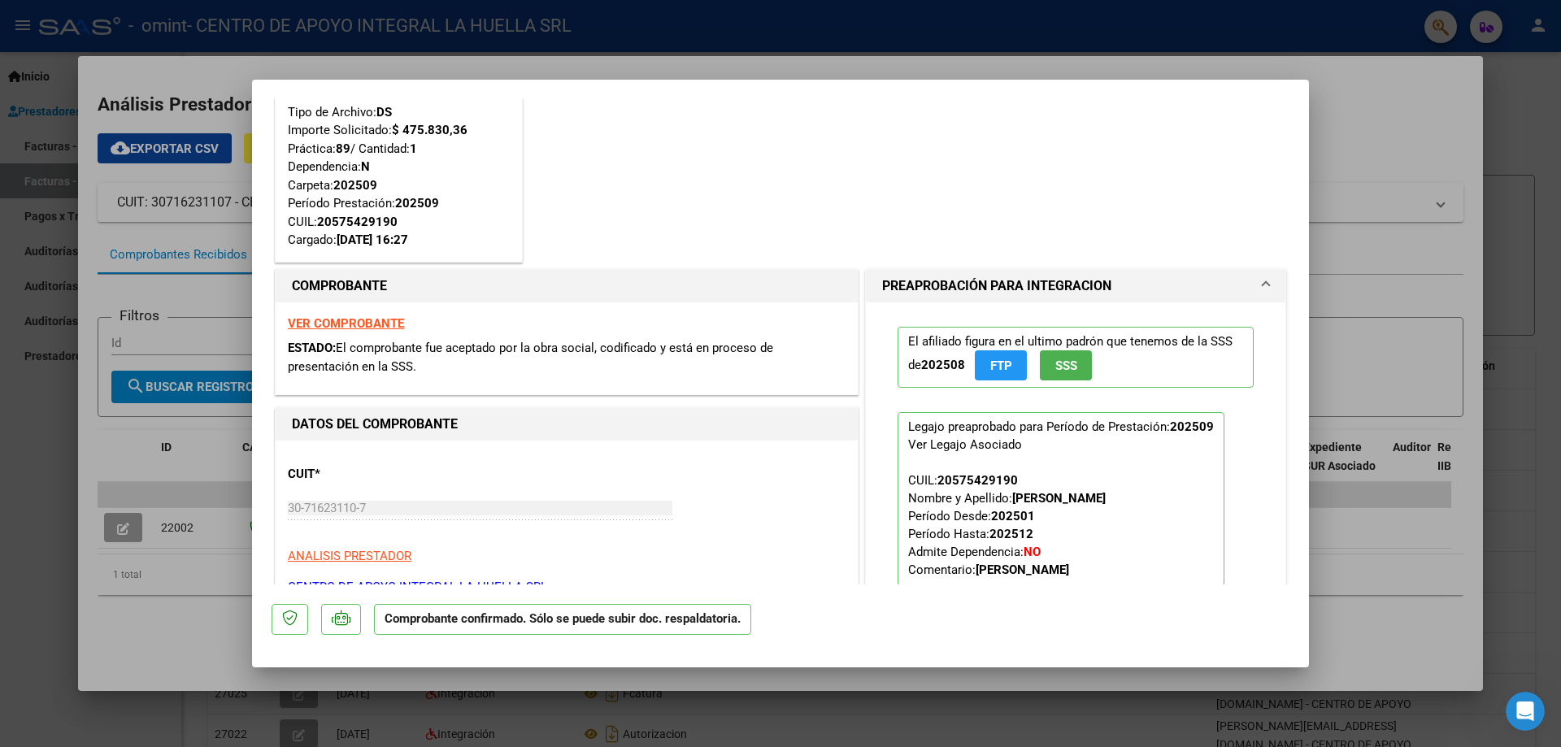
scroll to position [0, 0]
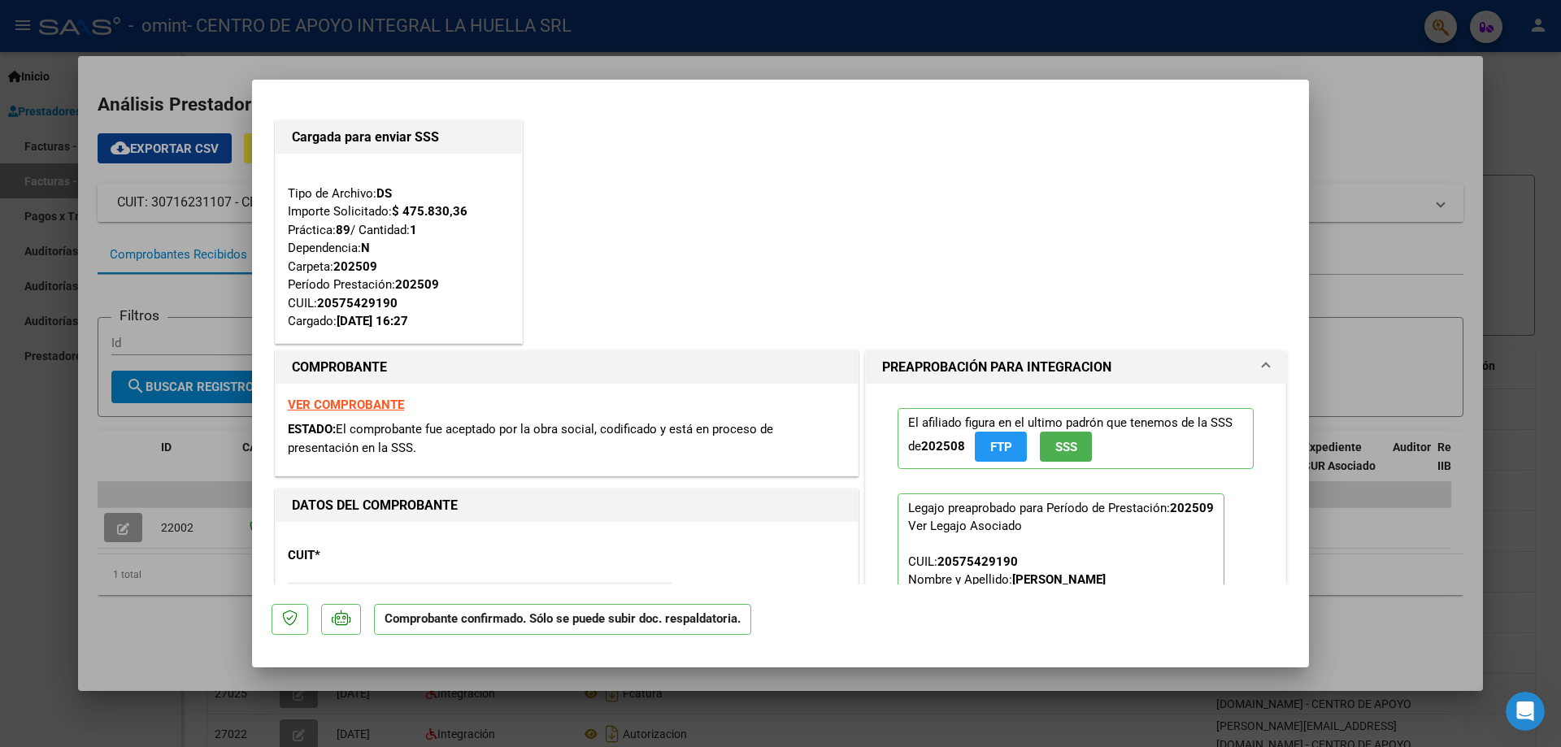
click at [381, 406] on strong "VER COMPROBANTE" at bounding box center [346, 404] width 116 height 15
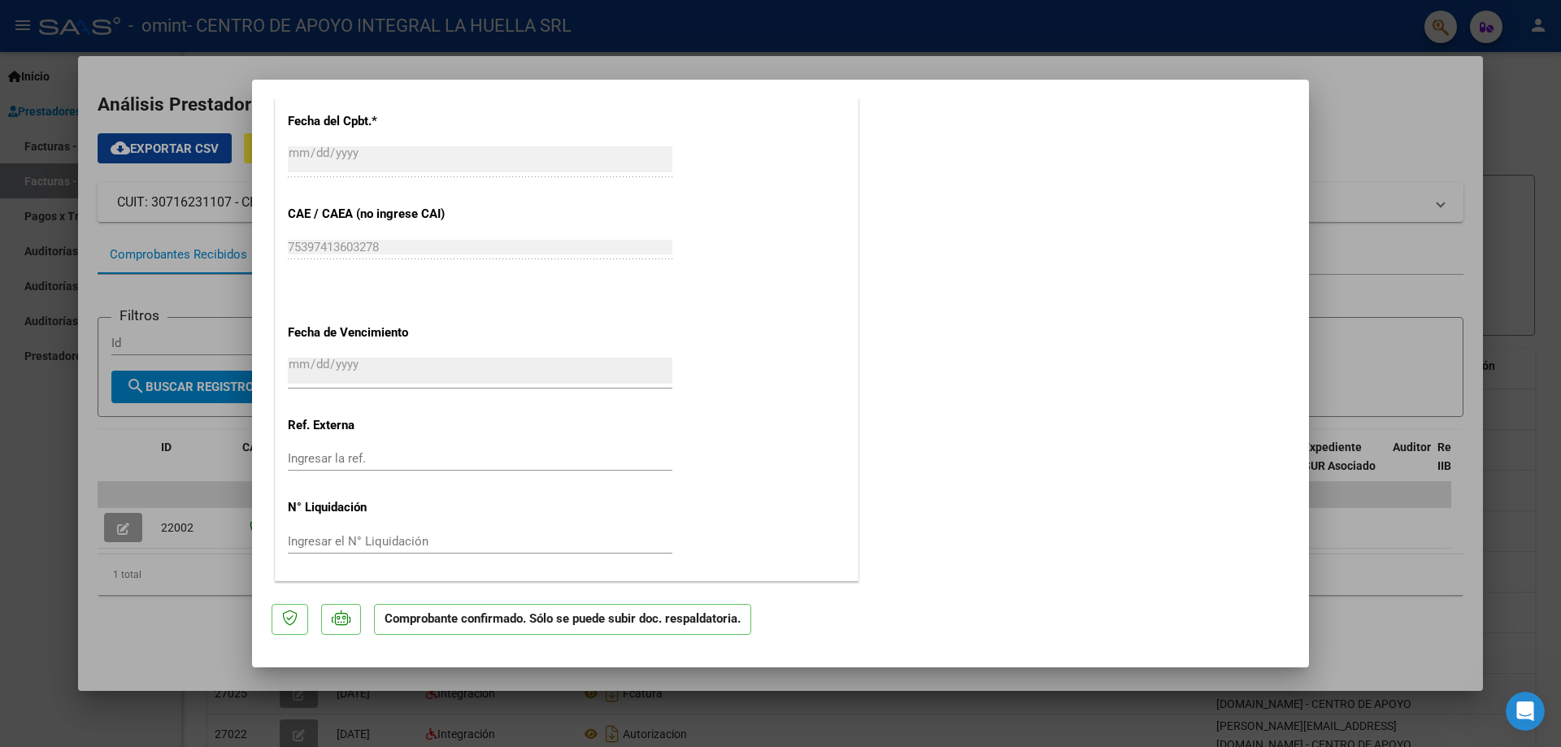
click at [1556, 259] on div at bounding box center [780, 373] width 1561 height 747
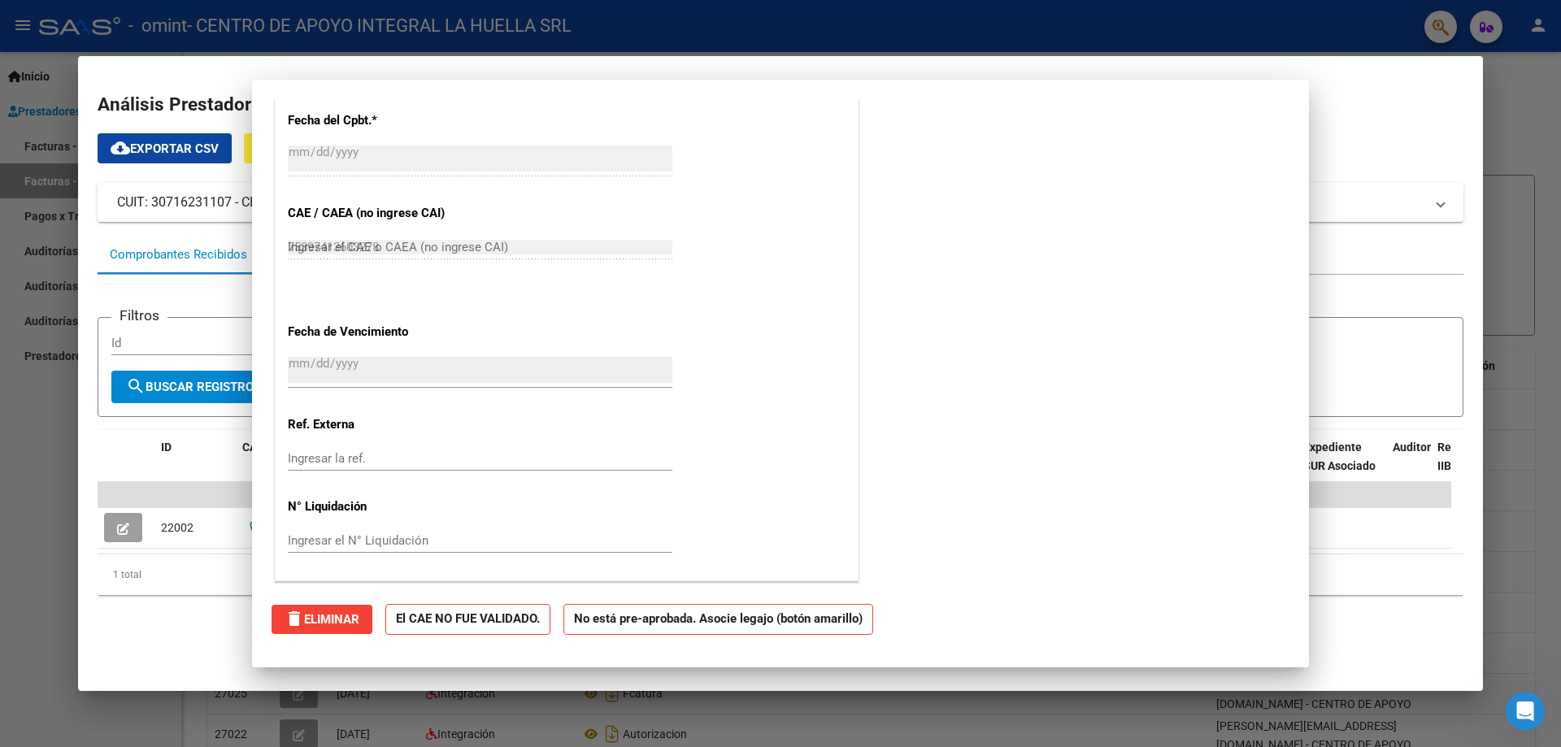
type input "$ 0,00"
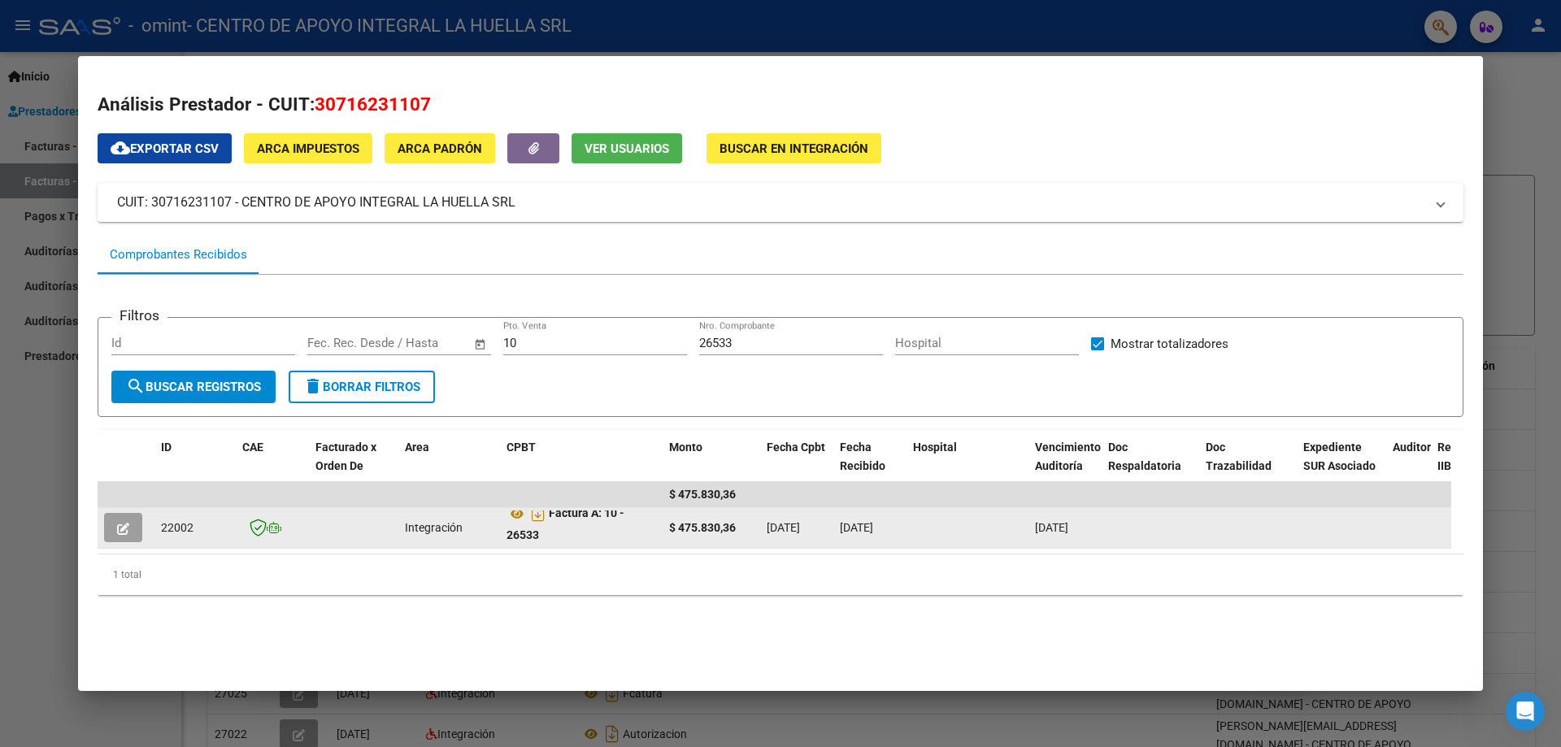
click at [873, 523] on span "[DATE]" at bounding box center [856, 527] width 33 height 13
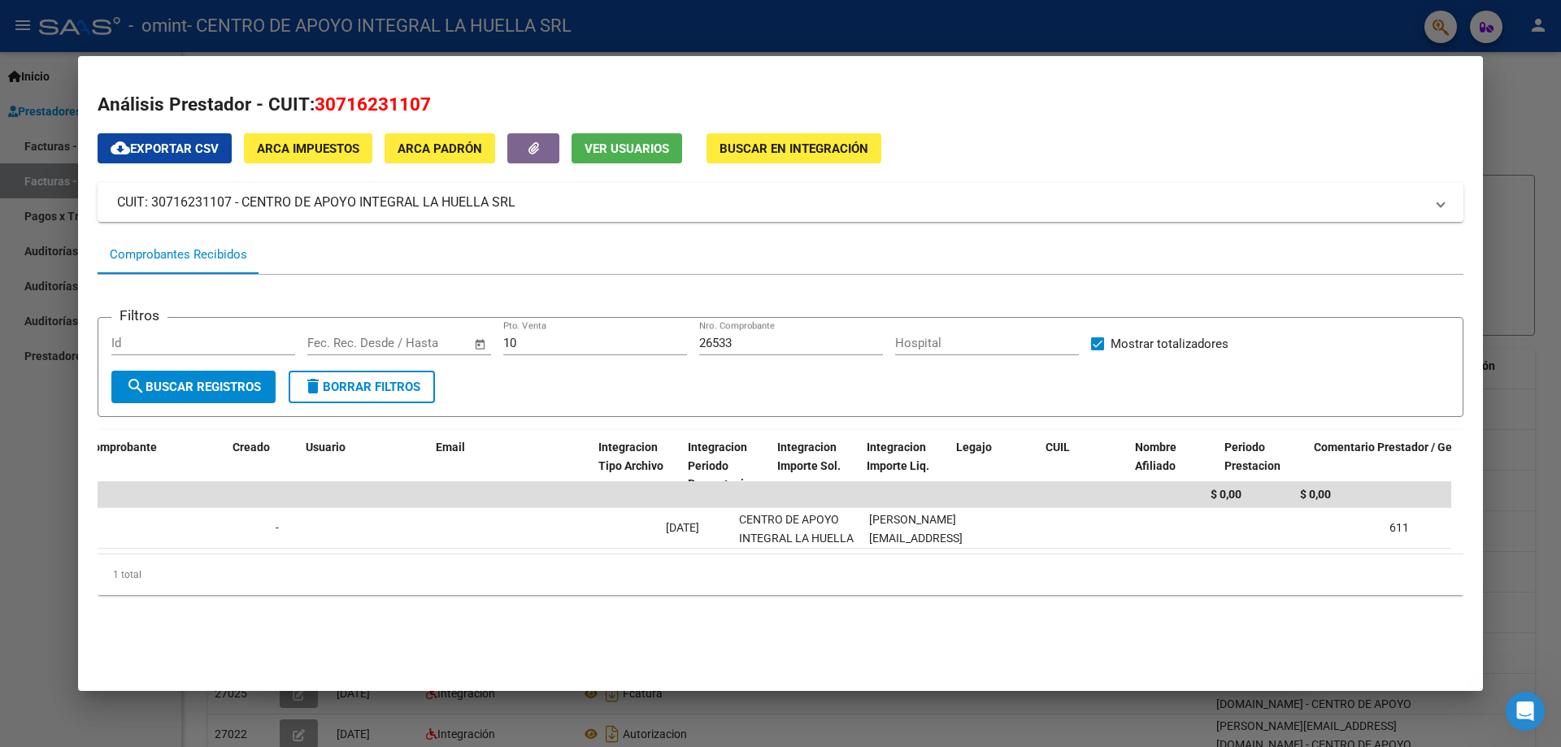
scroll to position [0, 2158]
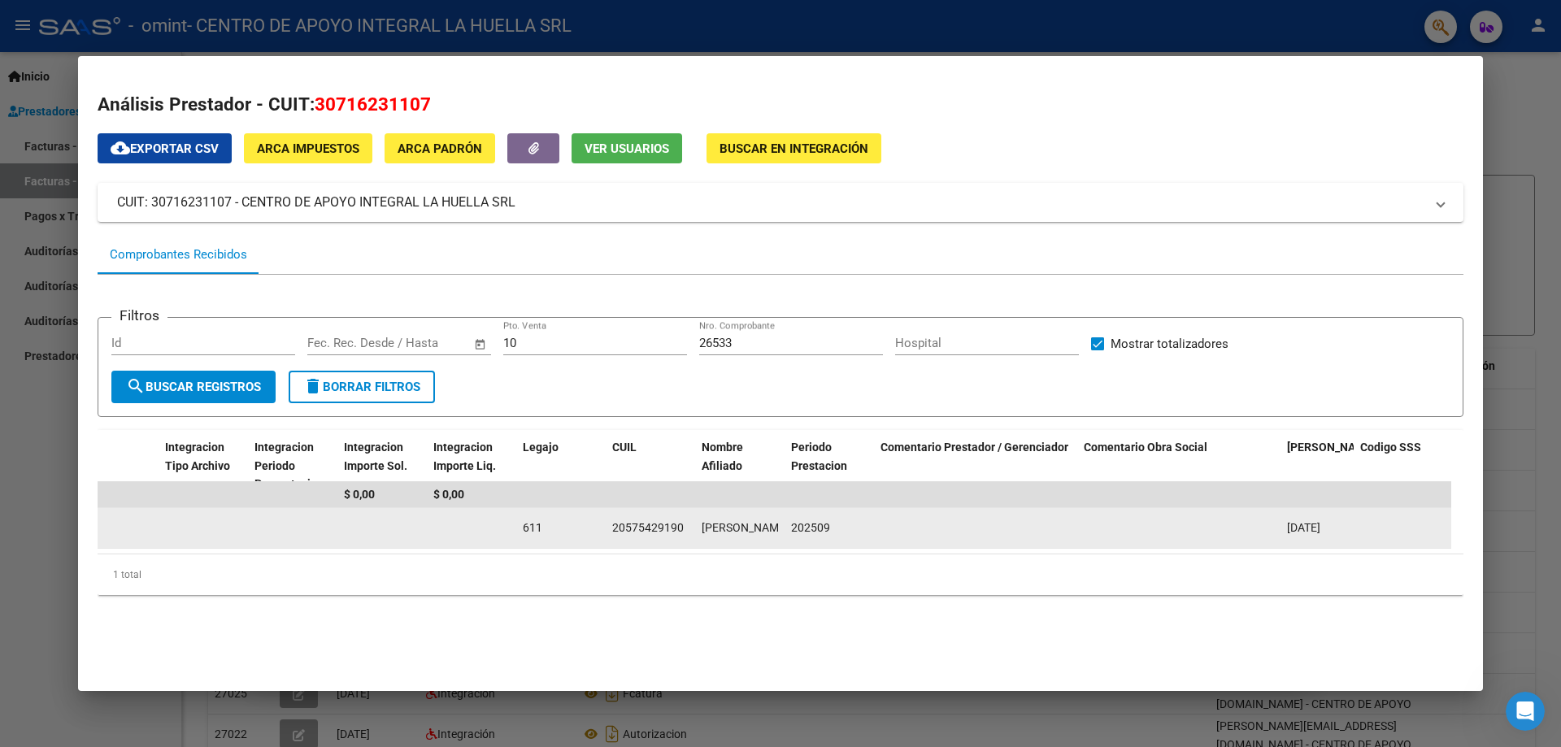
click at [1384, 524] on datatable-body-cell at bounding box center [1402, 528] width 98 height 40
drag, startPoint x: 1033, startPoint y: 521, endPoint x: 932, endPoint y: 522, distance: 100.8
click at [1001, 522] on datatable-body-cell at bounding box center [975, 528] width 203 height 40
drag, startPoint x: 700, startPoint y: 523, endPoint x: 435, endPoint y: 529, distance: 265.0
click at [697, 523] on datatable-body-cell "[PERSON_NAME]" at bounding box center [739, 528] width 89 height 40
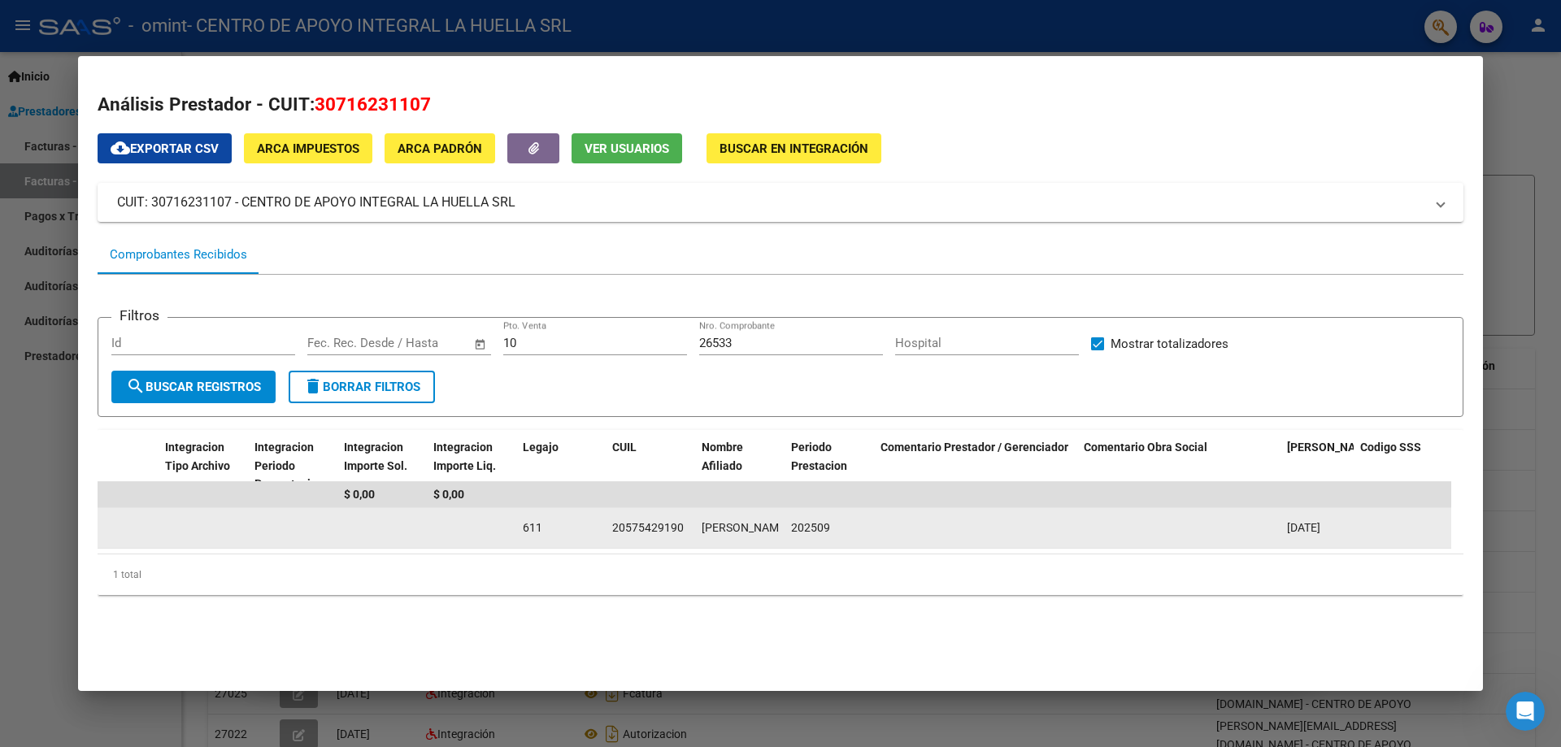
click at [402, 533] on datatable-body-cell at bounding box center [381, 528] width 89 height 40
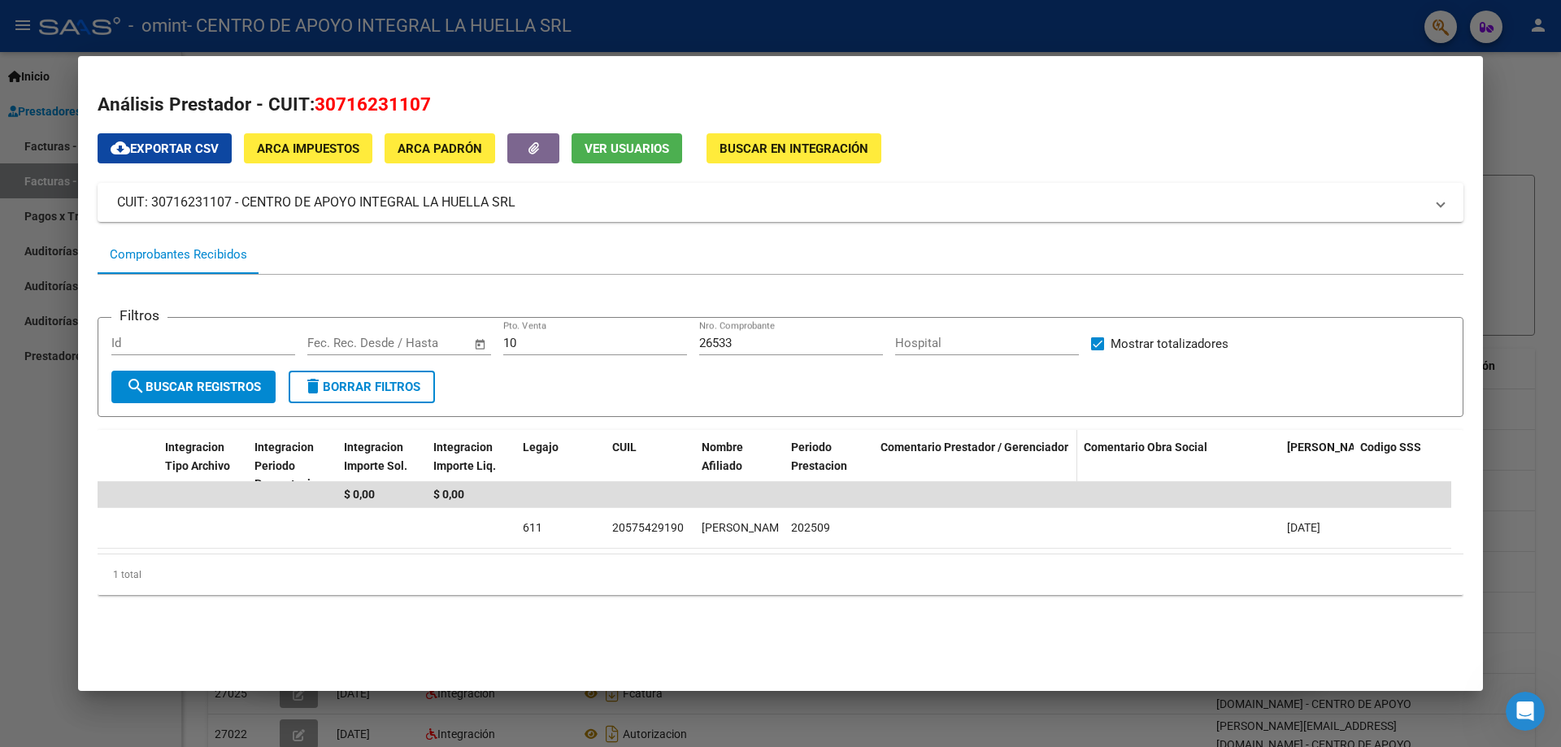
click at [909, 456] on div "Comentario Prestador / Gerenciador" at bounding box center [975, 447] width 190 height 19
drag, startPoint x: 969, startPoint y: 446, endPoint x: 961, endPoint y: 465, distance: 20.4
click at [961, 465] on datatable-header-cell "Comentario Prestador / Gerenciador" at bounding box center [975, 466] width 203 height 72
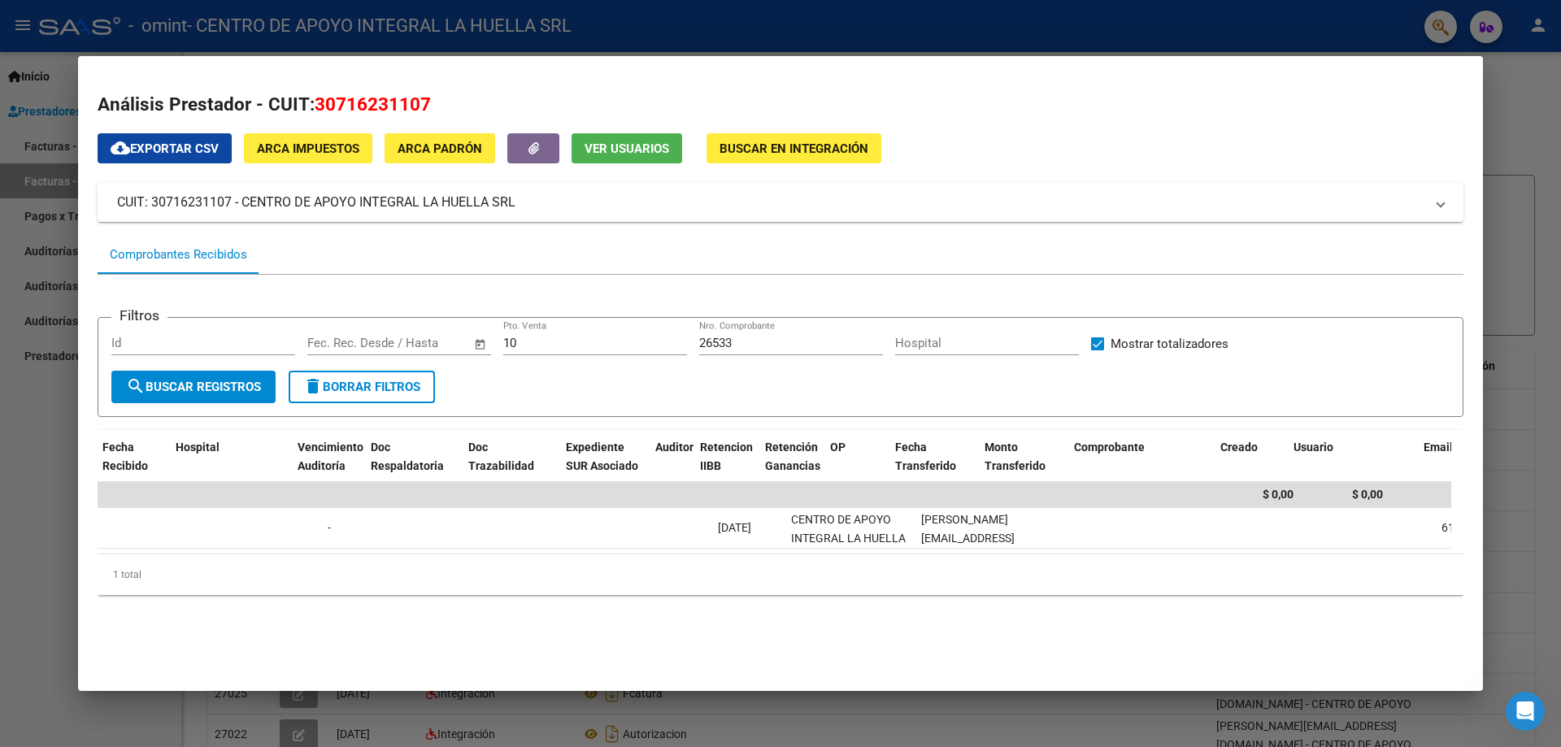
scroll to position [0, 0]
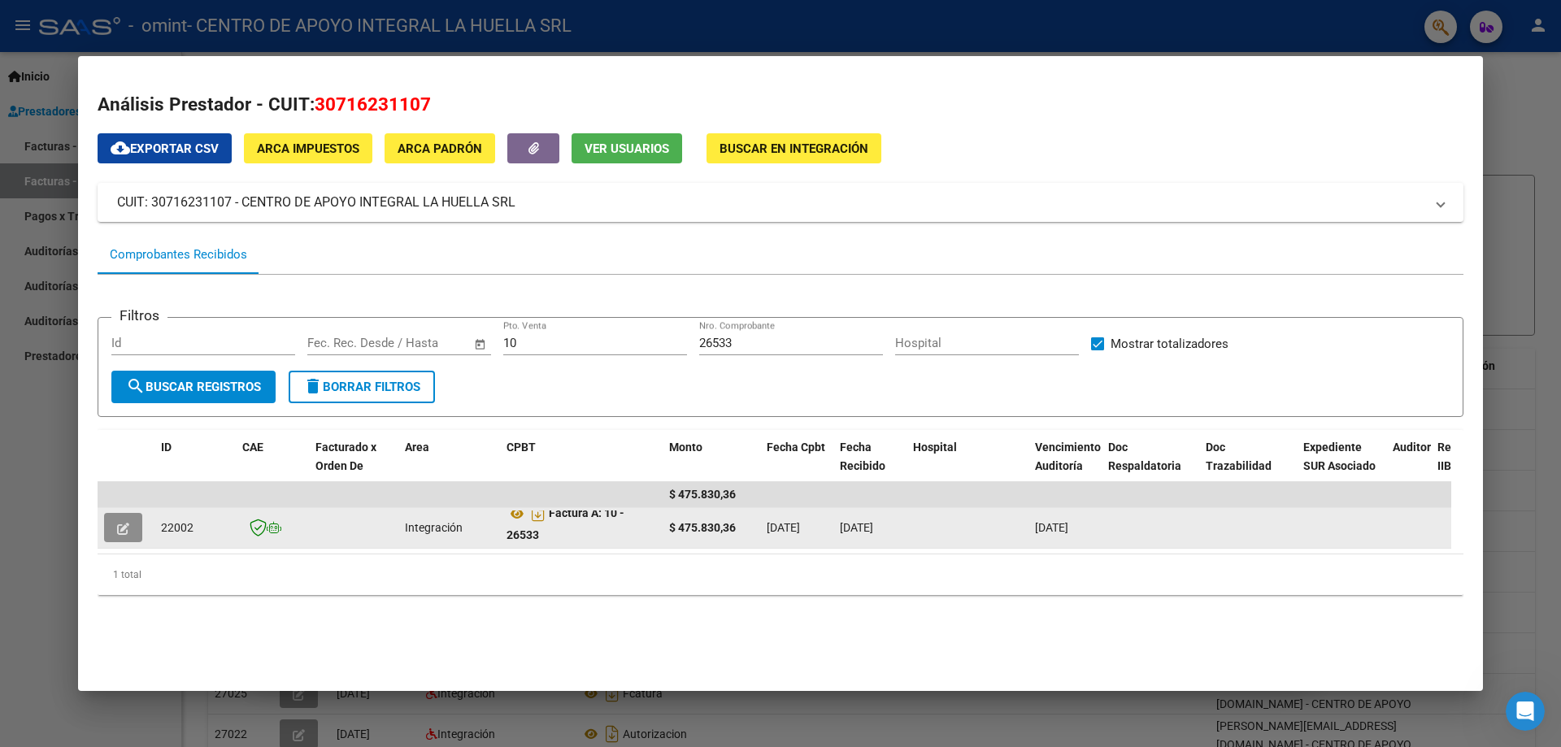
click at [119, 527] on icon "button" at bounding box center [123, 529] width 12 height 12
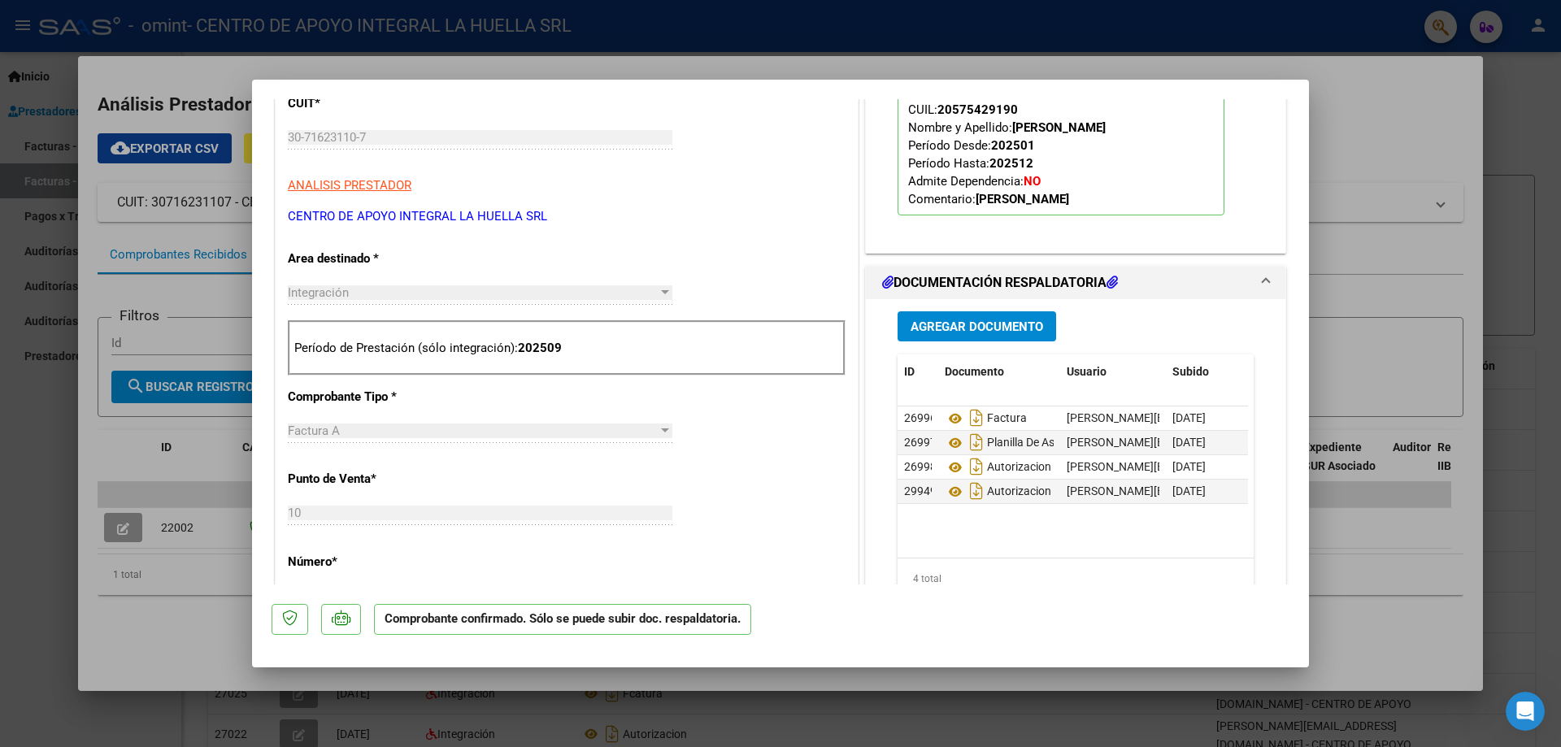
scroll to position [488, 0]
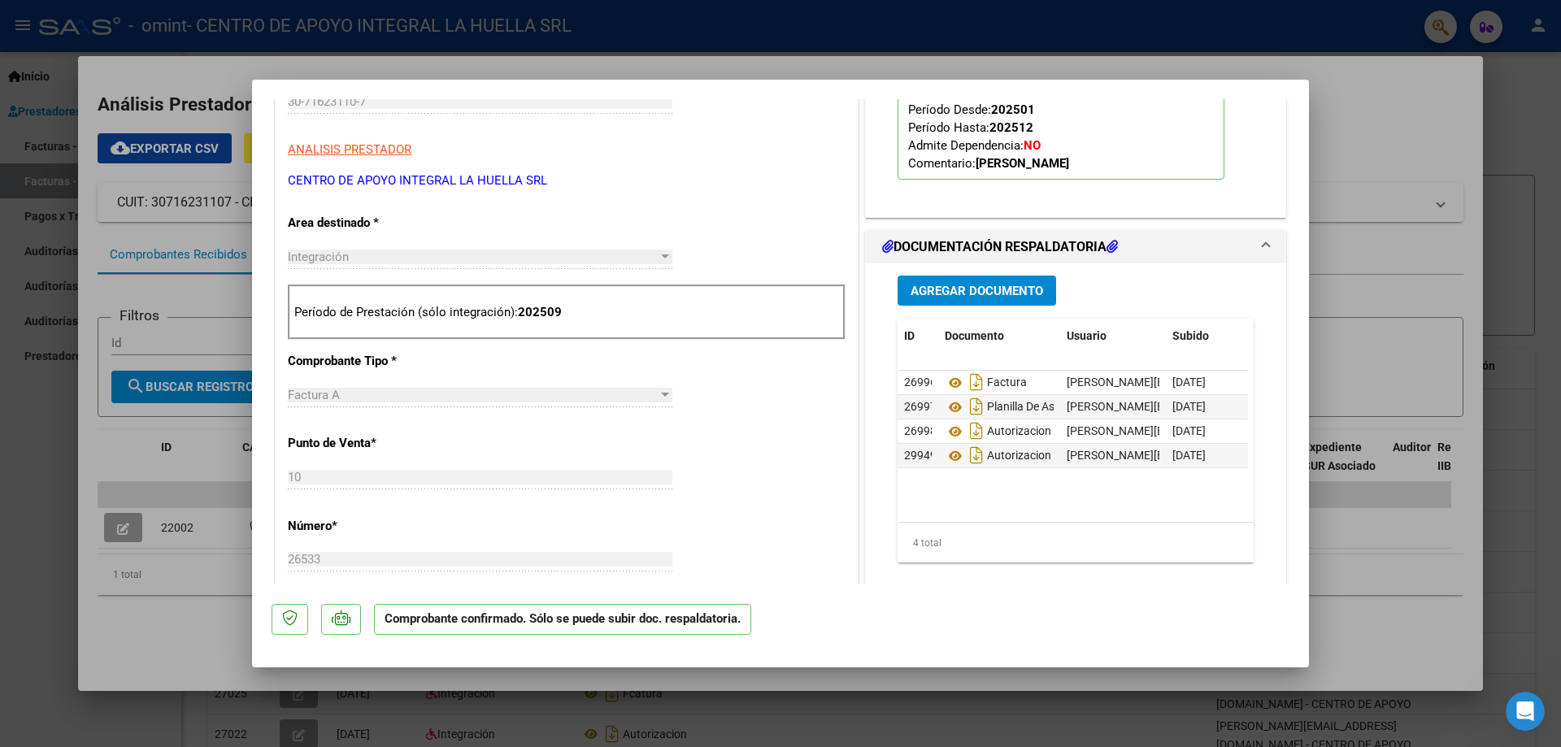
click at [1262, 253] on span at bounding box center [1265, 247] width 7 height 20
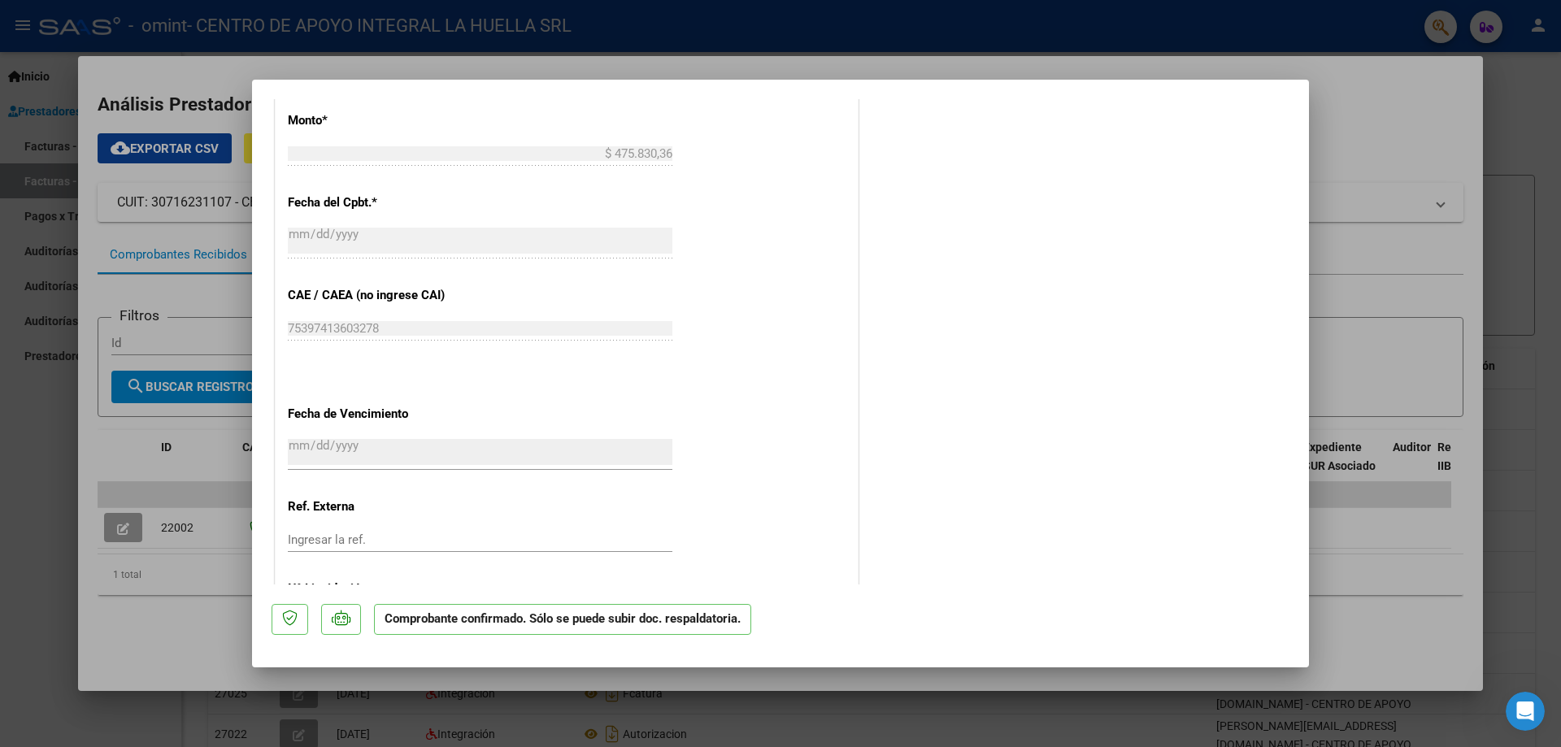
scroll to position [1057, 0]
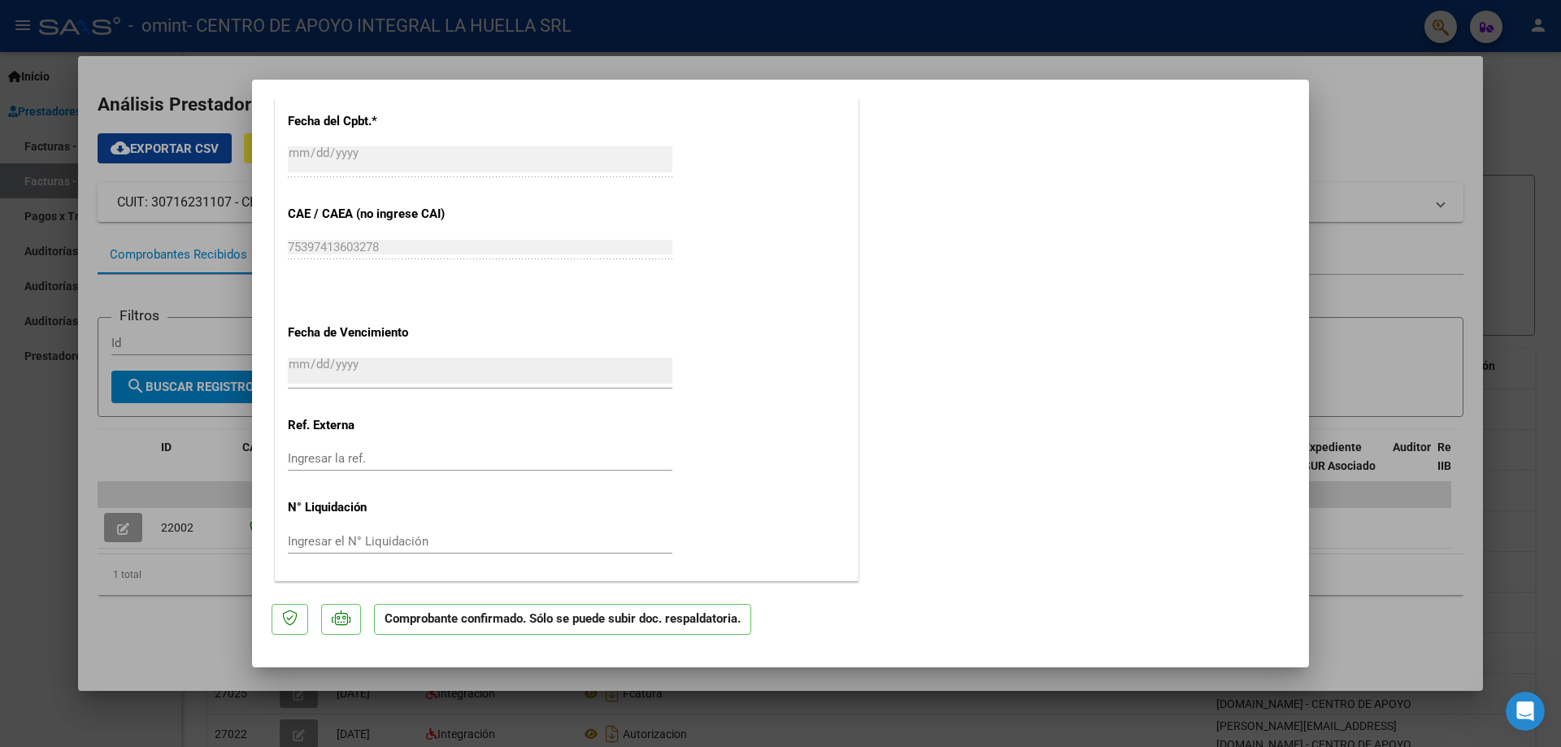
drag, startPoint x: 1385, startPoint y: 91, endPoint x: 1491, endPoint y: 121, distance: 110.6
click at [1387, 93] on div at bounding box center [780, 373] width 1561 height 747
type input "$ 0,00"
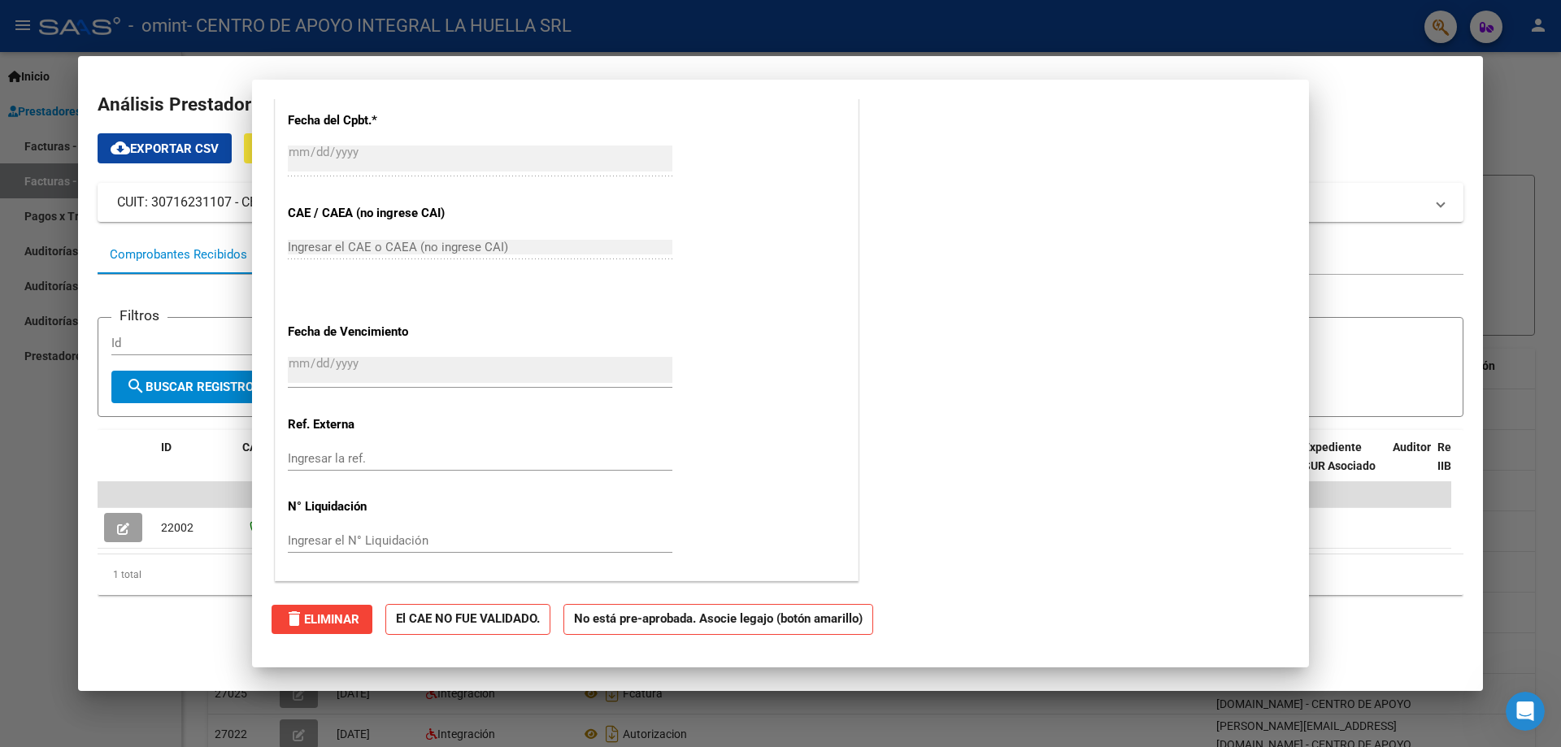
scroll to position [854, 0]
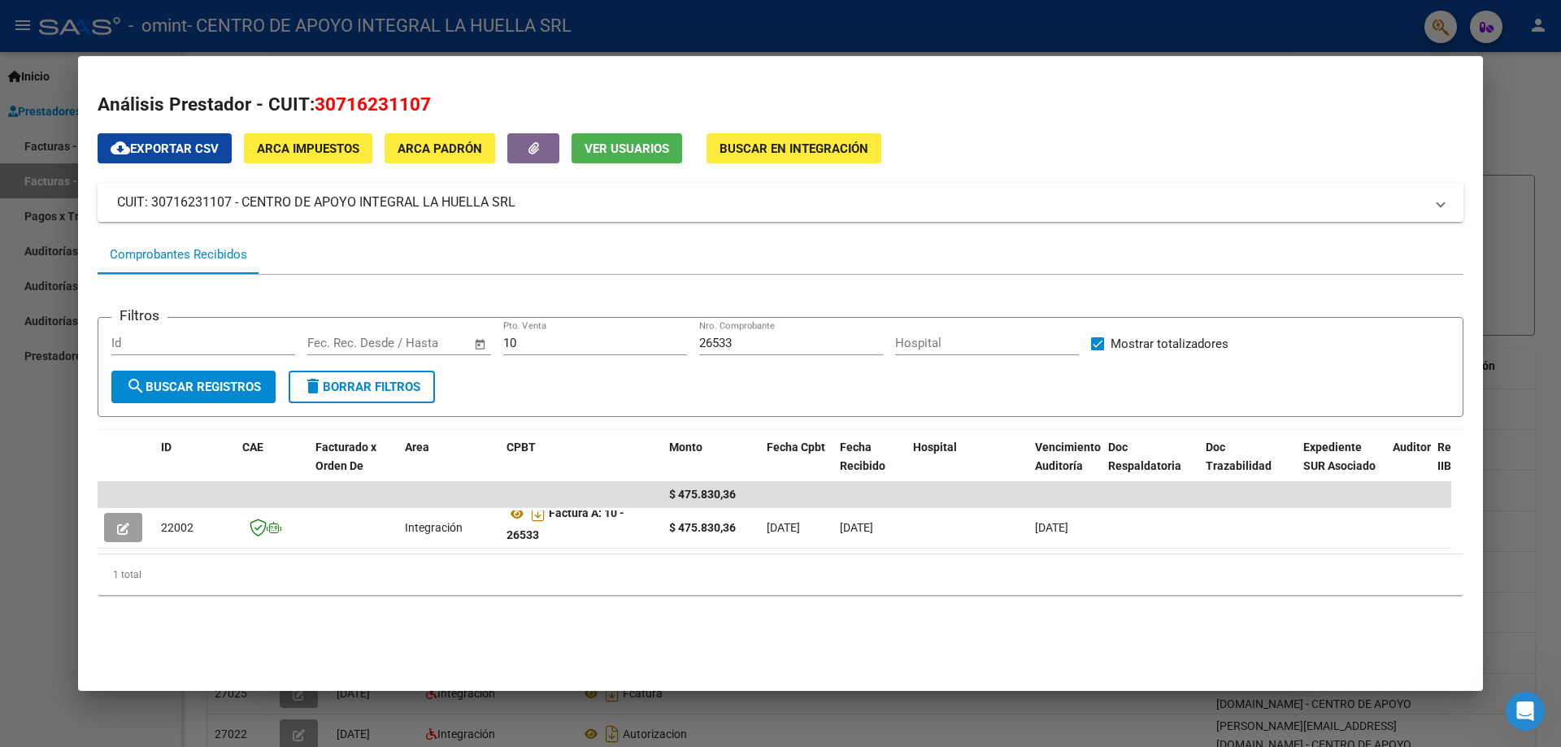
click at [1560, 131] on div at bounding box center [780, 373] width 1561 height 747
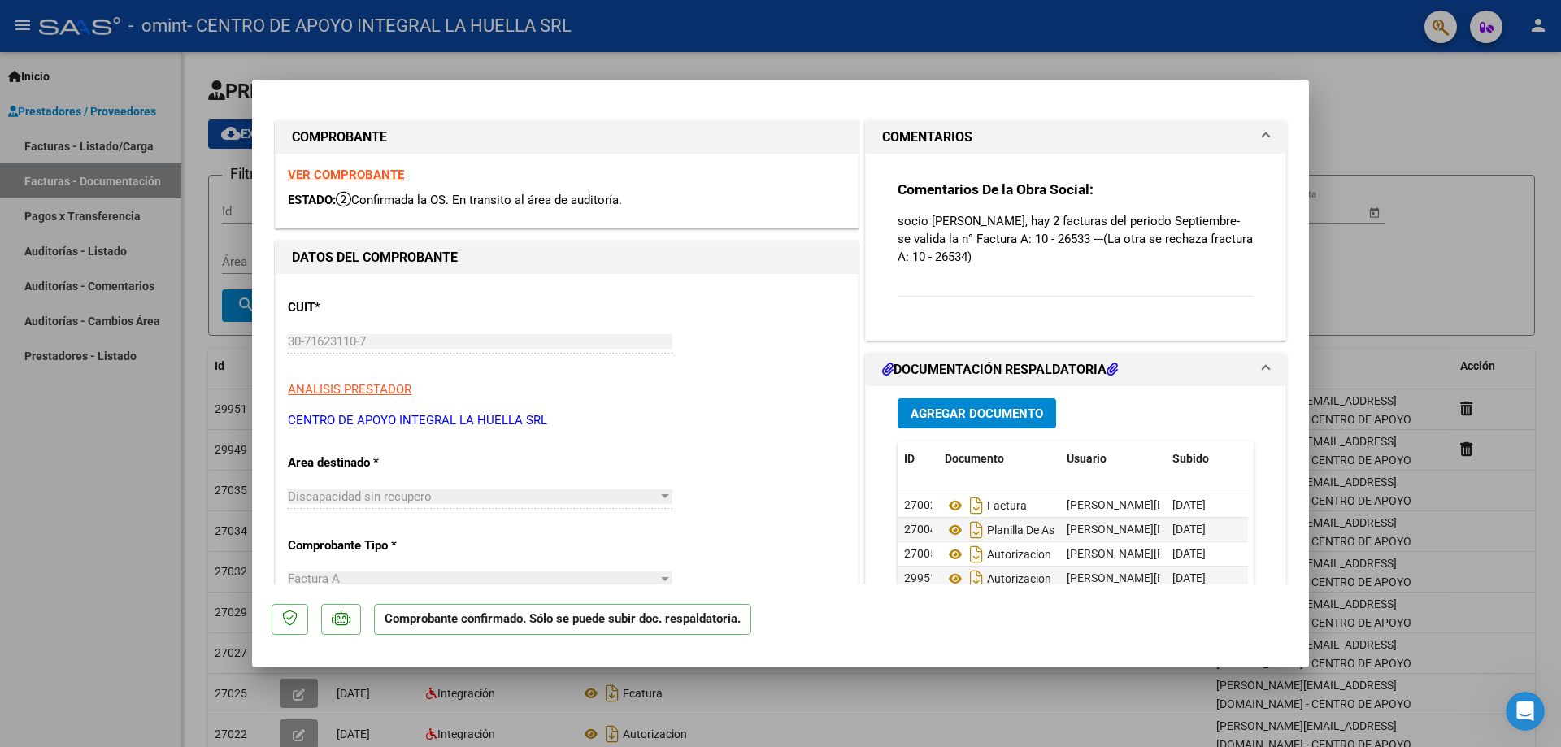
click at [115, 540] on div at bounding box center [780, 373] width 1561 height 747
type input "$ 0,00"
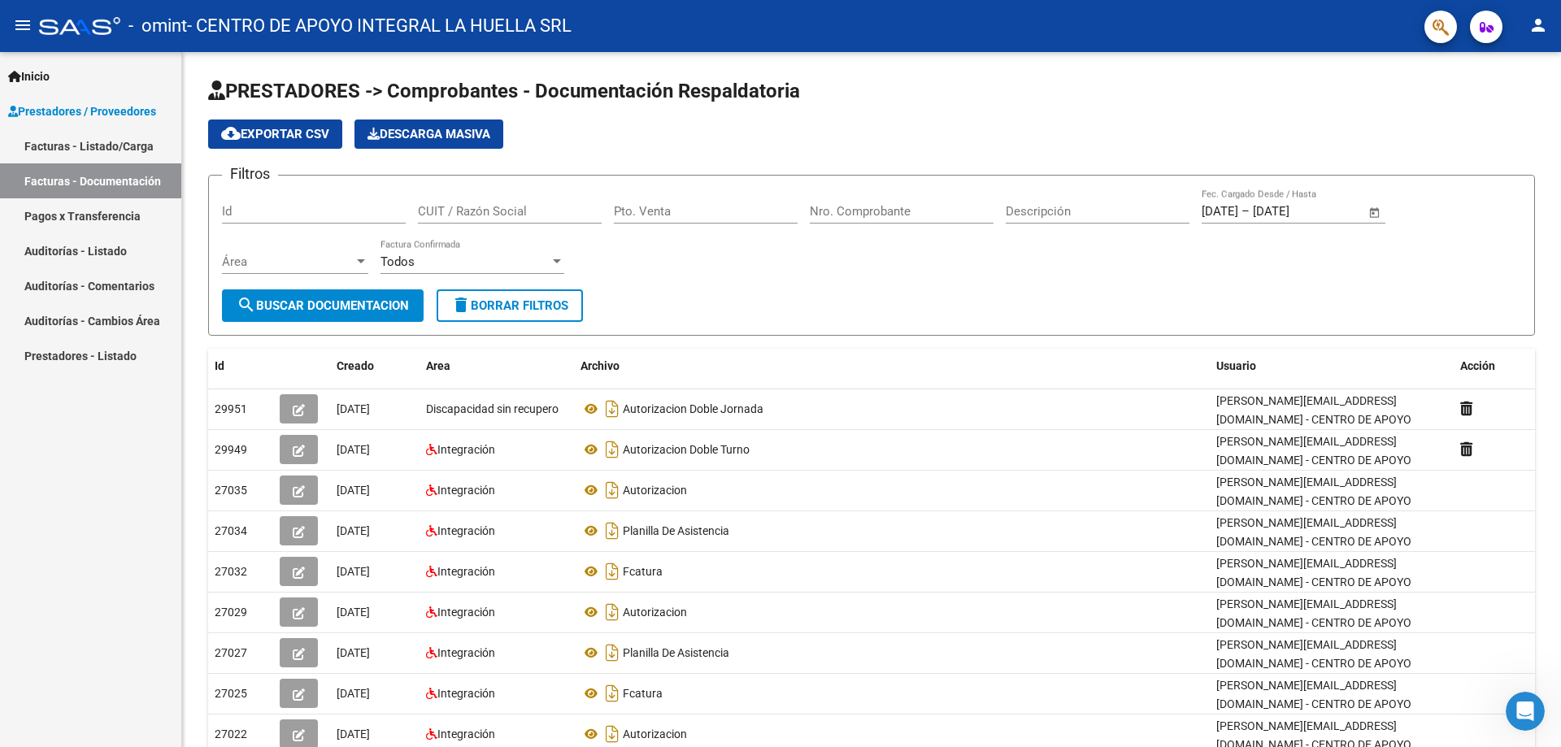
scroll to position [1133, 0]
